Goal: Transaction & Acquisition: Download file/media

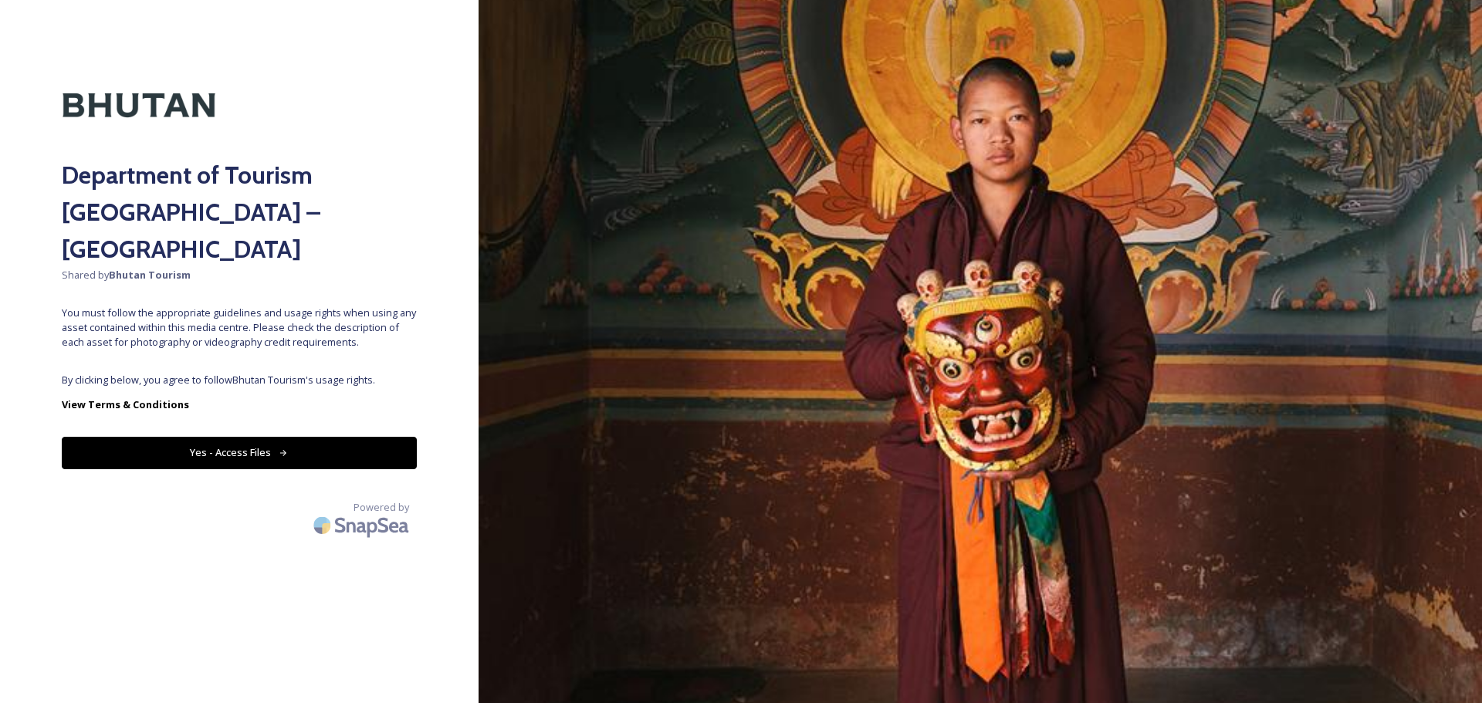
click at [224, 437] on button "Yes - Access Files" at bounding box center [239, 453] width 355 height 32
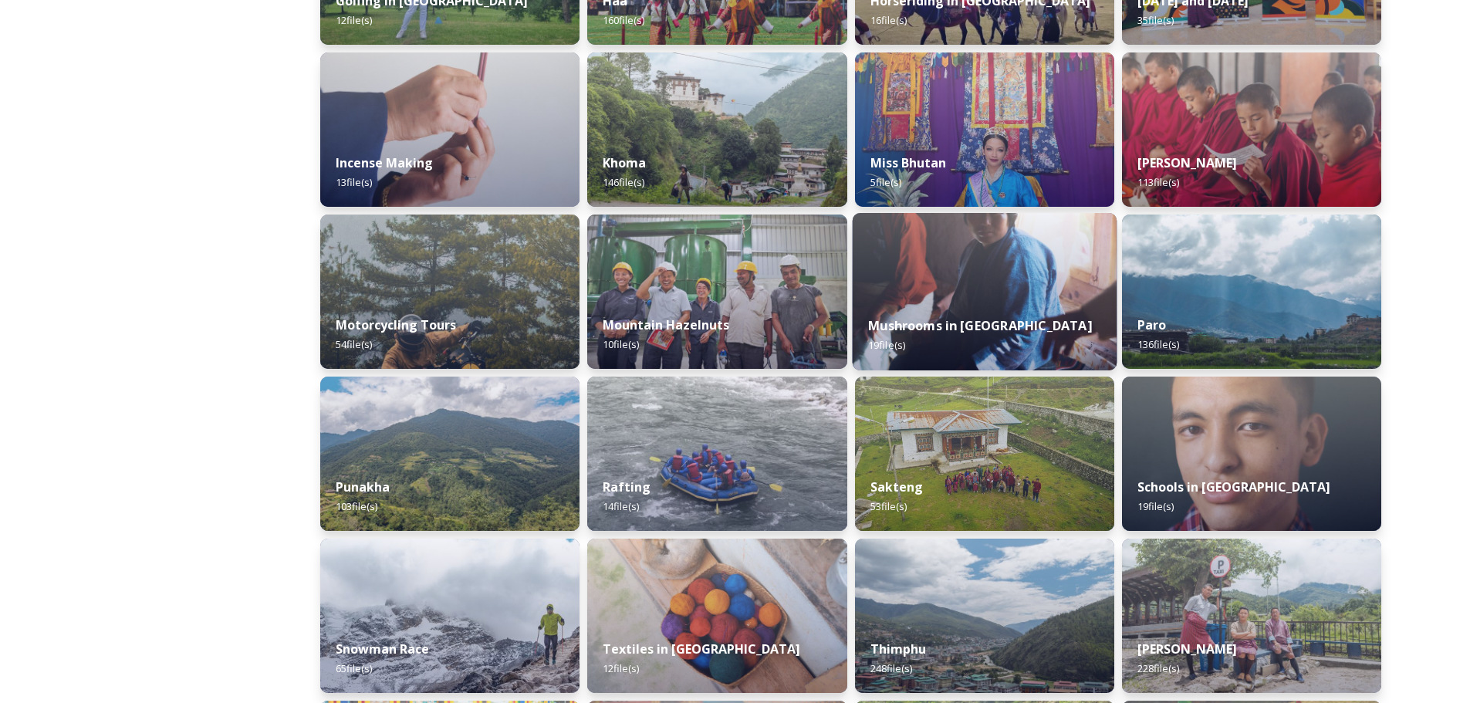
scroll to position [849, 0]
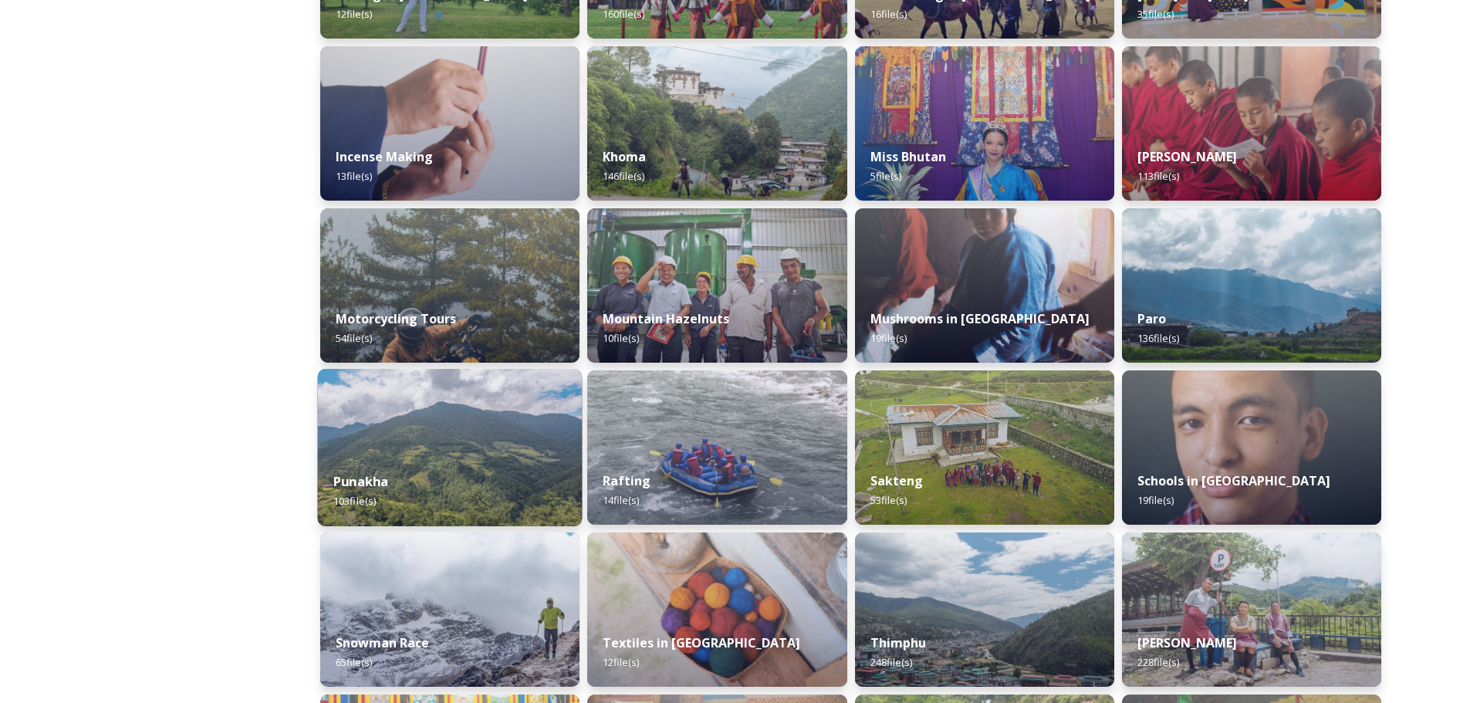
click at [346, 497] on span "103 file(s)" at bounding box center [354, 501] width 42 height 14
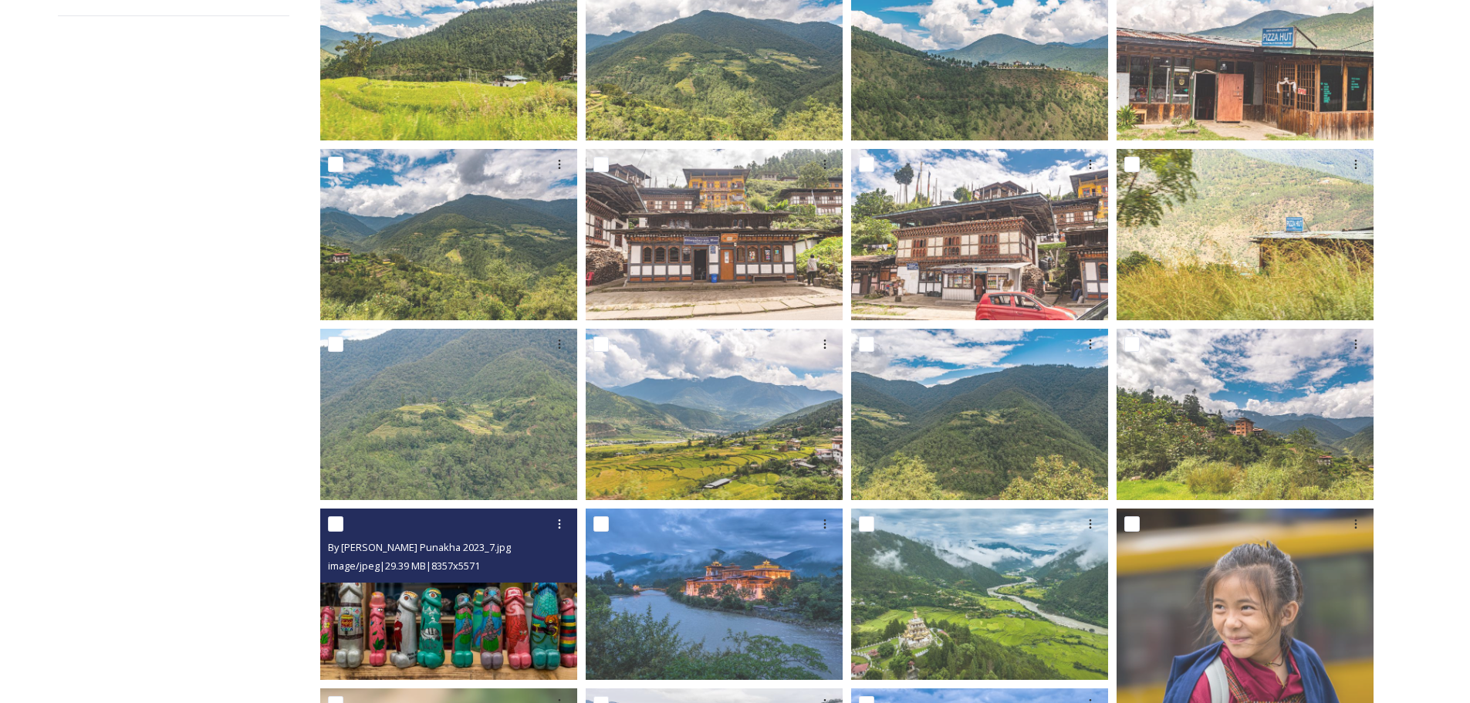
scroll to position [154, 0]
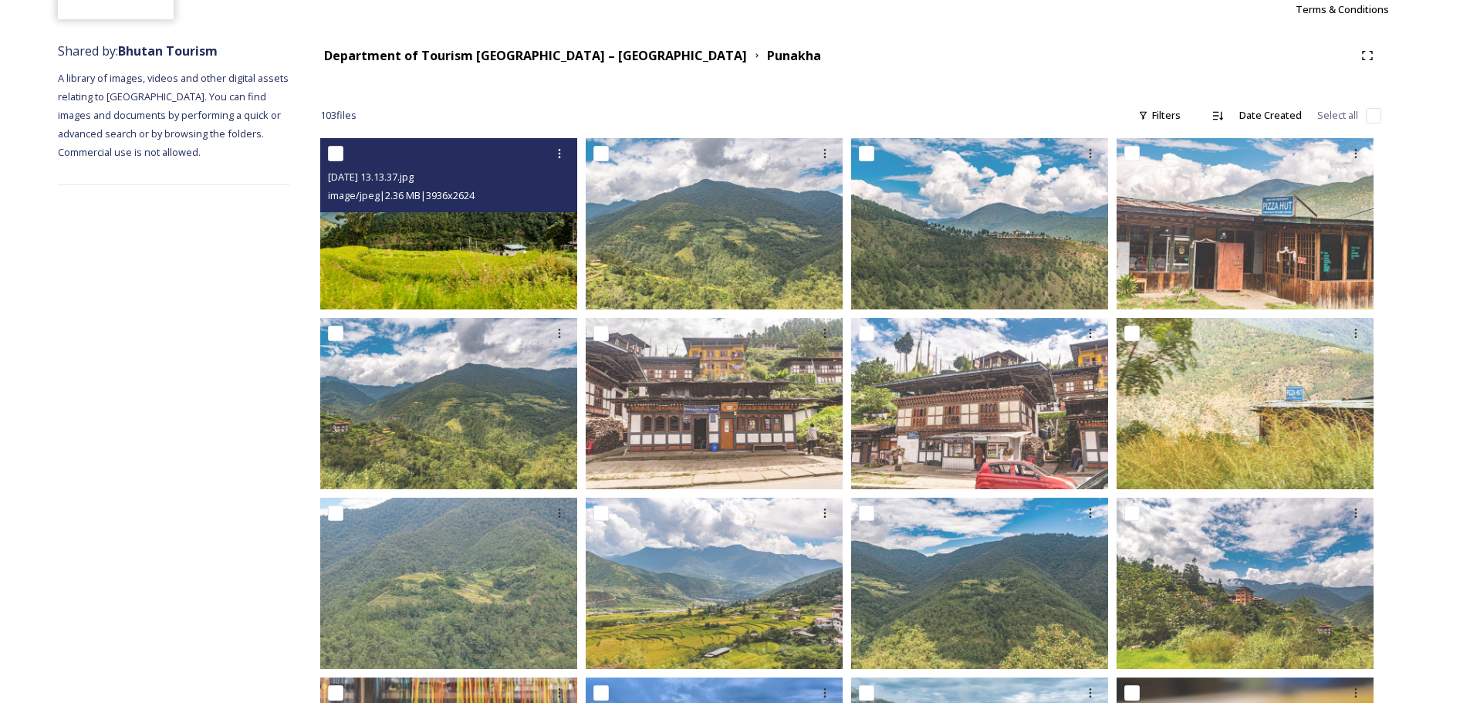
click at [339, 156] on input "checkbox" at bounding box center [335, 153] width 15 height 15
checkbox input "true"
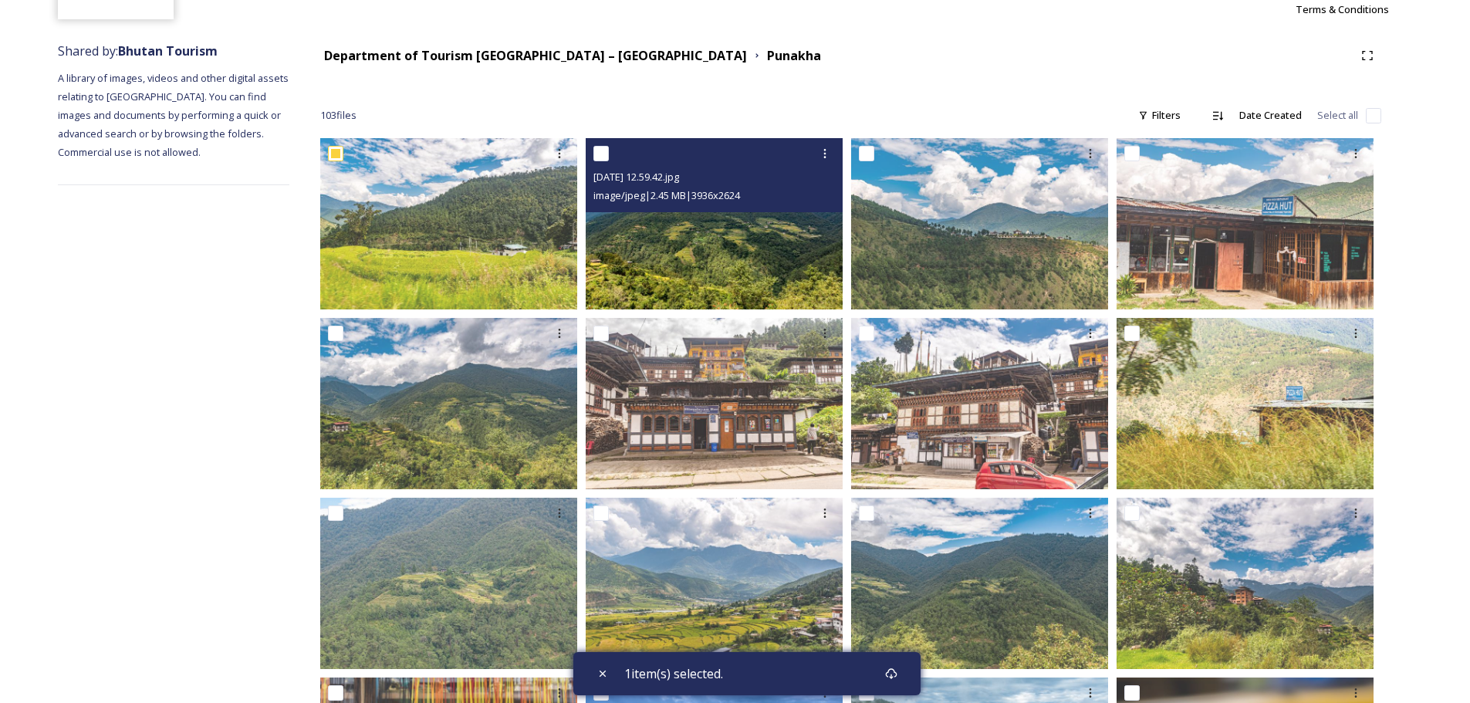
click at [599, 147] on input "checkbox" at bounding box center [600, 153] width 15 height 15
checkbox input "true"
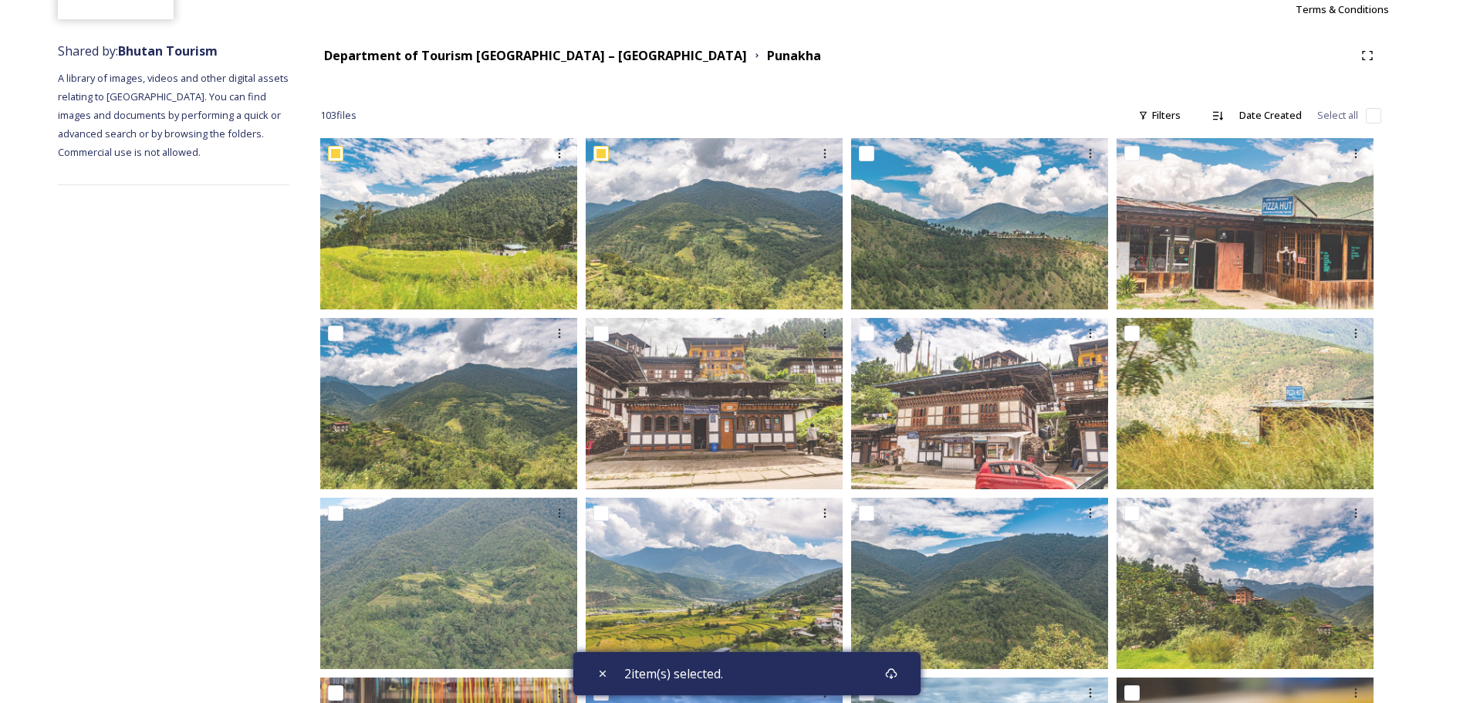
click at [1368, 117] on div at bounding box center [735, 54] width 1470 height 139
click at [1376, 111] on div at bounding box center [735, 54] width 1470 height 139
drag, startPoint x: 1349, startPoint y: 114, endPoint x: 1330, endPoint y: 121, distance: 19.8
click at [1348, 114] on div at bounding box center [735, 54] width 1470 height 139
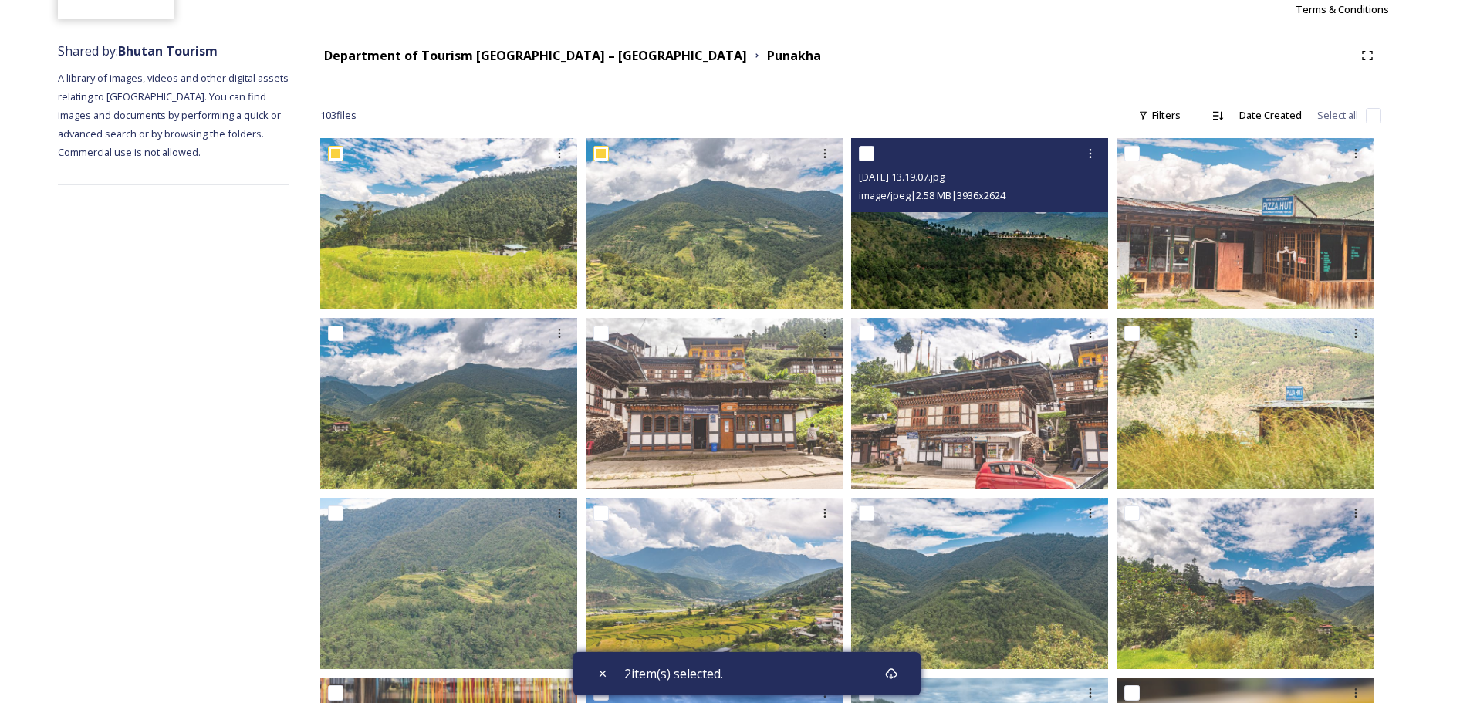
click at [873, 150] on input "checkbox" at bounding box center [866, 153] width 15 height 15
checkbox input "true"
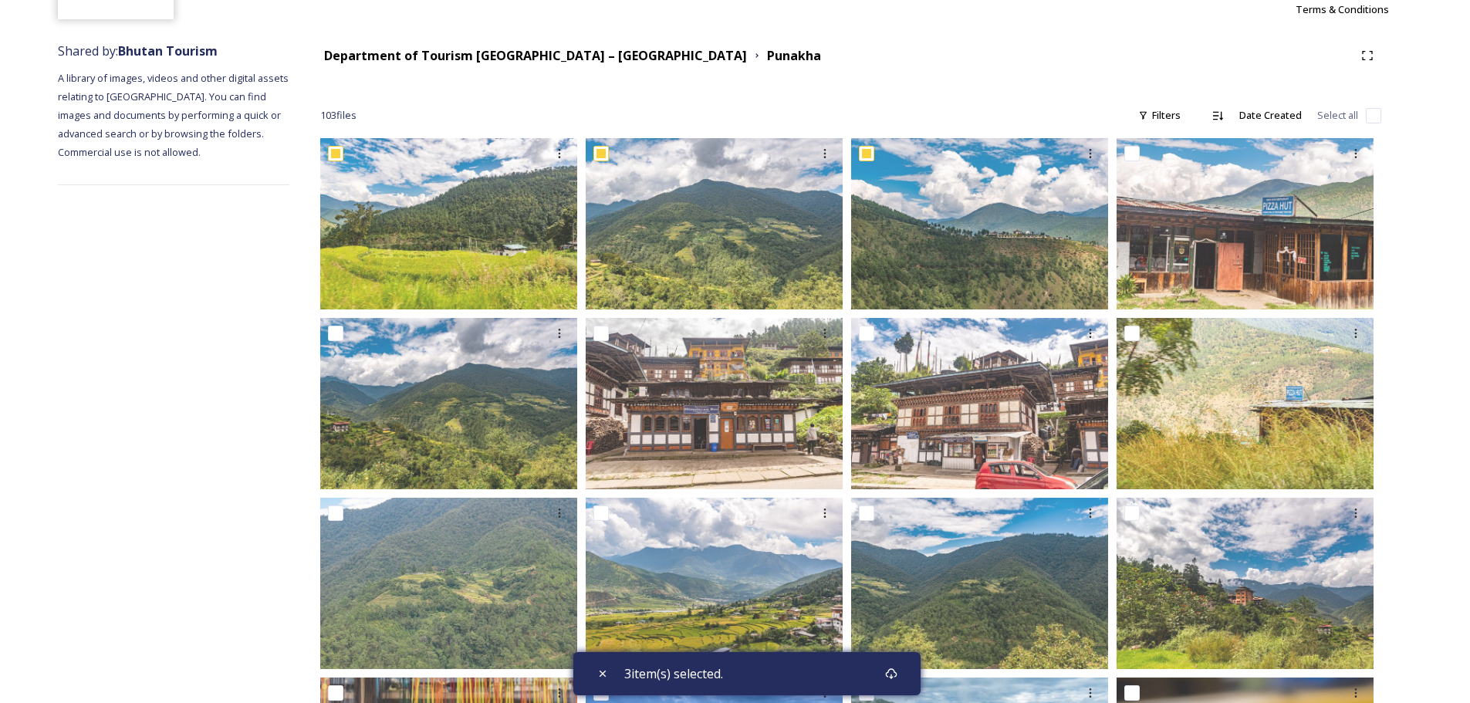
click at [1343, 112] on div at bounding box center [735, 54] width 1470 height 139
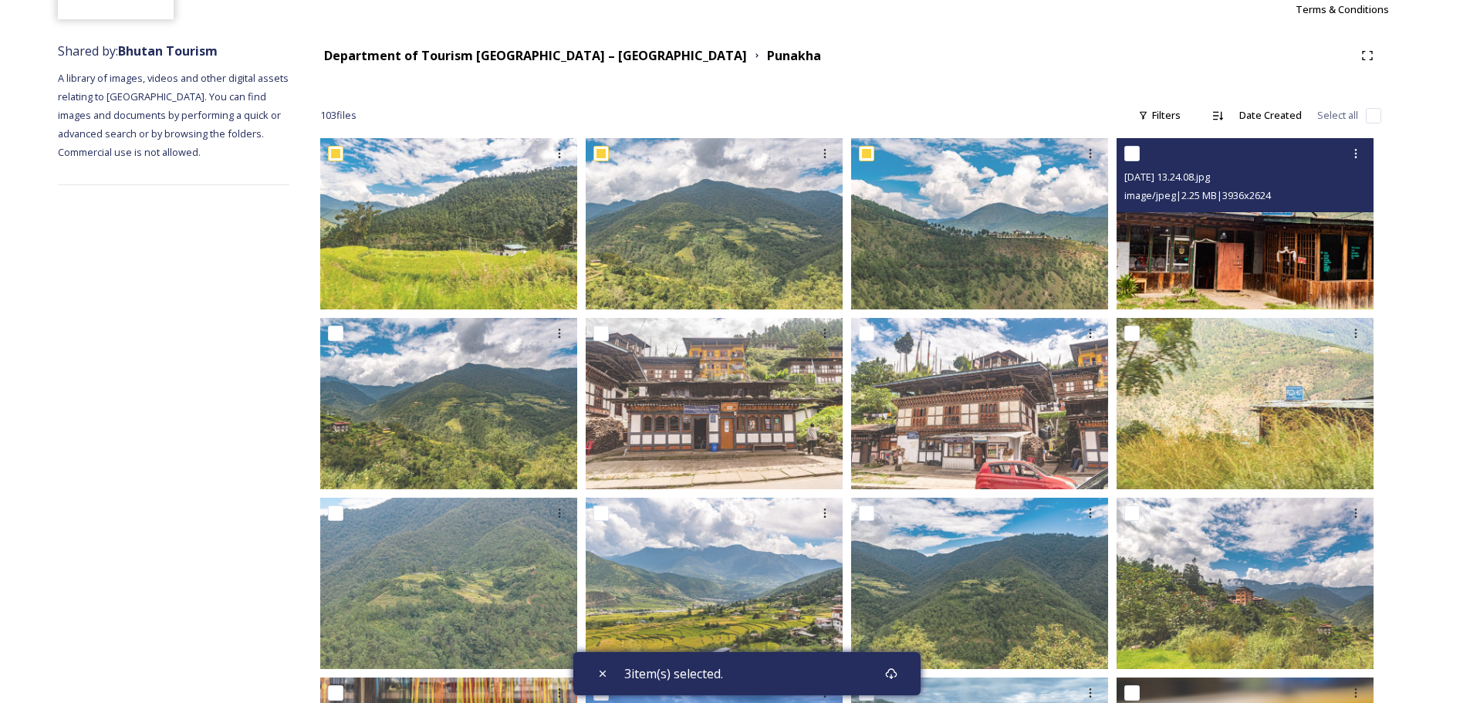
click at [1137, 152] on input "checkbox" at bounding box center [1131, 153] width 15 height 15
checkbox input "true"
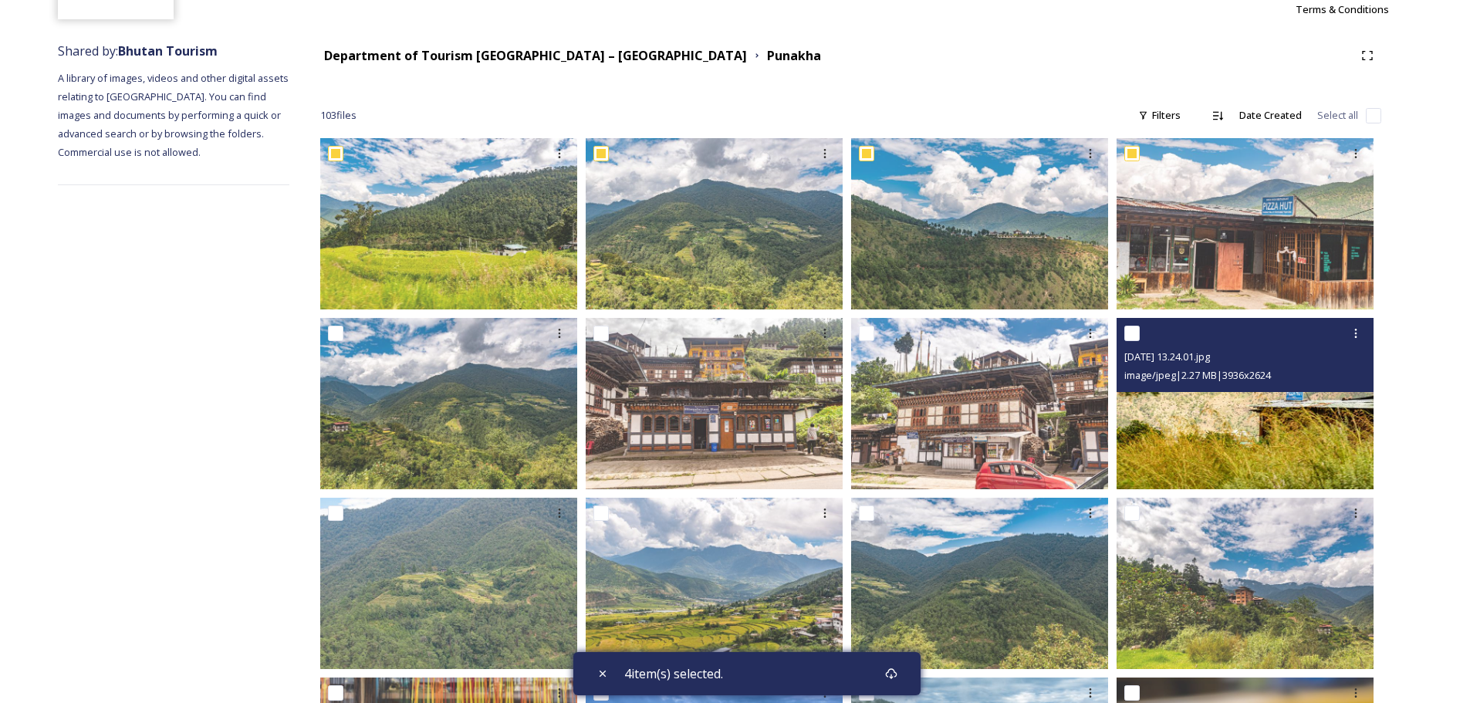
click at [1161, 336] on div at bounding box center [1246, 333] width 245 height 28
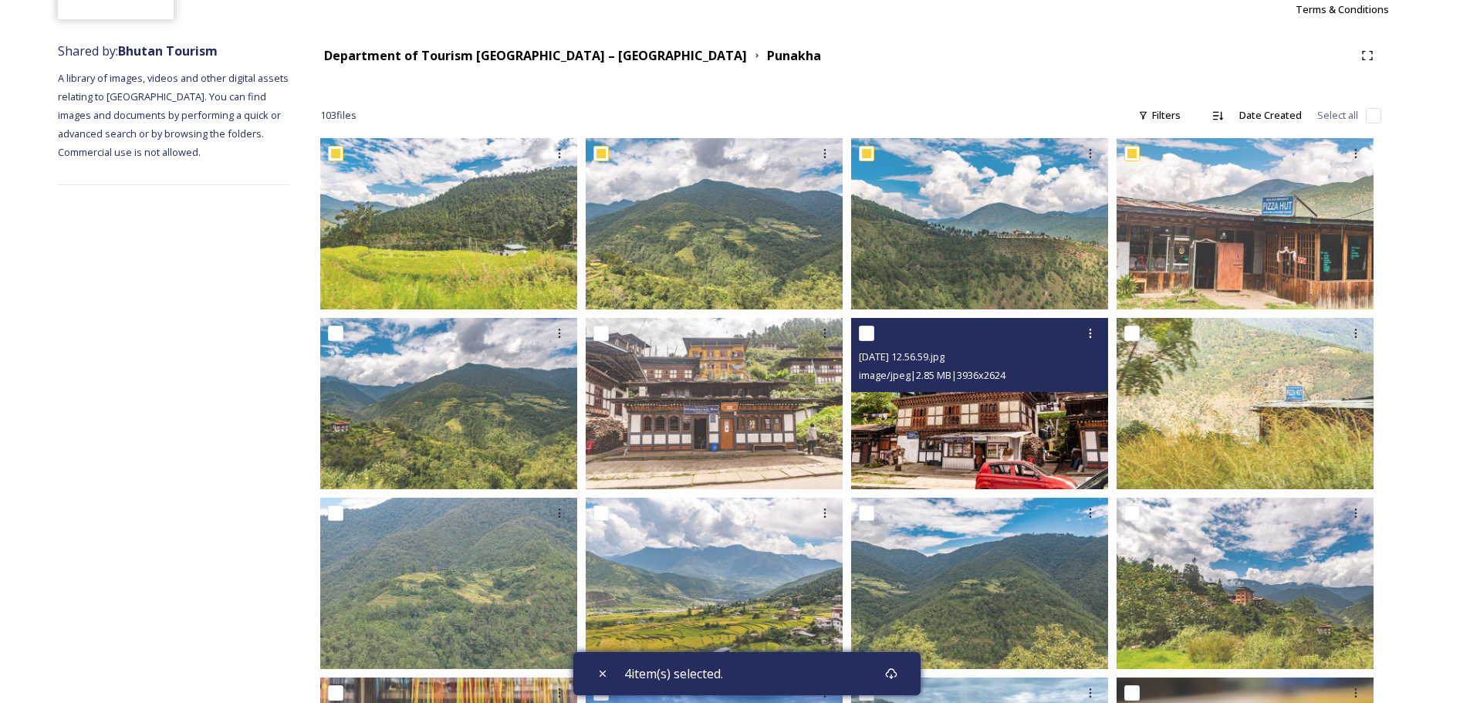
click at [966, 380] on span "image/jpeg | 2.85 MB | 3936 x 2624" at bounding box center [932, 375] width 147 height 14
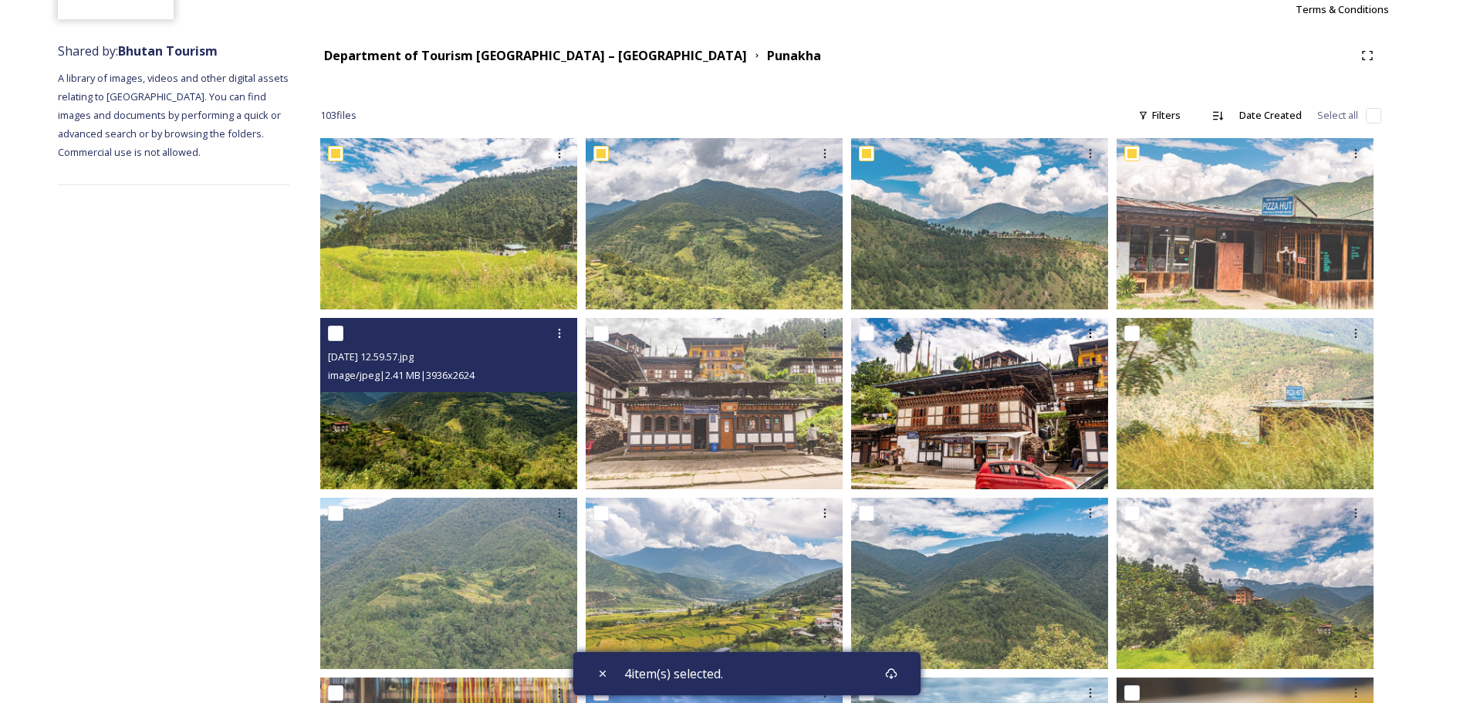
click at [502, 387] on div "[DATE] 12.59.57.jpg image/jpeg | 2.41 MB | 3936 x 2624" at bounding box center [448, 355] width 257 height 74
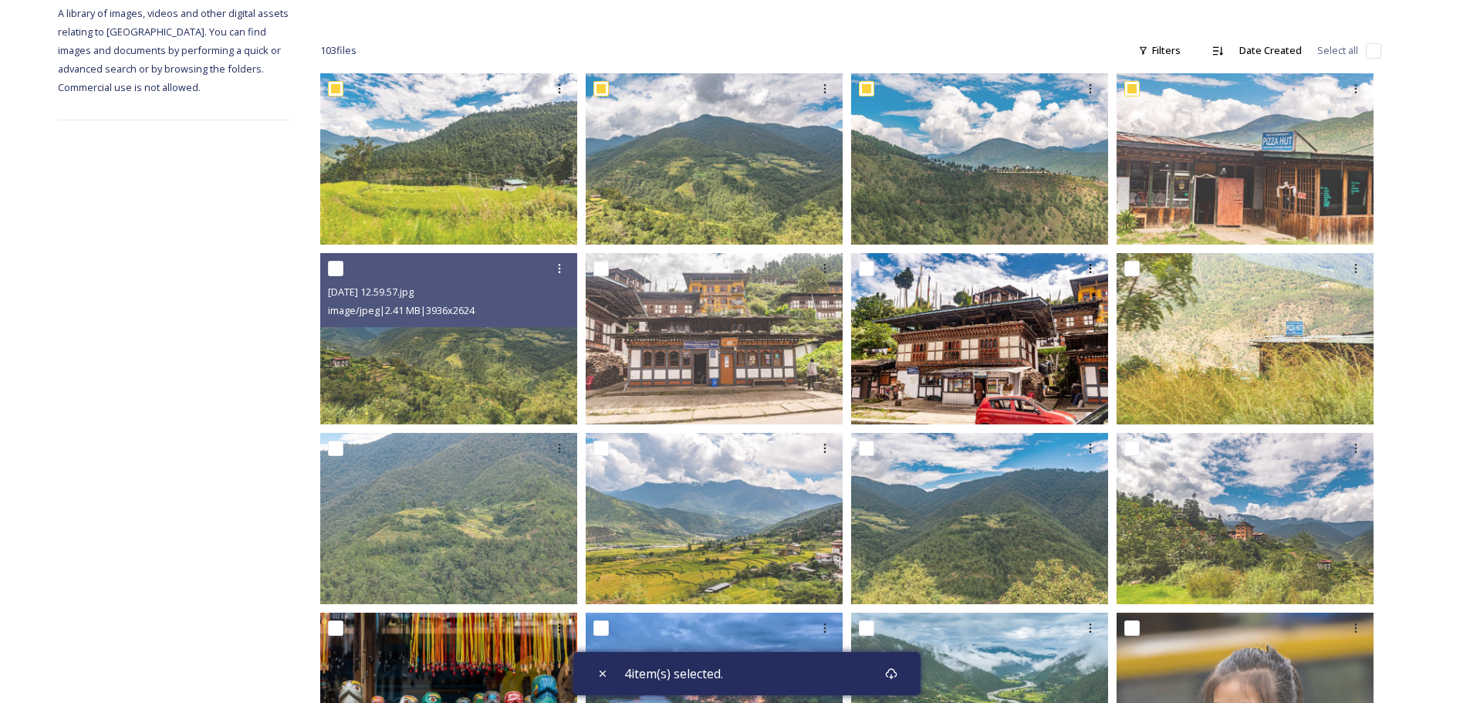
scroll to position [540, 0]
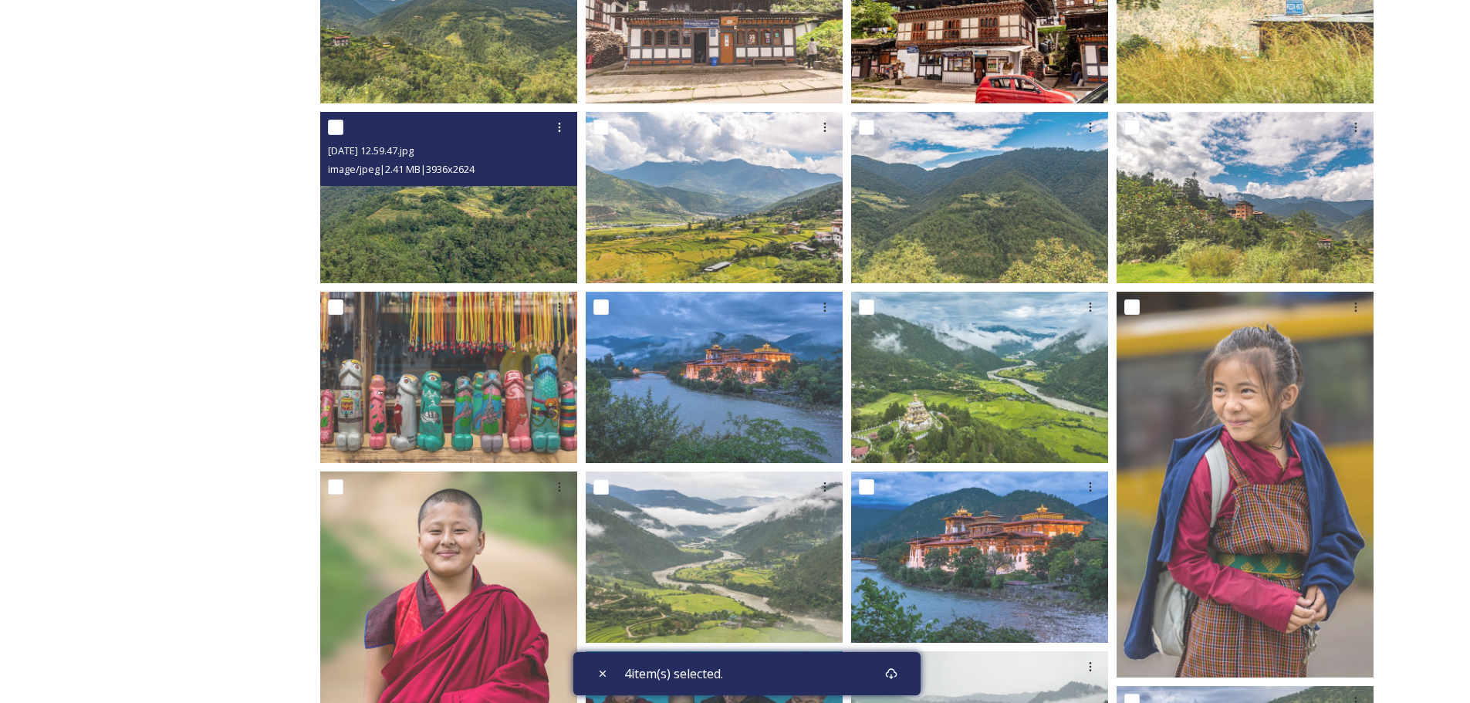
click at [505, 241] on img at bounding box center [448, 197] width 257 height 171
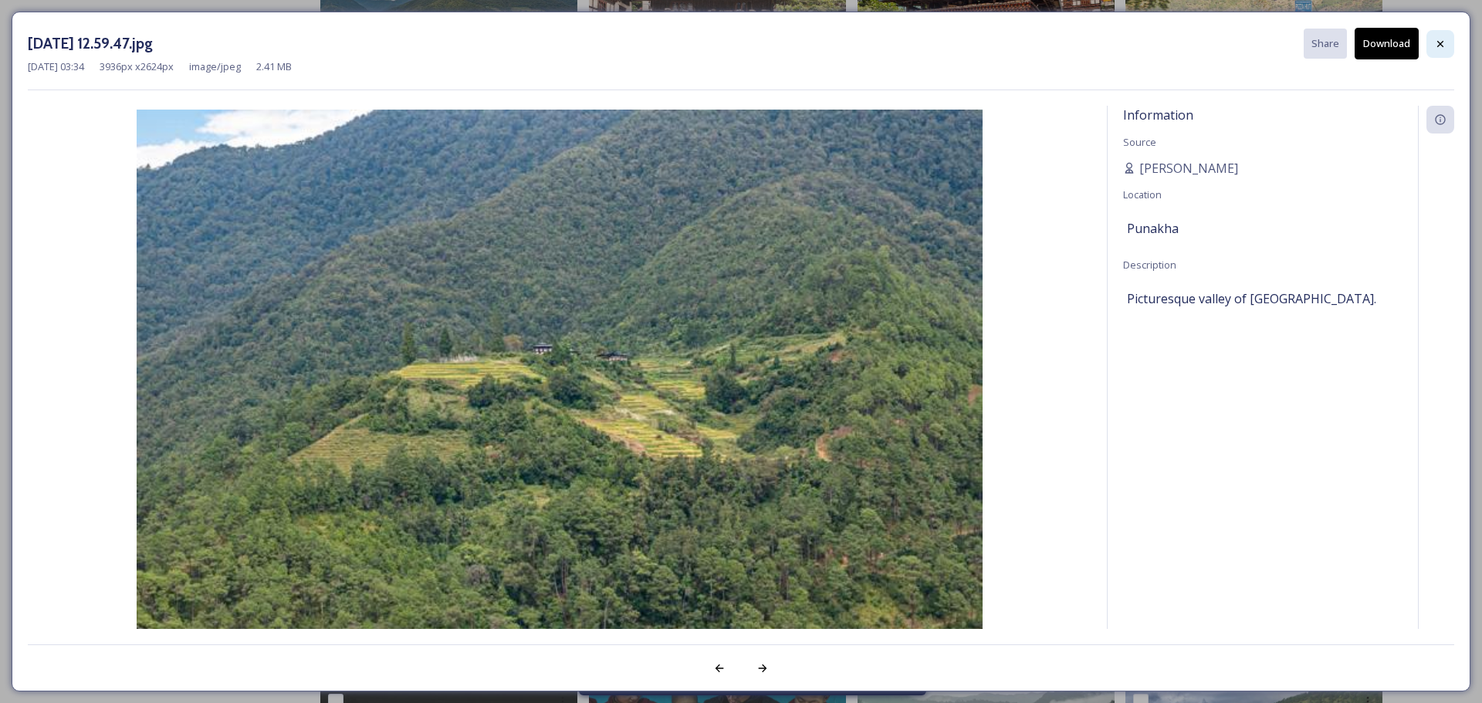
click at [1441, 38] on icon at bounding box center [1440, 44] width 12 height 12
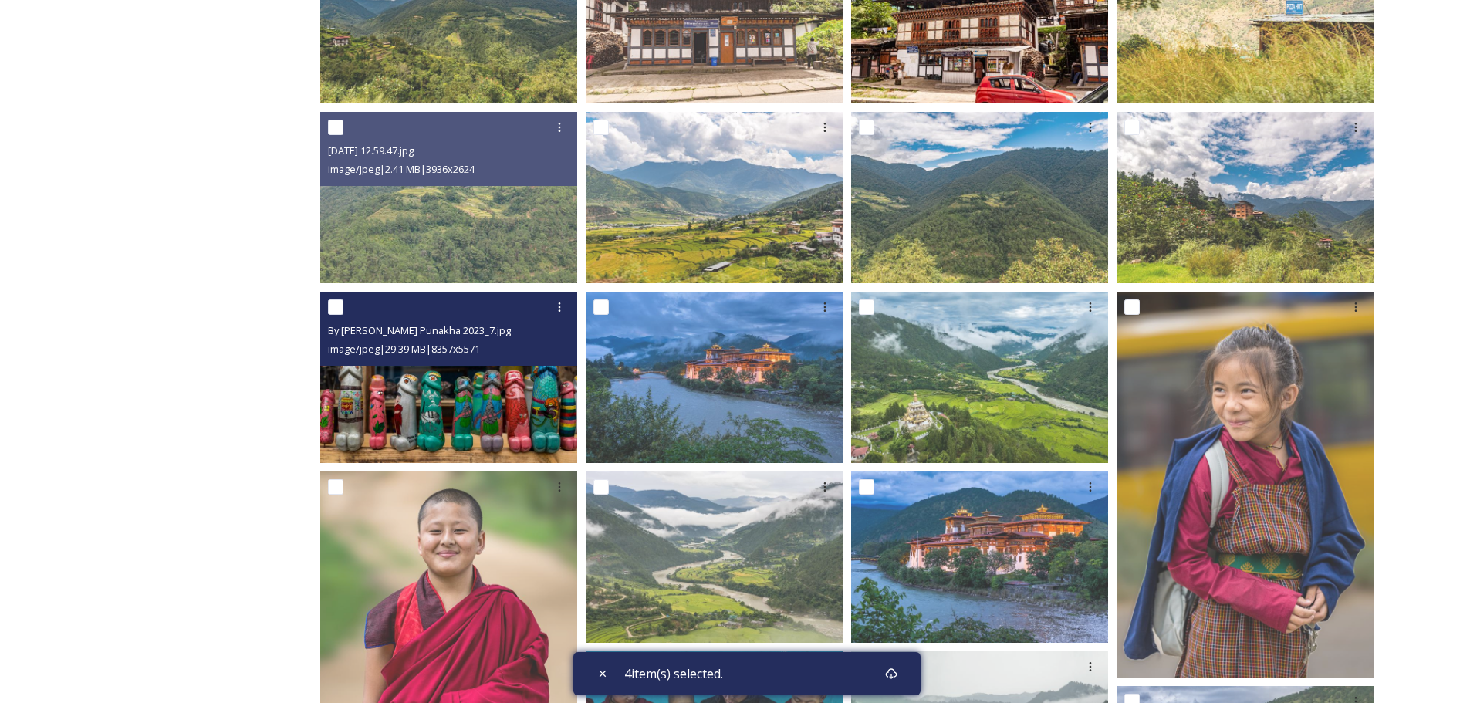
click at [344, 309] on div at bounding box center [450, 307] width 245 height 28
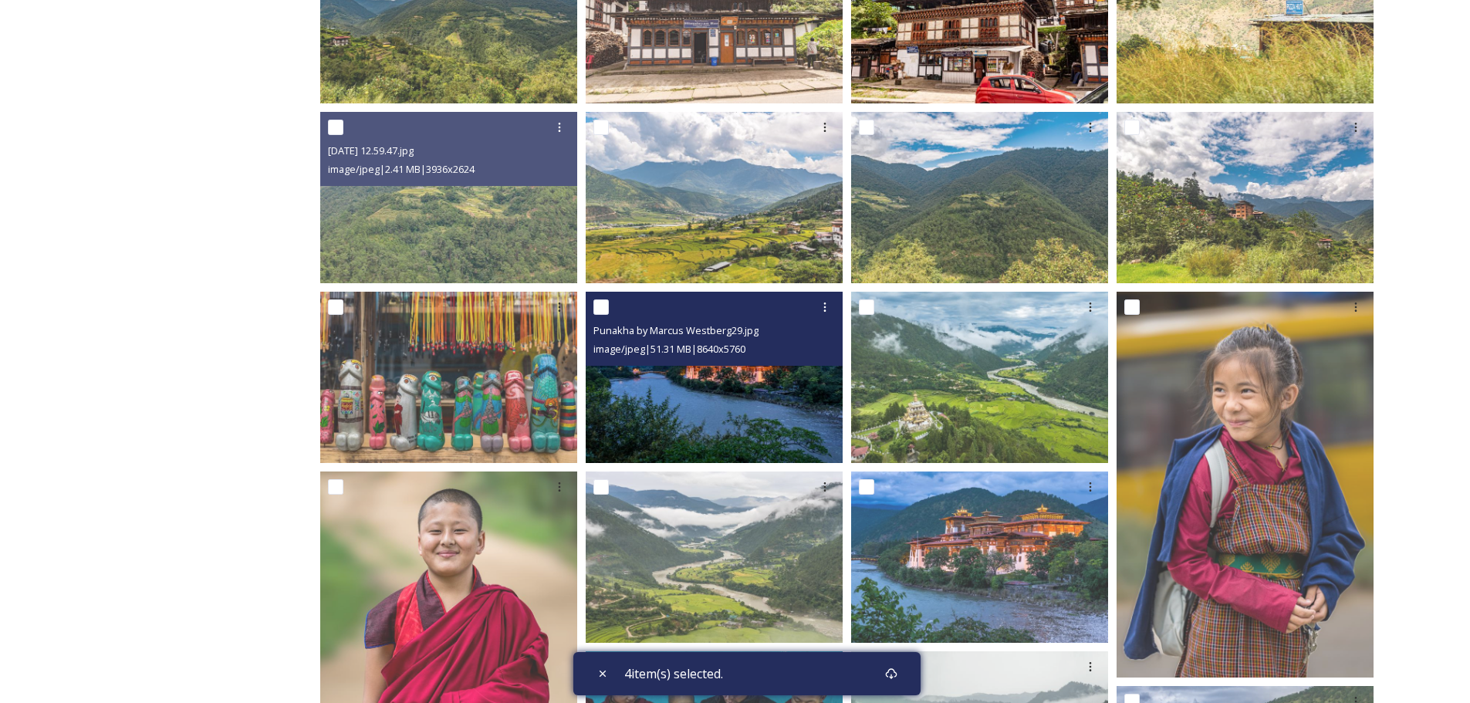
click at [602, 302] on input "checkbox" at bounding box center [600, 306] width 15 height 15
checkbox input "true"
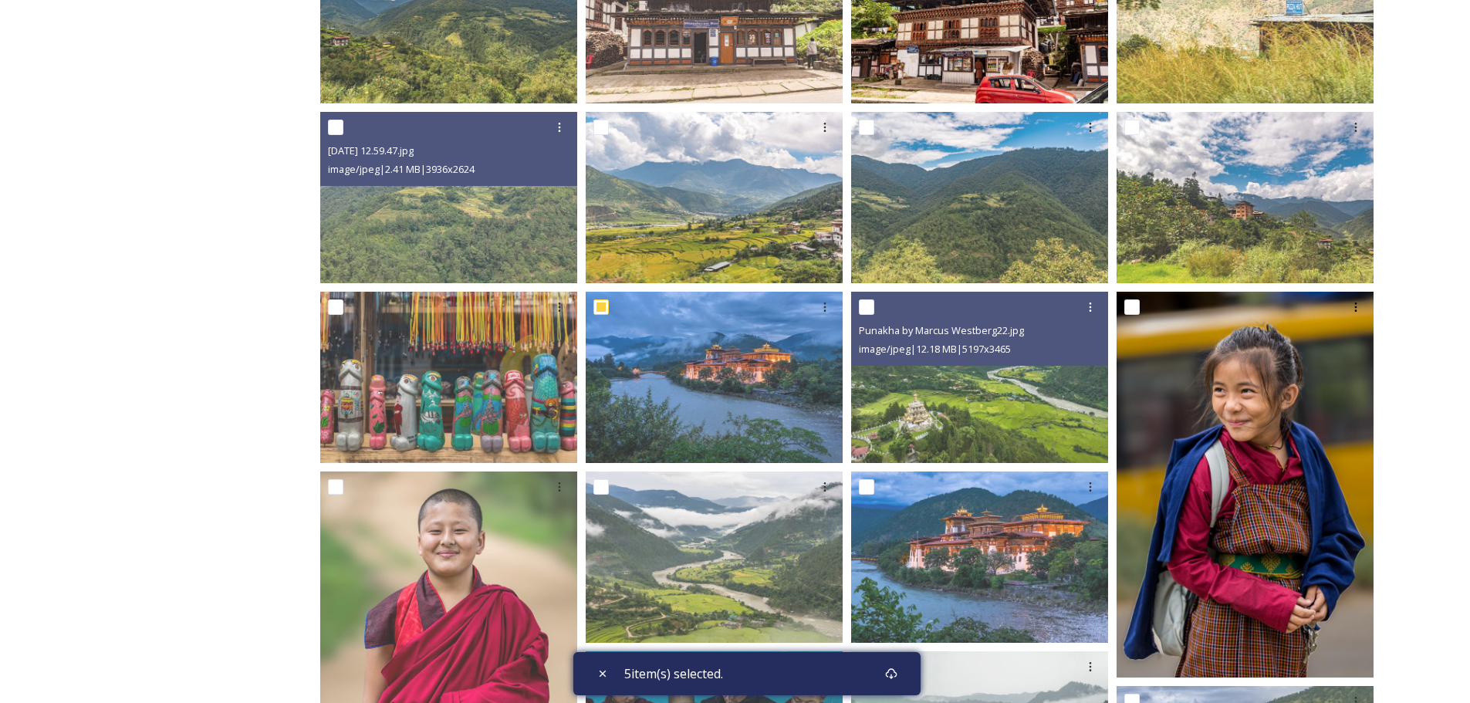
drag, startPoint x: 873, startPoint y: 302, endPoint x: 1184, endPoint y: 309, distance: 311.8
click at [877, 302] on div at bounding box center [981, 307] width 245 height 28
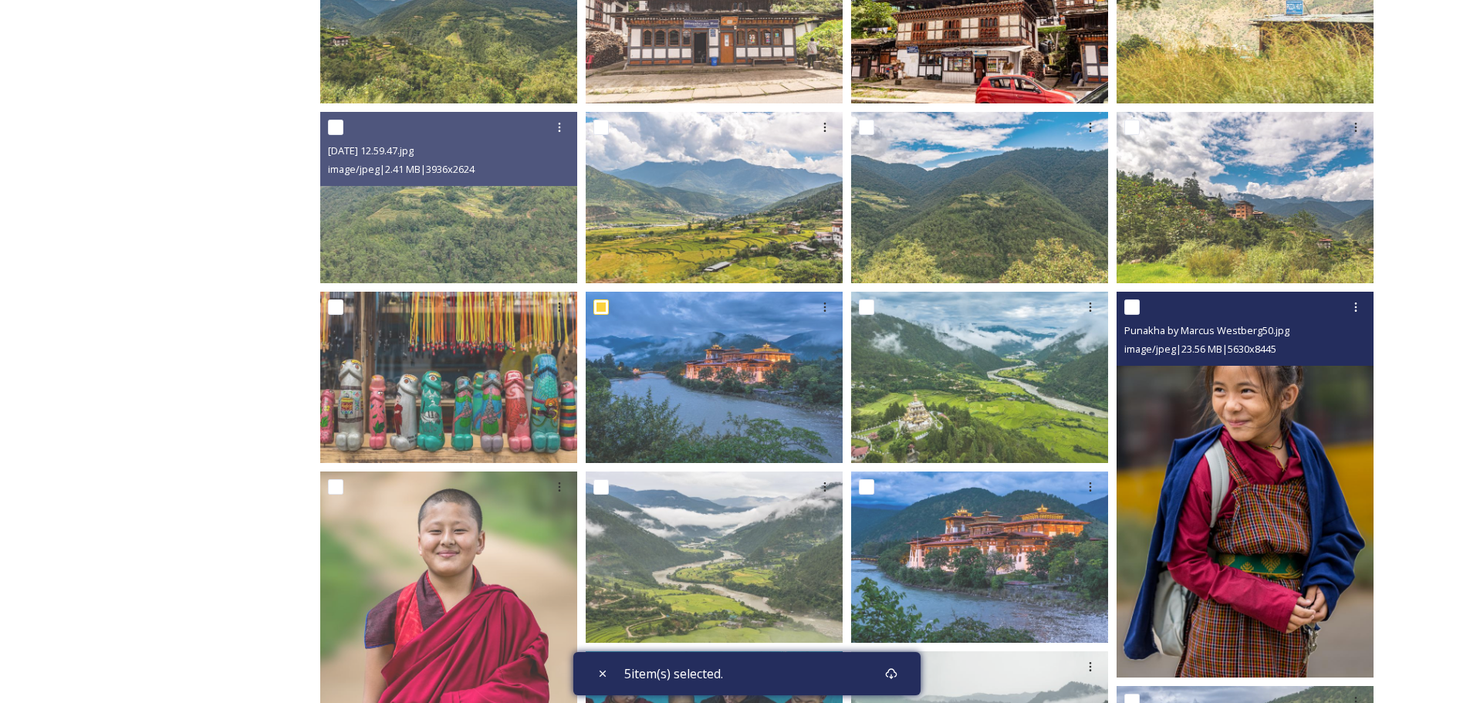
click at [1130, 304] on input "checkbox" at bounding box center [1131, 306] width 15 height 15
checkbox input "true"
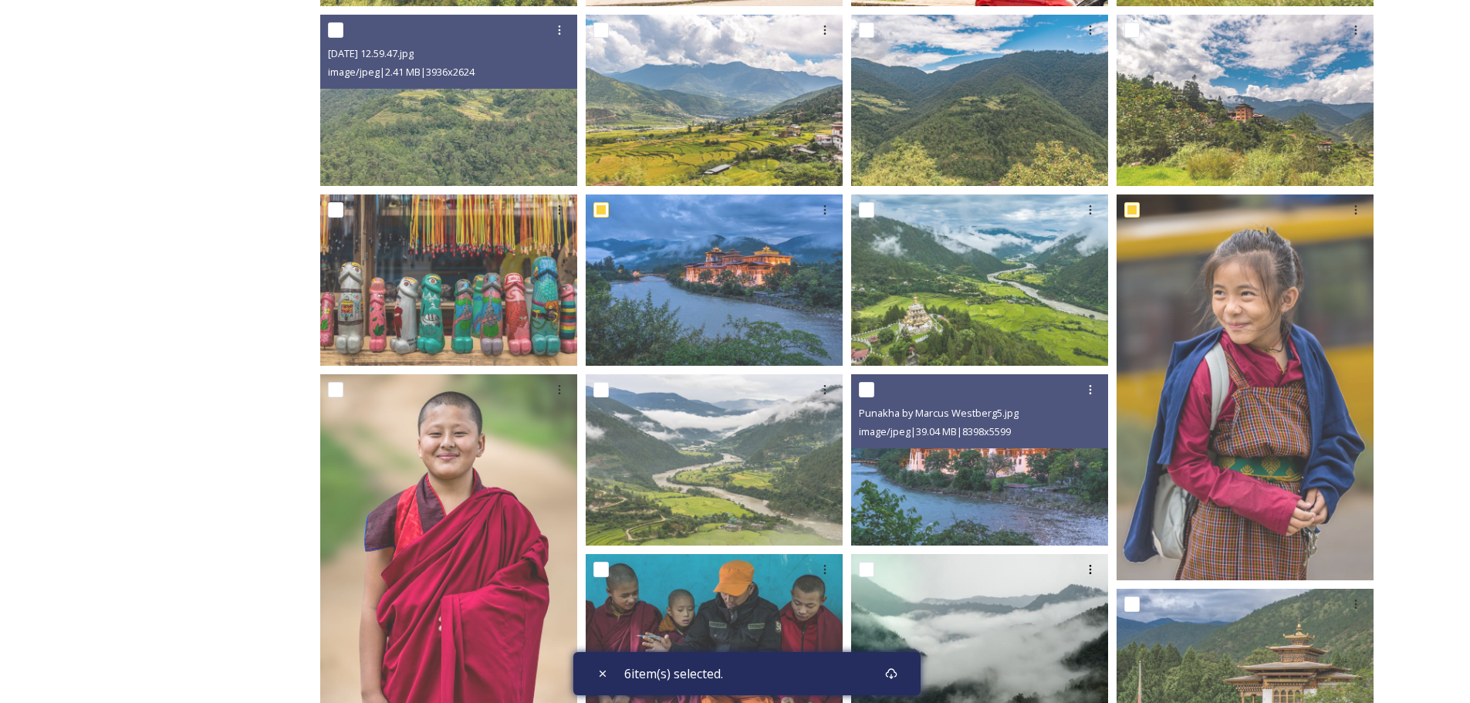
scroll to position [772, 0]
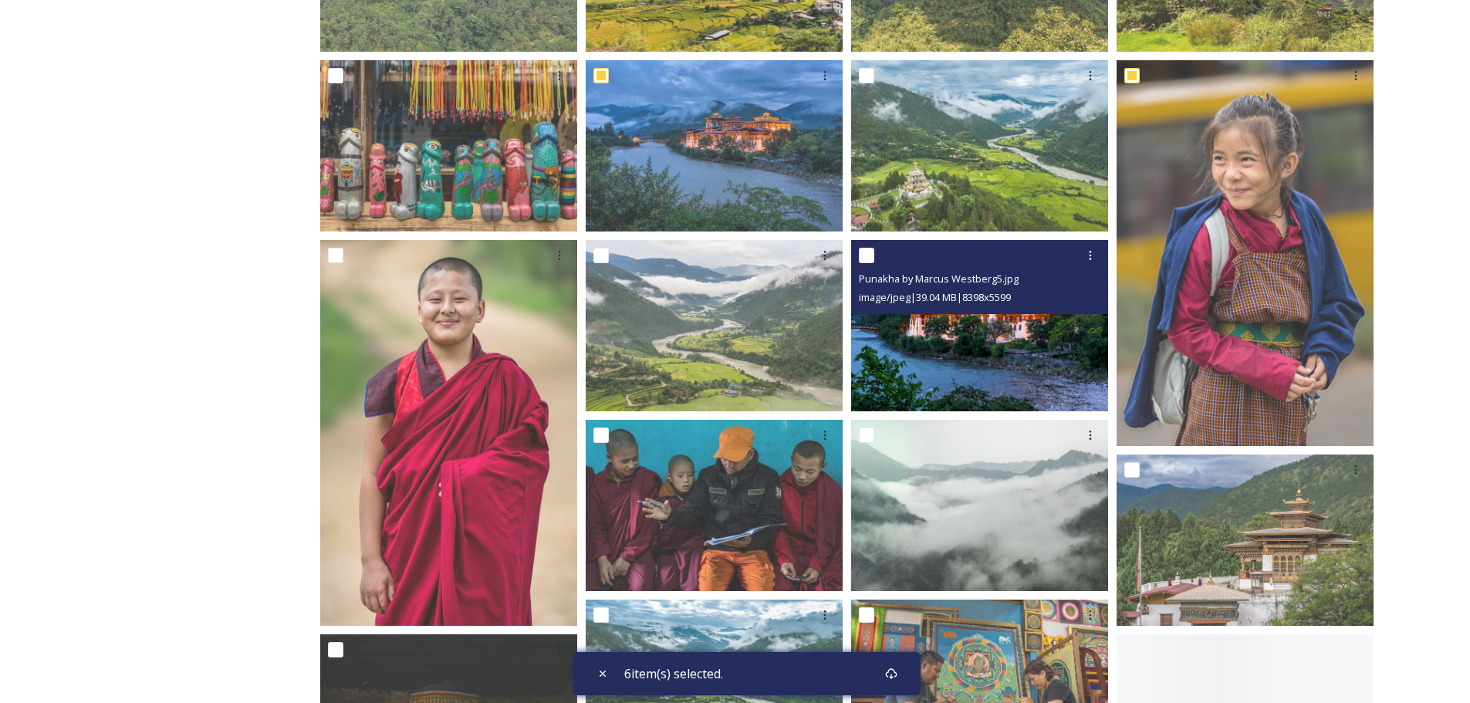
click at [864, 255] on input "checkbox" at bounding box center [866, 255] width 15 height 15
checkbox input "true"
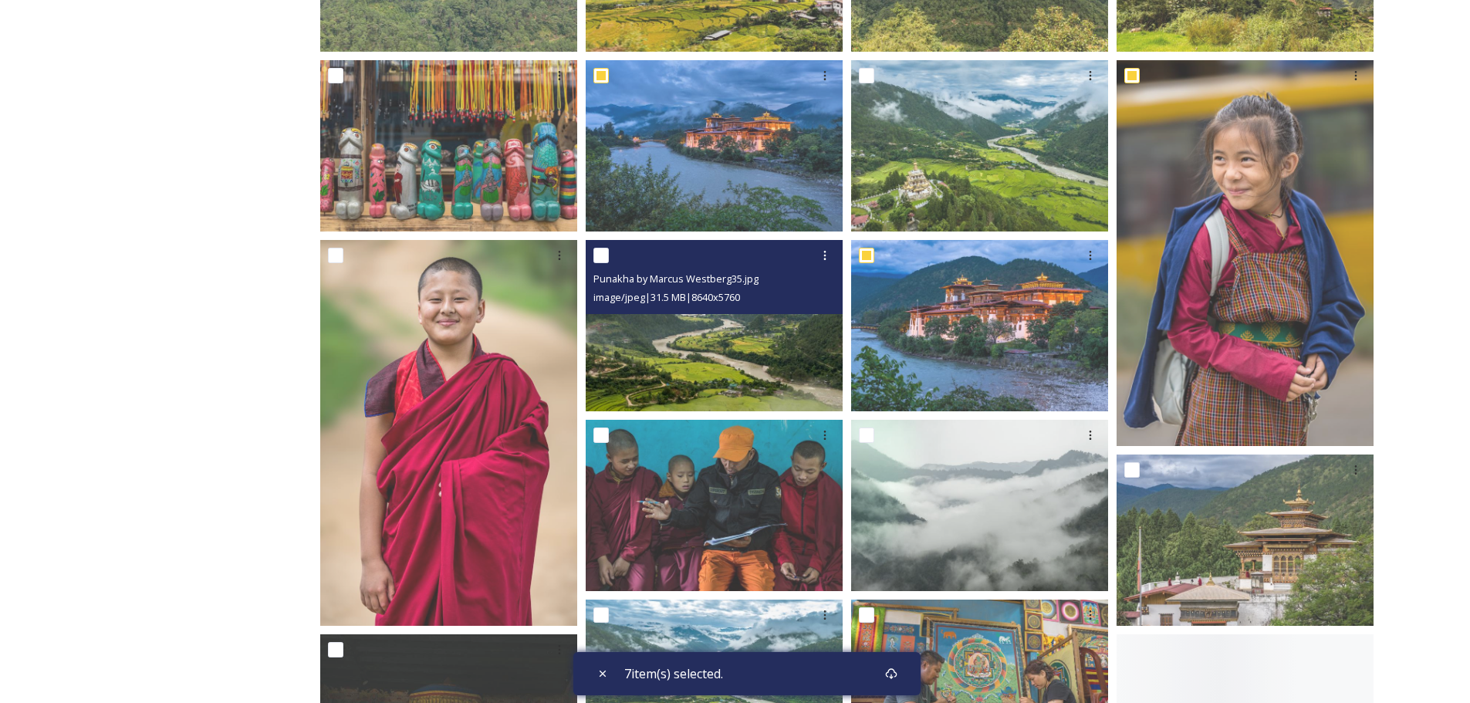
click at [592, 257] on div "Punakha by Marcus Westberg35.jpg image/jpeg | 31.5 MB | 8640 x 5760" at bounding box center [714, 277] width 257 height 74
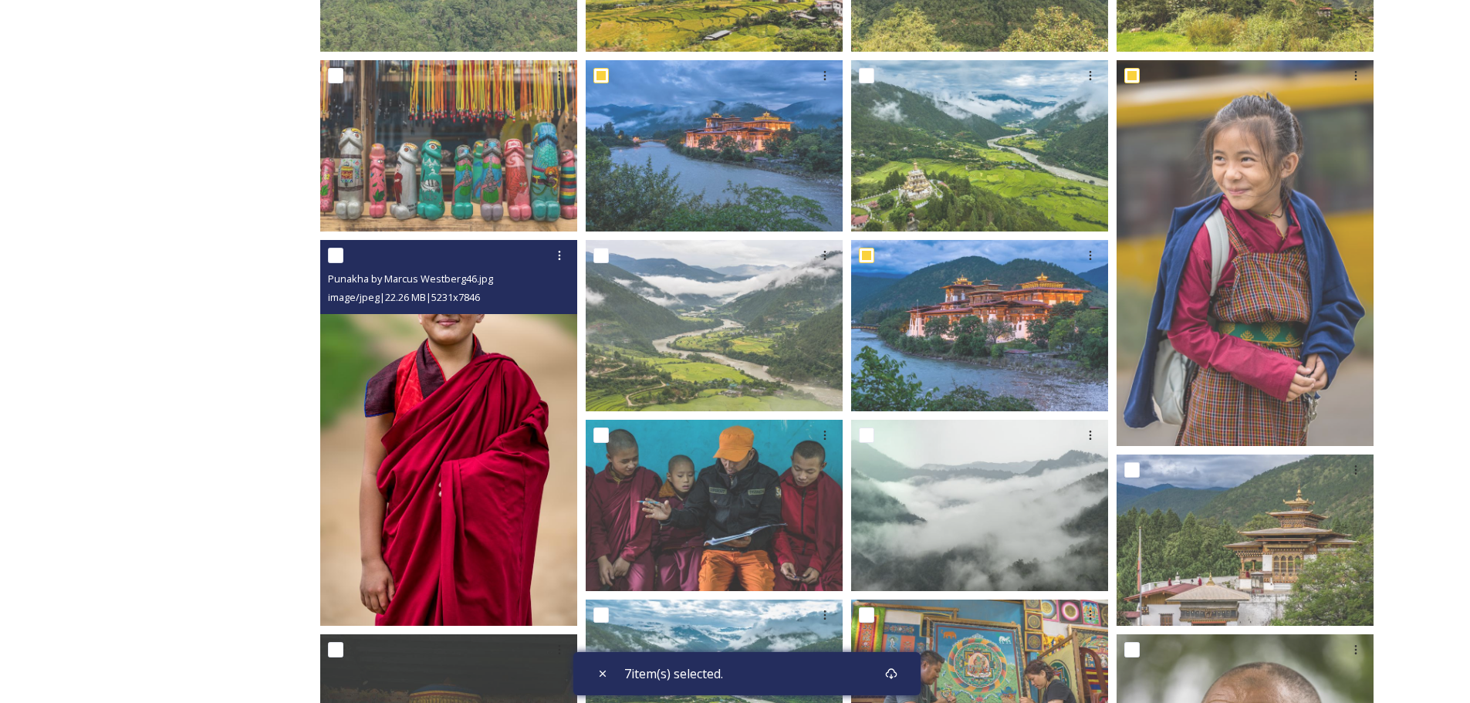
click at [329, 248] on input "checkbox" at bounding box center [335, 255] width 15 height 15
checkbox input "true"
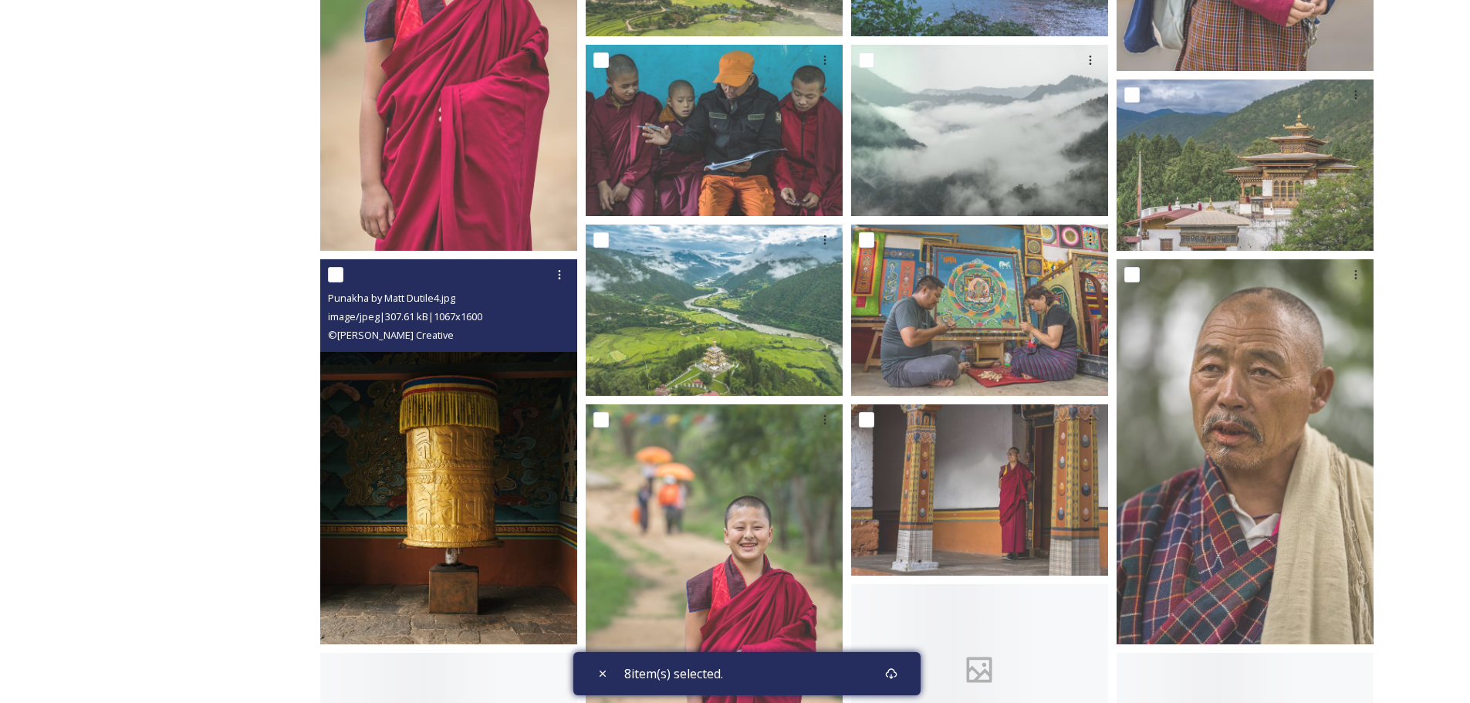
scroll to position [1157, 0]
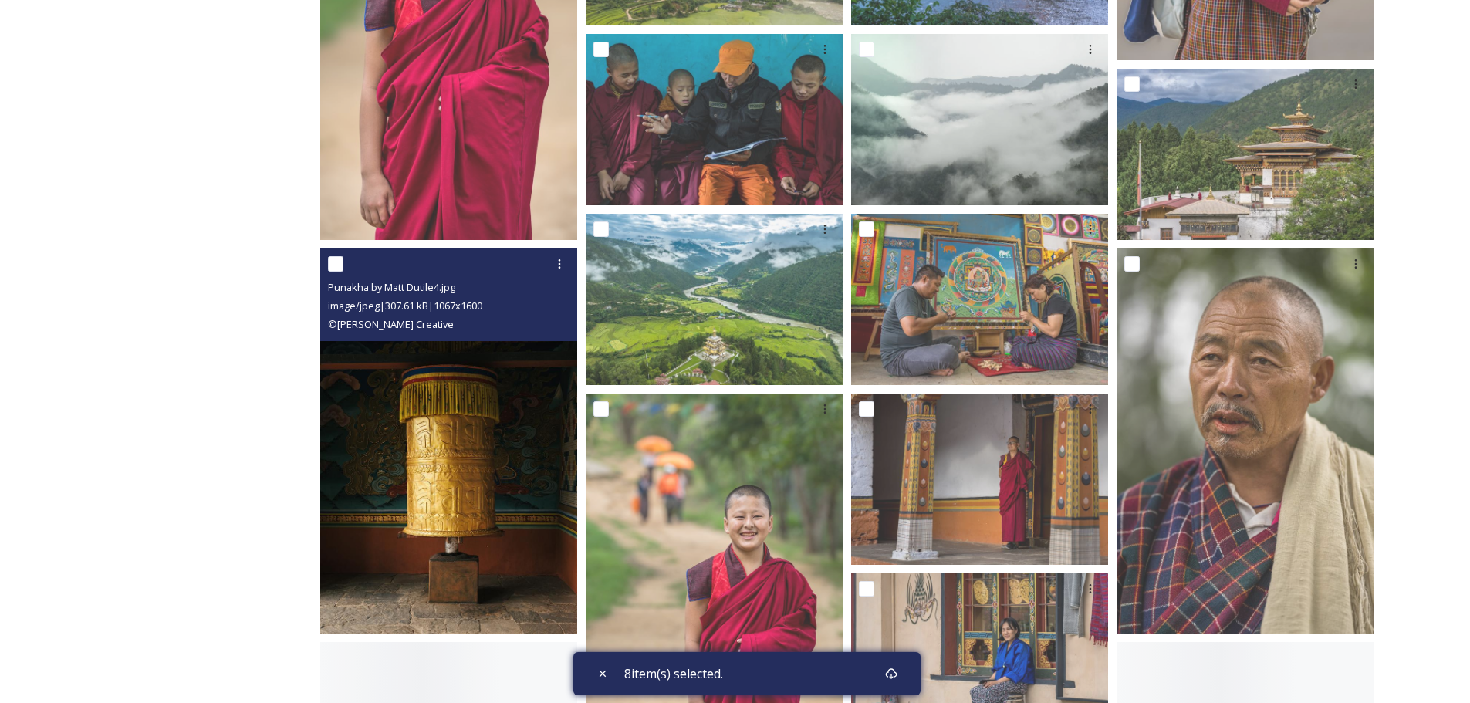
click at [336, 260] on input "checkbox" at bounding box center [335, 263] width 15 height 15
checkbox input "true"
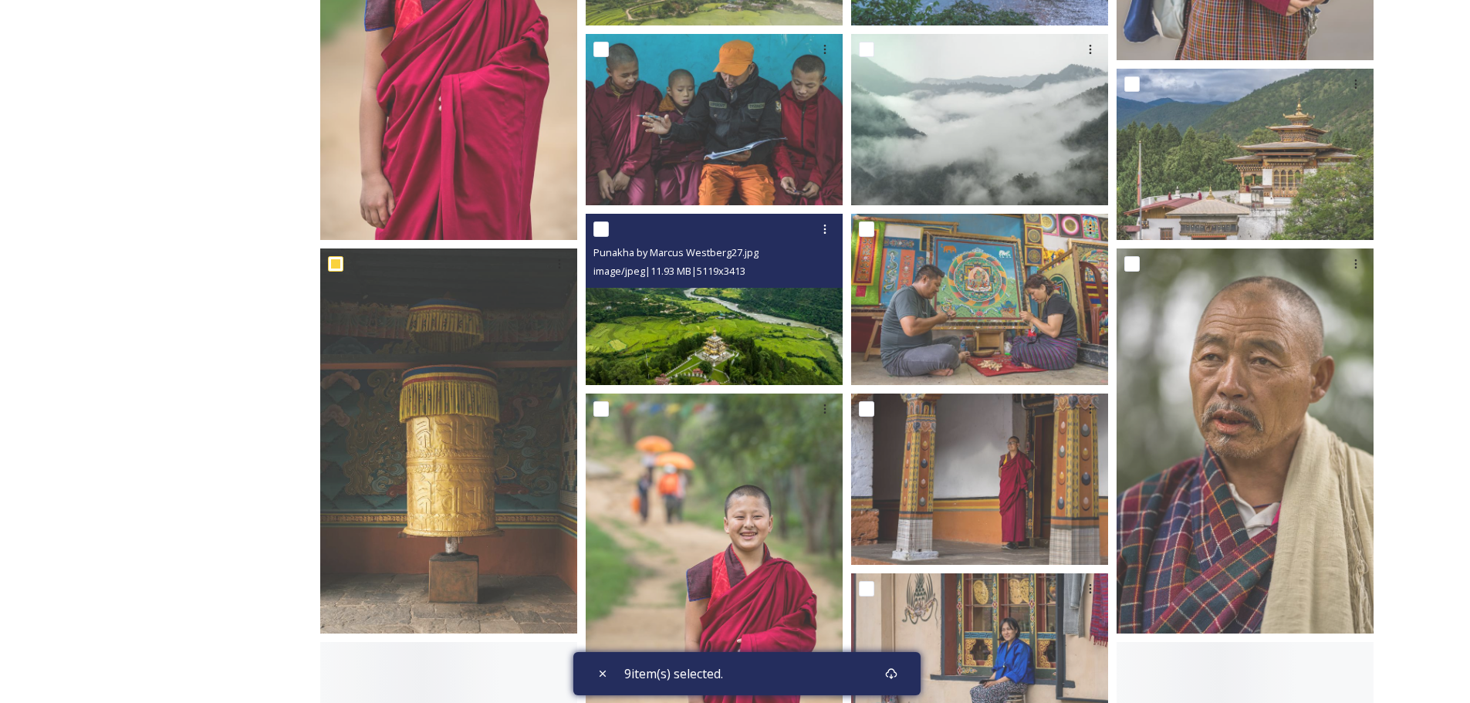
click at [600, 231] on input "checkbox" at bounding box center [600, 228] width 15 height 15
checkbox input "true"
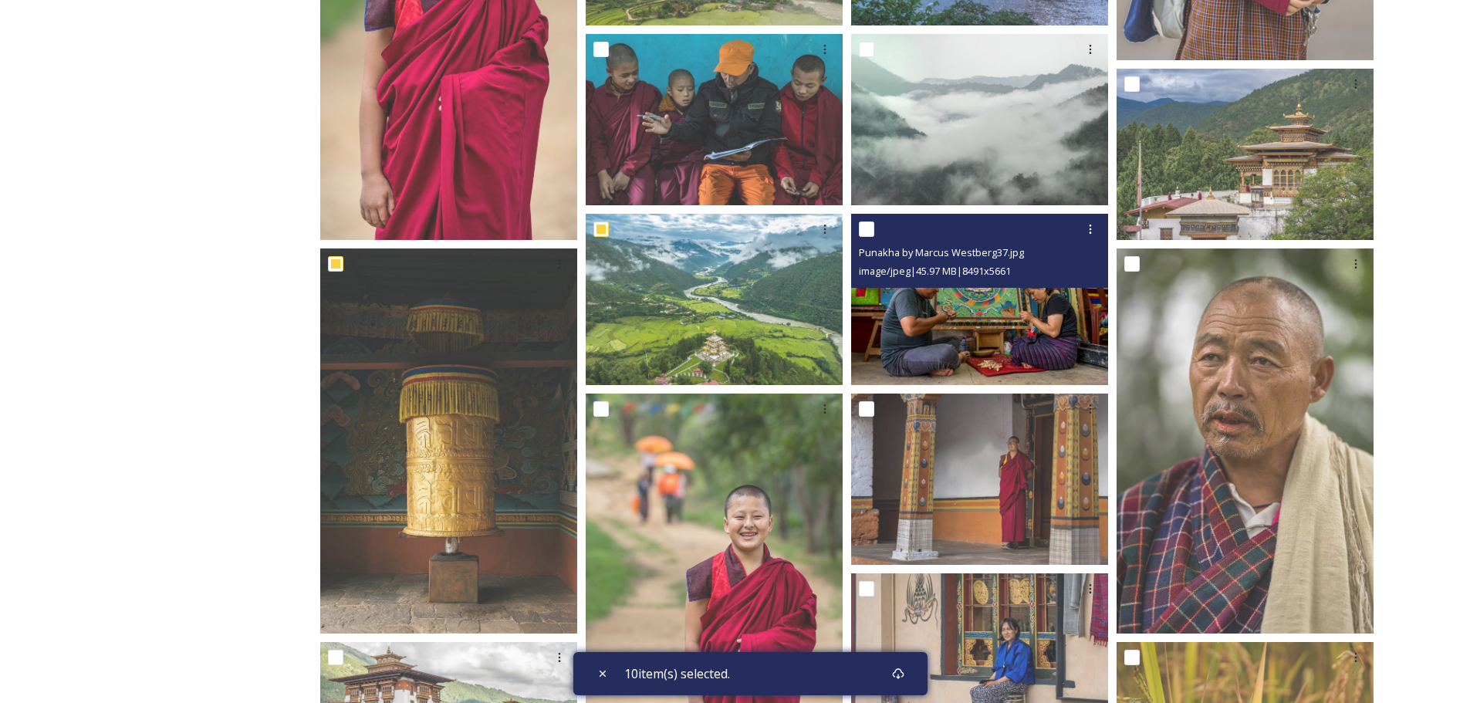
click at [864, 229] on input "checkbox" at bounding box center [866, 228] width 15 height 15
checkbox input "true"
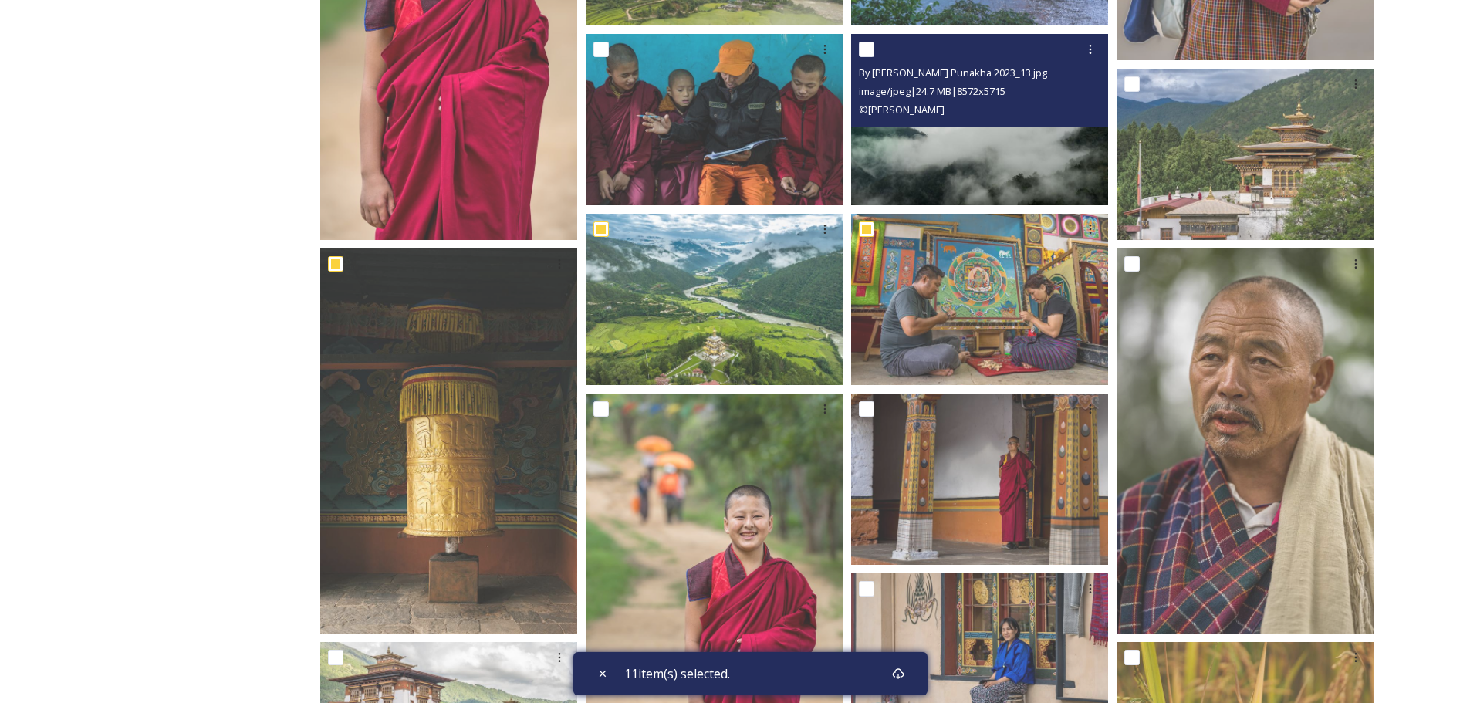
click at [856, 48] on div "By [PERSON_NAME] Punakha 2023_13.jpg image/jpeg | 24.7 MB | 8572 x 5715 © [PERS…" at bounding box center [979, 80] width 257 height 93
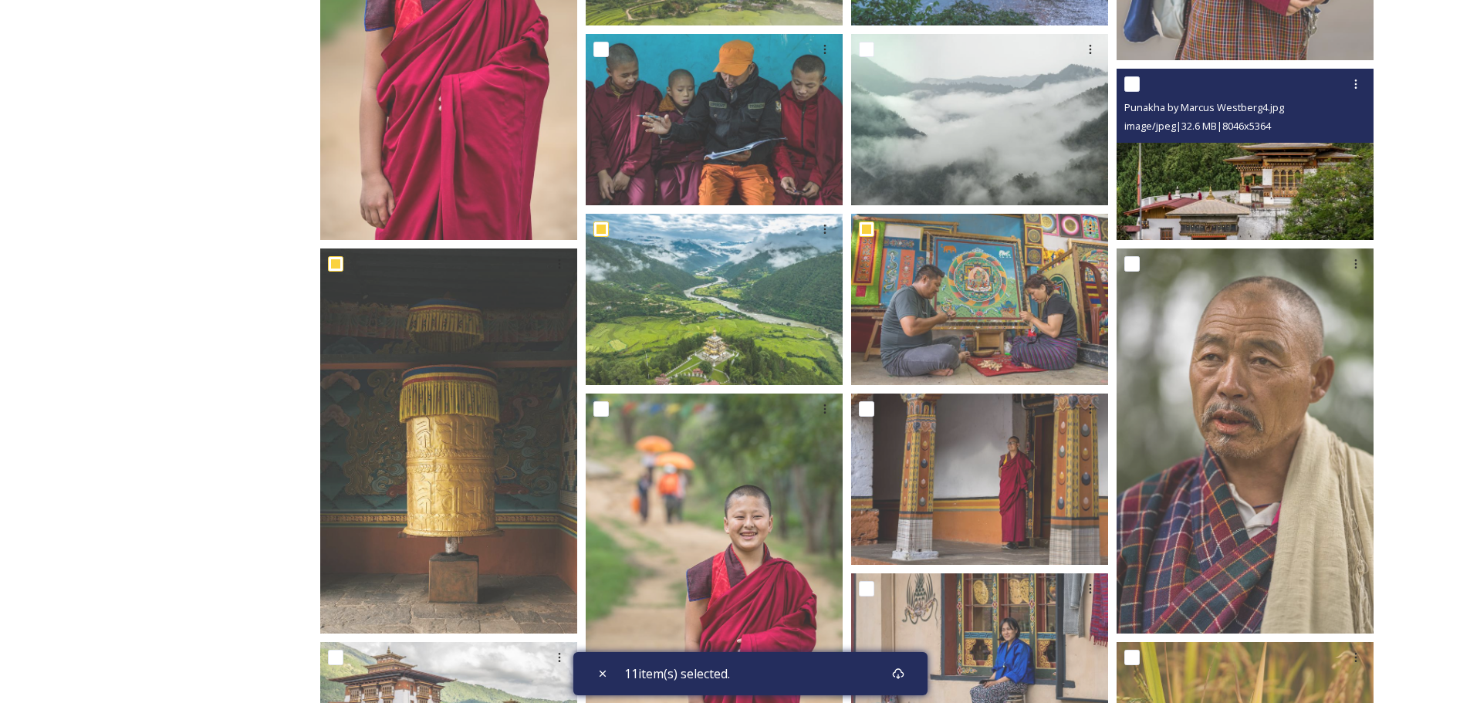
click at [1143, 82] on div at bounding box center [1246, 84] width 245 height 28
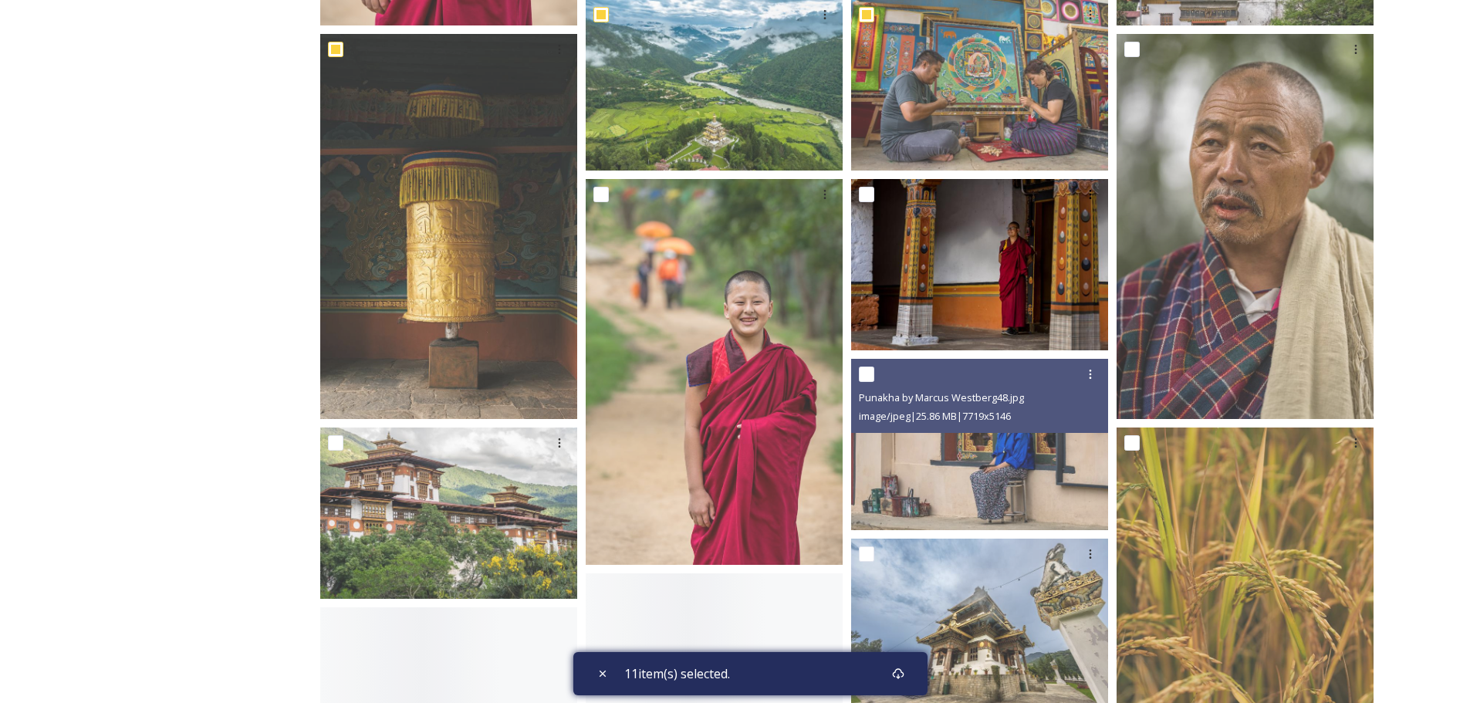
scroll to position [1389, 0]
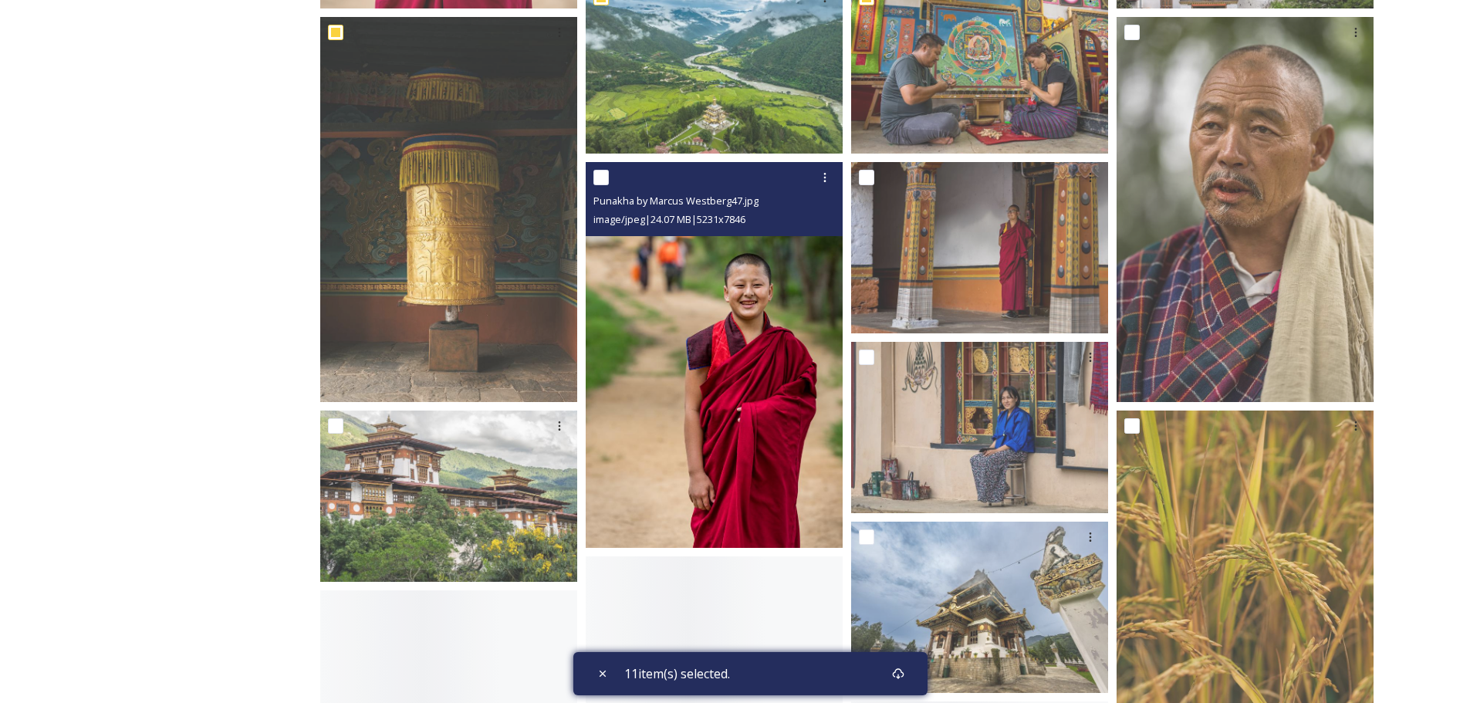
click at [602, 180] on input "checkbox" at bounding box center [600, 177] width 15 height 15
checkbox input "true"
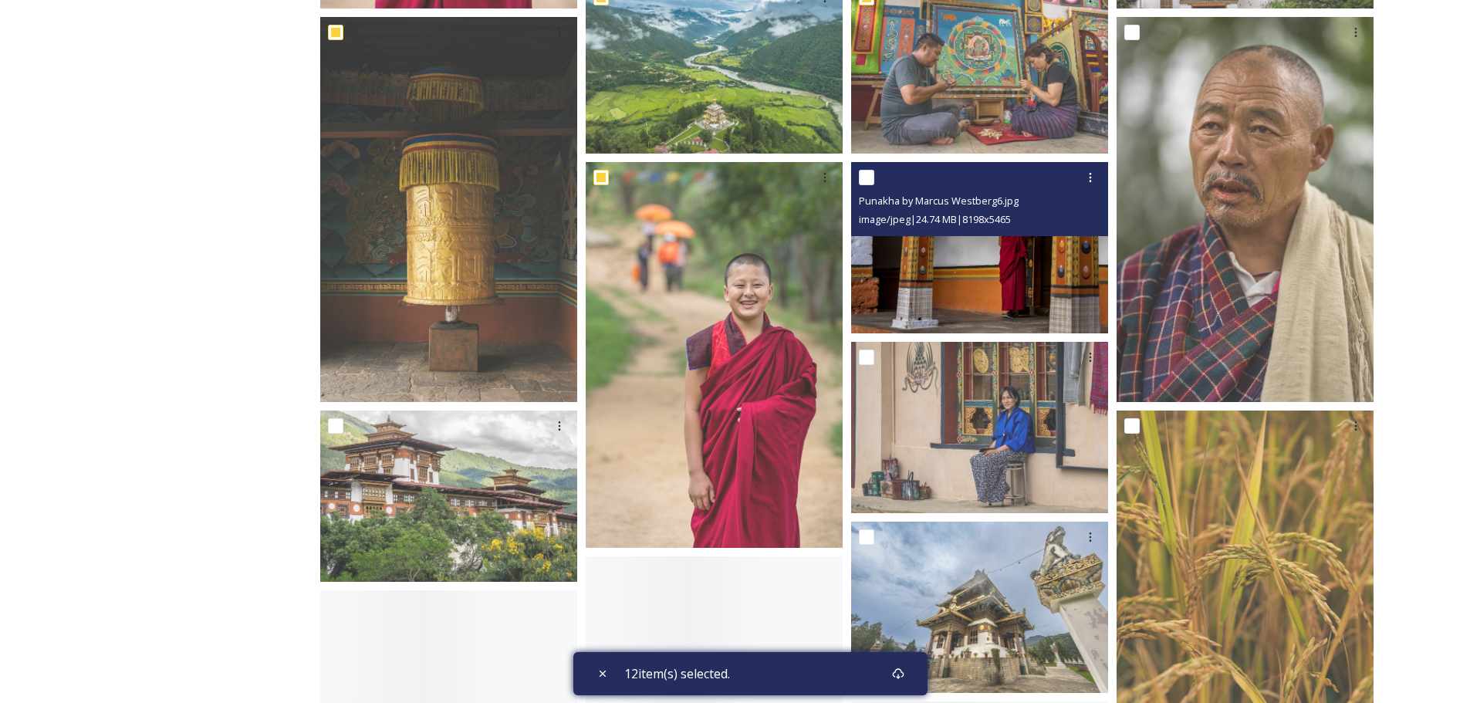
click at [856, 177] on div "Punakha by Marcus Westberg6.jpg image/jpeg | 24.74 MB | 8198 x 5465" at bounding box center [979, 199] width 257 height 74
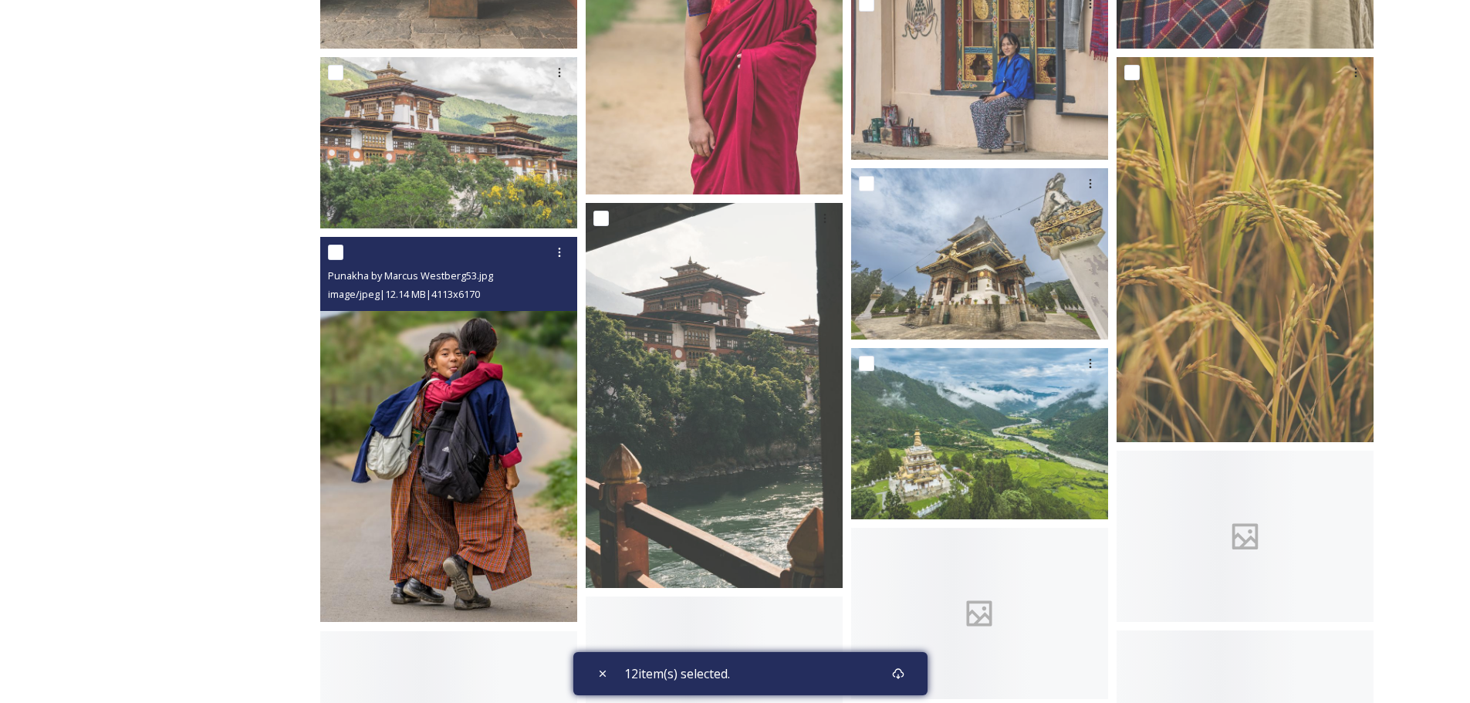
scroll to position [1775, 0]
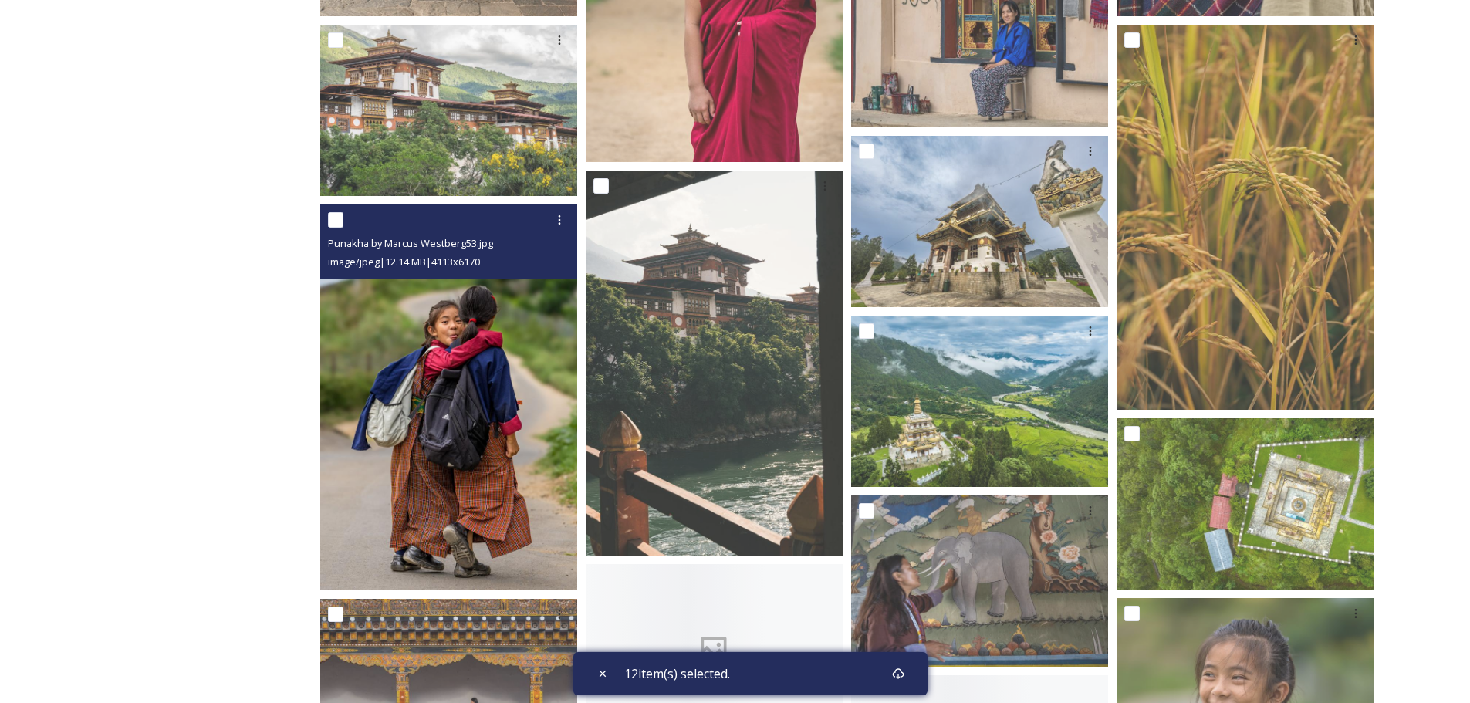
click at [343, 215] on div at bounding box center [450, 220] width 245 height 28
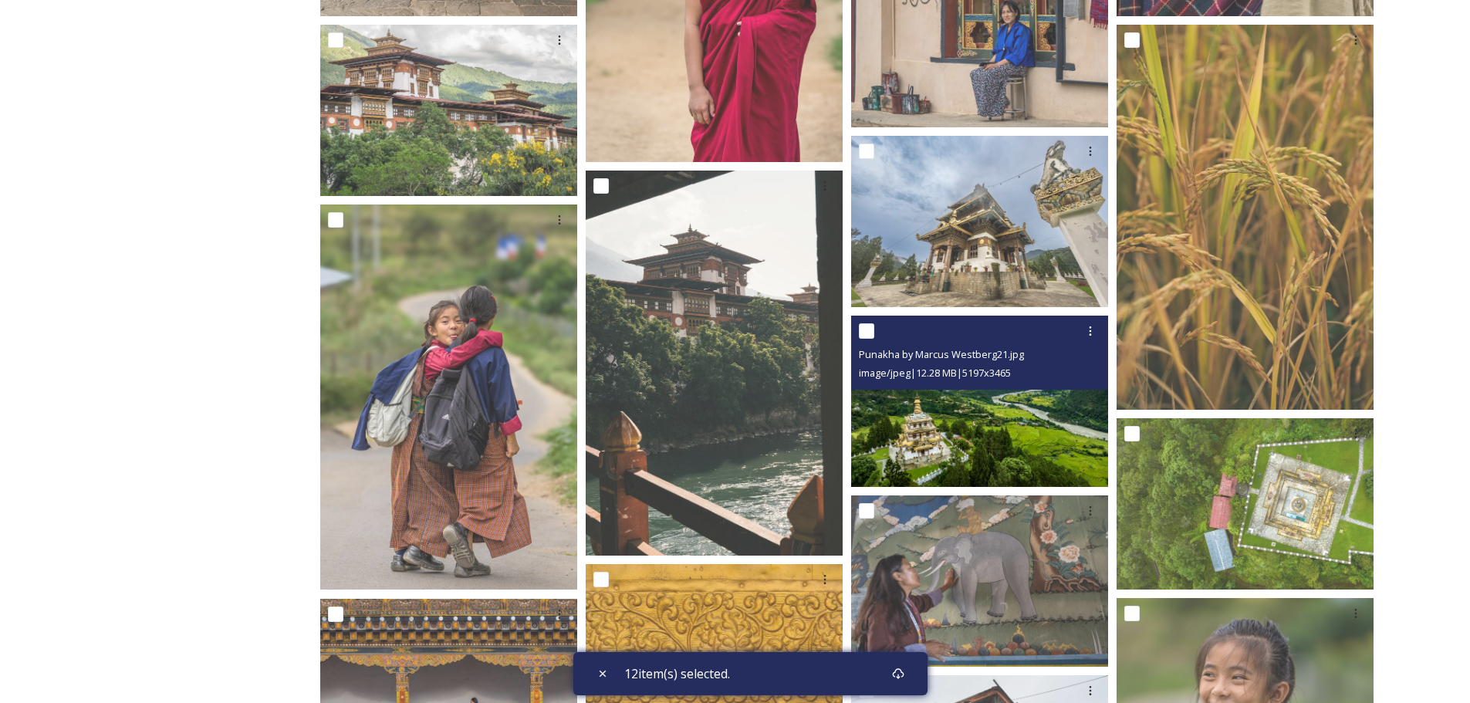
click at [869, 336] on input "checkbox" at bounding box center [866, 330] width 15 height 15
checkbox input "true"
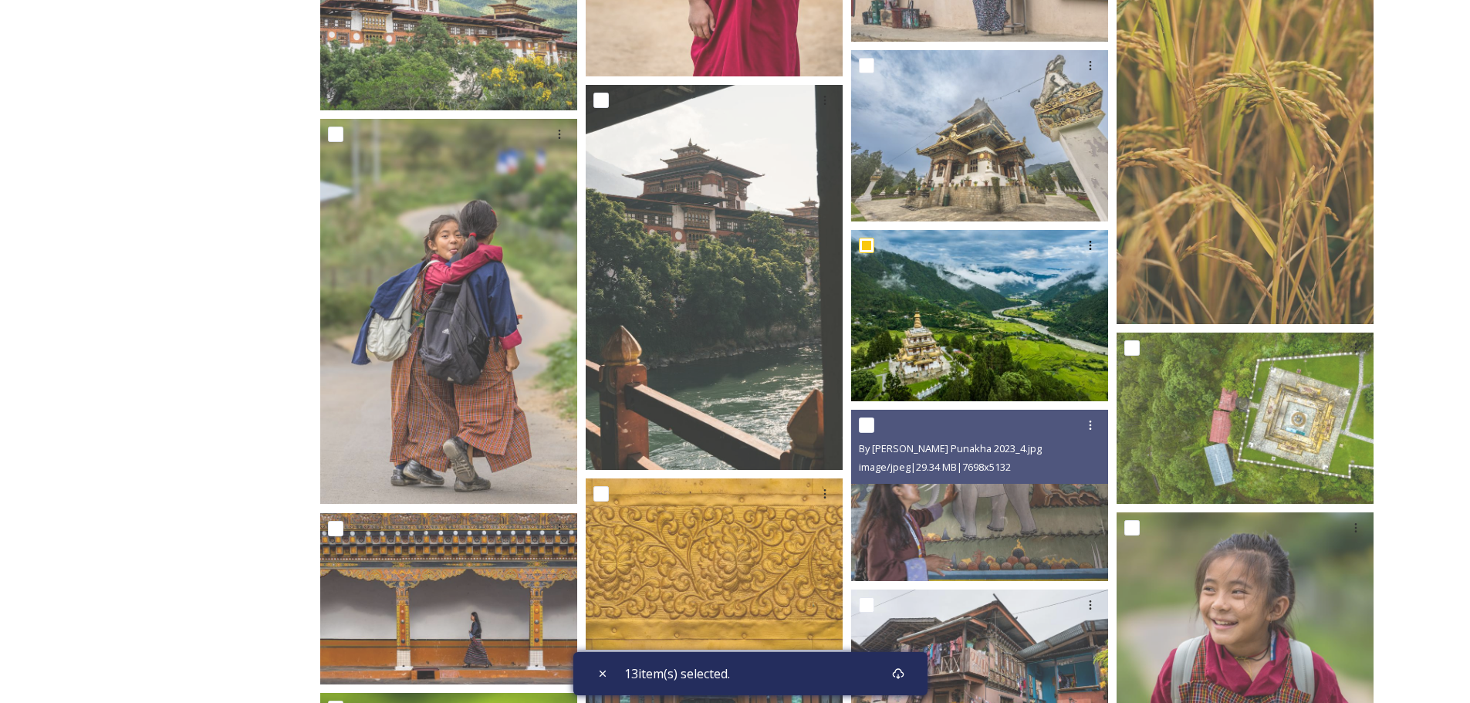
scroll to position [2083, 0]
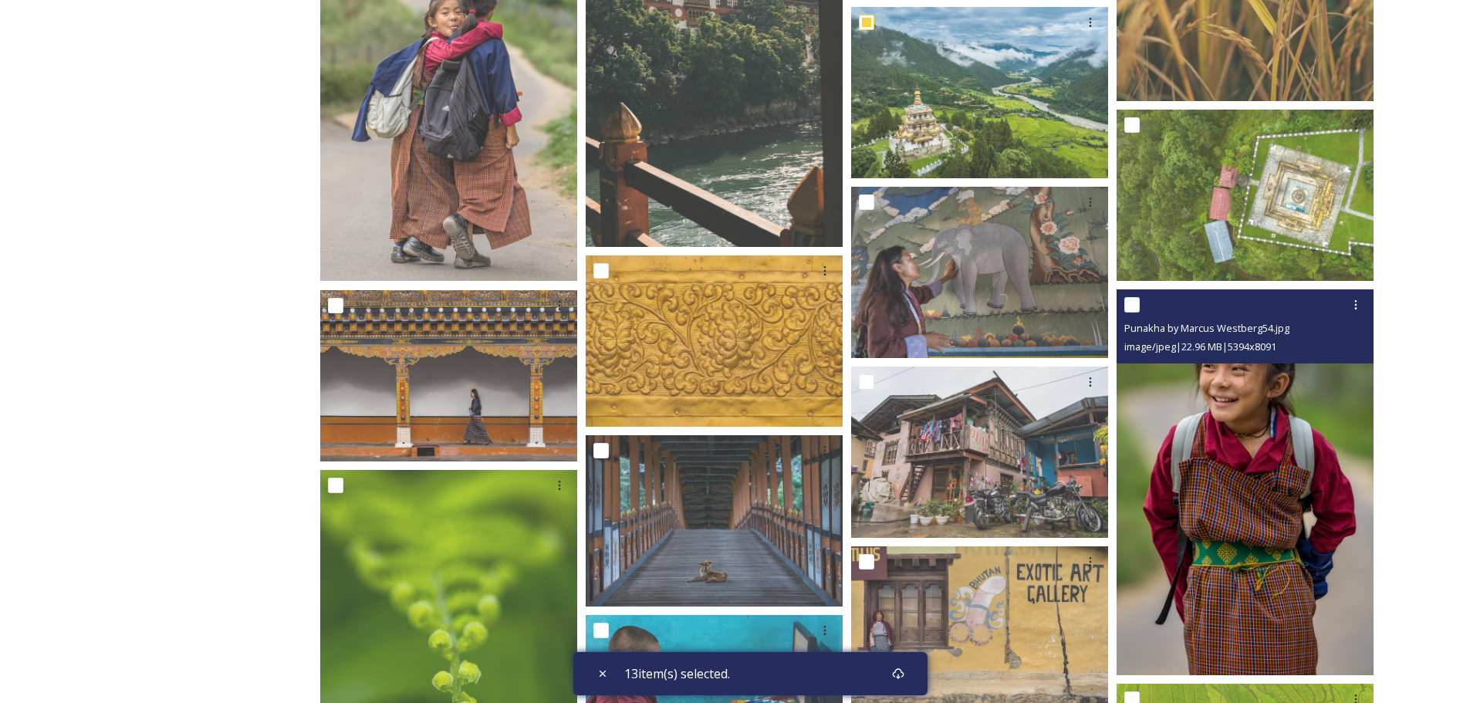
click at [1134, 313] on input "checkbox" at bounding box center [1131, 304] width 15 height 15
checkbox input "true"
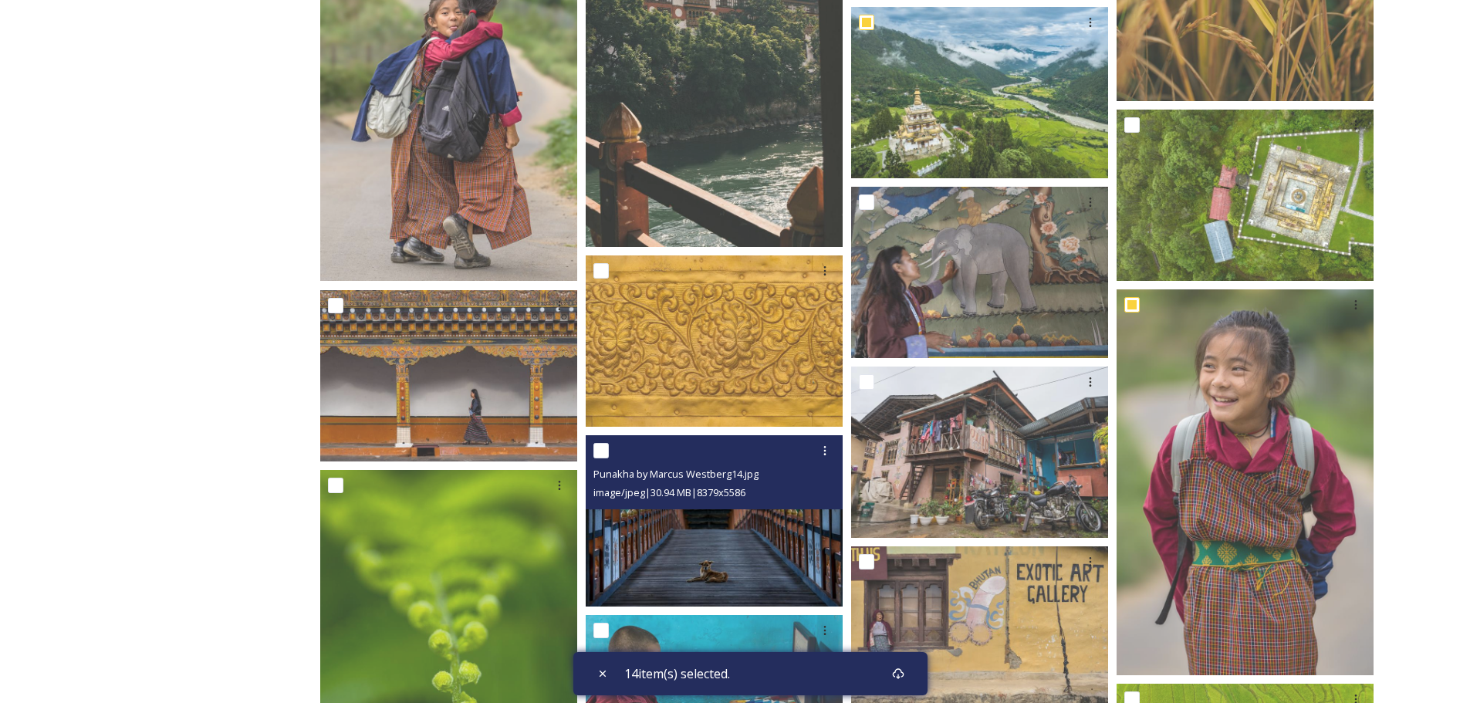
click at [607, 450] on input "checkbox" at bounding box center [600, 450] width 15 height 15
checkbox input "true"
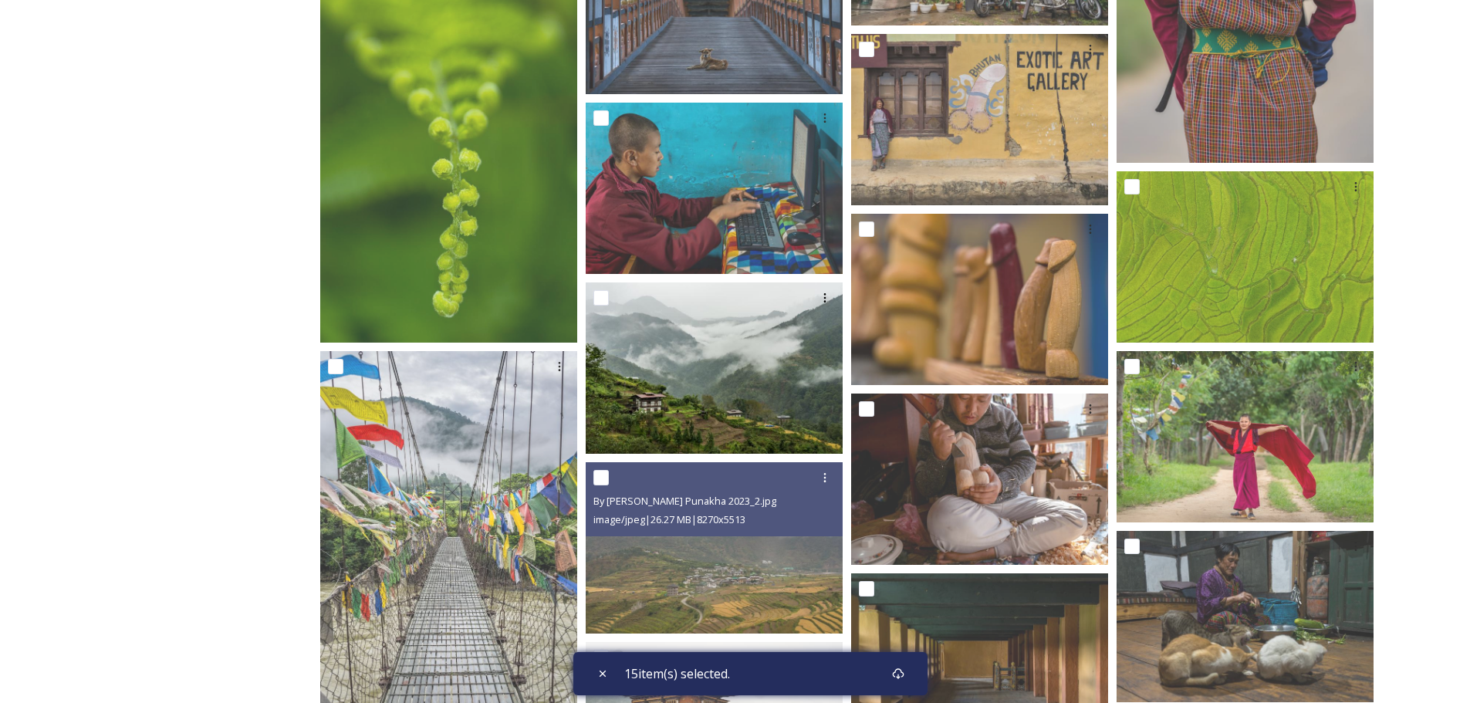
scroll to position [2778, 0]
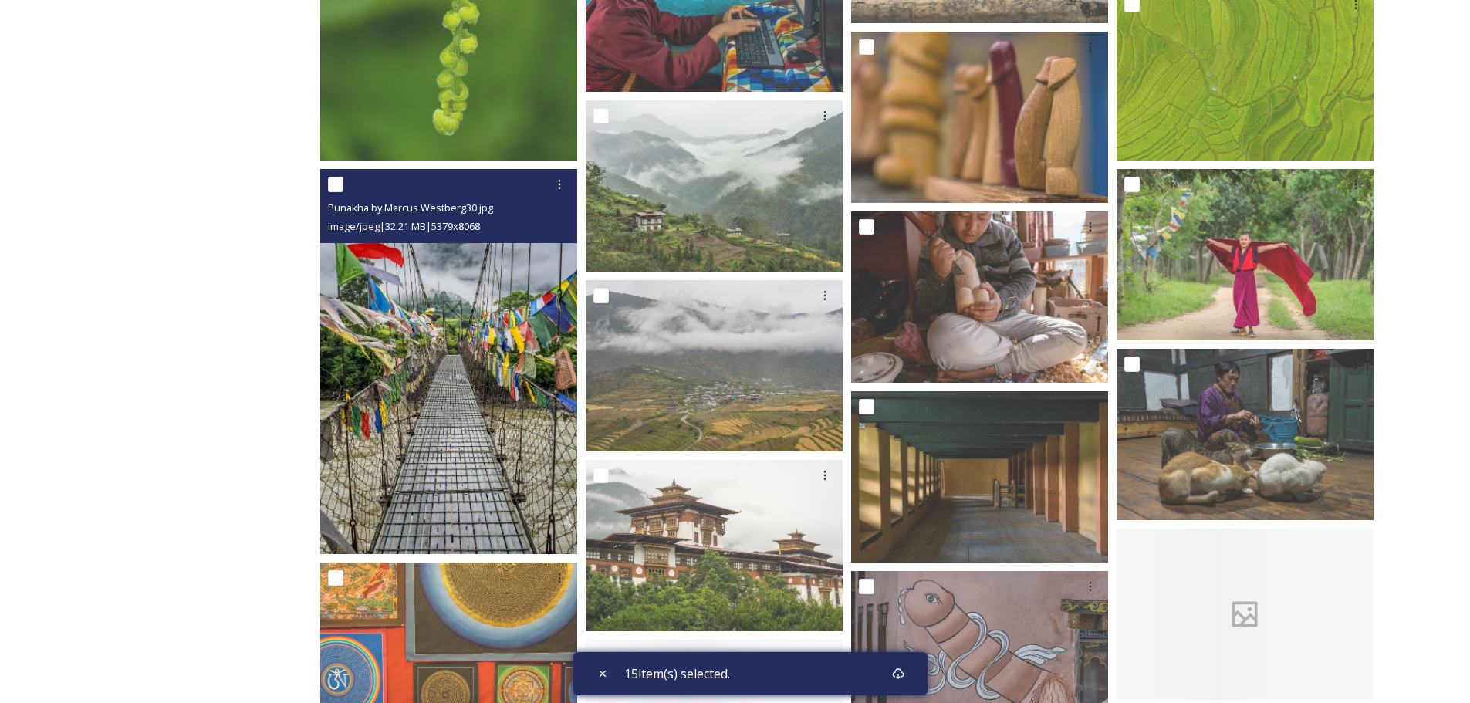
click at [336, 184] on input "checkbox" at bounding box center [335, 184] width 15 height 15
checkbox input "true"
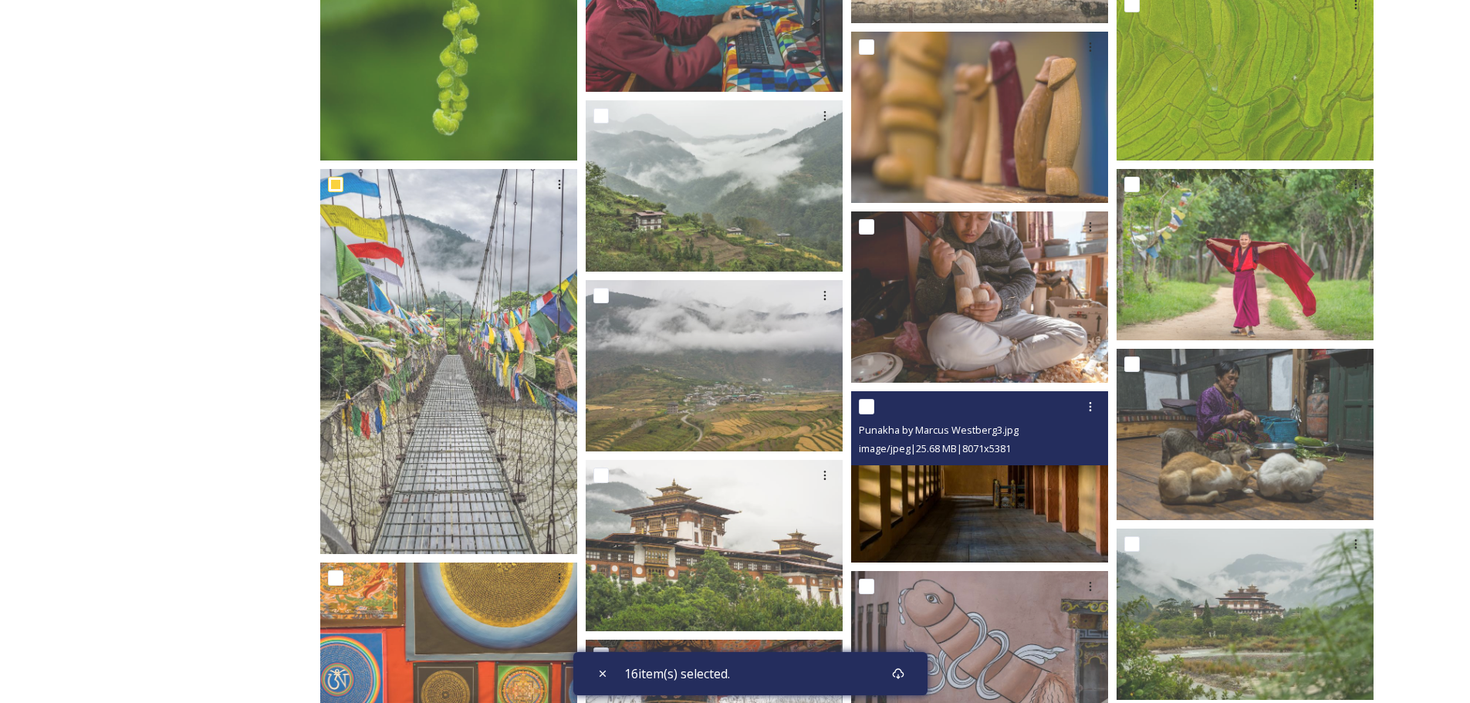
click at [868, 404] on input "checkbox" at bounding box center [866, 406] width 15 height 15
checkbox input "true"
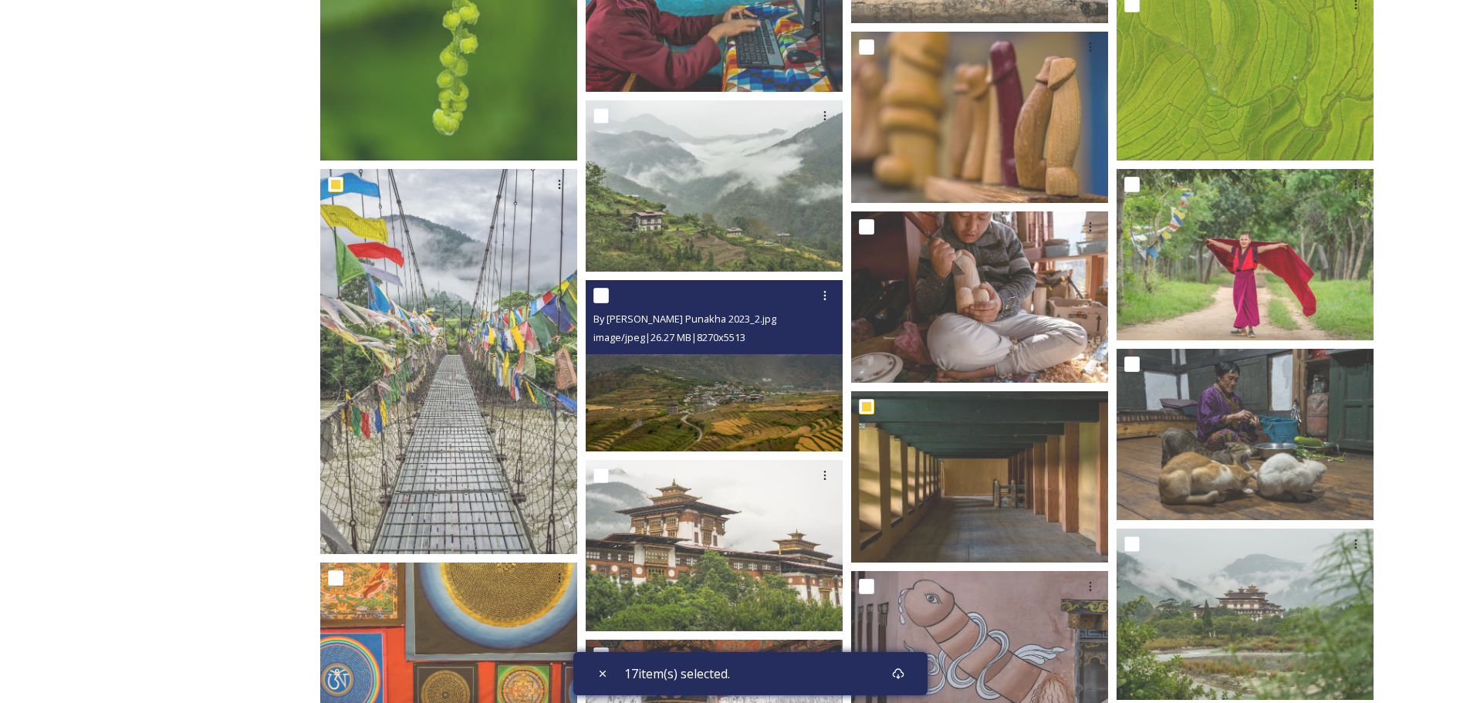
click at [603, 292] on input "checkbox" at bounding box center [600, 295] width 15 height 15
checkbox input "true"
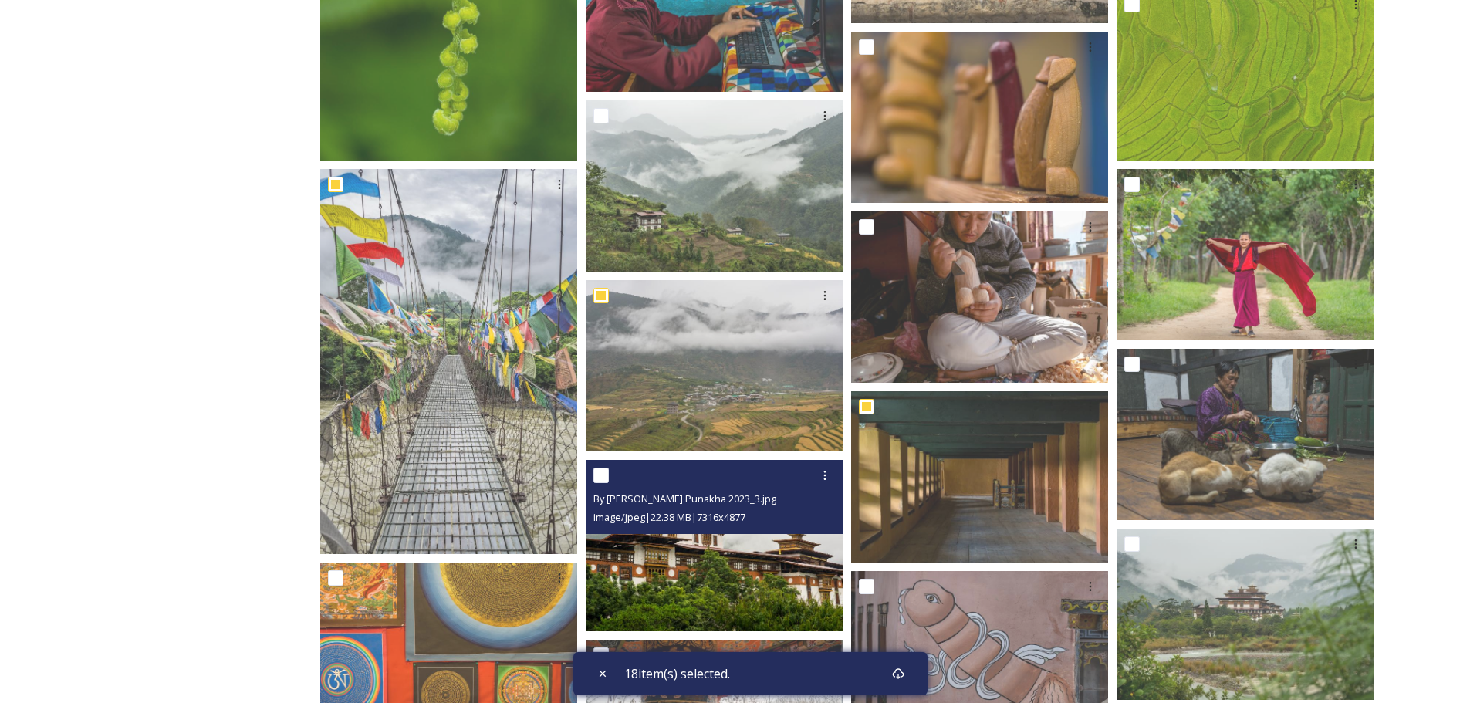
click at [600, 471] on input "checkbox" at bounding box center [600, 475] width 15 height 15
checkbox input "true"
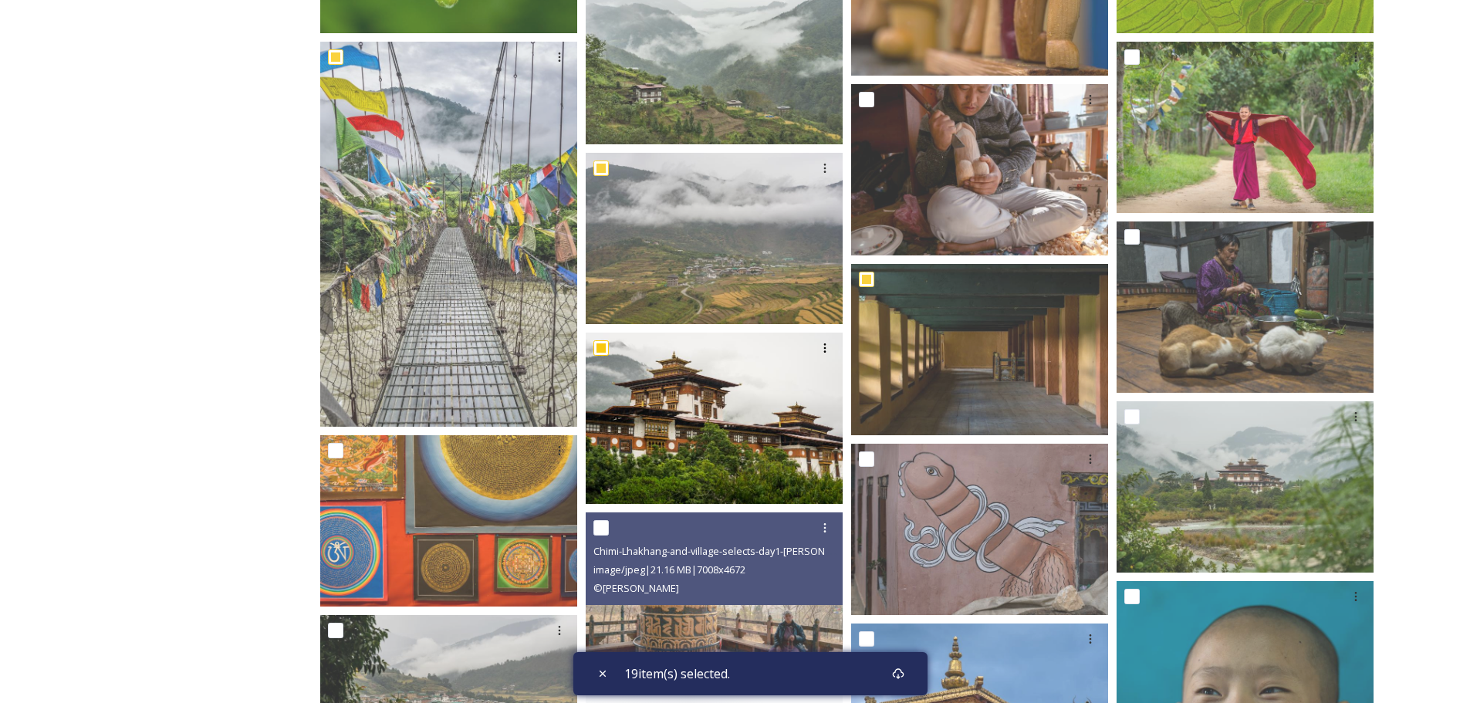
scroll to position [3087, 0]
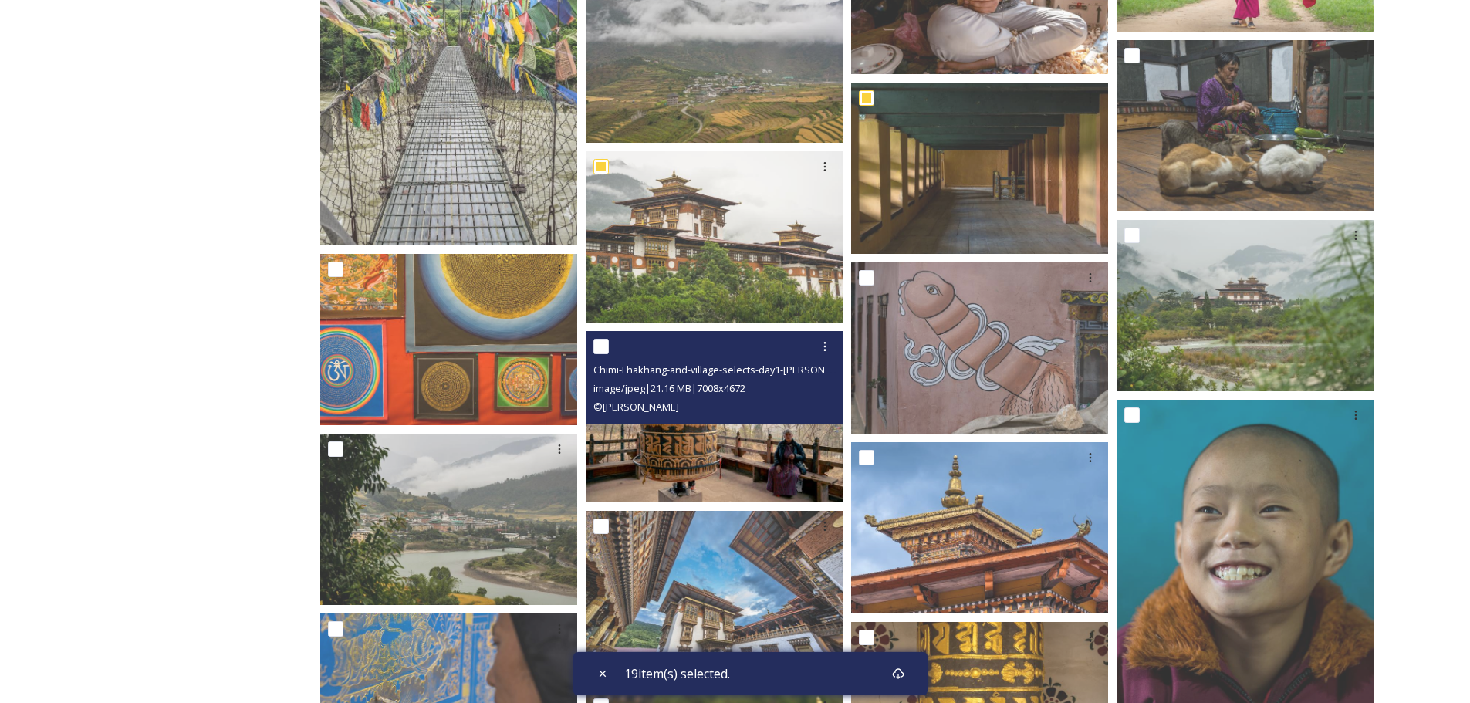
click at [599, 350] on input "checkbox" at bounding box center [600, 346] width 15 height 15
checkbox input "true"
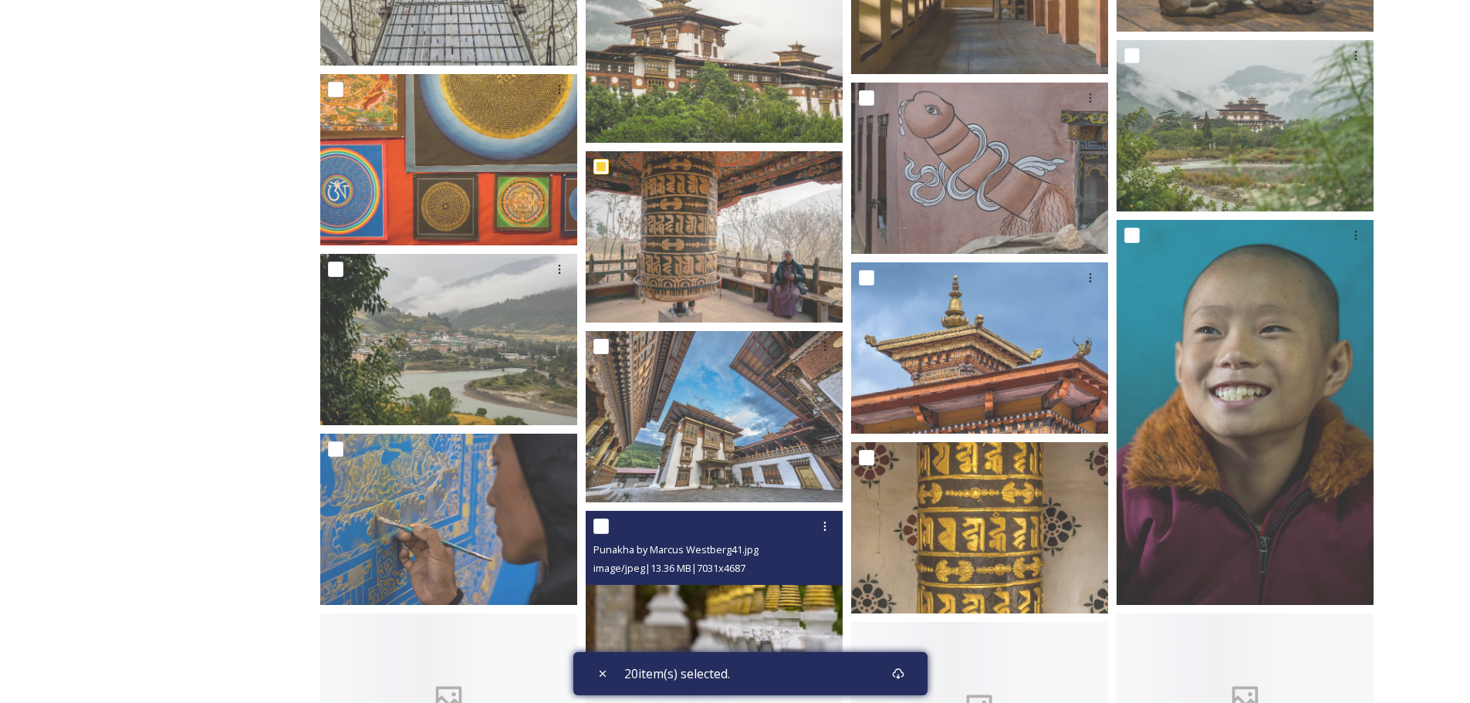
scroll to position [3318, 0]
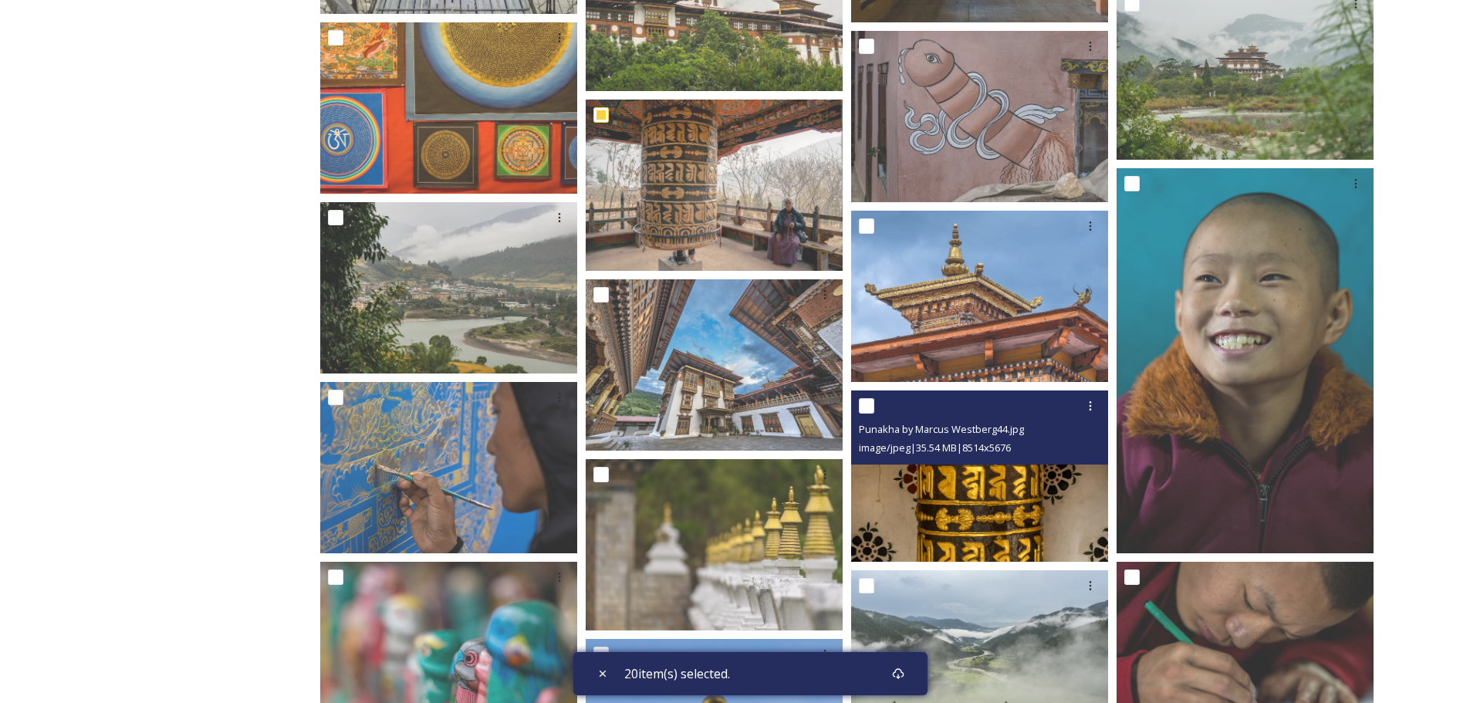
click at [860, 402] on input "checkbox" at bounding box center [866, 405] width 15 height 15
checkbox input "true"
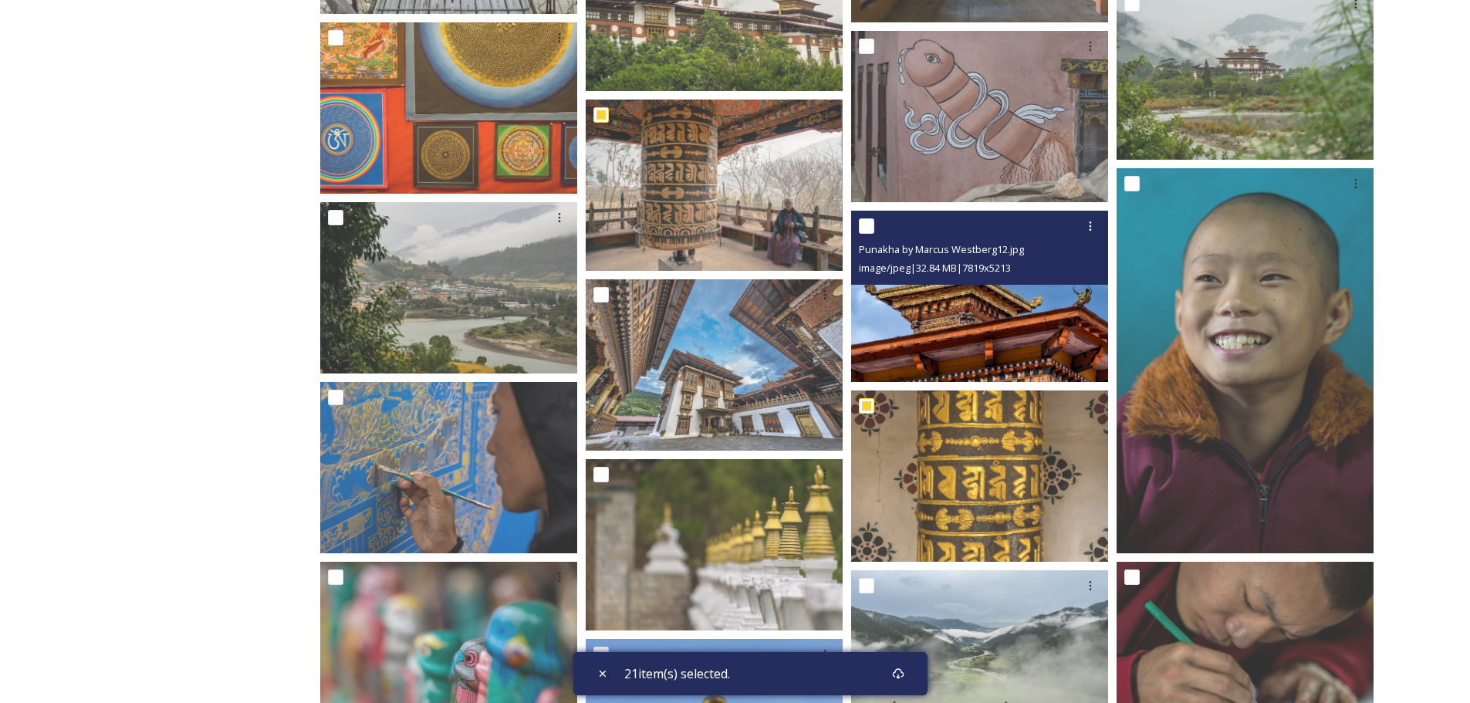
click at [870, 225] on input "checkbox" at bounding box center [866, 225] width 15 height 15
checkbox input "true"
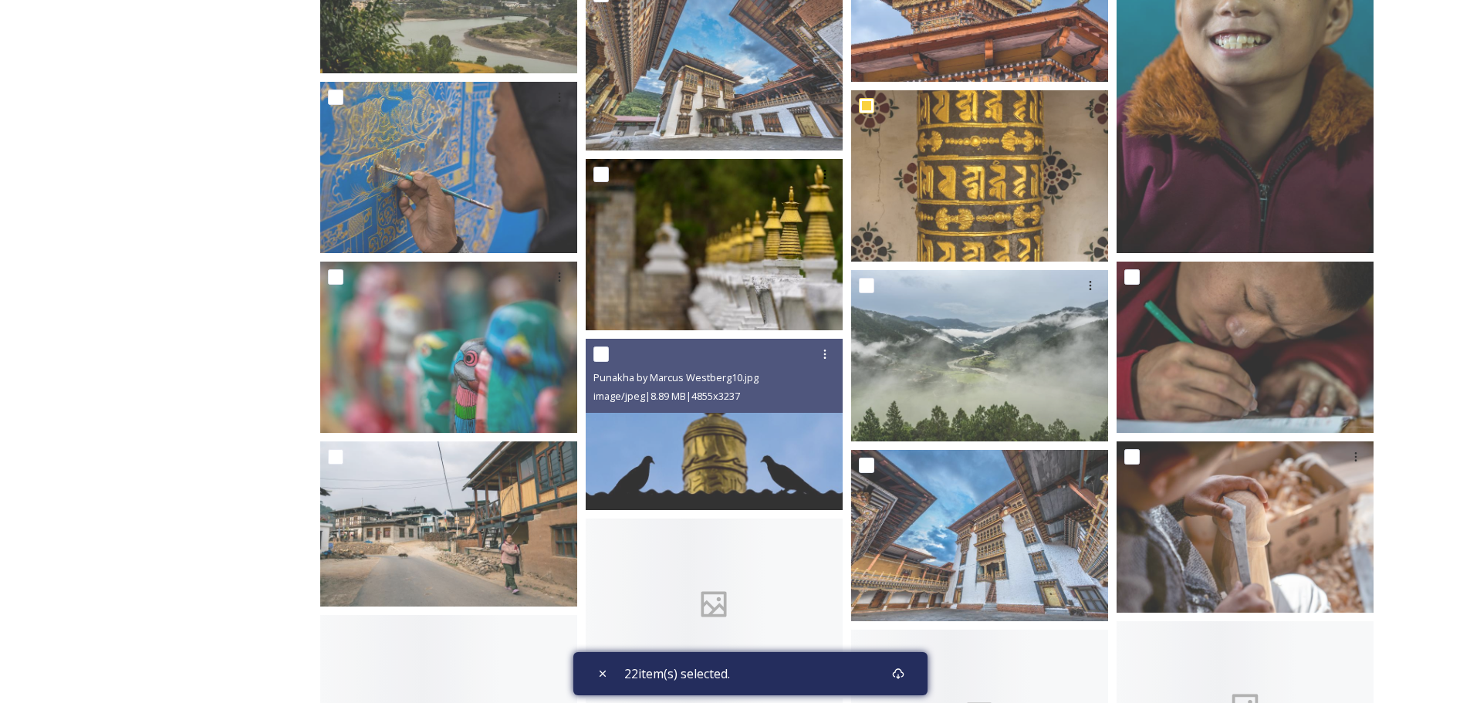
scroll to position [3627, 0]
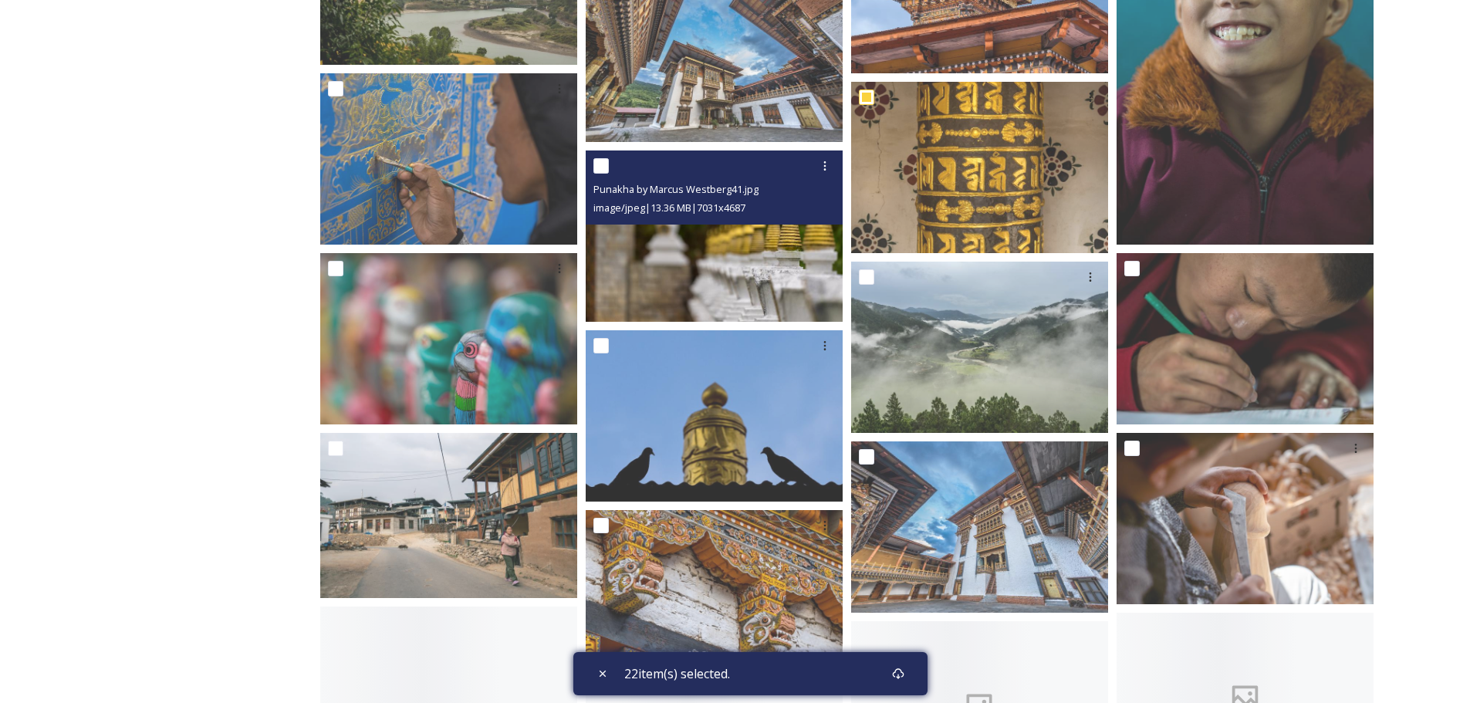
click at [605, 167] on input "checkbox" at bounding box center [600, 165] width 15 height 15
checkbox input "true"
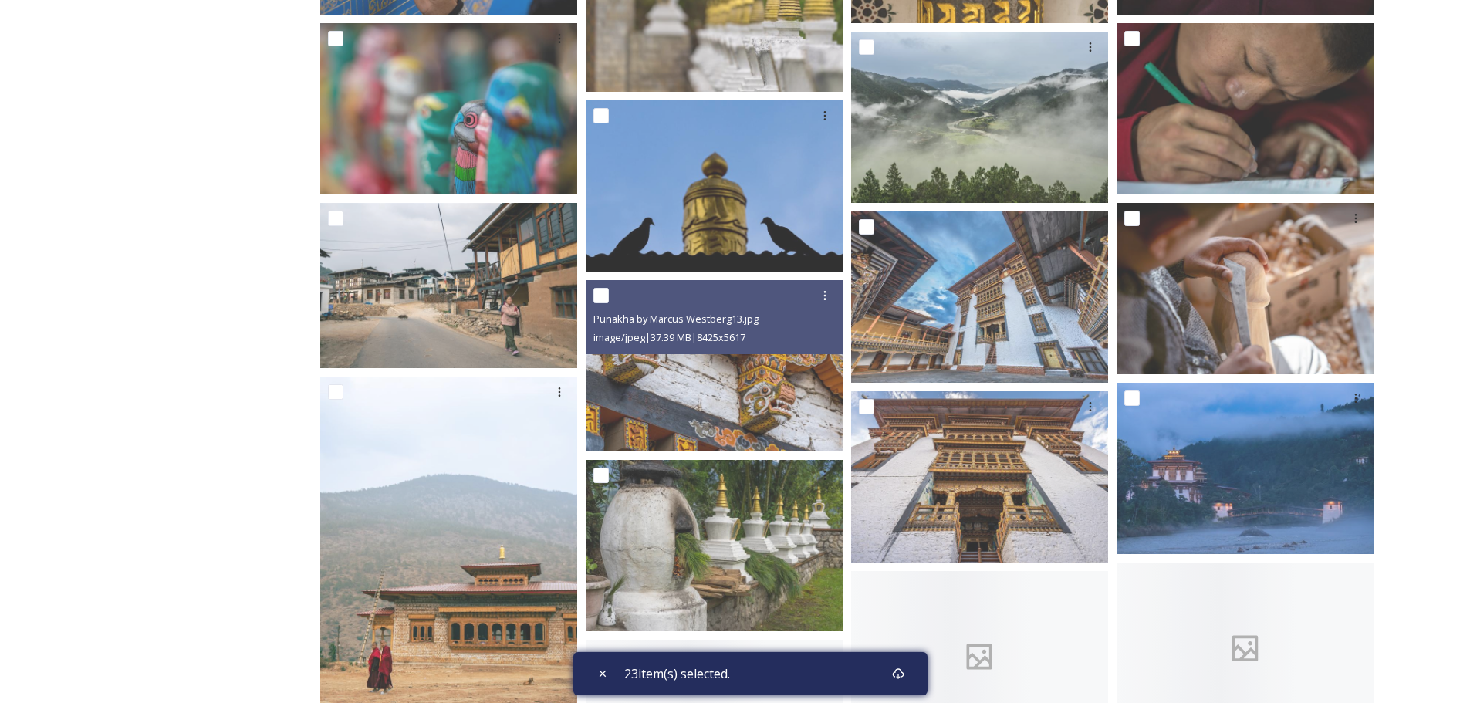
scroll to position [3858, 0]
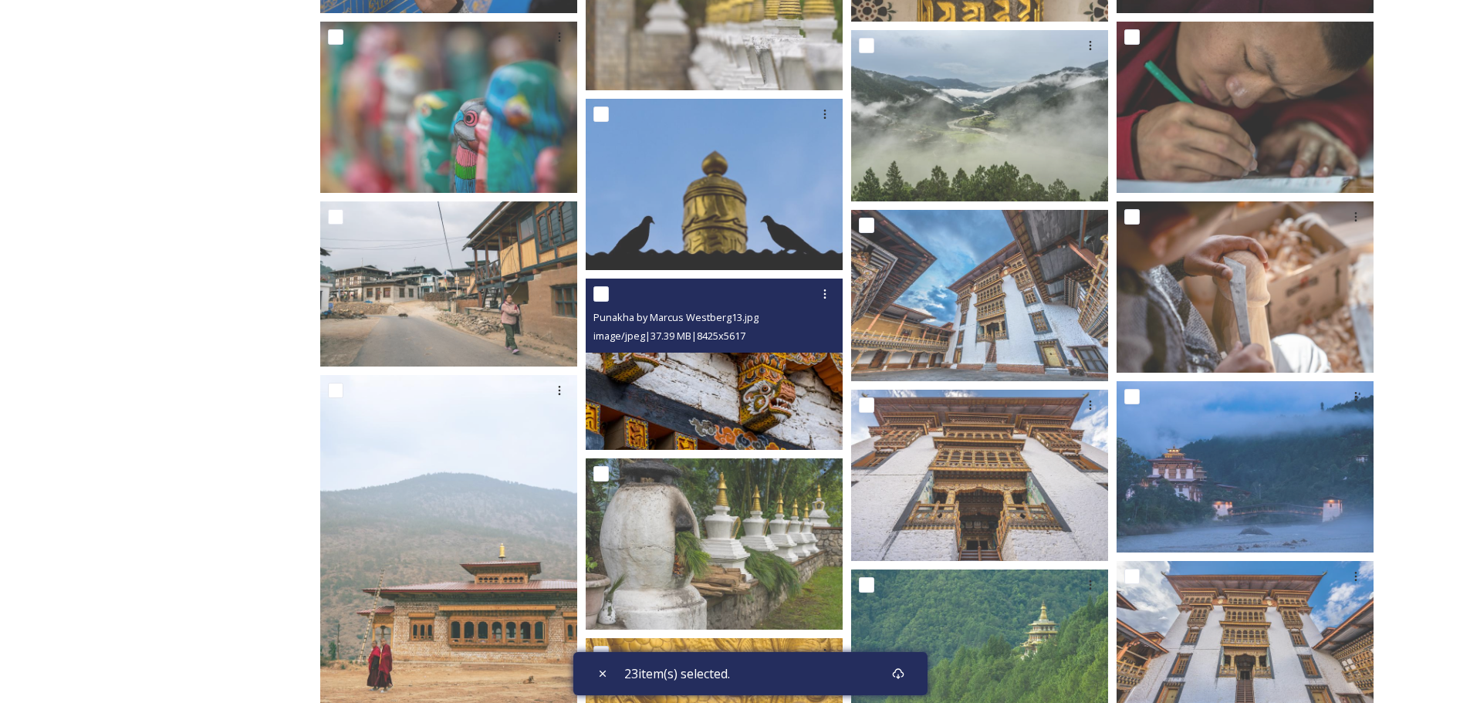
click at [603, 289] on input "checkbox" at bounding box center [600, 293] width 15 height 15
checkbox input "true"
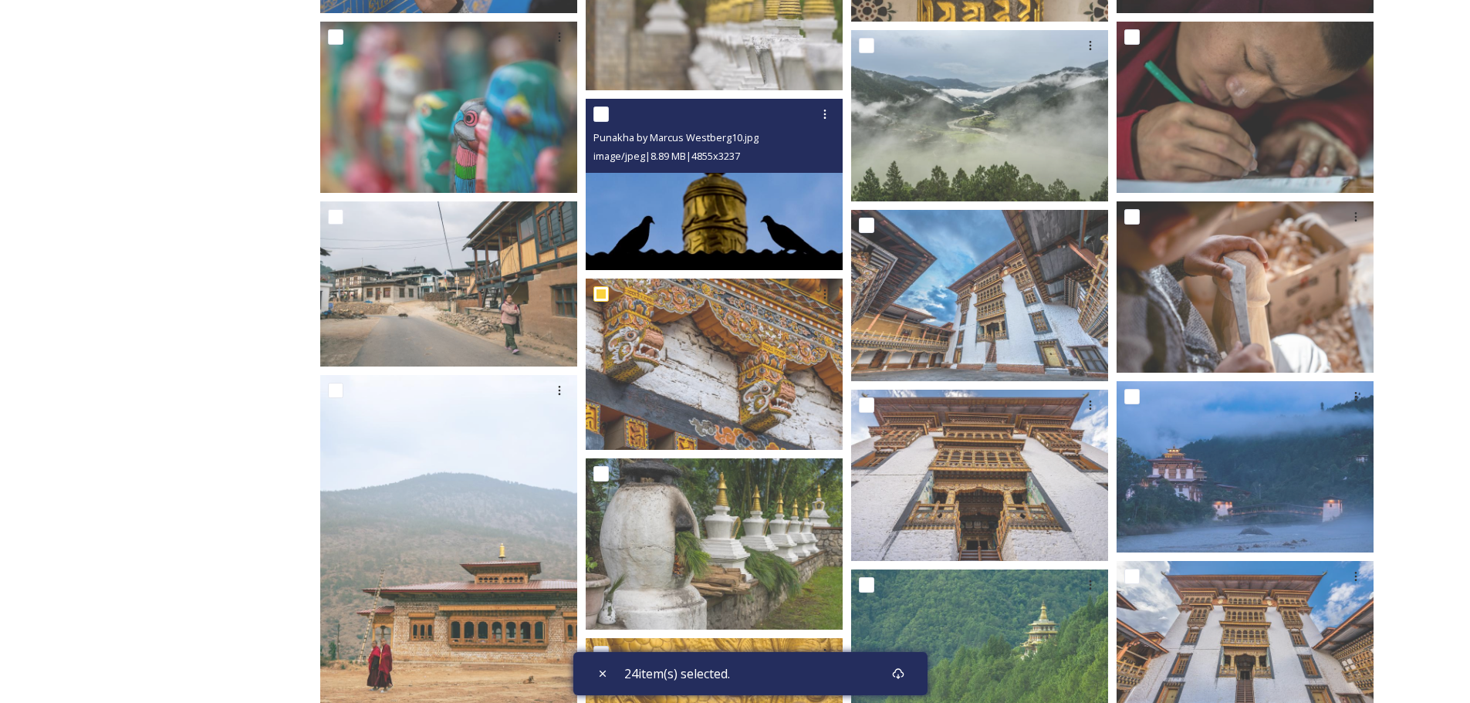
click at [596, 112] on input "checkbox" at bounding box center [600, 113] width 15 height 15
checkbox input "true"
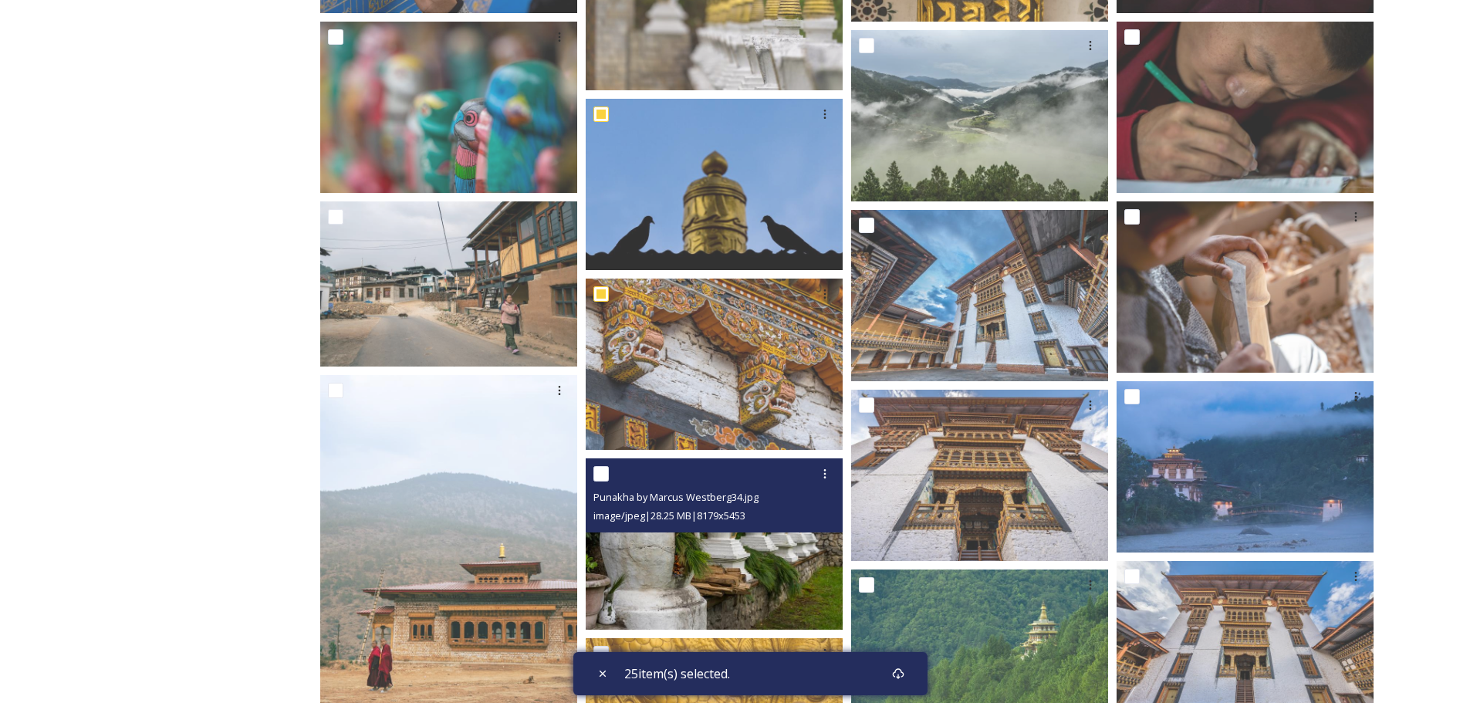
drag, startPoint x: 603, startPoint y: 473, endPoint x: 734, endPoint y: 444, distance: 134.4
click at [603, 472] on input "checkbox" at bounding box center [600, 473] width 15 height 15
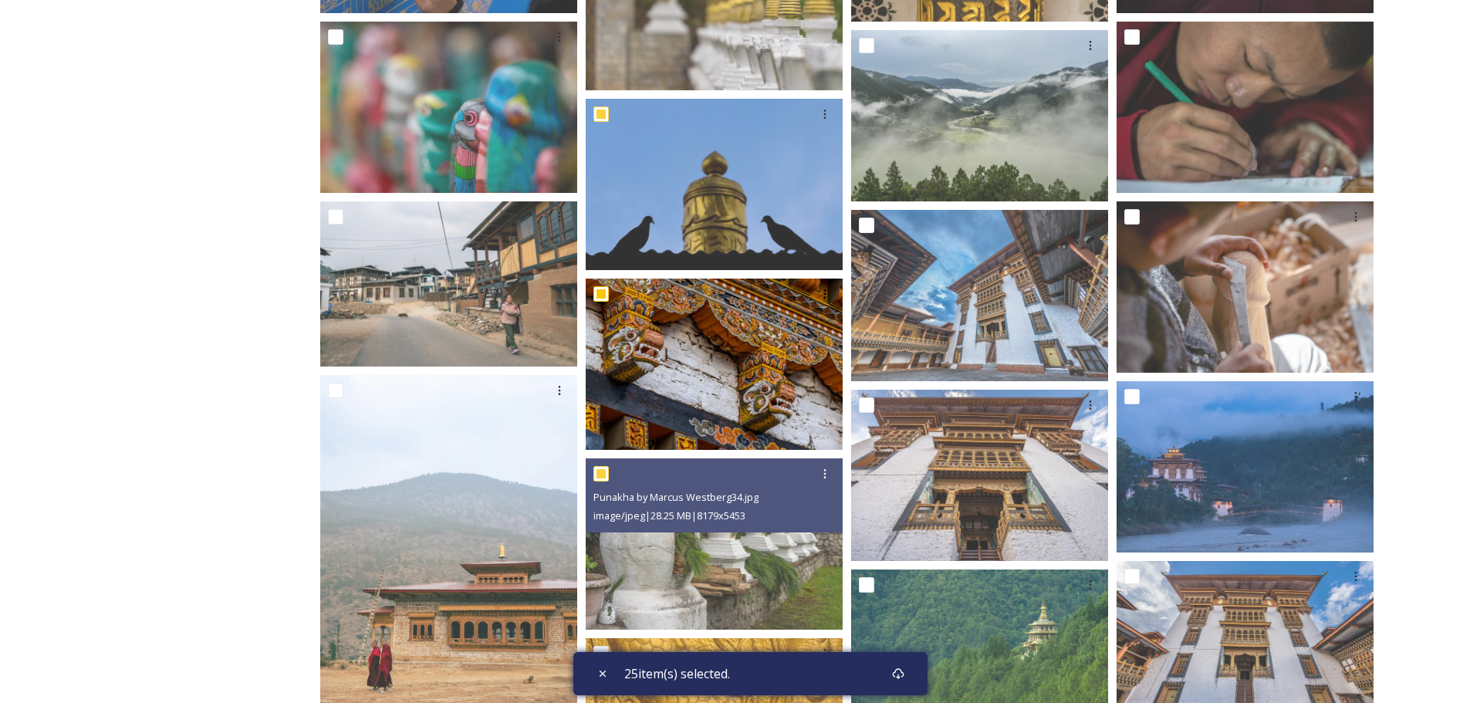
checkbox input "true"
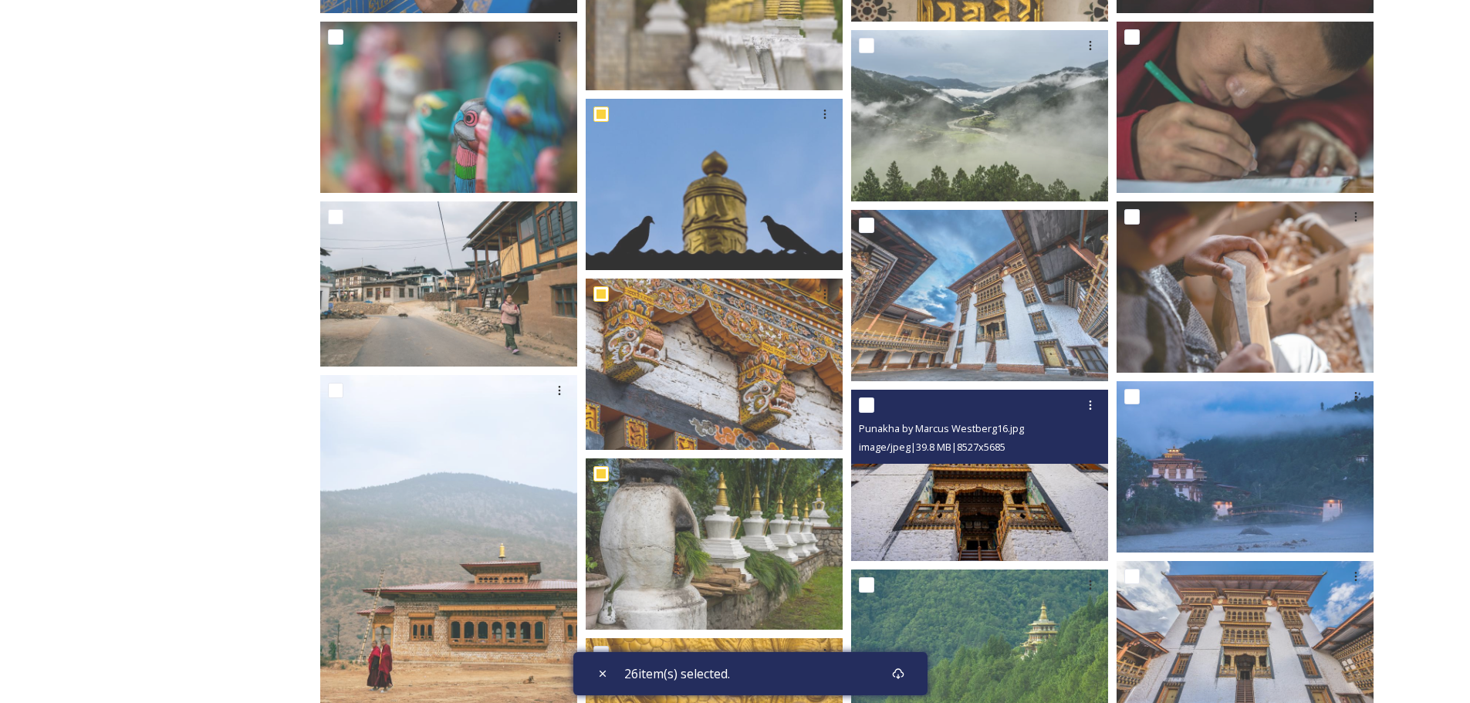
click at [858, 405] on div "Punakha by Marcus Westberg16.jpg image/jpeg | 39.8 MB | 8527 x 5685" at bounding box center [979, 427] width 257 height 74
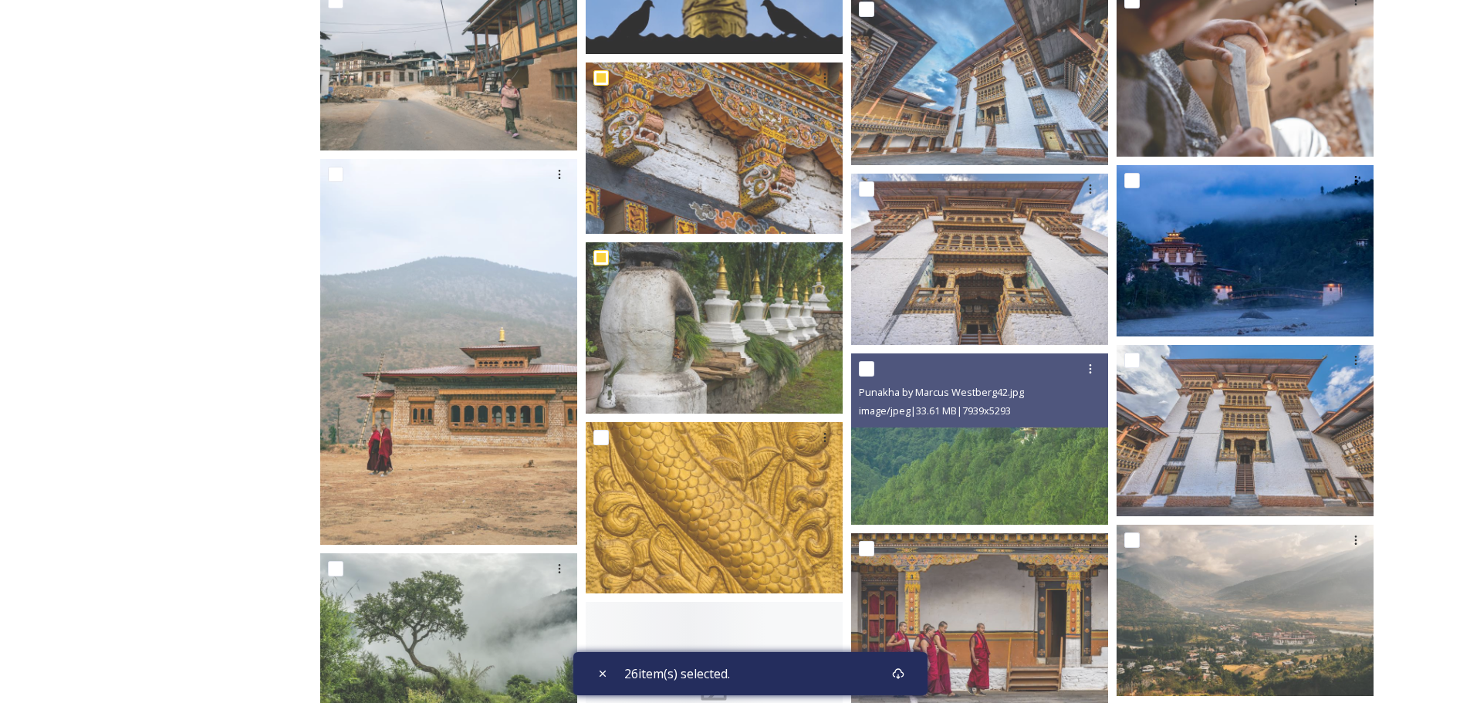
scroll to position [4090, 0]
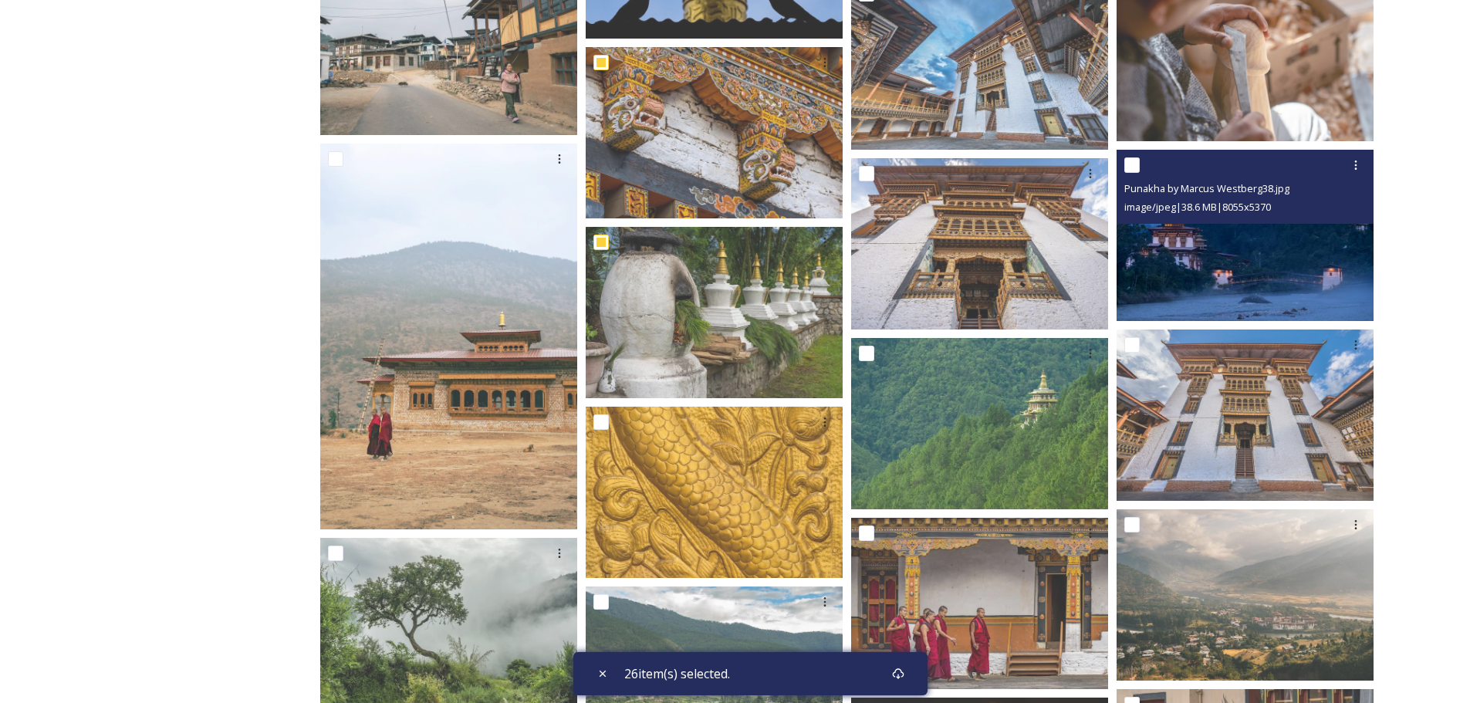
drag, startPoint x: 1137, startPoint y: 161, endPoint x: 1130, endPoint y: 167, distance: 8.2
click at [1136, 161] on input "checkbox" at bounding box center [1131, 164] width 15 height 15
checkbox input "true"
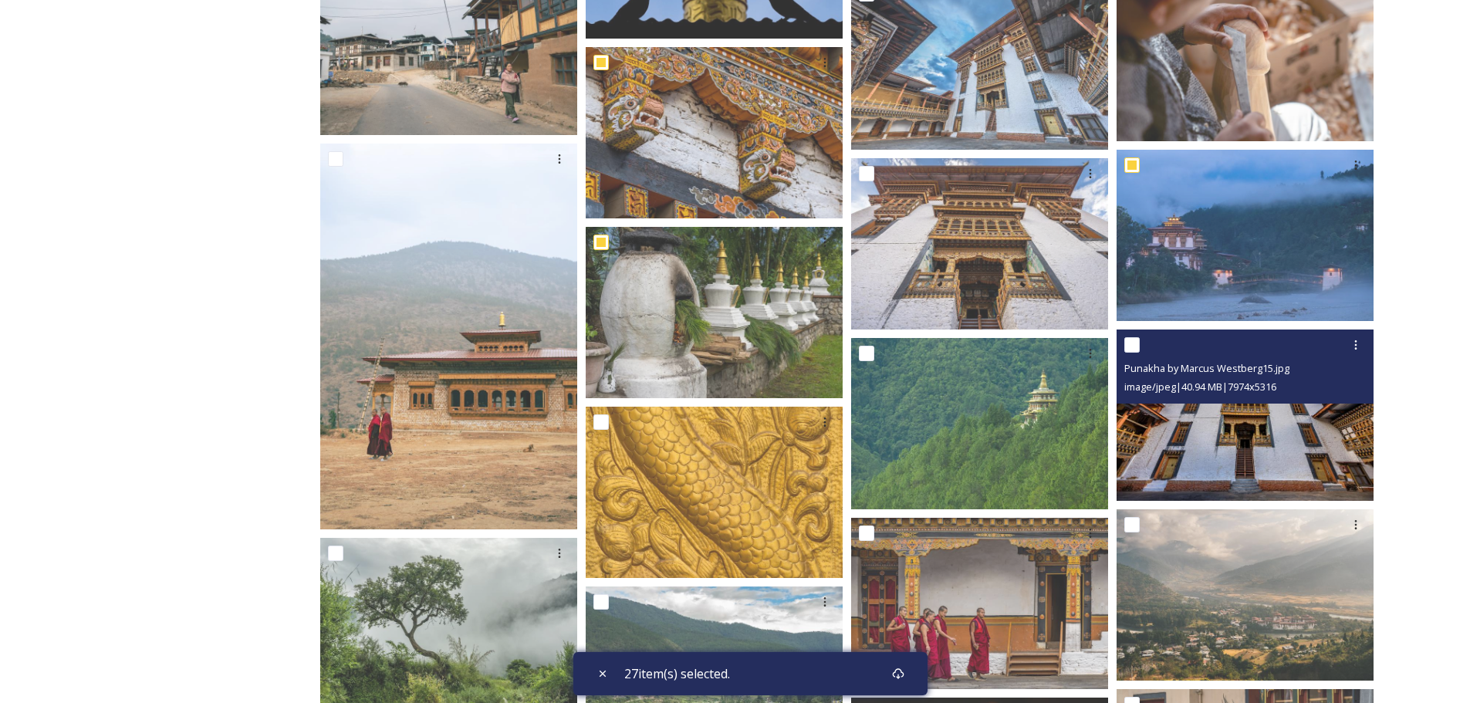
click at [1137, 340] on input "checkbox" at bounding box center [1131, 344] width 15 height 15
checkbox input "true"
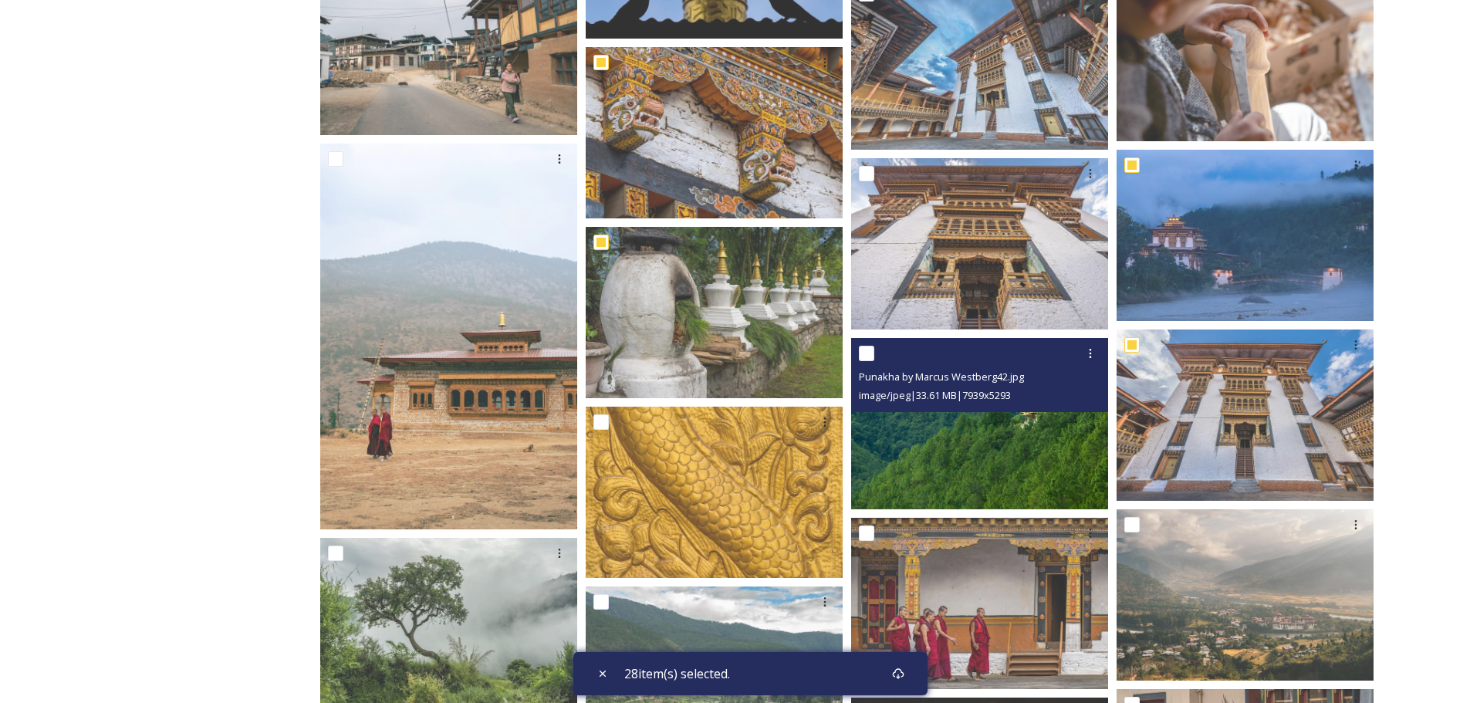
click at [864, 351] on input "checkbox" at bounding box center [866, 353] width 15 height 15
checkbox input "true"
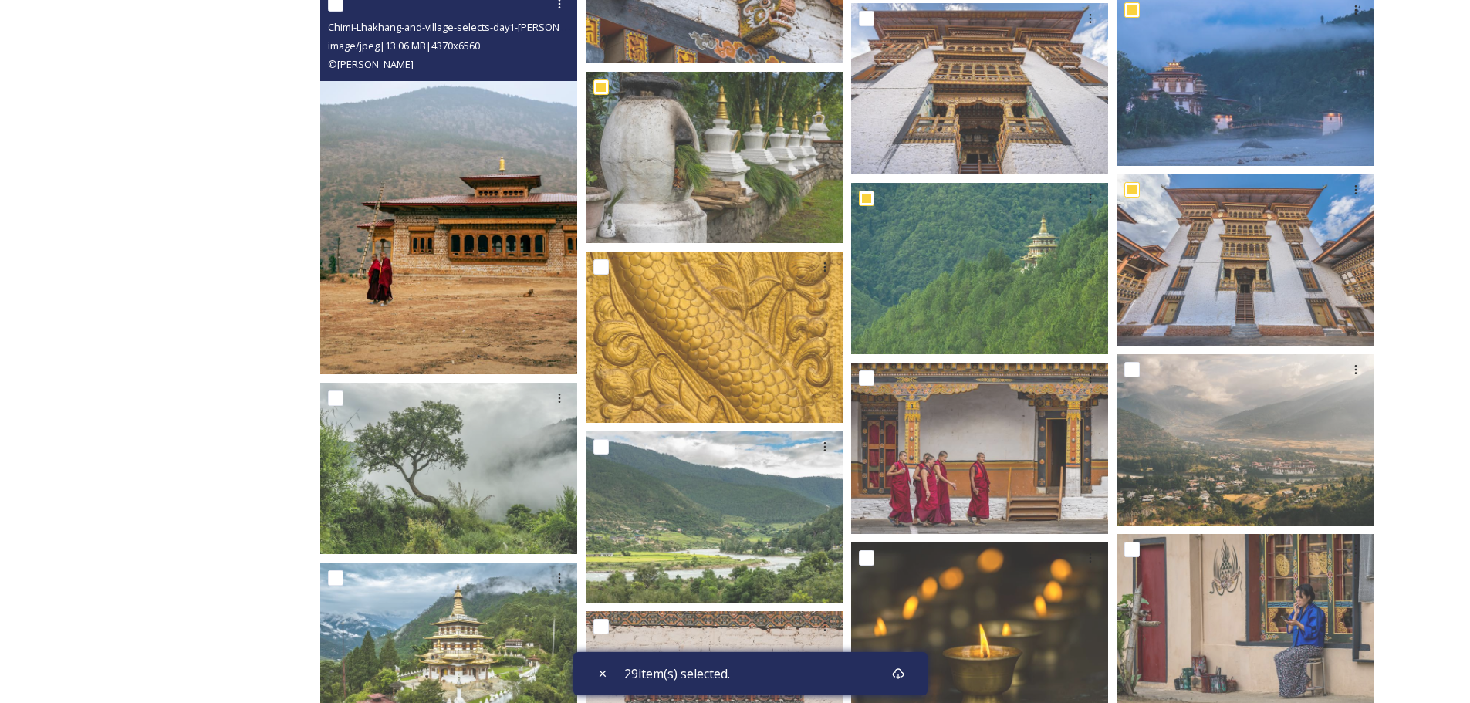
scroll to position [4244, 0]
click at [419, 229] on img at bounding box center [448, 182] width 257 height 386
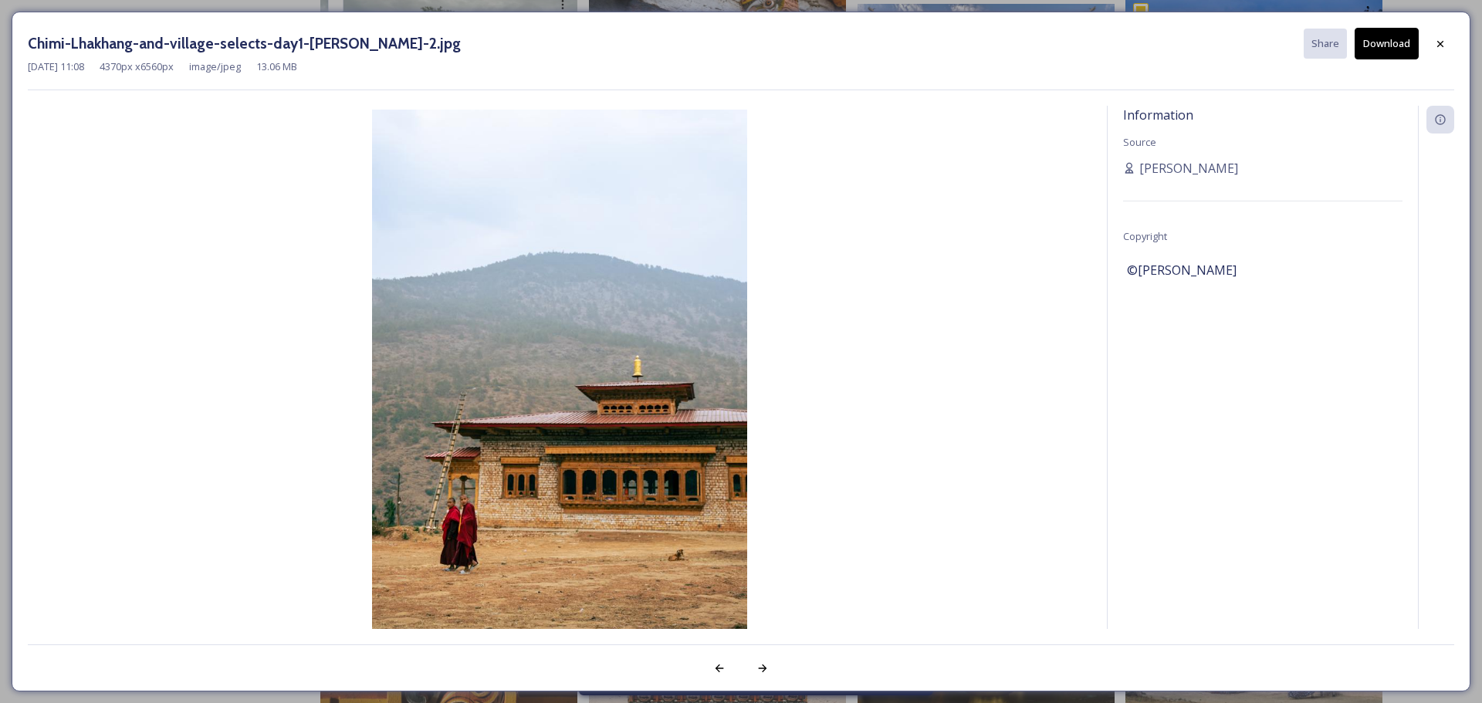
drag, startPoint x: 1444, startPoint y: 42, endPoint x: 1308, endPoint y: 117, distance: 155.4
click at [1444, 42] on icon at bounding box center [1440, 44] width 12 height 12
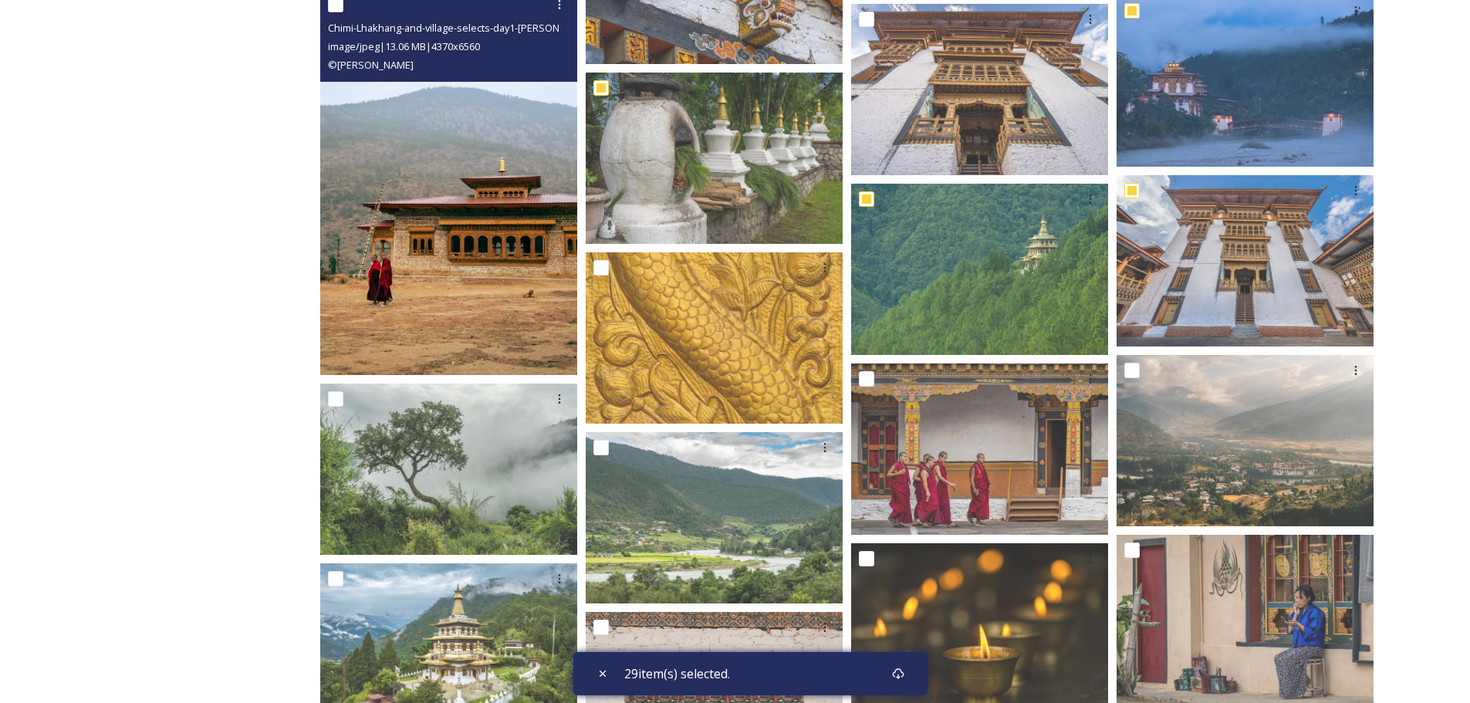
click at [334, 6] on input "checkbox" at bounding box center [335, 4] width 15 height 15
checkbox input "true"
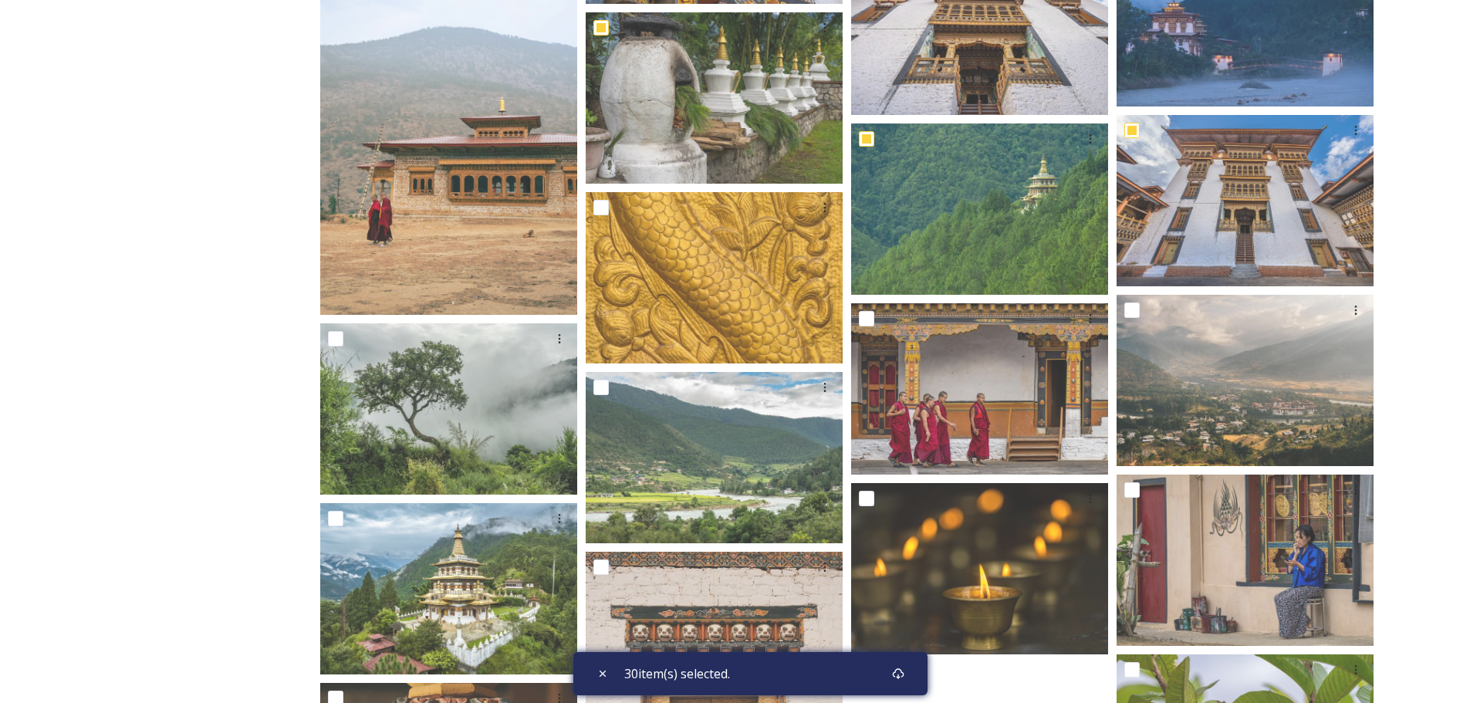
scroll to position [4321, 0]
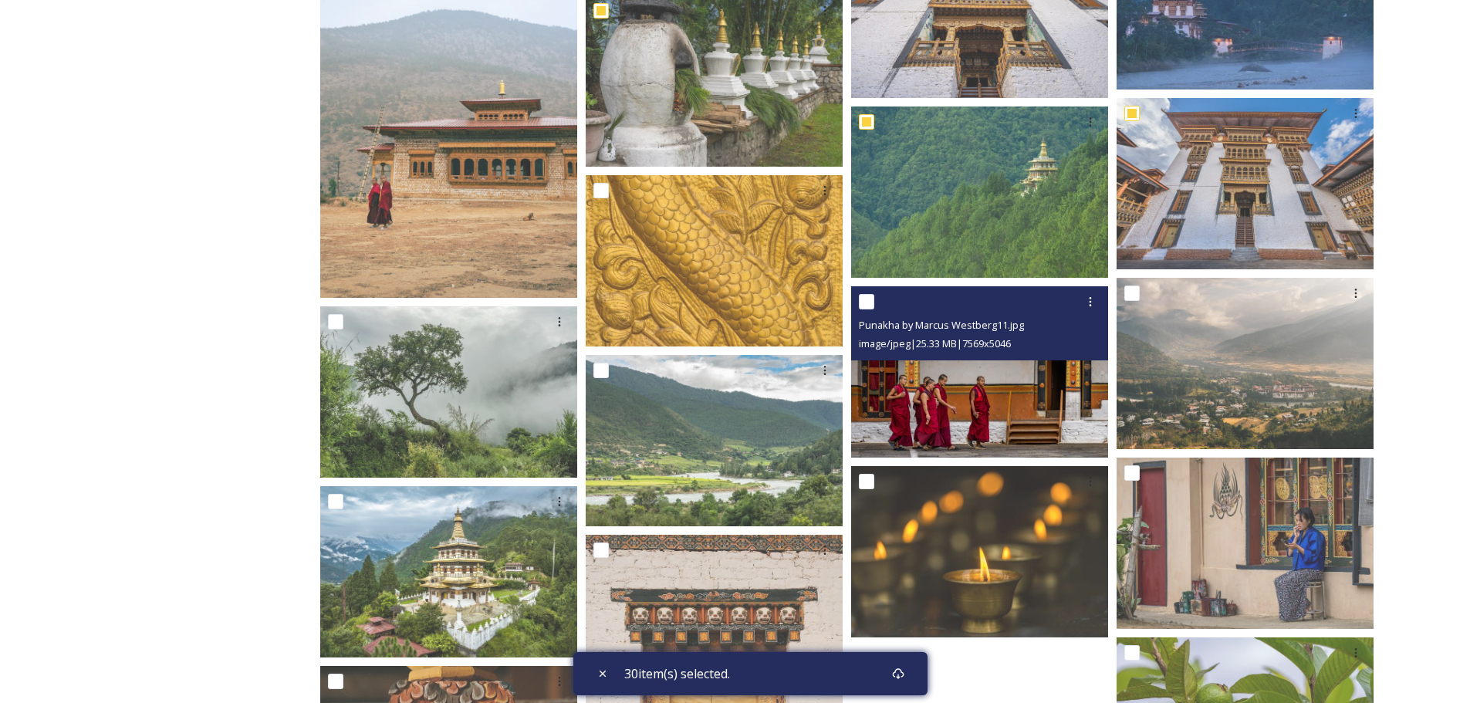
click at [864, 299] on input "checkbox" at bounding box center [866, 301] width 15 height 15
checkbox input "true"
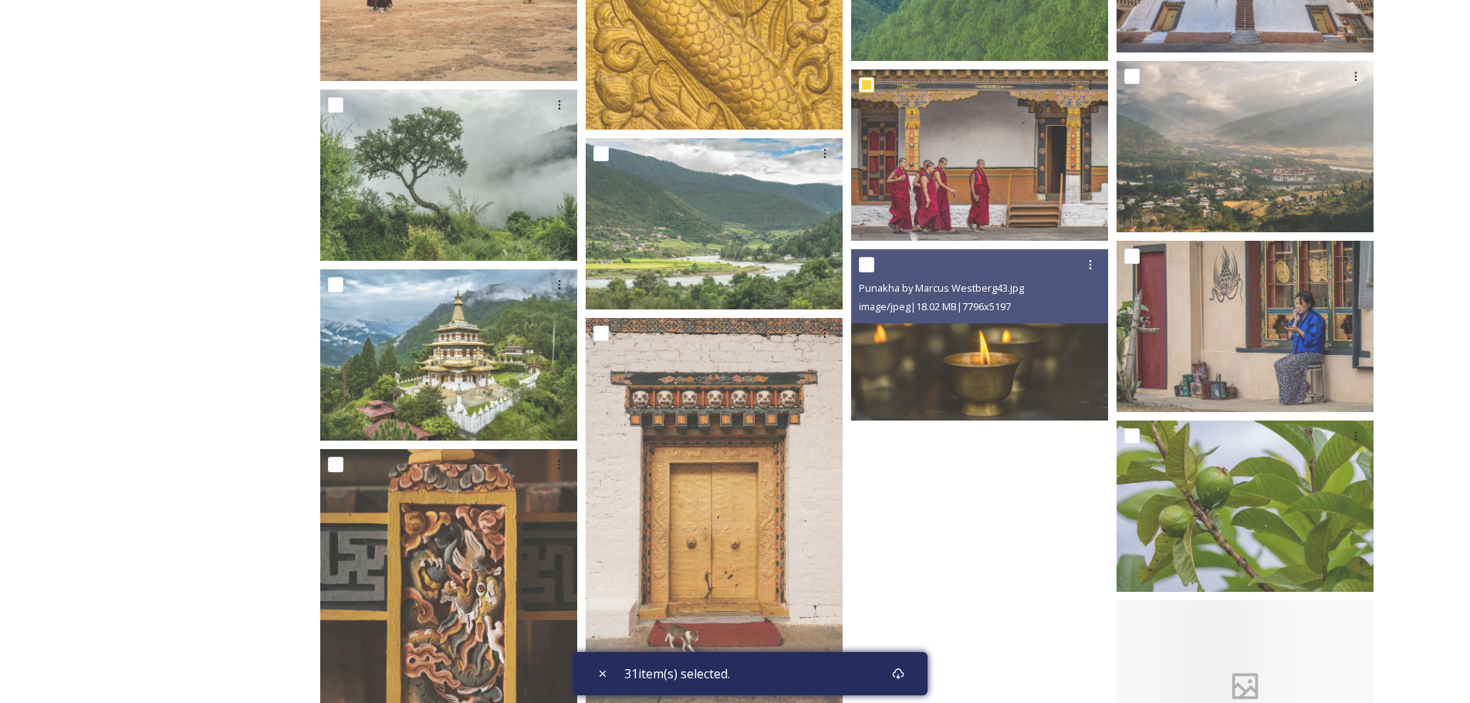
scroll to position [4553, 0]
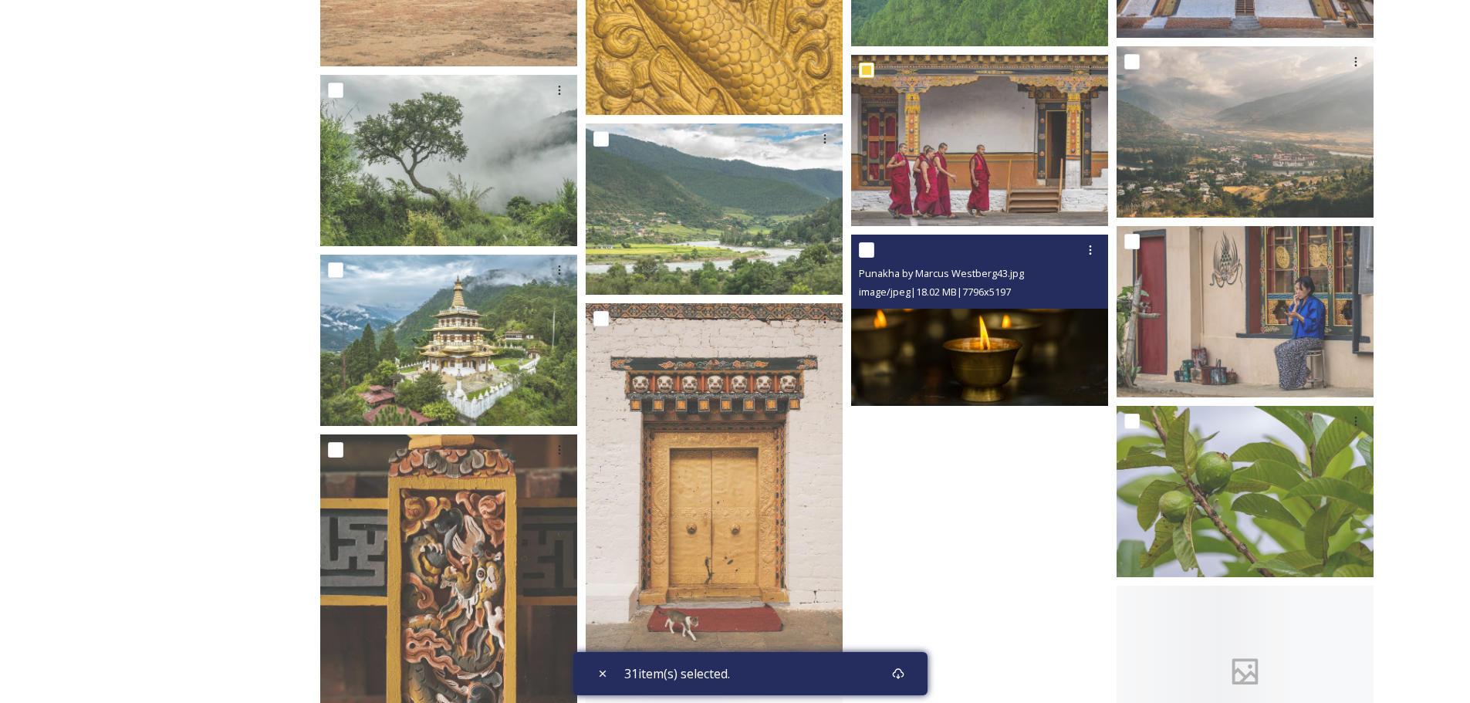
click at [870, 252] on input "checkbox" at bounding box center [866, 249] width 15 height 15
checkbox input "true"
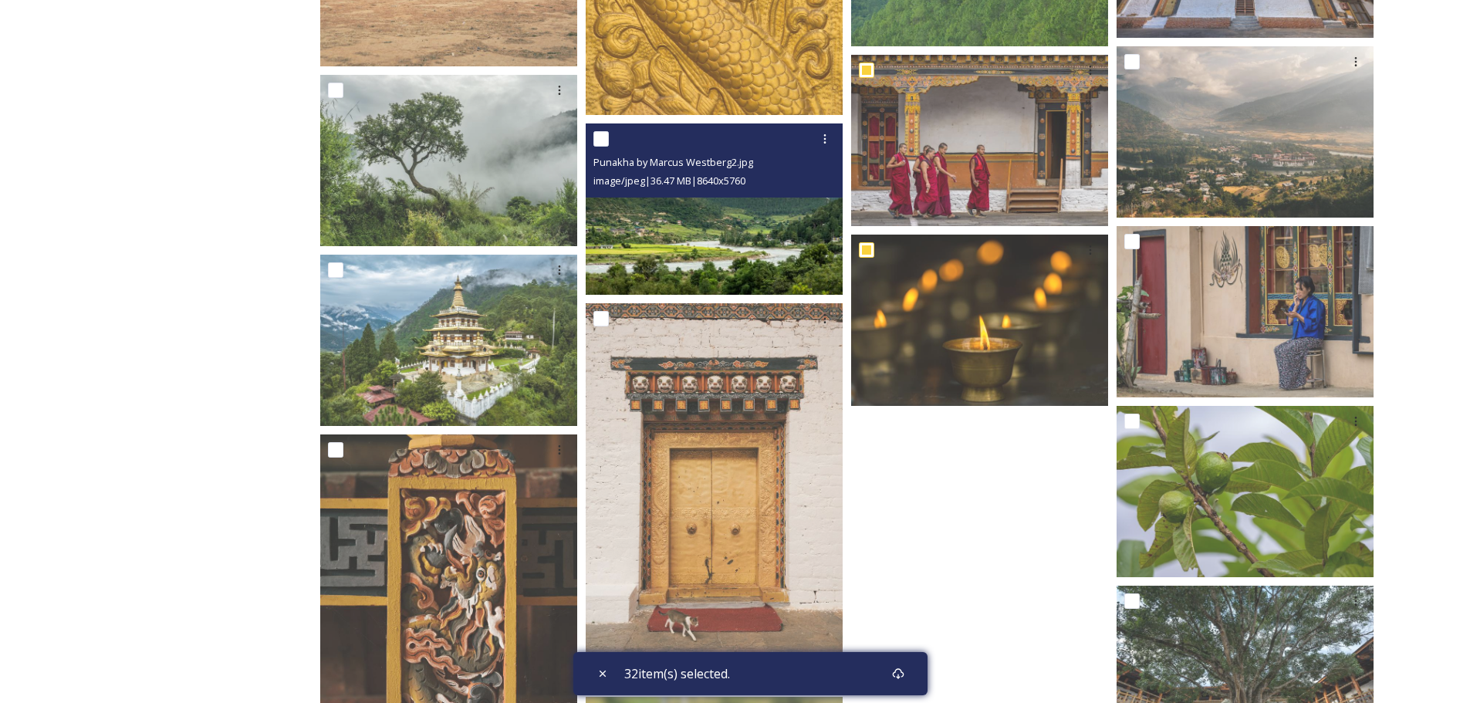
click at [604, 139] on input "checkbox" at bounding box center [600, 138] width 15 height 15
checkbox input "true"
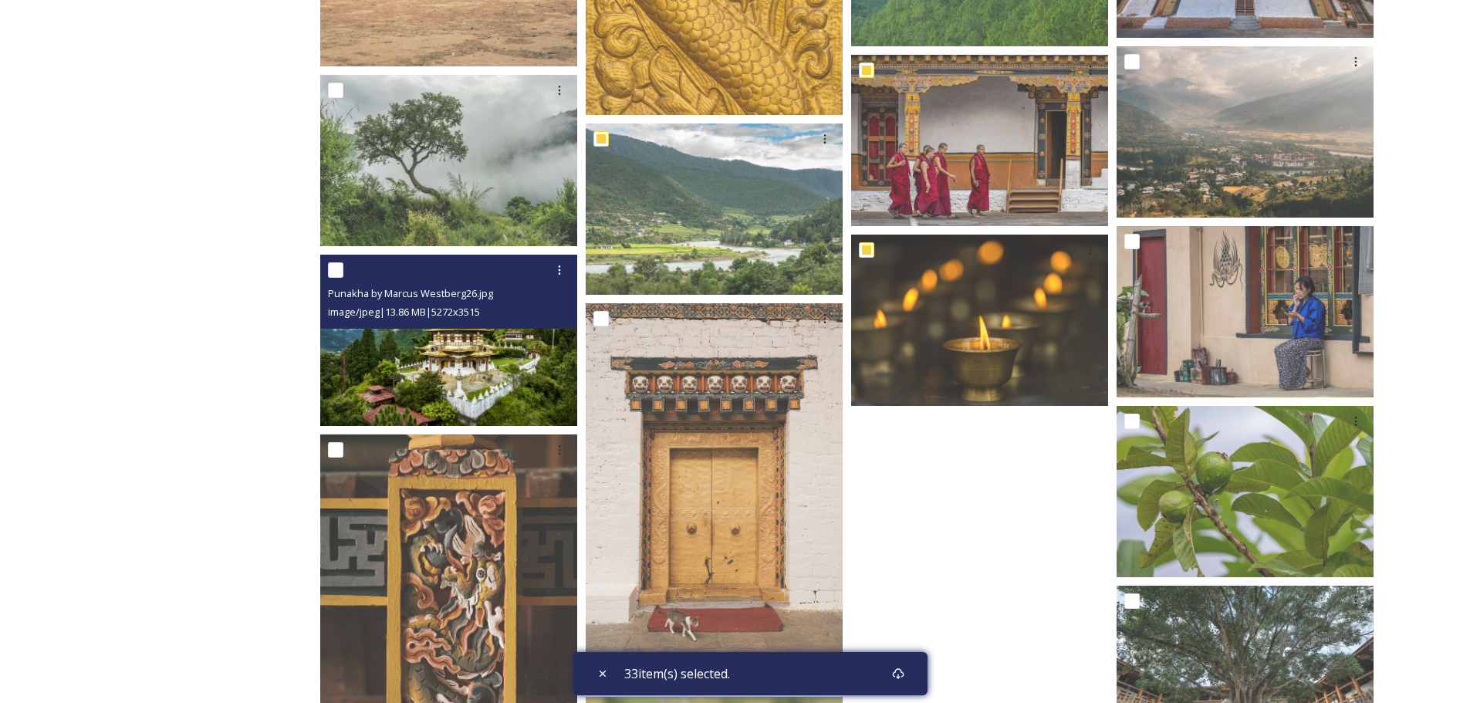
click at [330, 265] on input "checkbox" at bounding box center [335, 269] width 15 height 15
checkbox input "true"
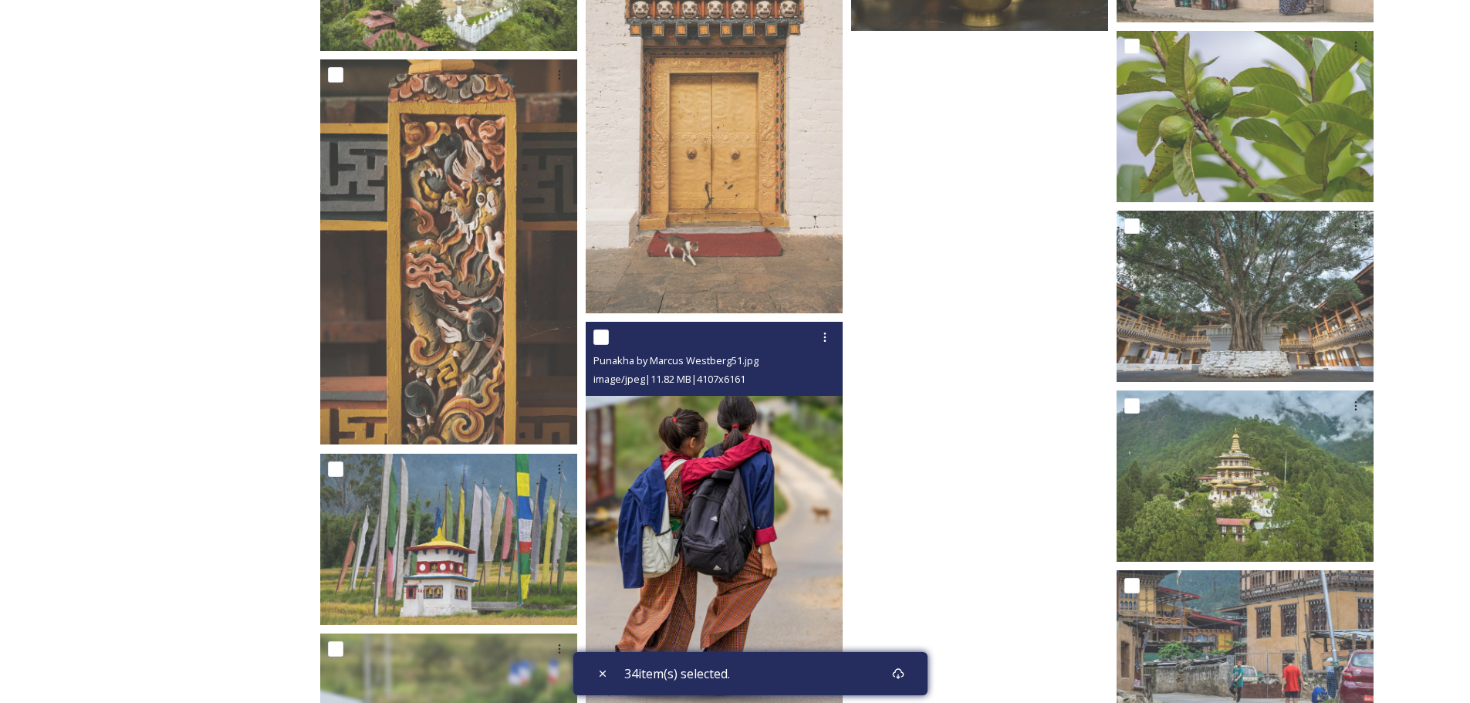
scroll to position [5093, 0]
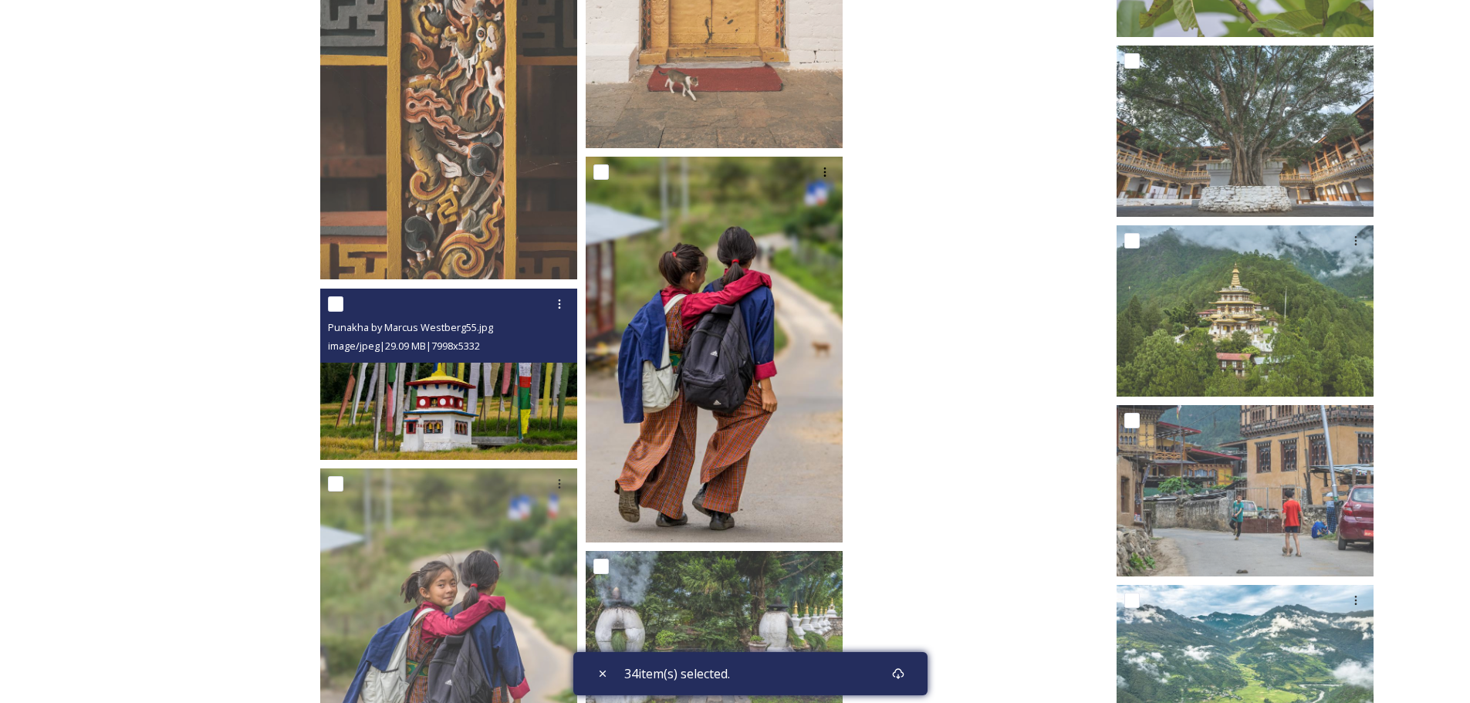
click at [332, 306] on input "checkbox" at bounding box center [335, 303] width 15 height 15
checkbox input "true"
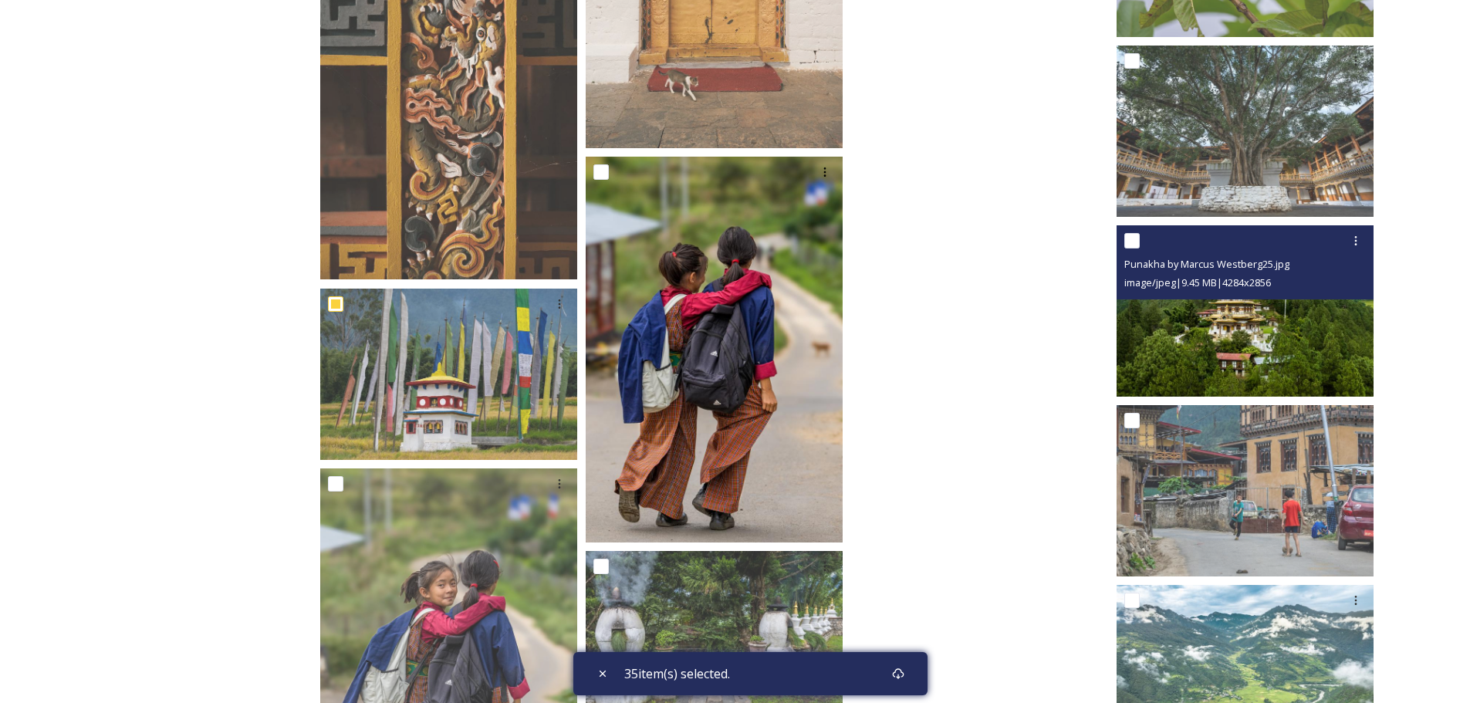
click at [1137, 236] on input "checkbox" at bounding box center [1131, 240] width 15 height 15
checkbox input "true"
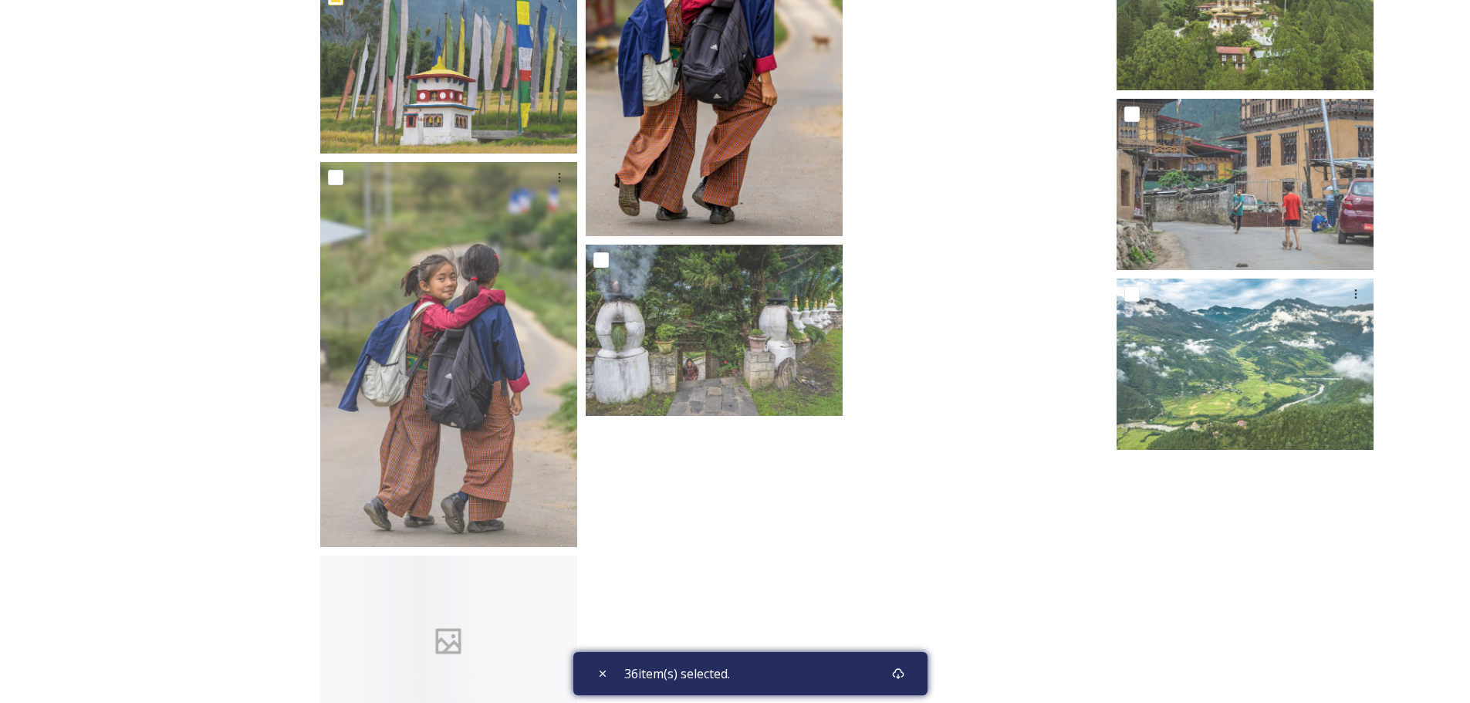
scroll to position [5402, 0]
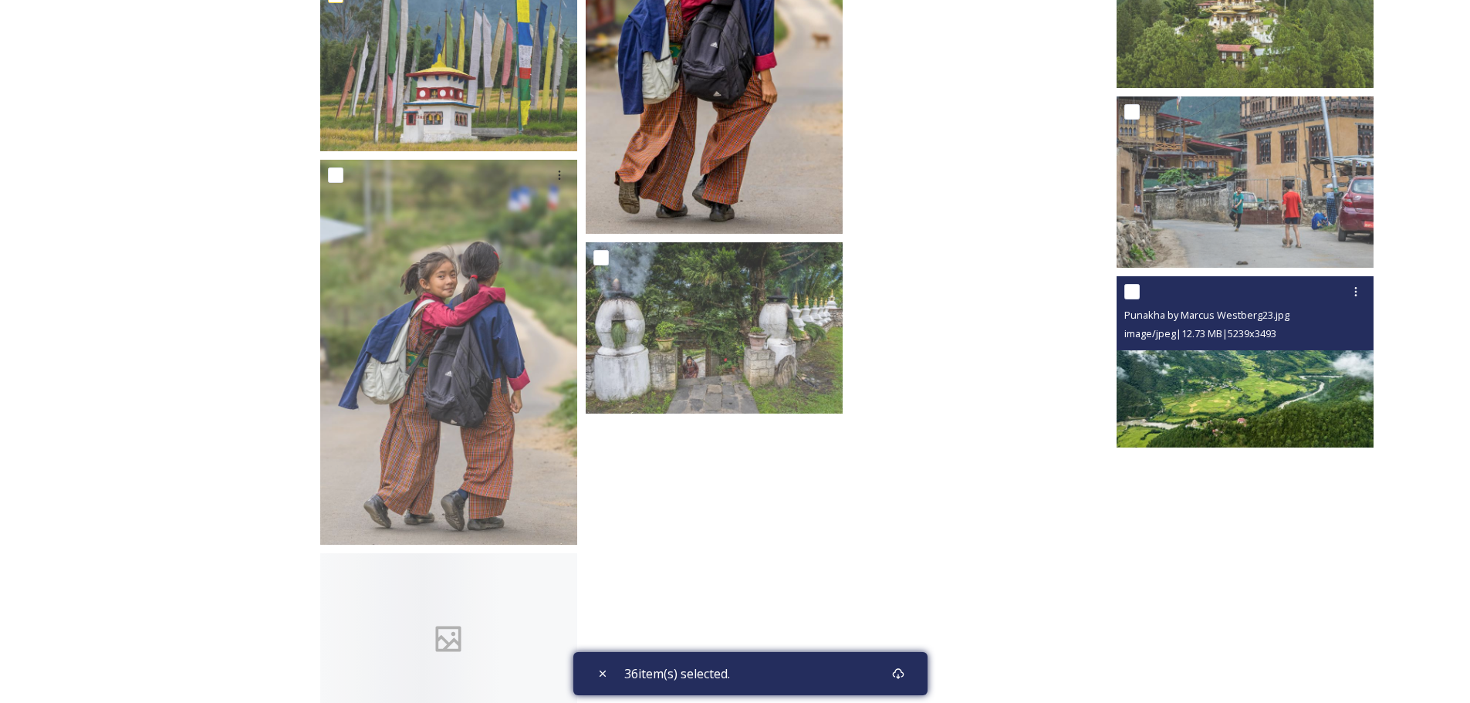
click at [1140, 292] on div at bounding box center [1246, 292] width 245 height 28
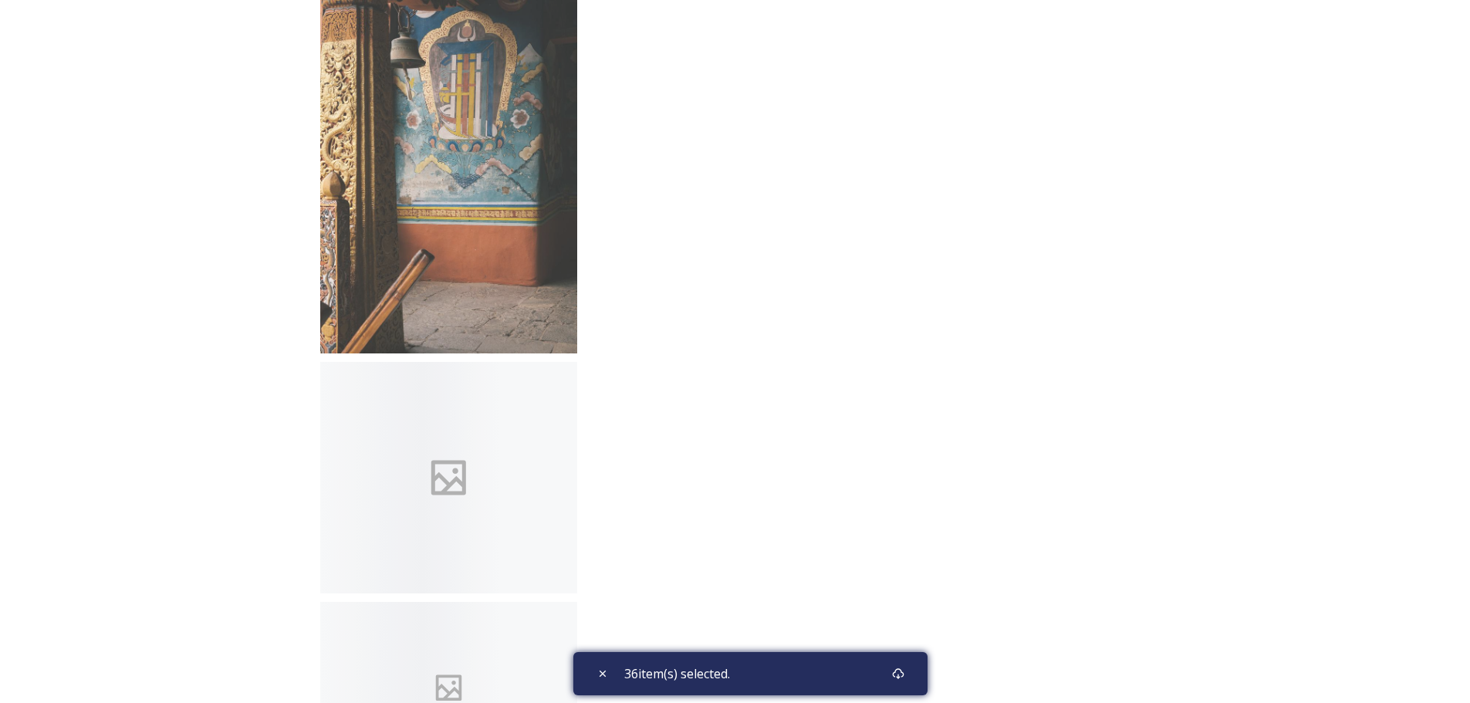
scroll to position [6271, 0]
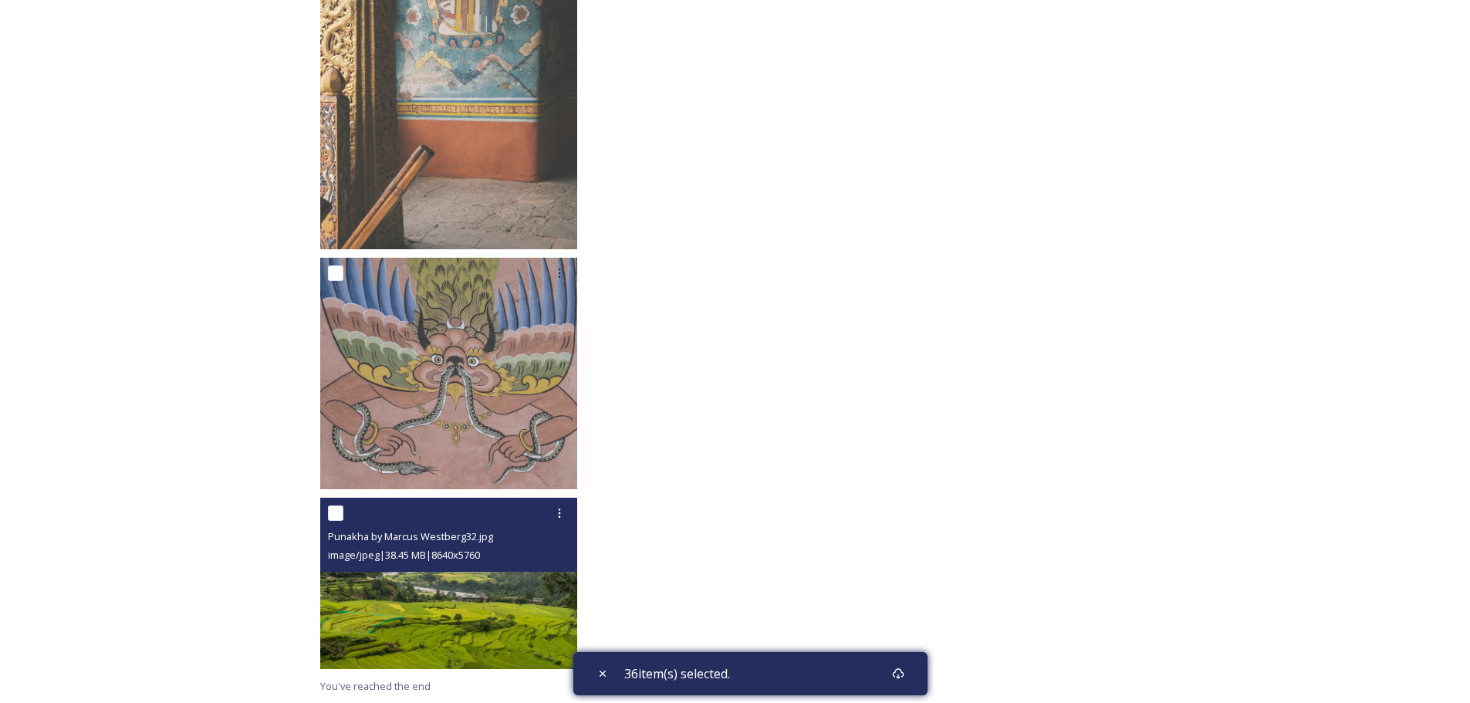
click at [328, 513] on input "checkbox" at bounding box center [335, 512] width 15 height 15
checkbox input "true"
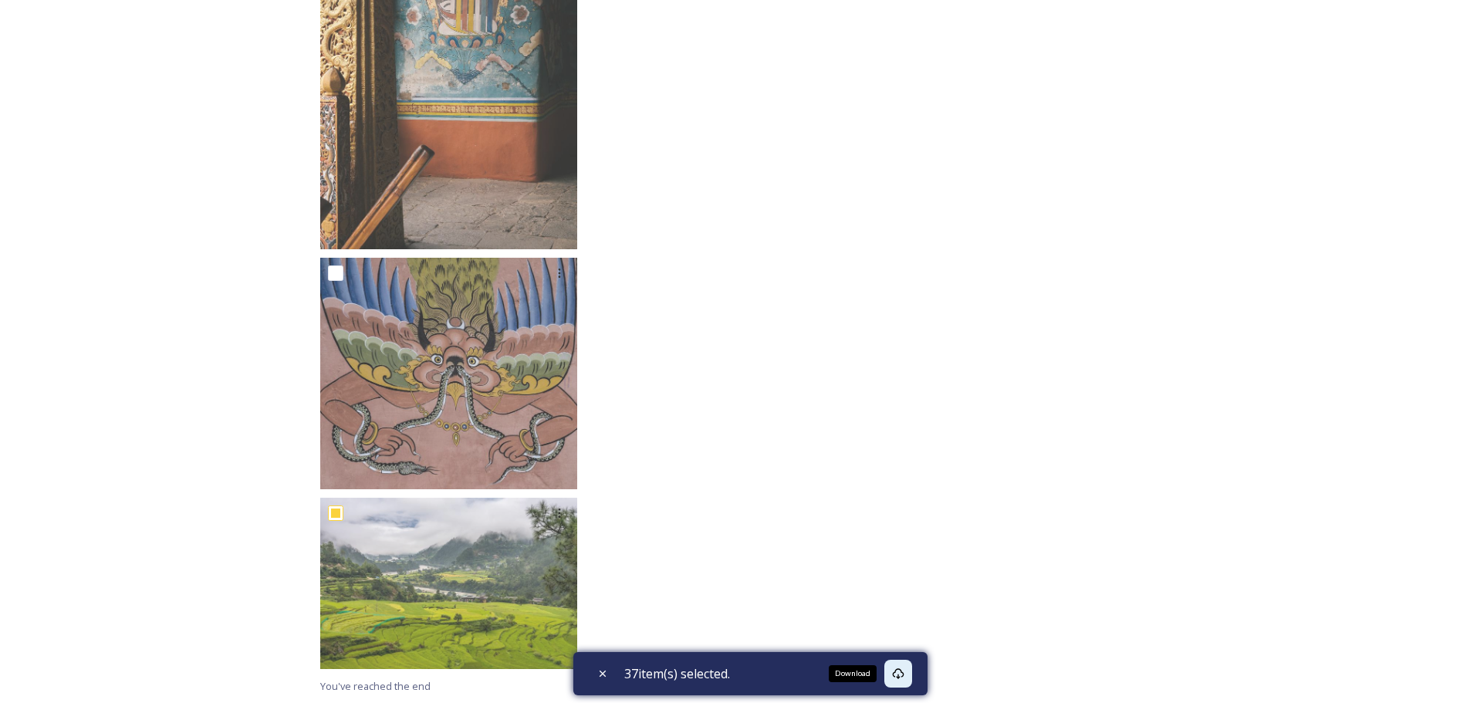
click at [901, 674] on icon at bounding box center [898, 673] width 12 height 12
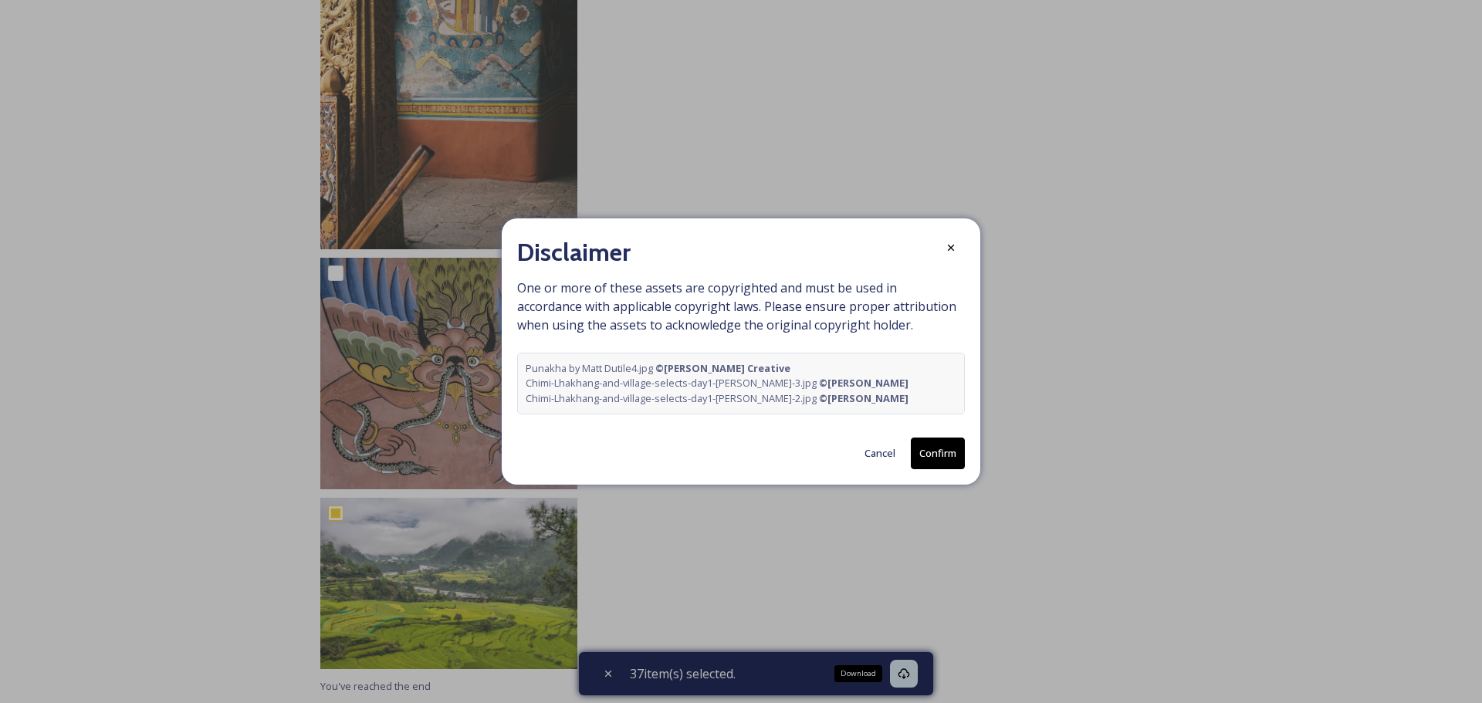
click at [931, 450] on button "Confirm" at bounding box center [938, 454] width 54 height 32
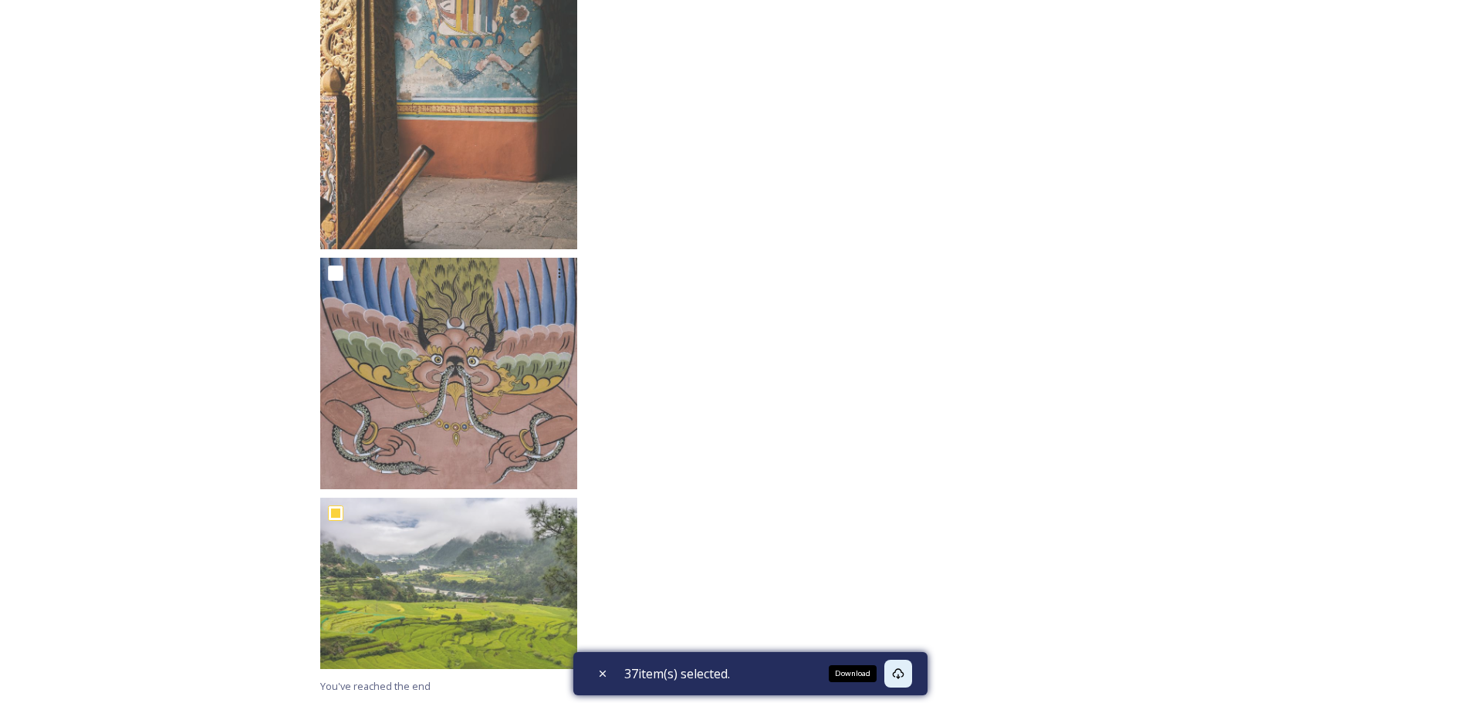
click at [904, 671] on icon at bounding box center [898, 673] width 12 height 12
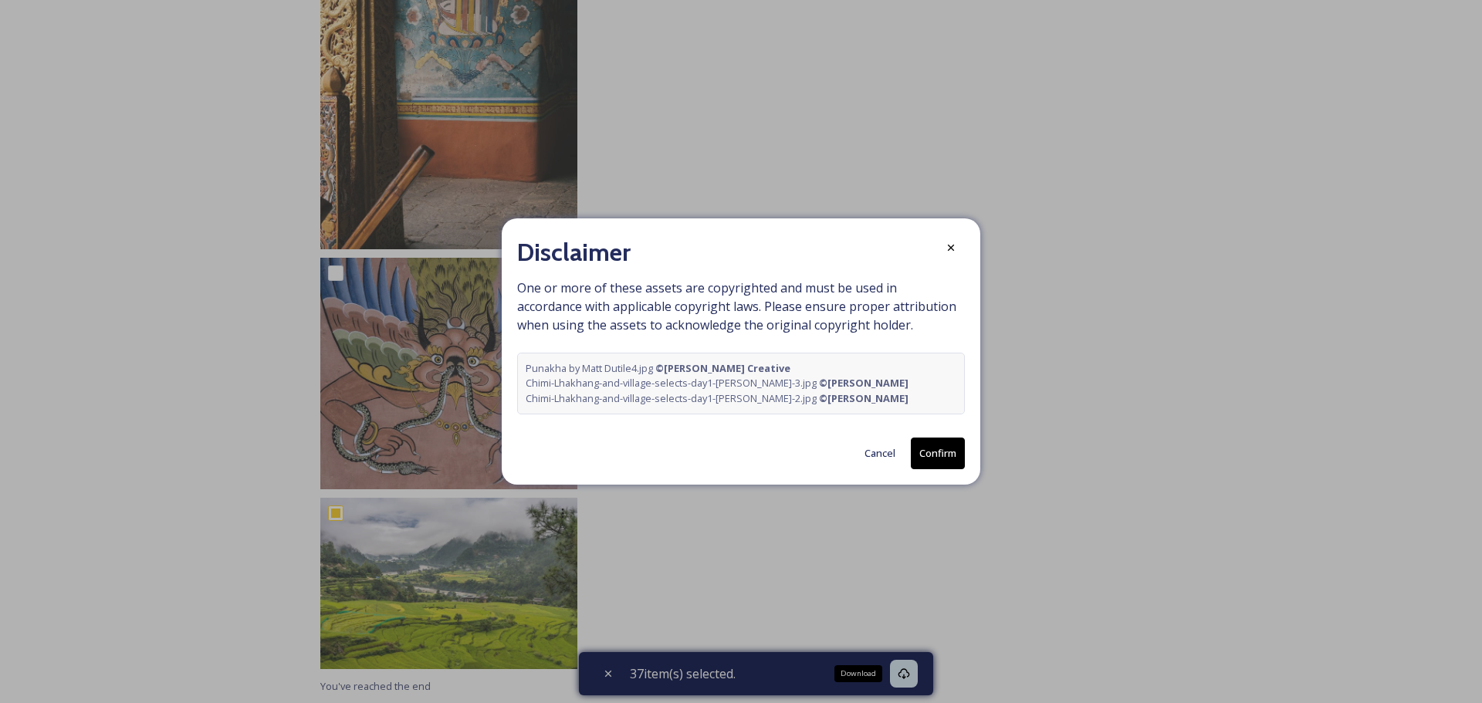
click at [925, 451] on button "Confirm" at bounding box center [938, 454] width 54 height 32
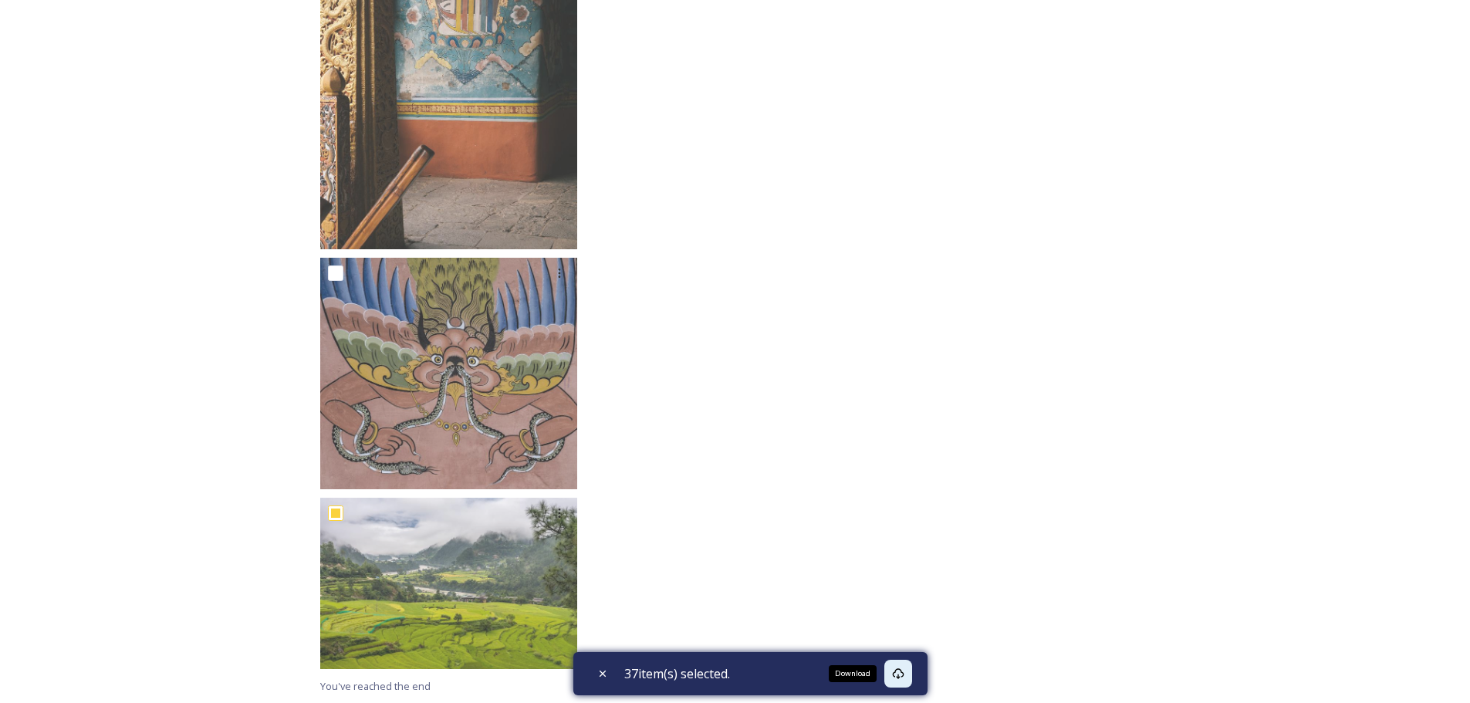
click at [897, 674] on icon at bounding box center [898, 673] width 12 height 12
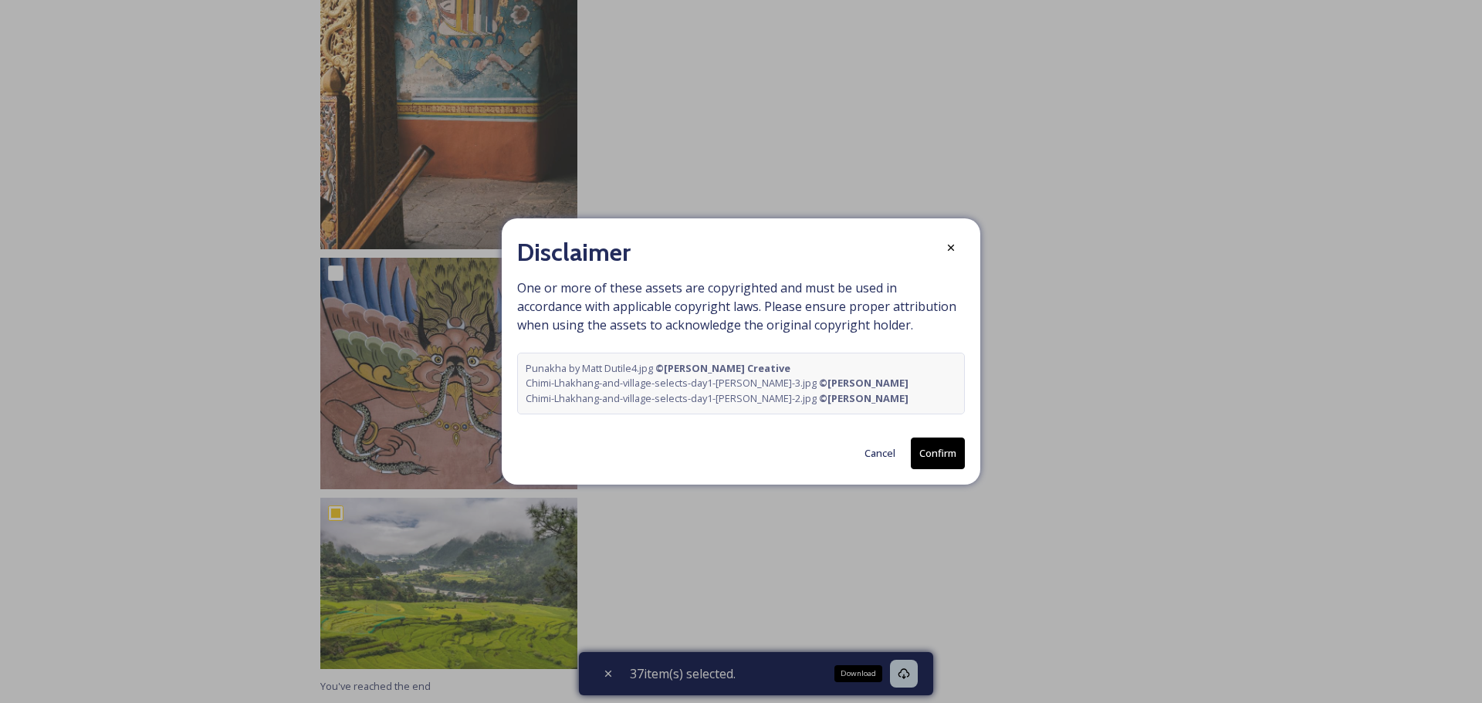
click at [938, 451] on button "Confirm" at bounding box center [938, 454] width 54 height 32
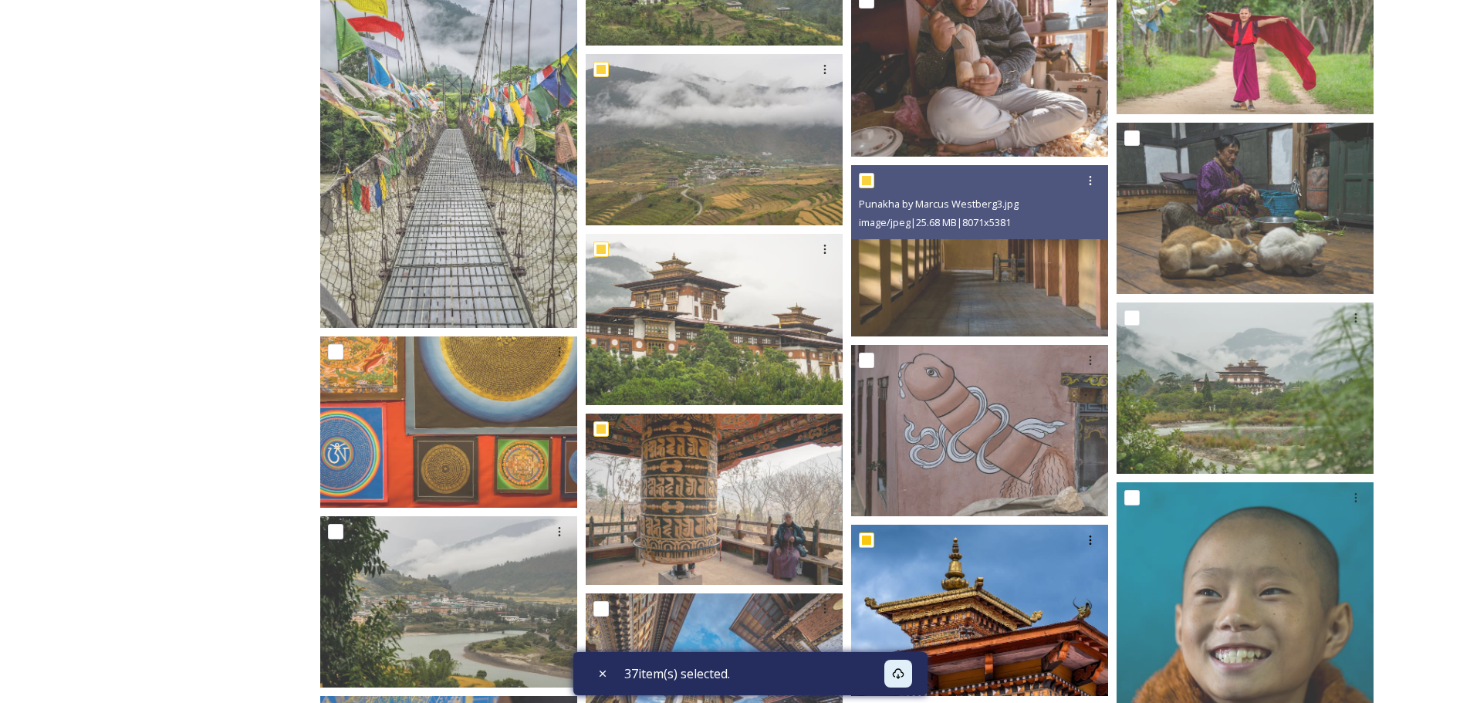
scroll to position [2798, 0]
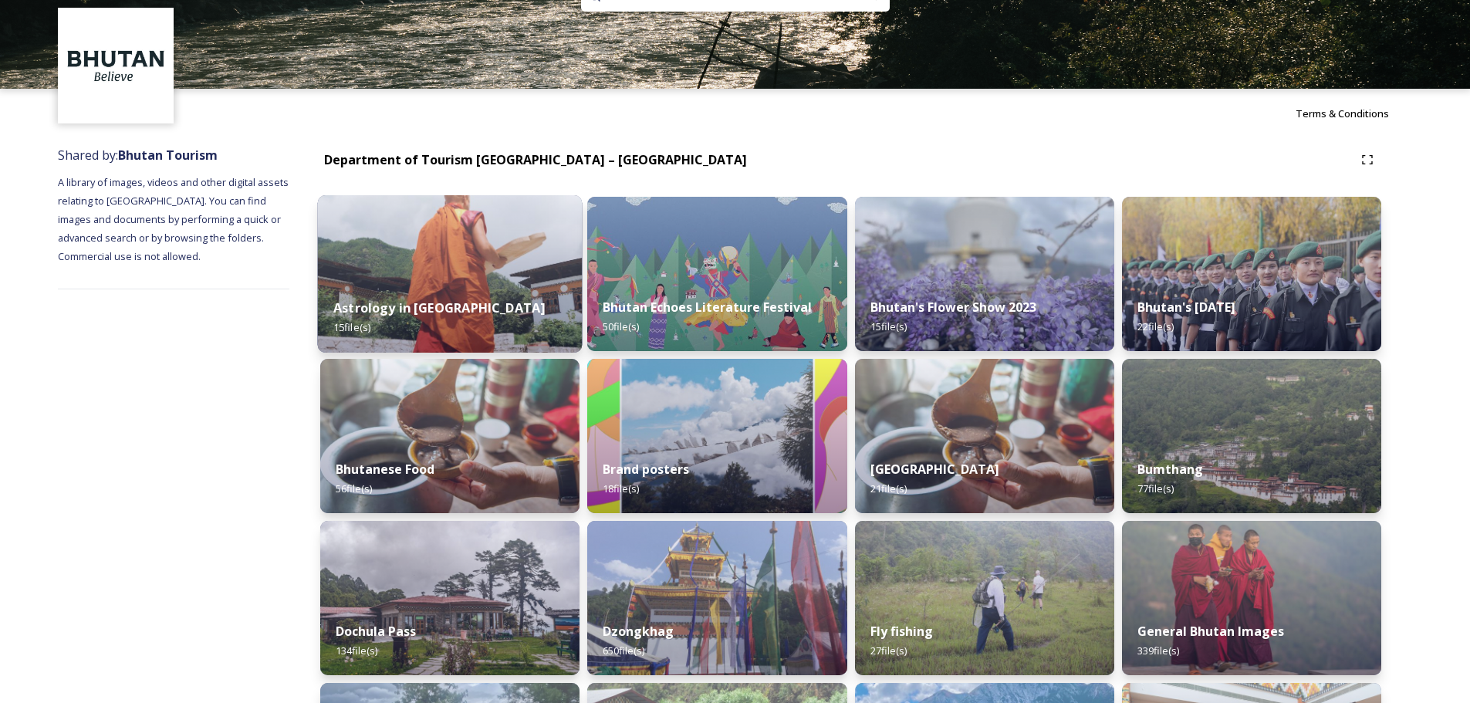
scroll to position [77, 0]
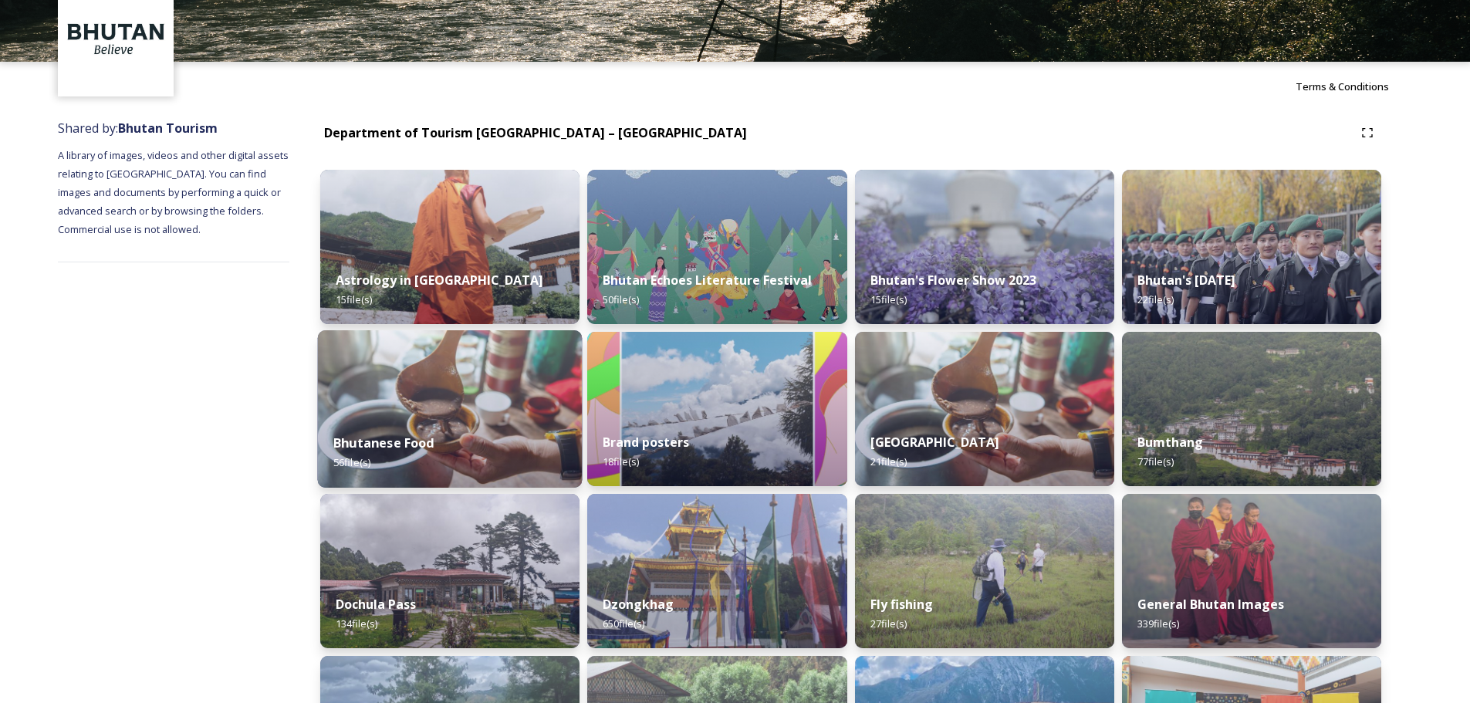
click at [451, 373] on img at bounding box center [450, 408] width 265 height 157
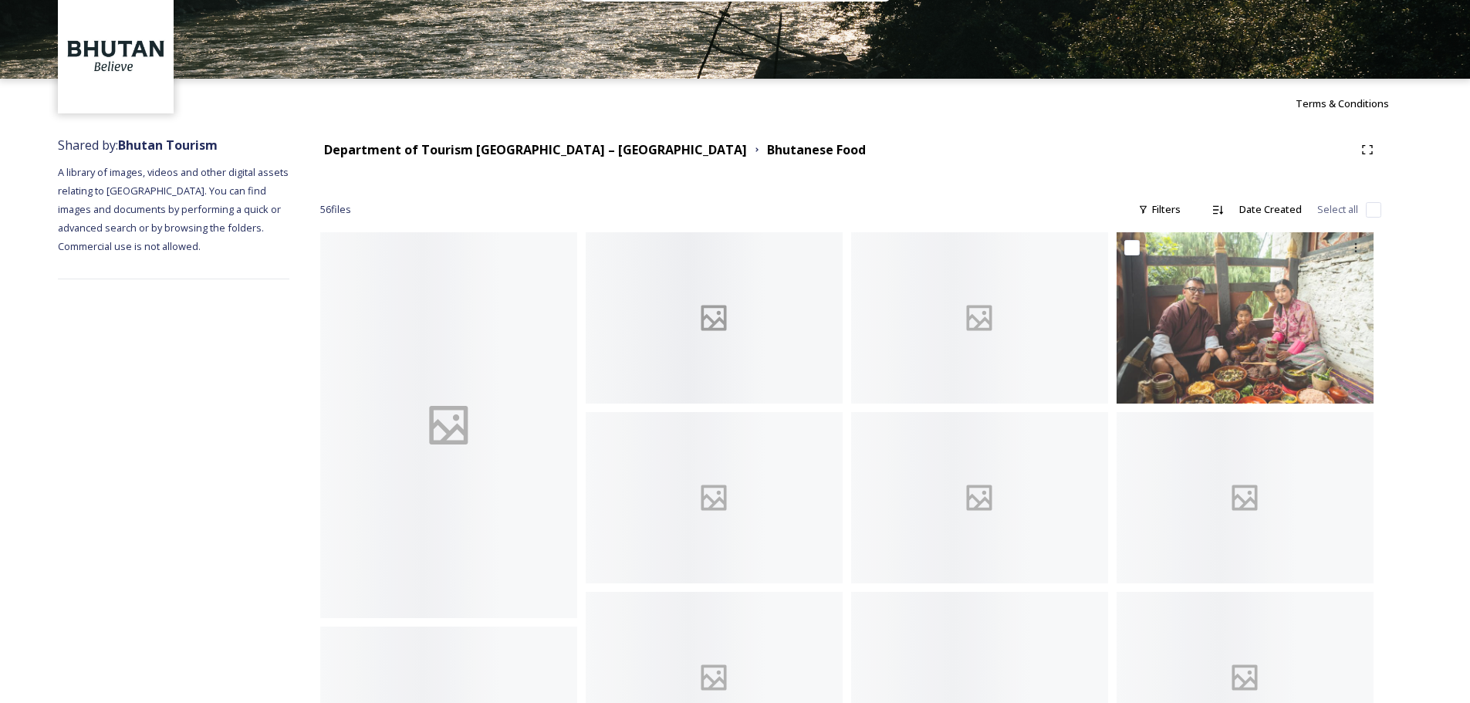
scroll to position [154, 0]
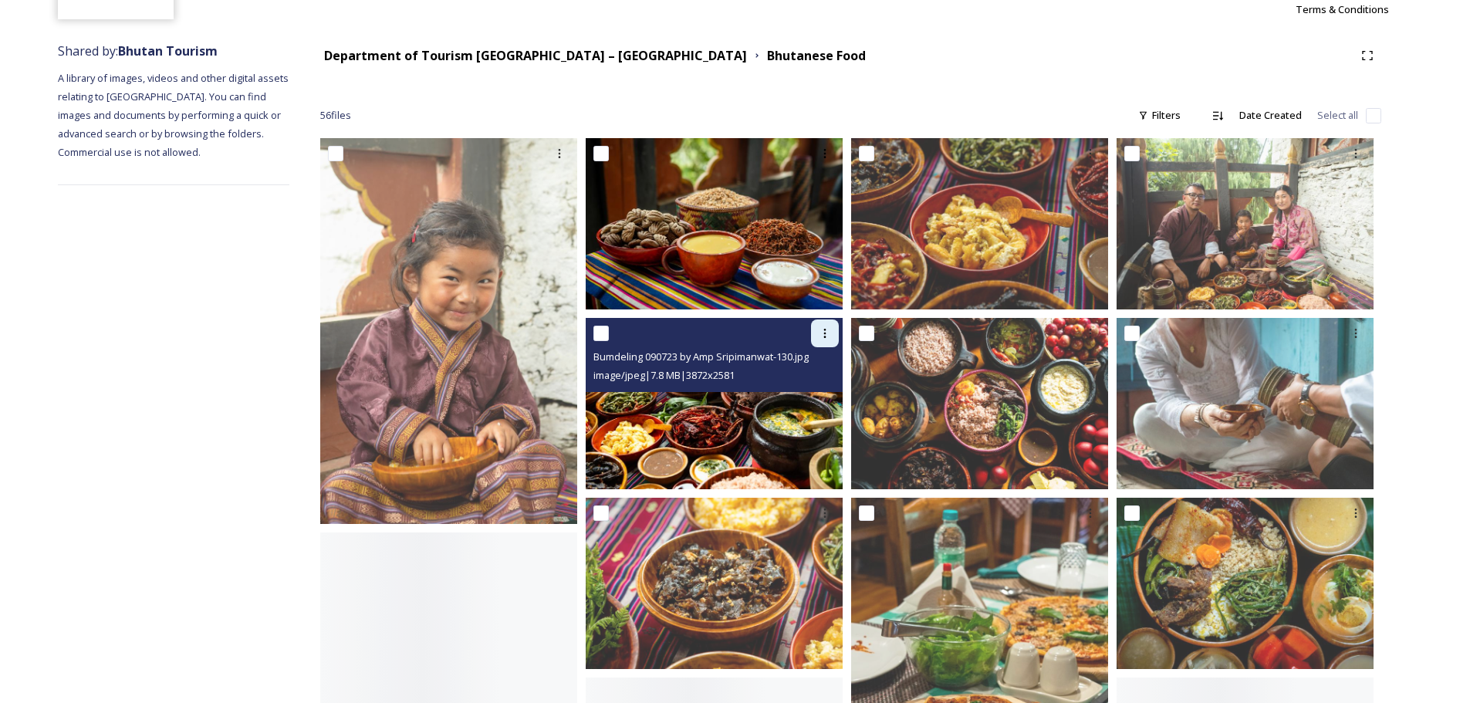
click at [822, 327] on icon at bounding box center [825, 333] width 12 height 12
click at [800, 394] on span "Download" at bounding box center [806, 397] width 47 height 15
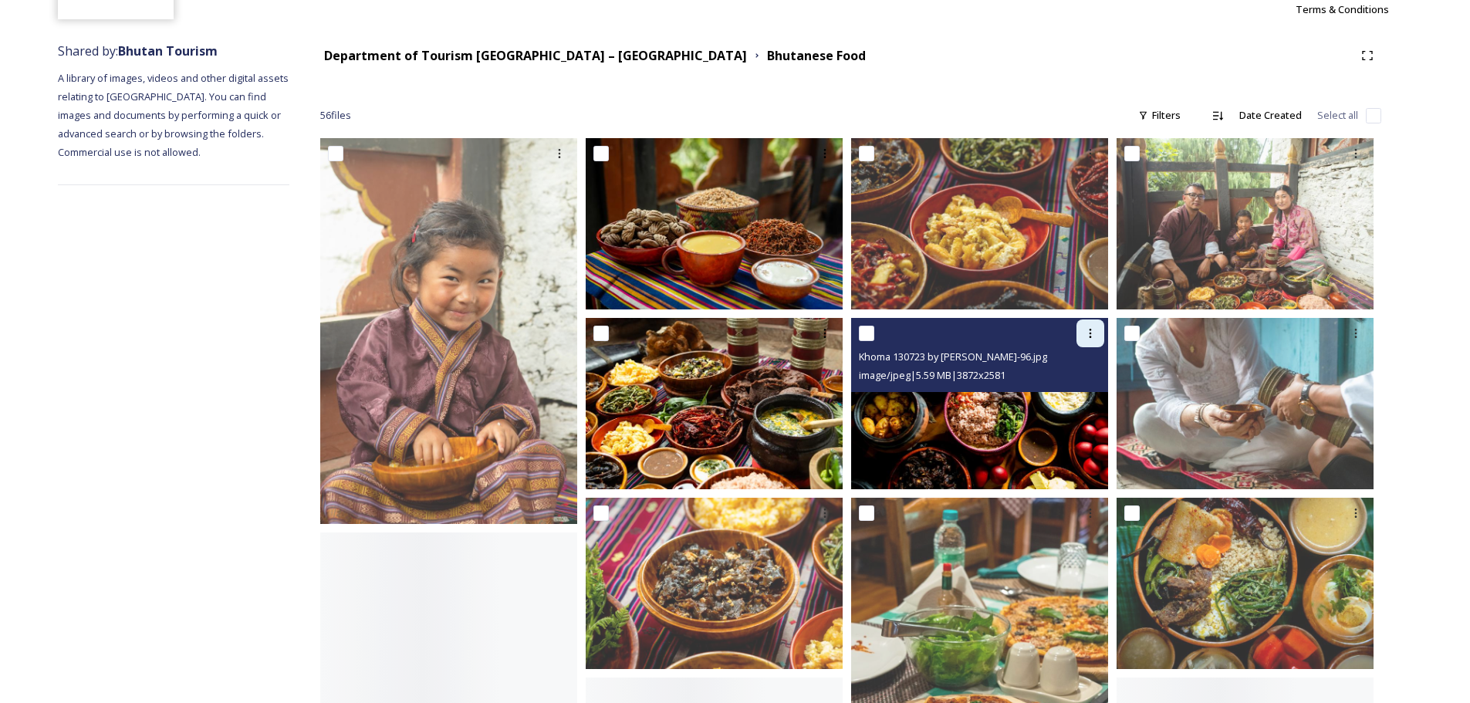
click at [1087, 333] on icon at bounding box center [1090, 333] width 12 height 12
click at [1070, 392] on span "Download" at bounding box center [1072, 397] width 47 height 15
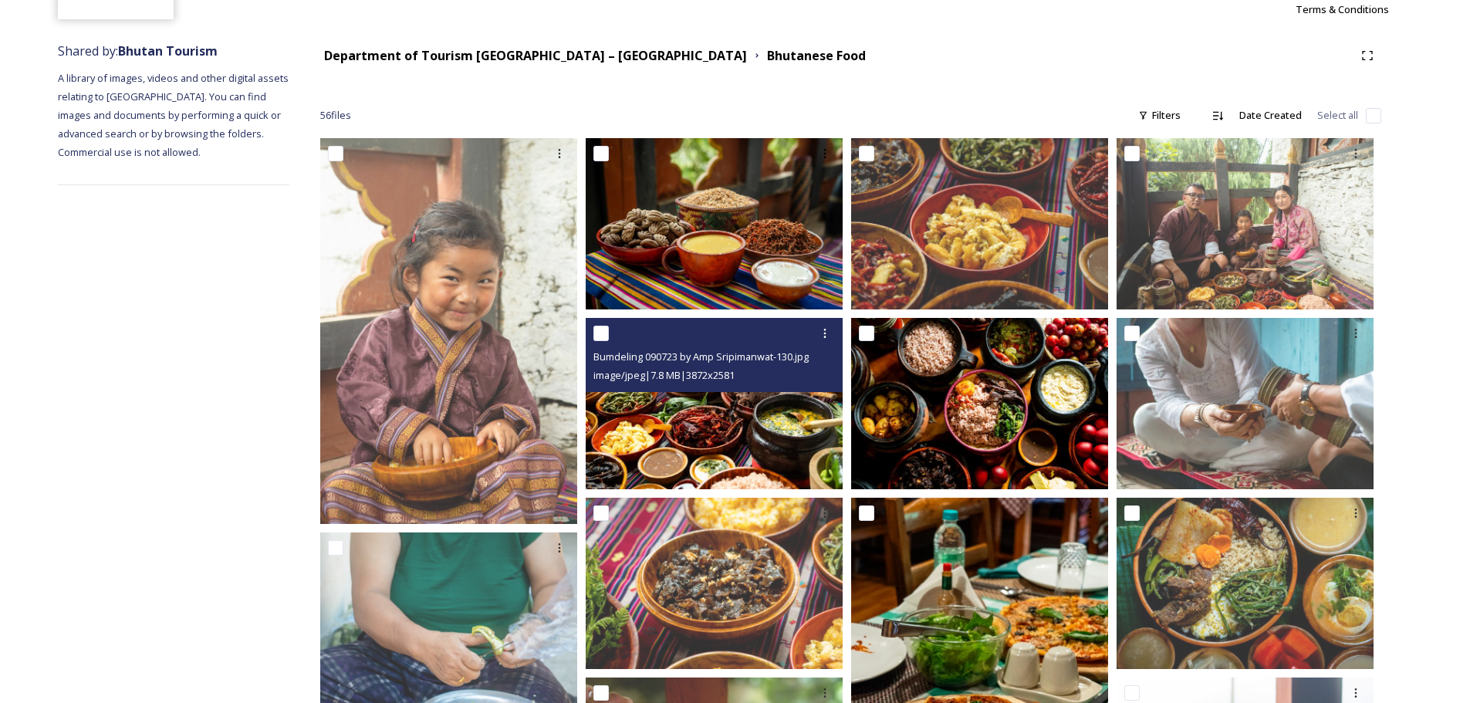
click at [719, 382] on span "image/jpeg | 7.8 MB | 3872 x 2581" at bounding box center [663, 375] width 141 height 14
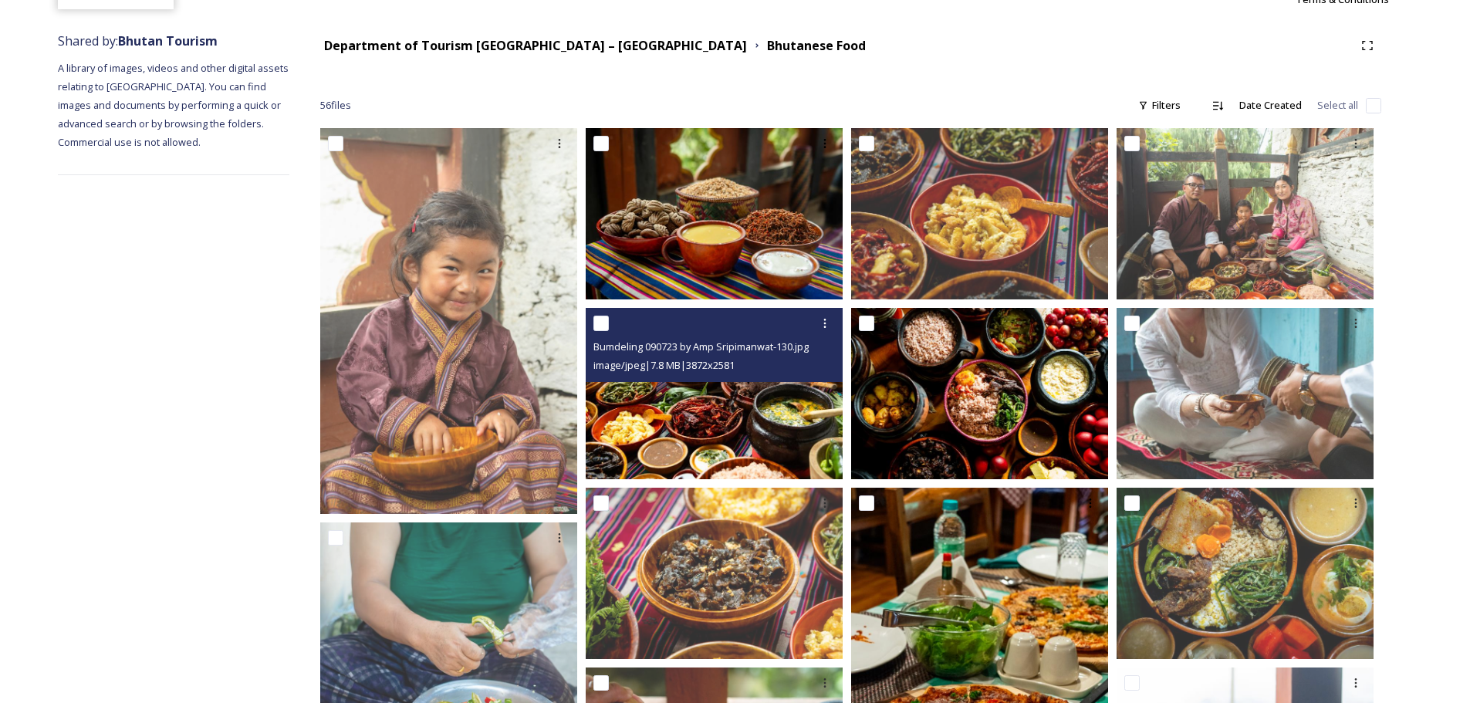
scroll to position [309, 0]
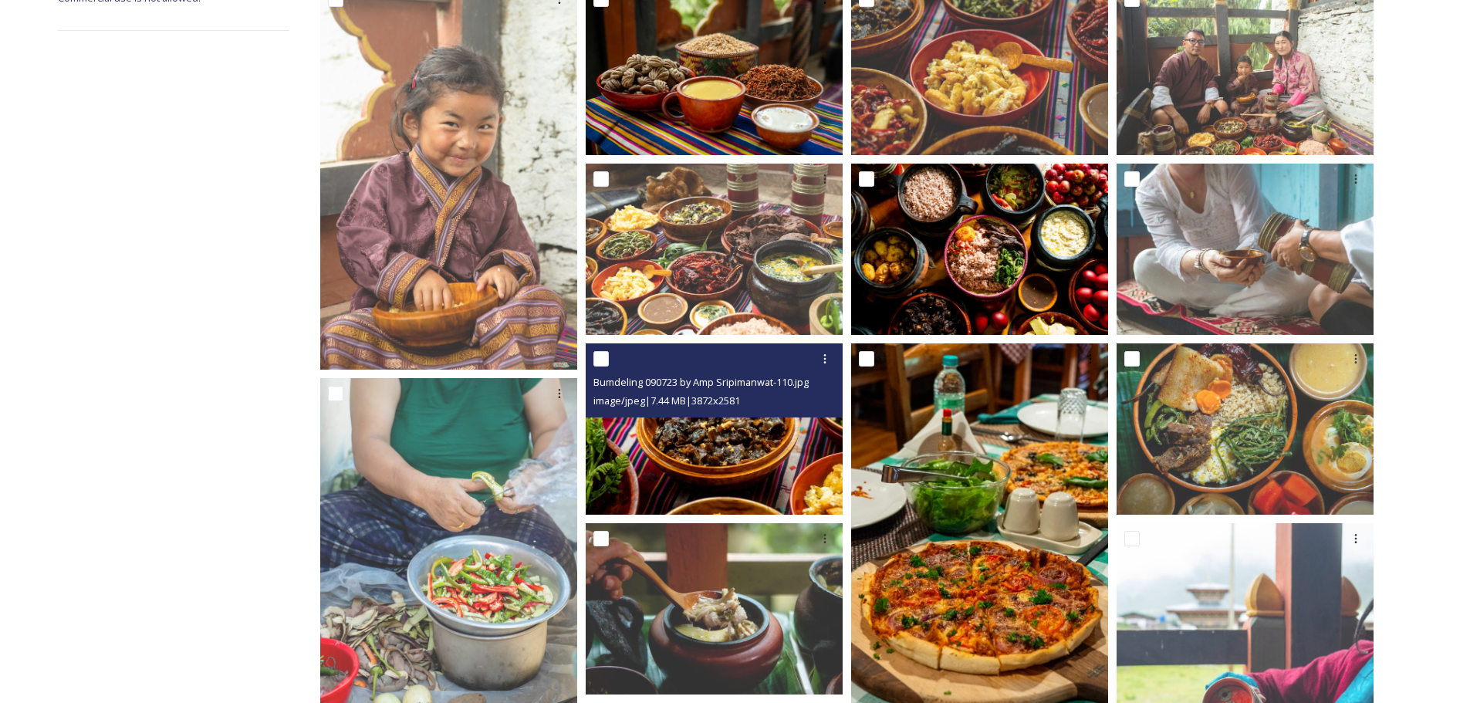
click at [735, 446] on img at bounding box center [714, 428] width 257 height 171
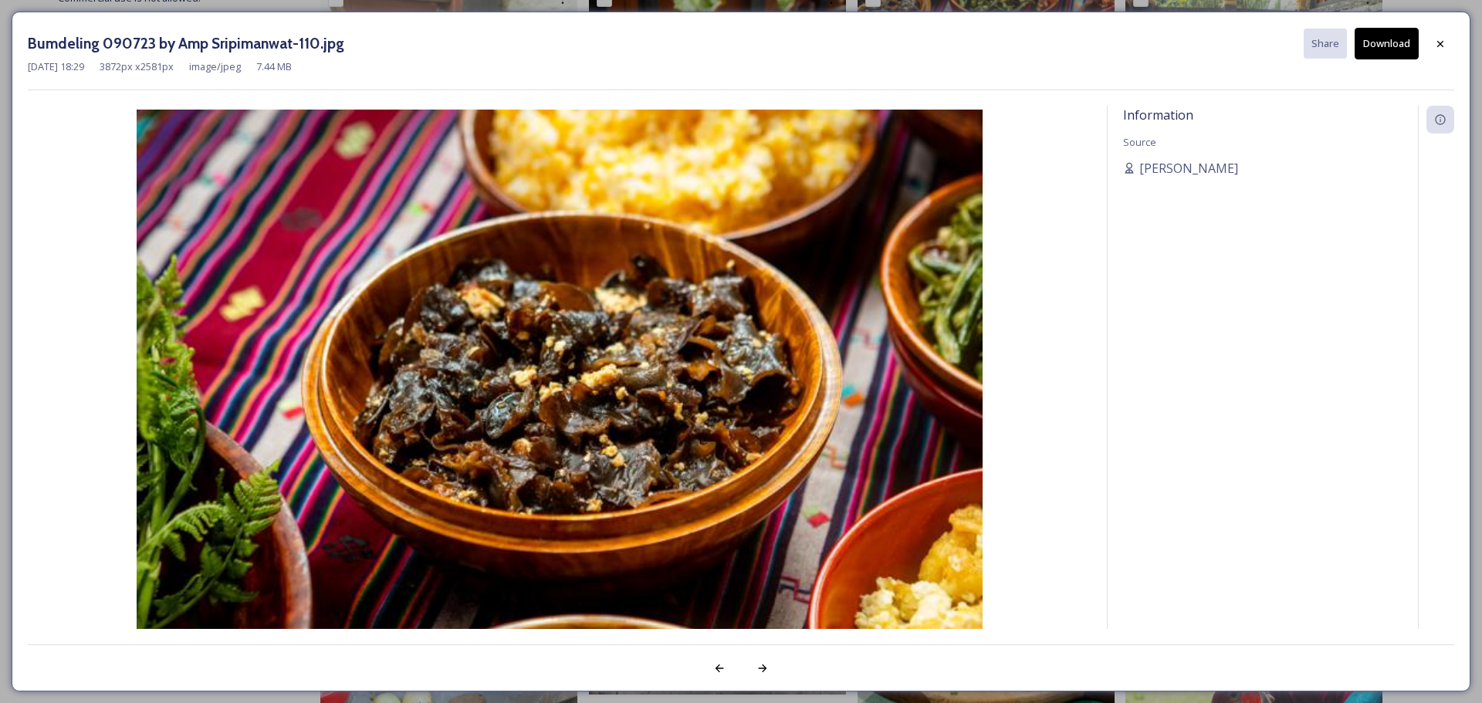
click at [1393, 37] on button "Download" at bounding box center [1386, 44] width 64 height 32
click at [1441, 39] on icon at bounding box center [1440, 44] width 12 height 12
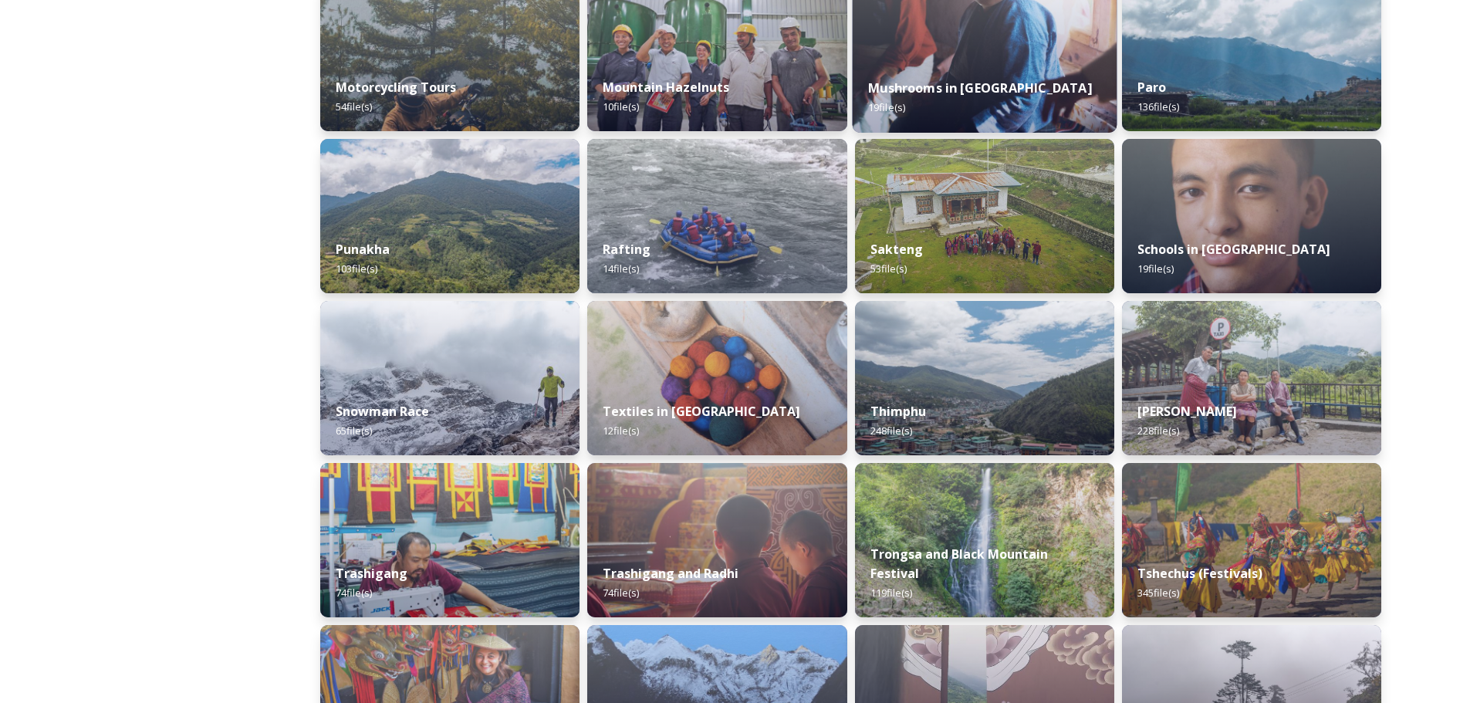
scroll to position [1543, 0]
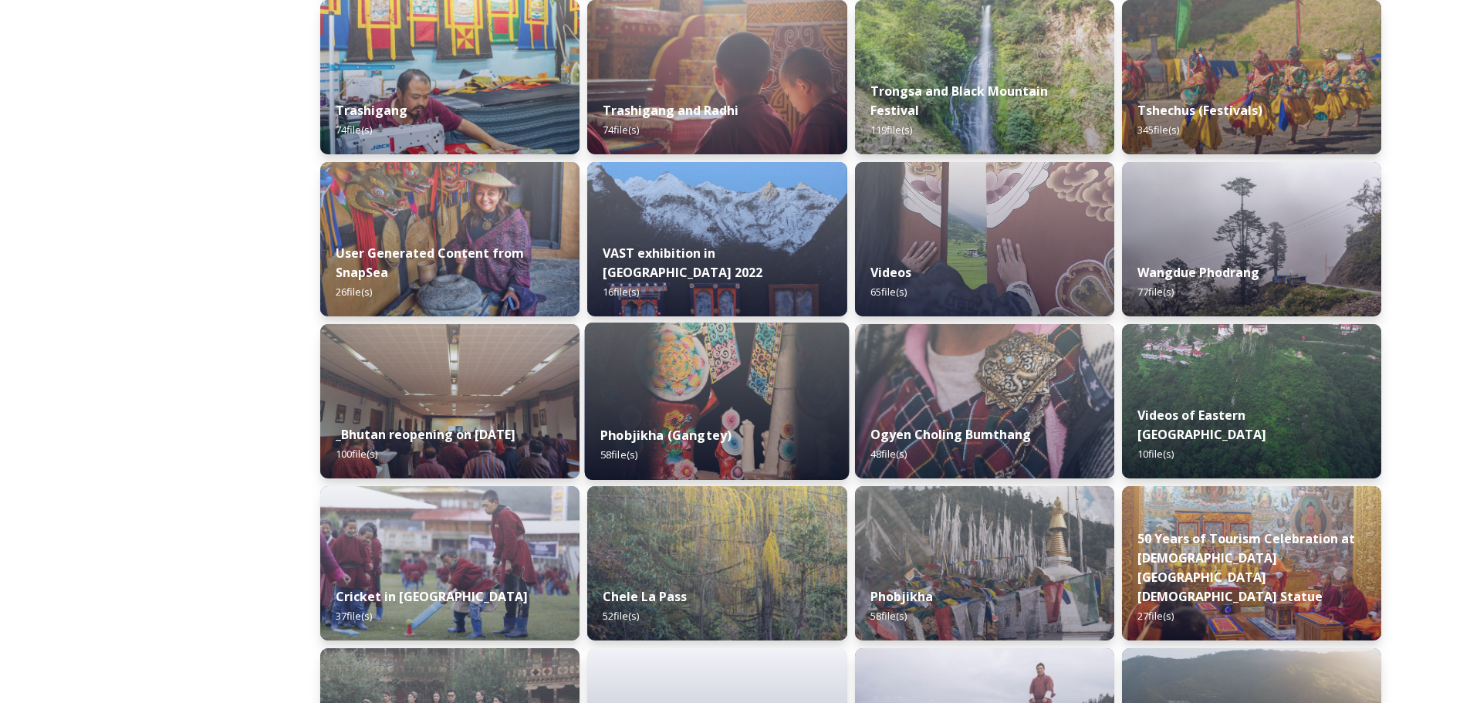
click at [660, 391] on img at bounding box center [717, 401] width 265 height 157
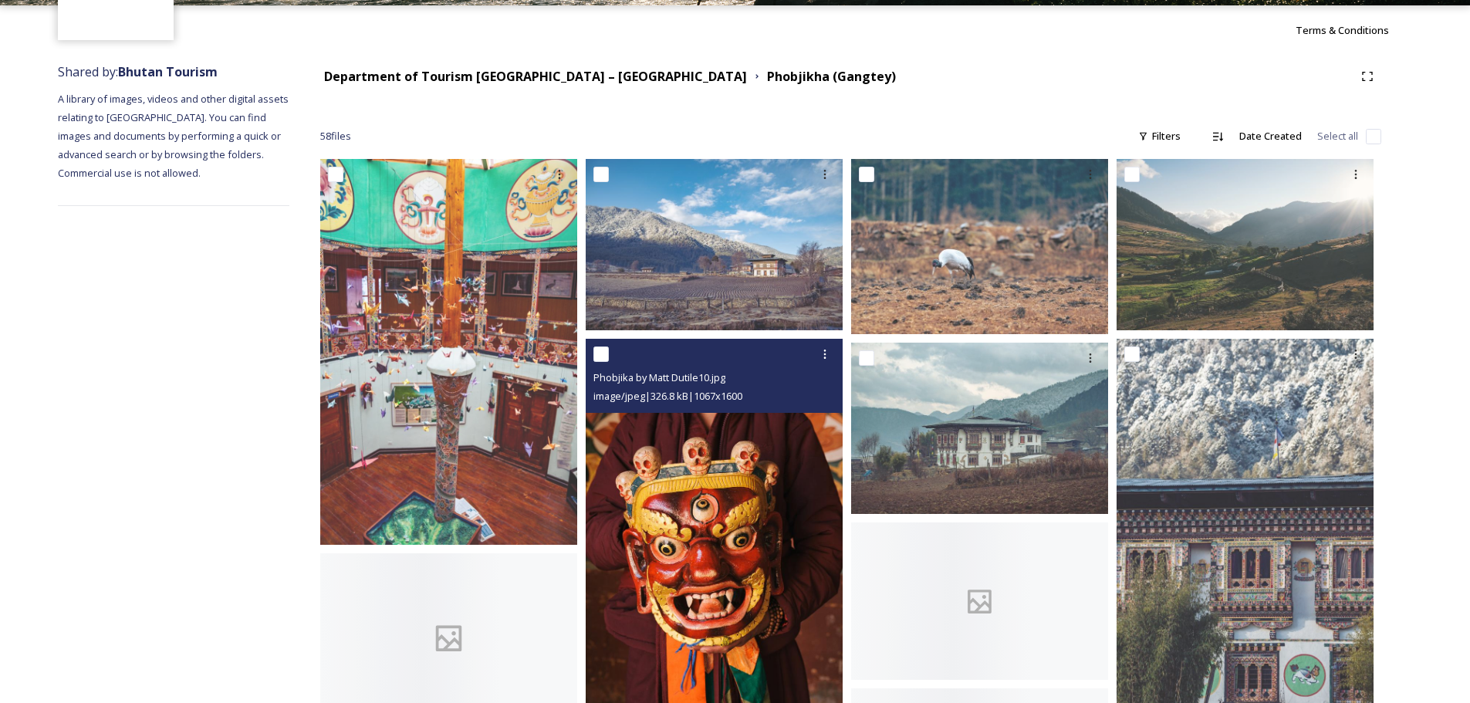
scroll to position [154, 0]
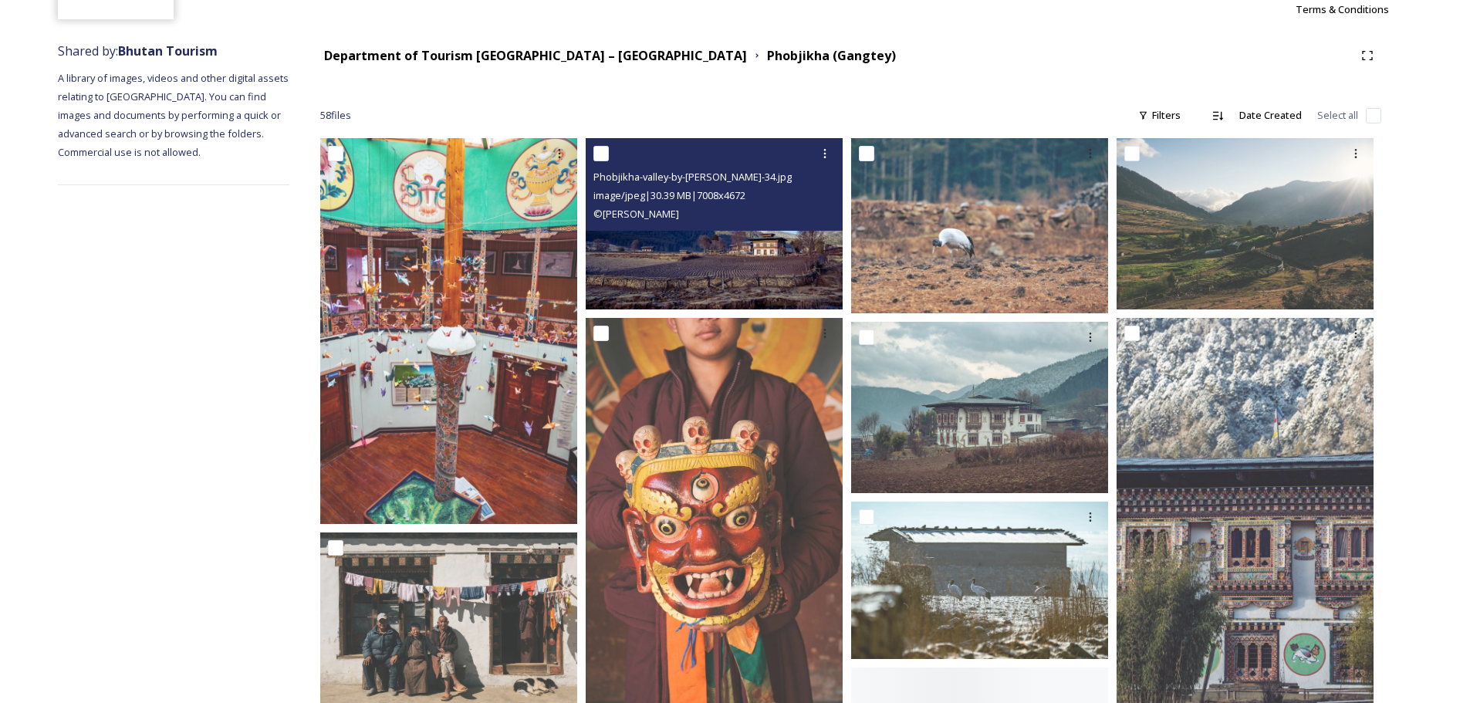
click at [601, 157] on input "checkbox" at bounding box center [600, 153] width 15 height 15
checkbox input "true"
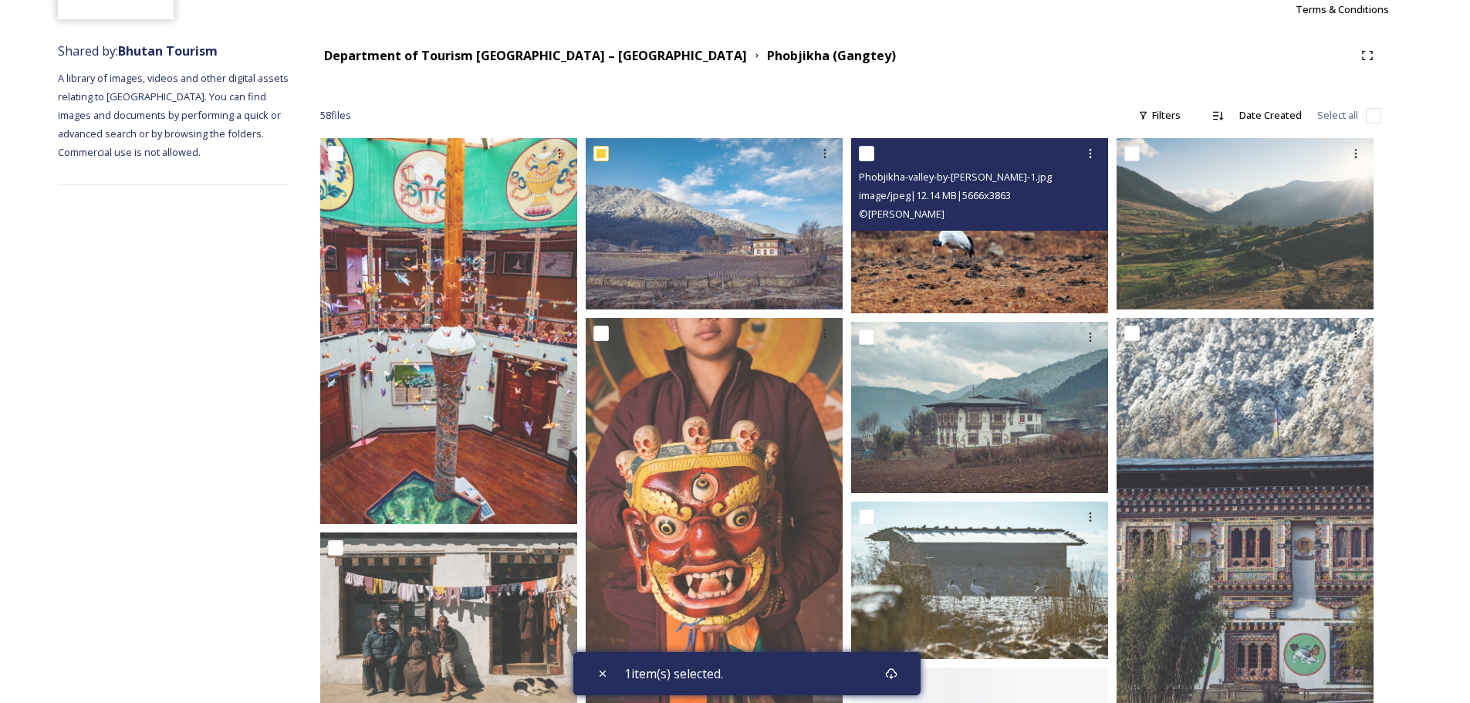
click at [864, 154] on input "checkbox" at bounding box center [866, 153] width 15 height 15
checkbox input "true"
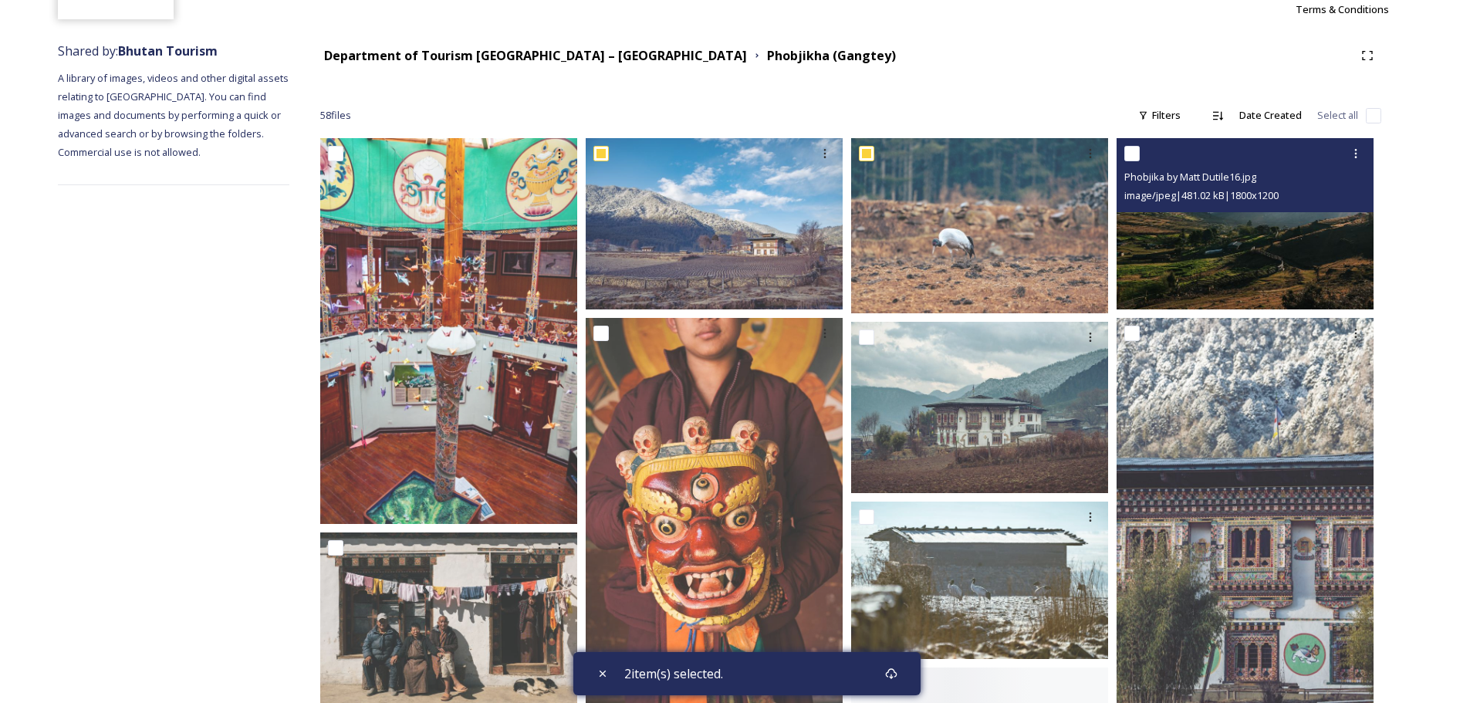
click at [1138, 156] on input "checkbox" at bounding box center [1131, 153] width 15 height 15
checkbox input "true"
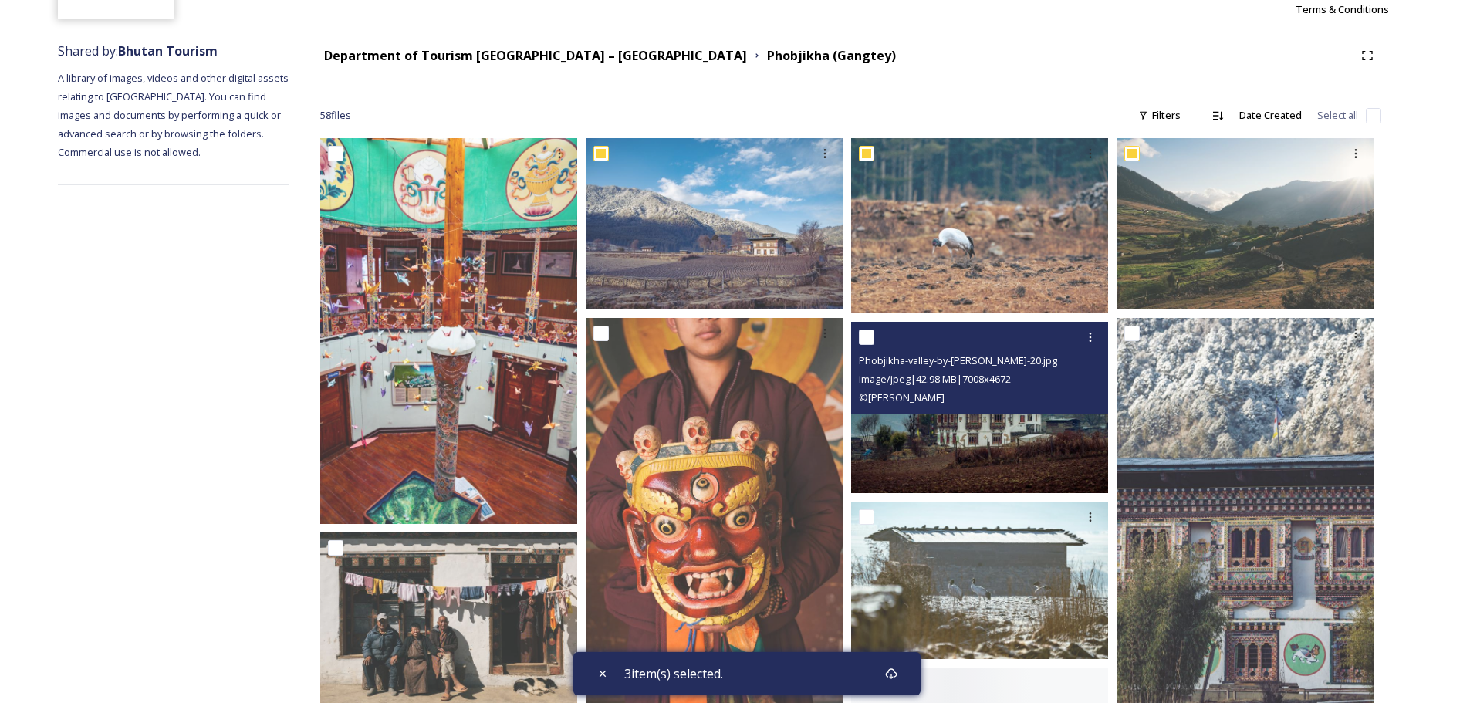
click at [875, 336] on div at bounding box center [981, 337] width 245 height 28
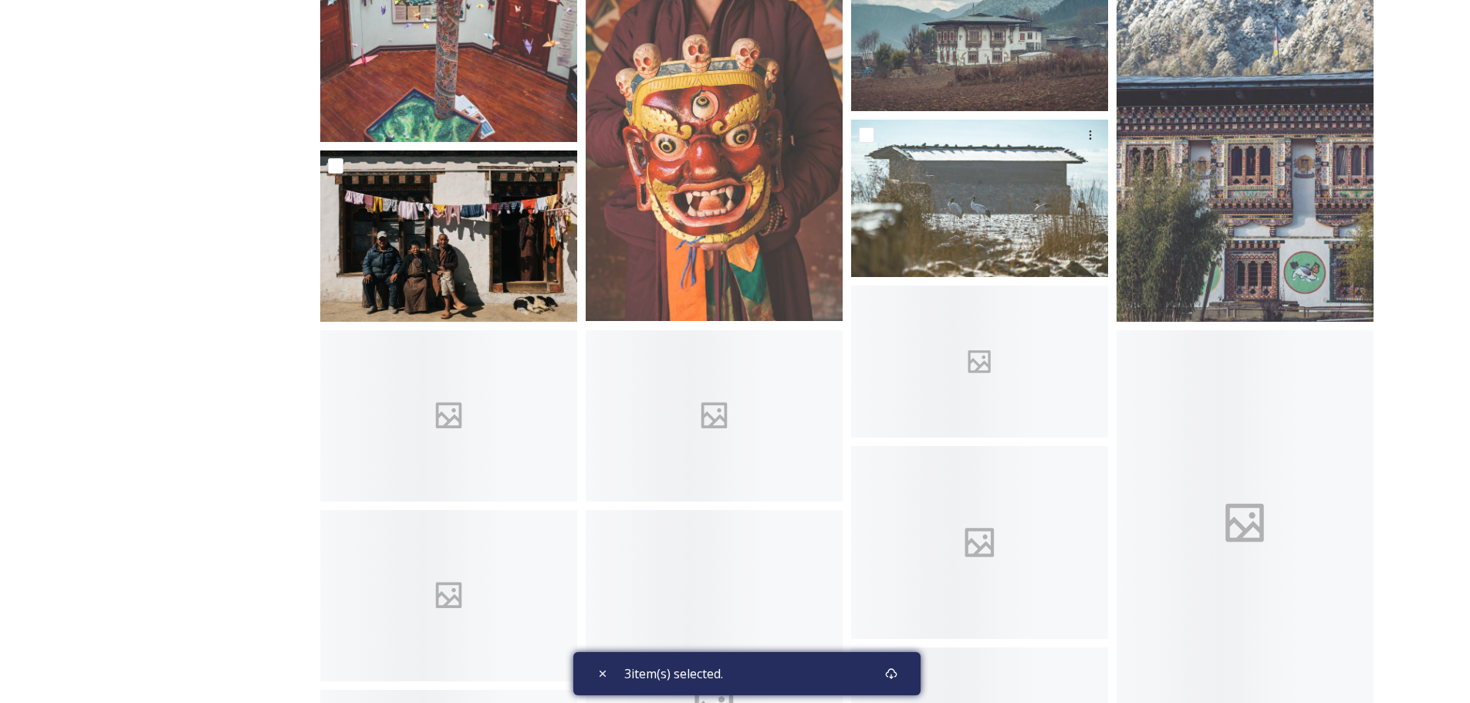
scroll to position [540, 0]
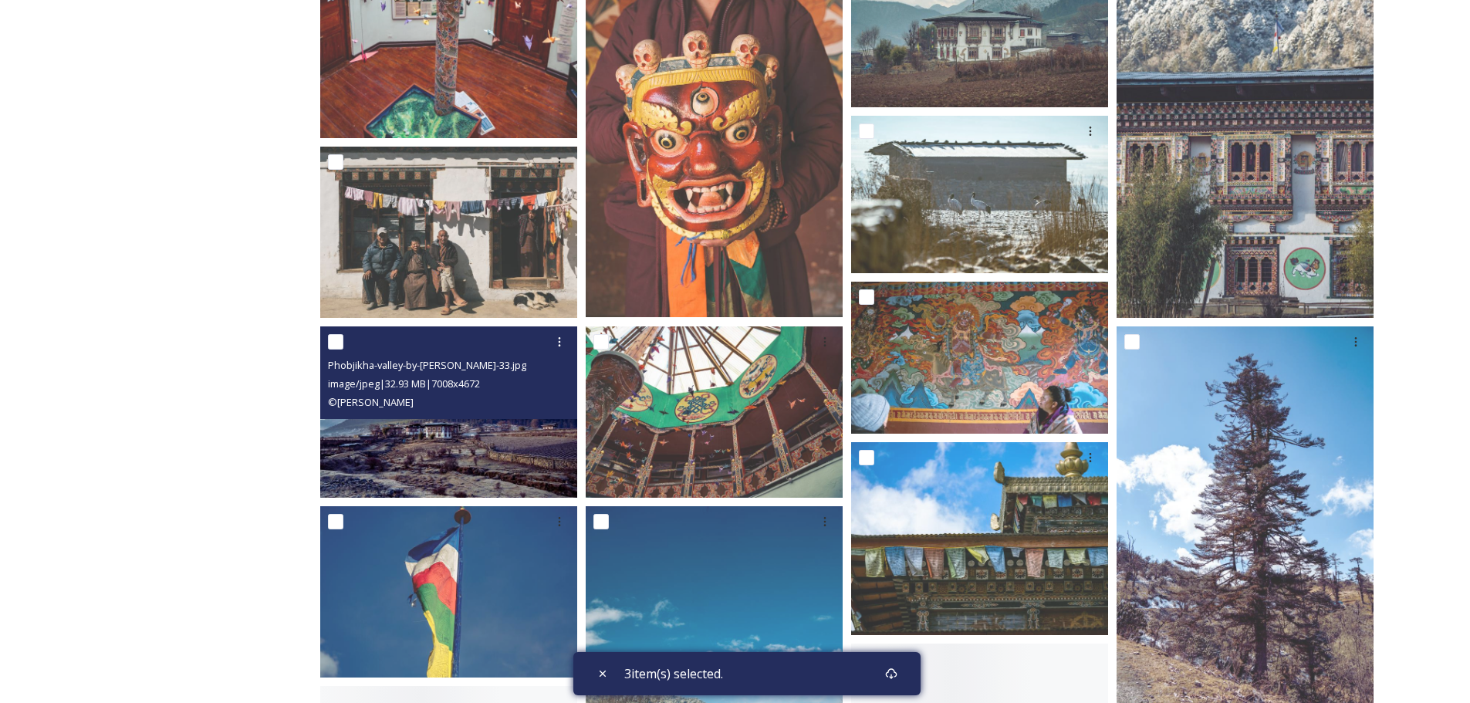
click at [340, 343] on input "checkbox" at bounding box center [335, 341] width 15 height 15
checkbox input "true"
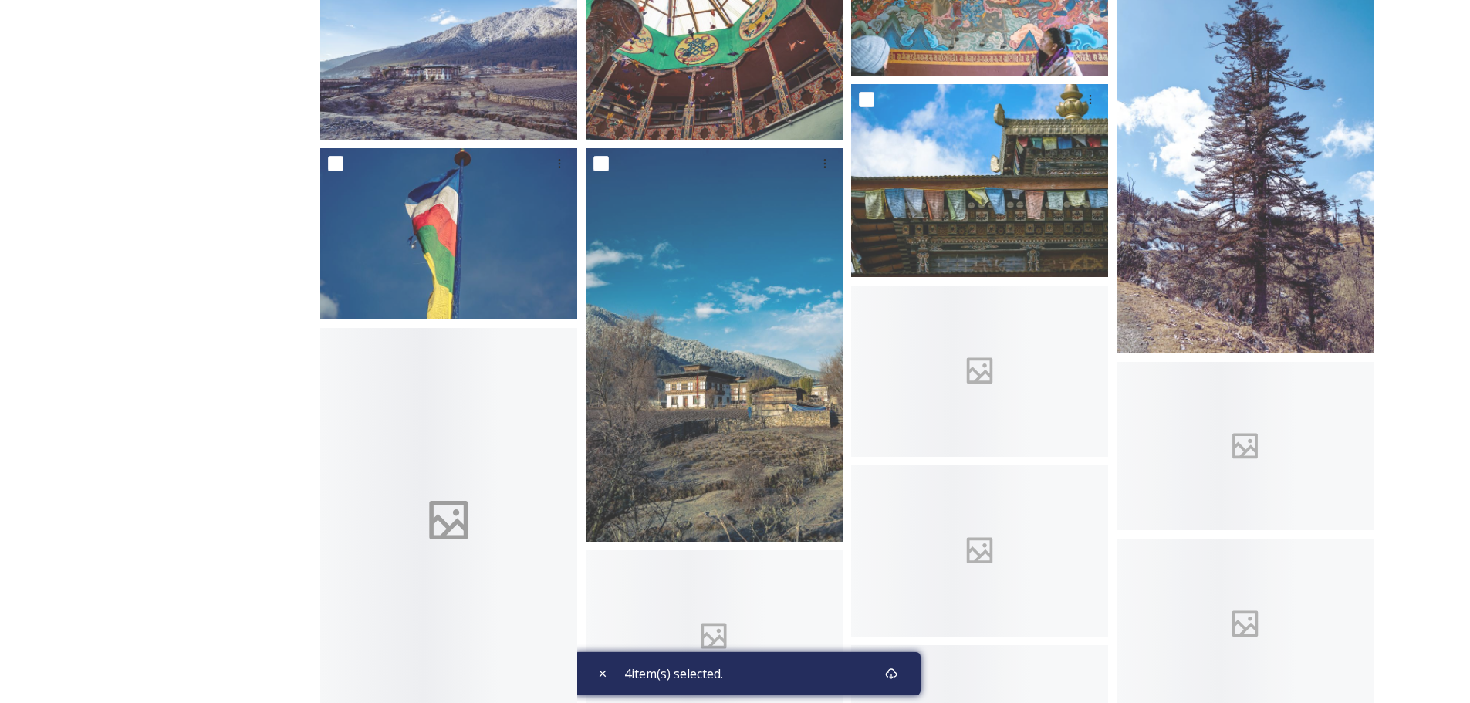
scroll to position [926, 0]
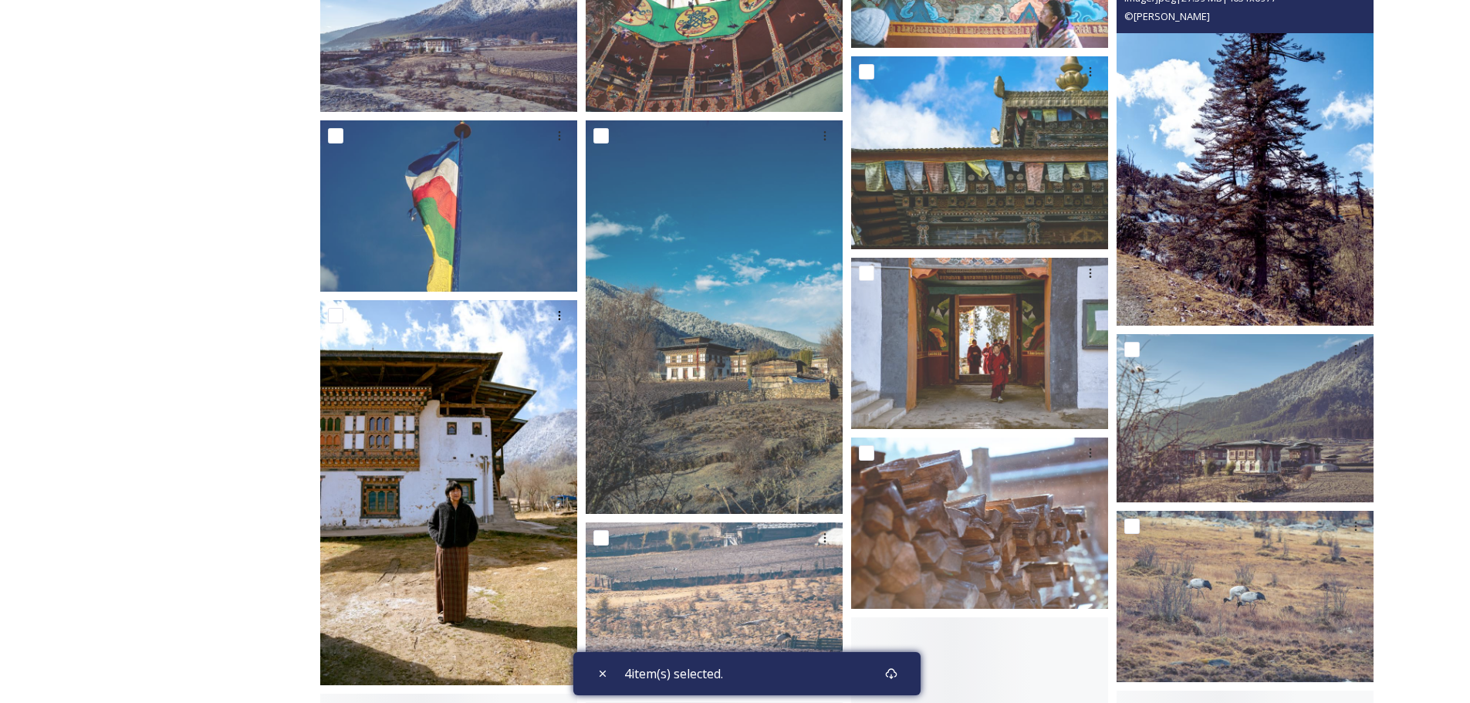
click at [1227, 242] on img at bounding box center [1245, 134] width 257 height 386
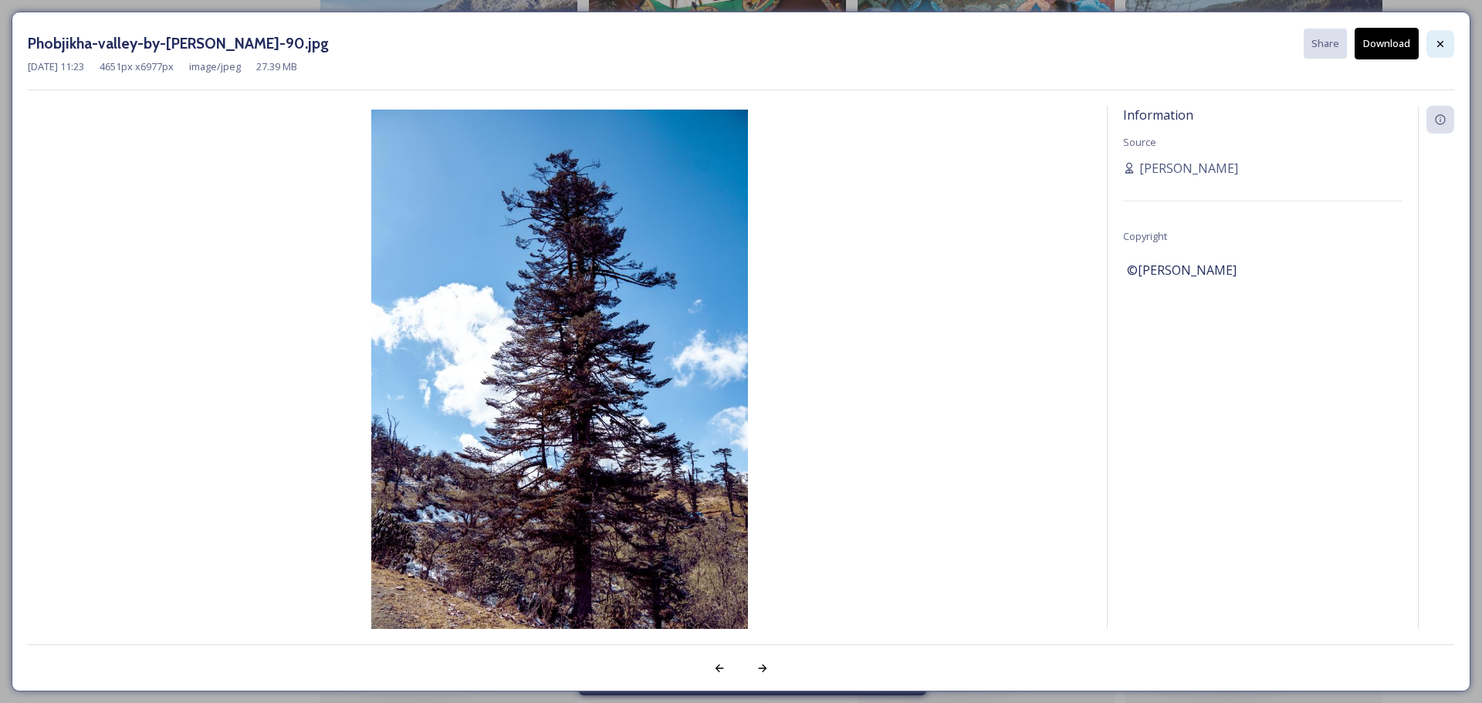
click at [1439, 40] on icon at bounding box center [1440, 44] width 12 height 12
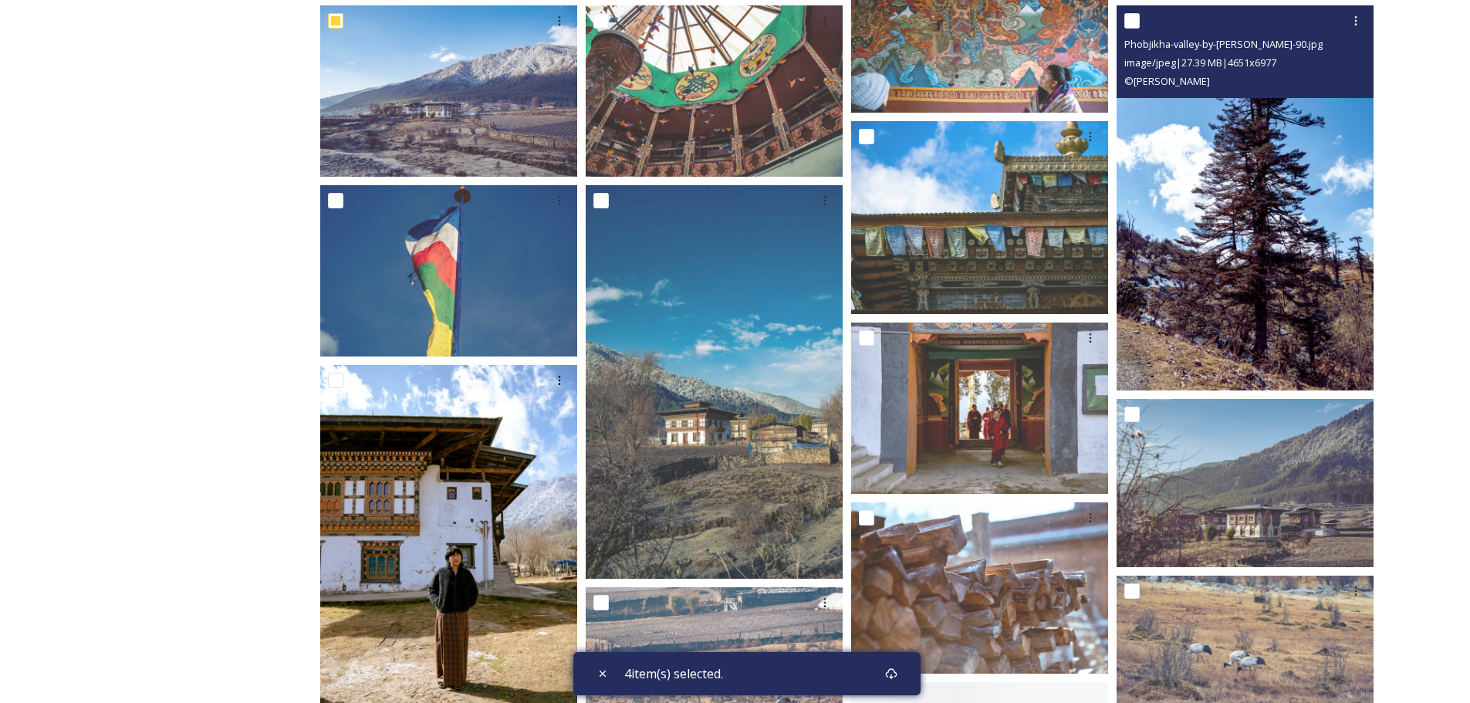
scroll to position [772, 0]
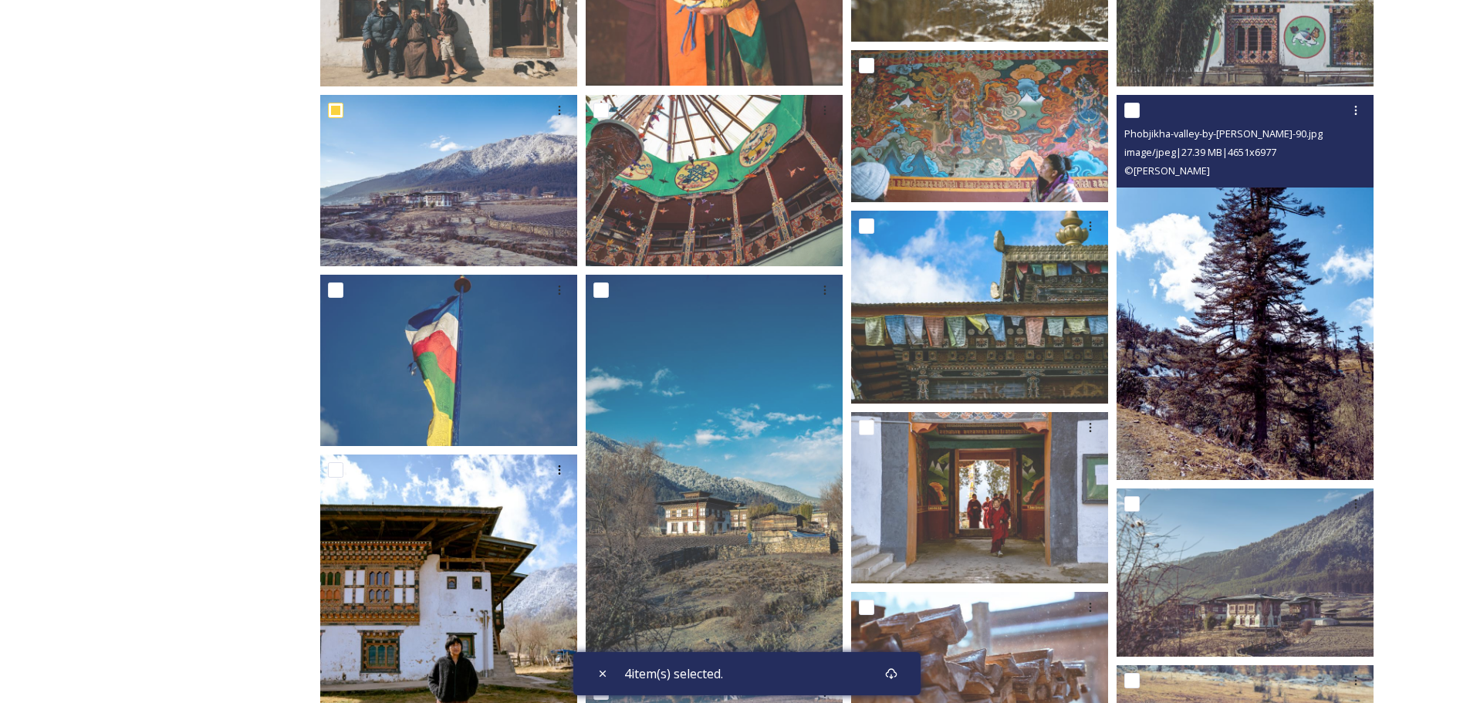
click at [1134, 112] on input "checkbox" at bounding box center [1131, 110] width 15 height 15
checkbox input "true"
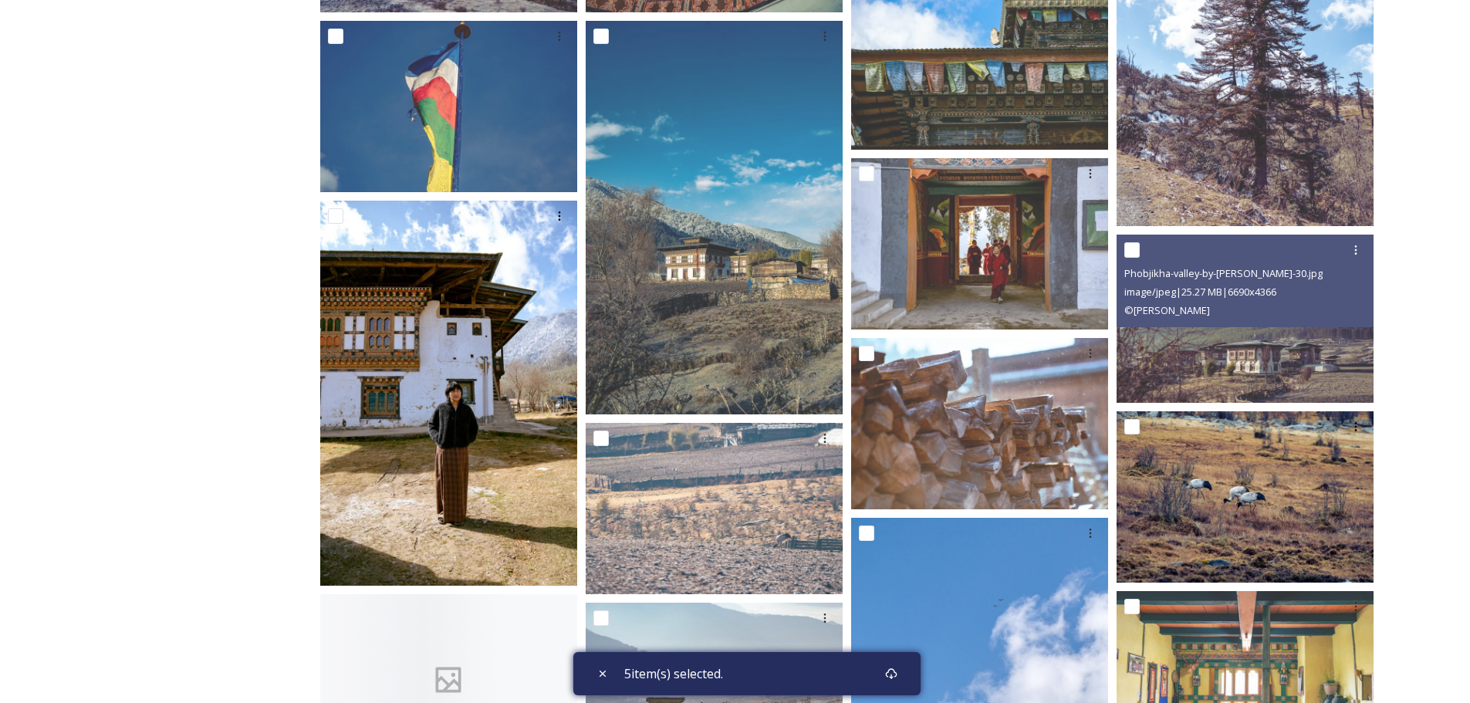
scroll to position [926, 0]
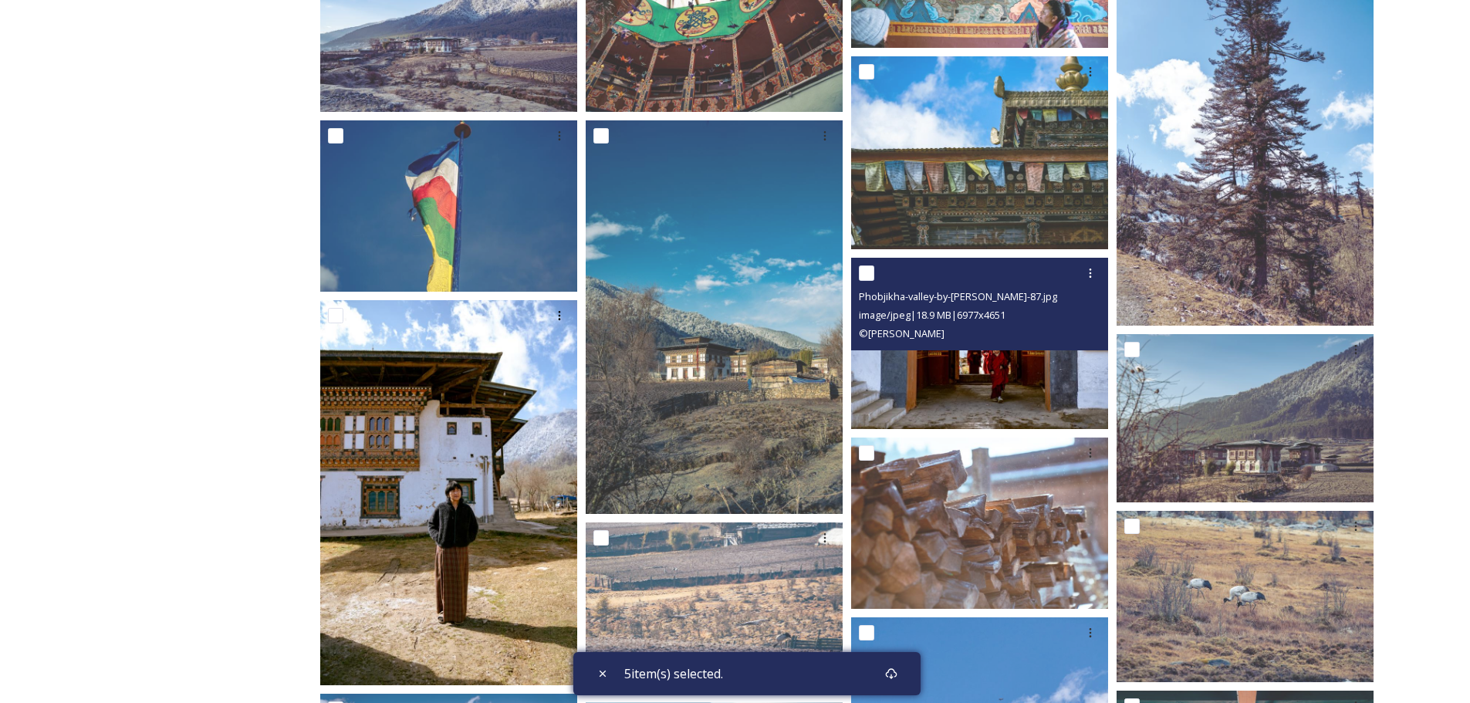
click at [870, 268] on input "checkbox" at bounding box center [866, 272] width 15 height 15
checkbox input "true"
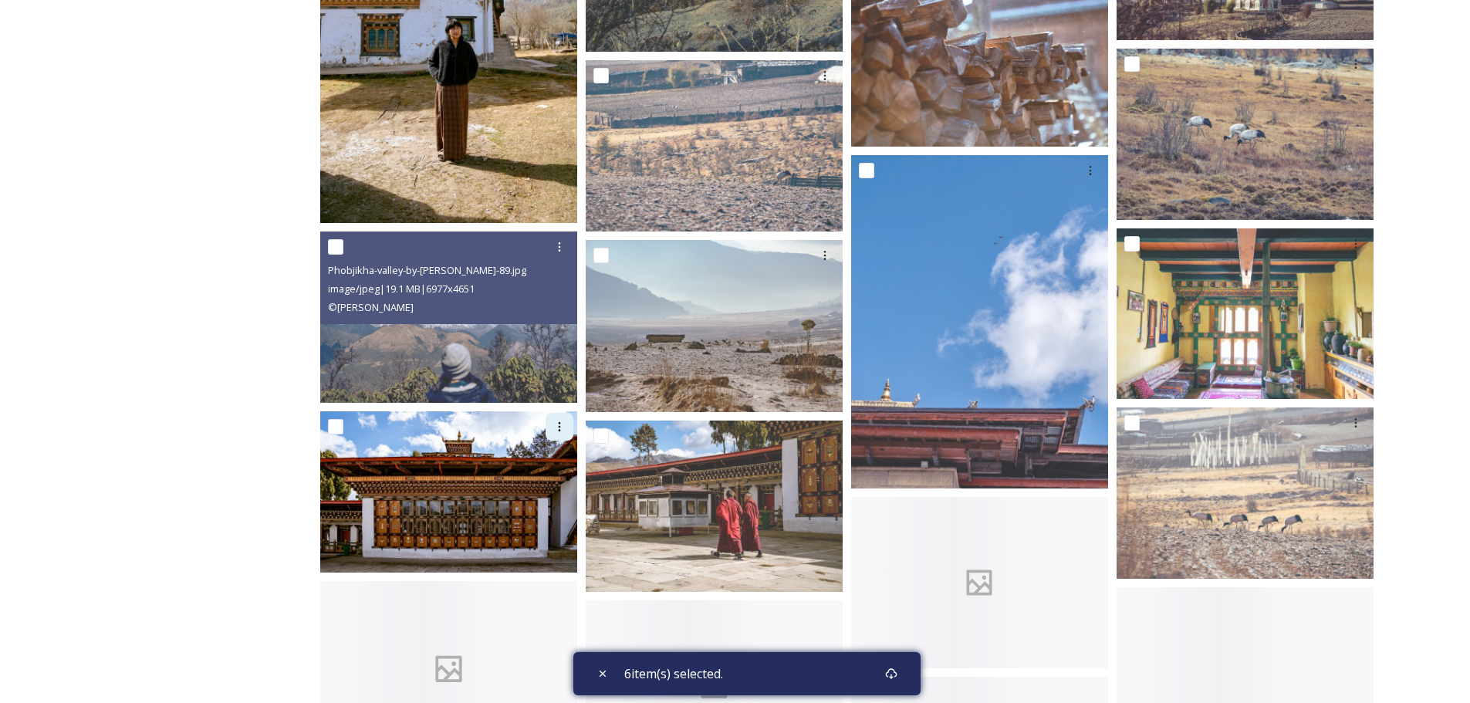
scroll to position [1389, 0]
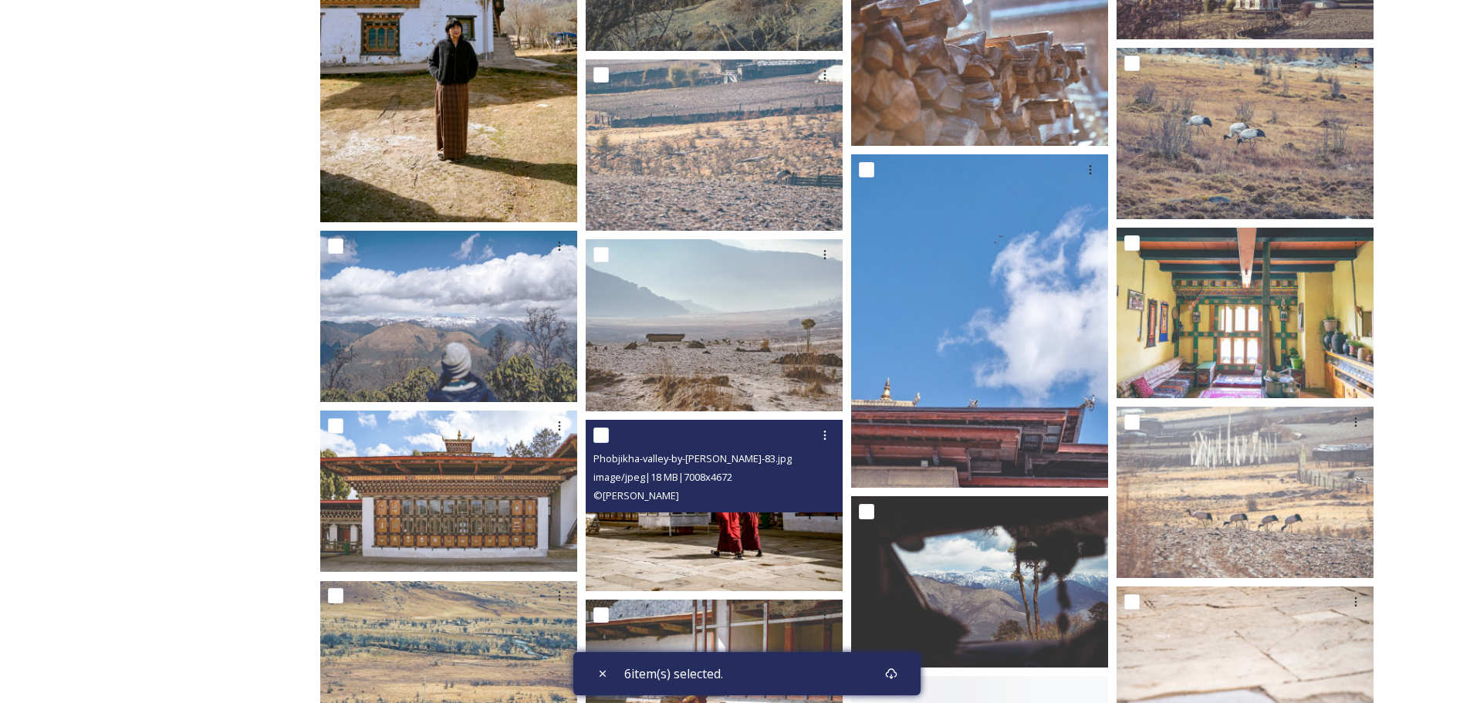
click at [602, 438] on input "checkbox" at bounding box center [600, 434] width 15 height 15
checkbox input "true"
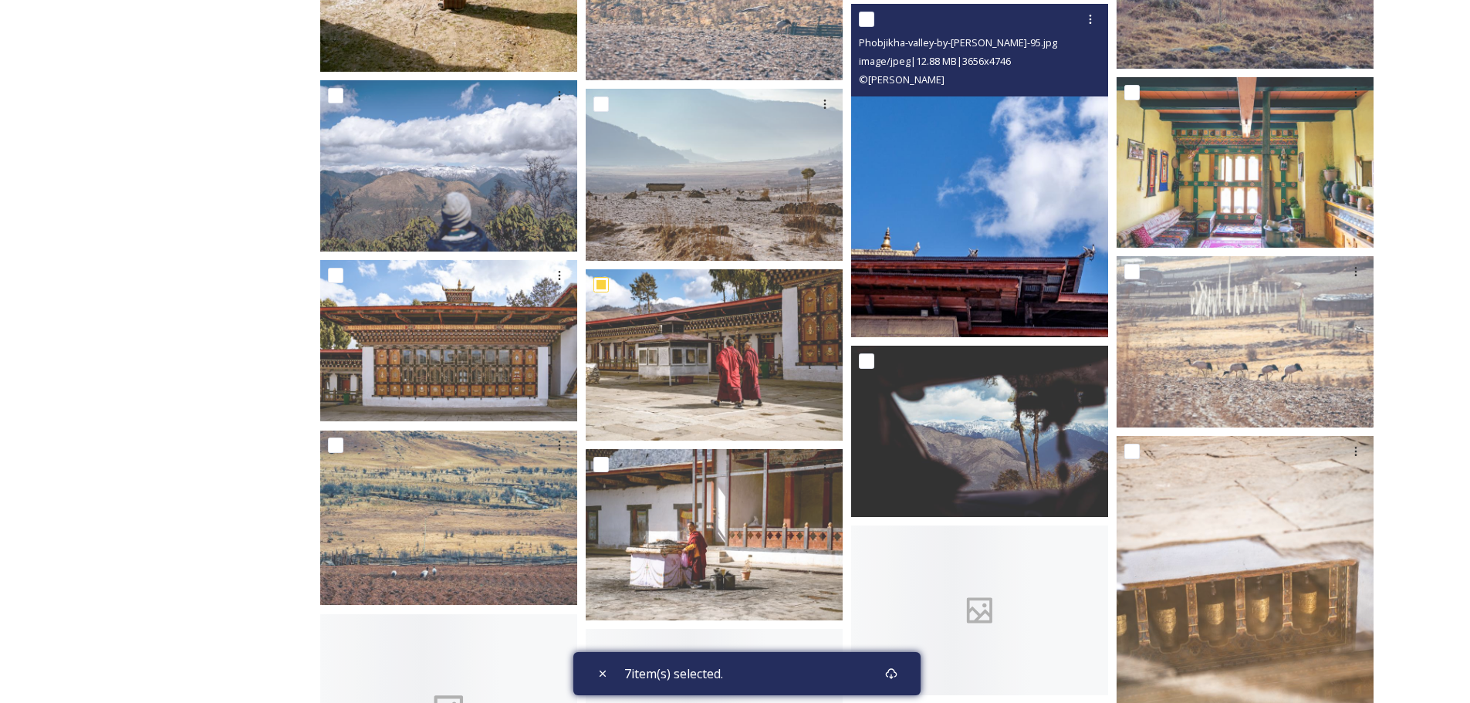
scroll to position [1543, 0]
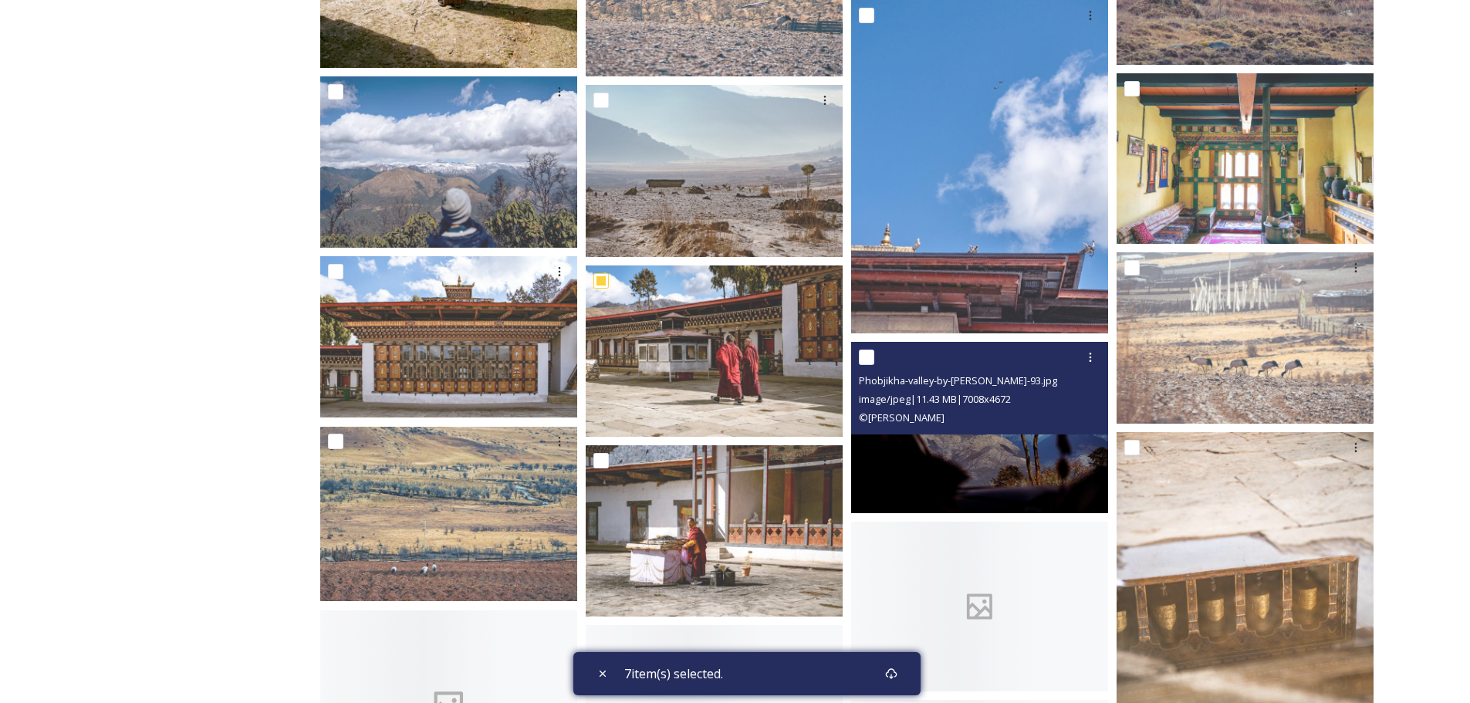
click at [867, 356] on input "checkbox" at bounding box center [866, 357] width 15 height 15
checkbox input "true"
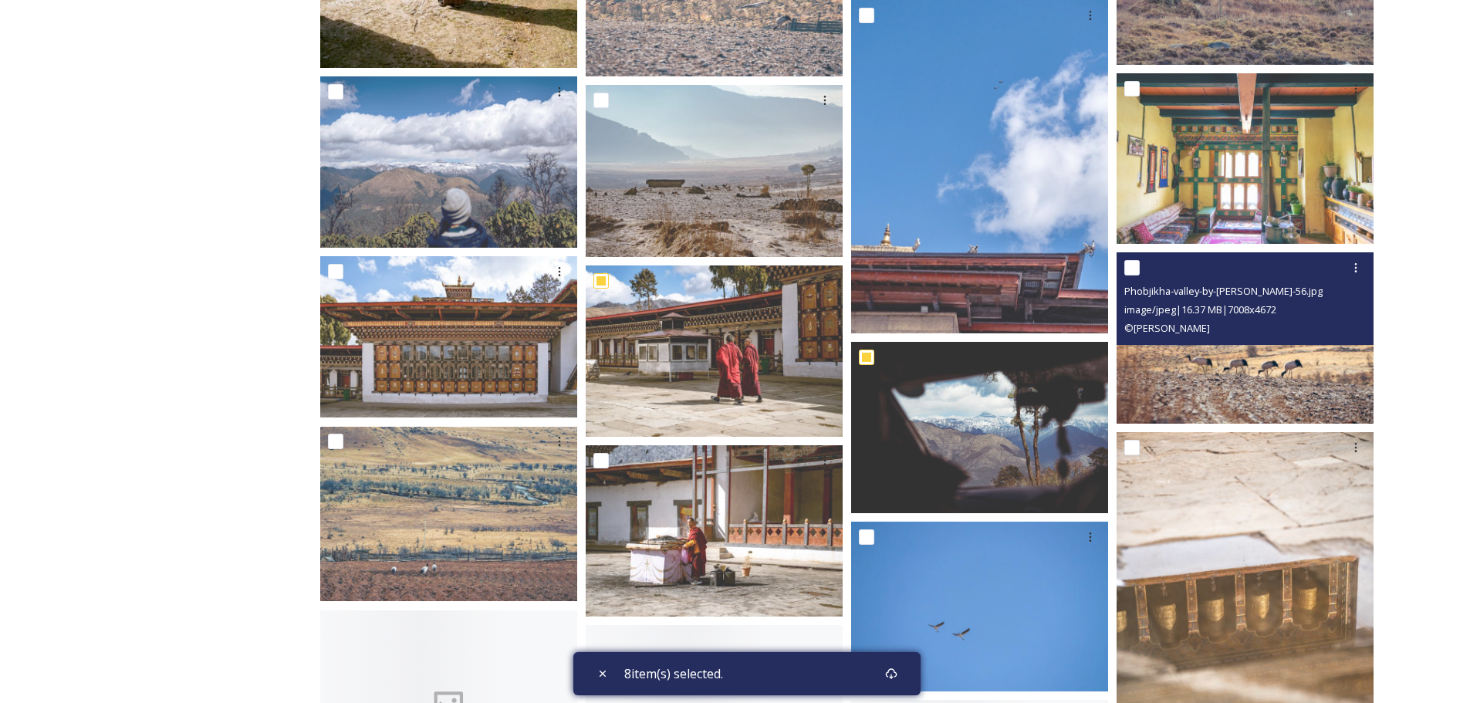
click at [1134, 267] on input "checkbox" at bounding box center [1131, 267] width 15 height 15
checkbox input "true"
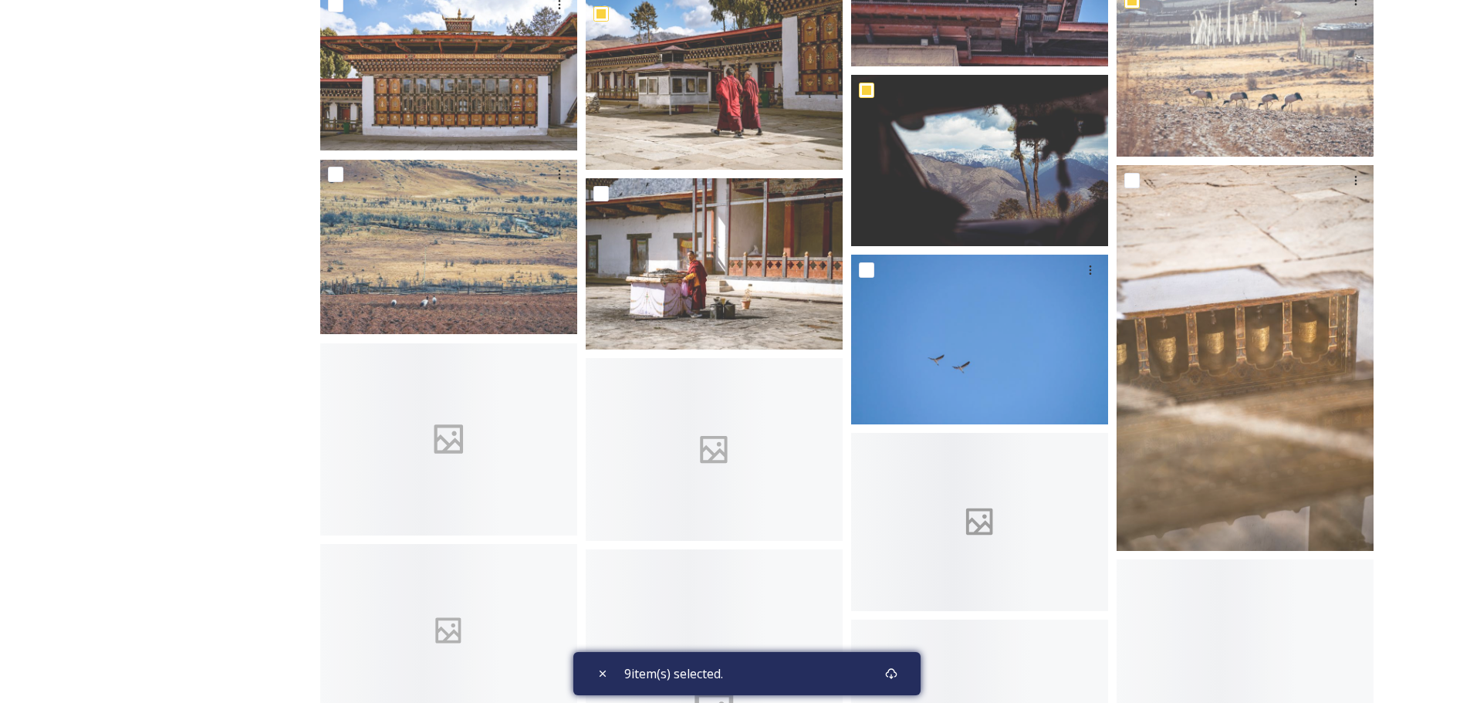
scroll to position [1775, 0]
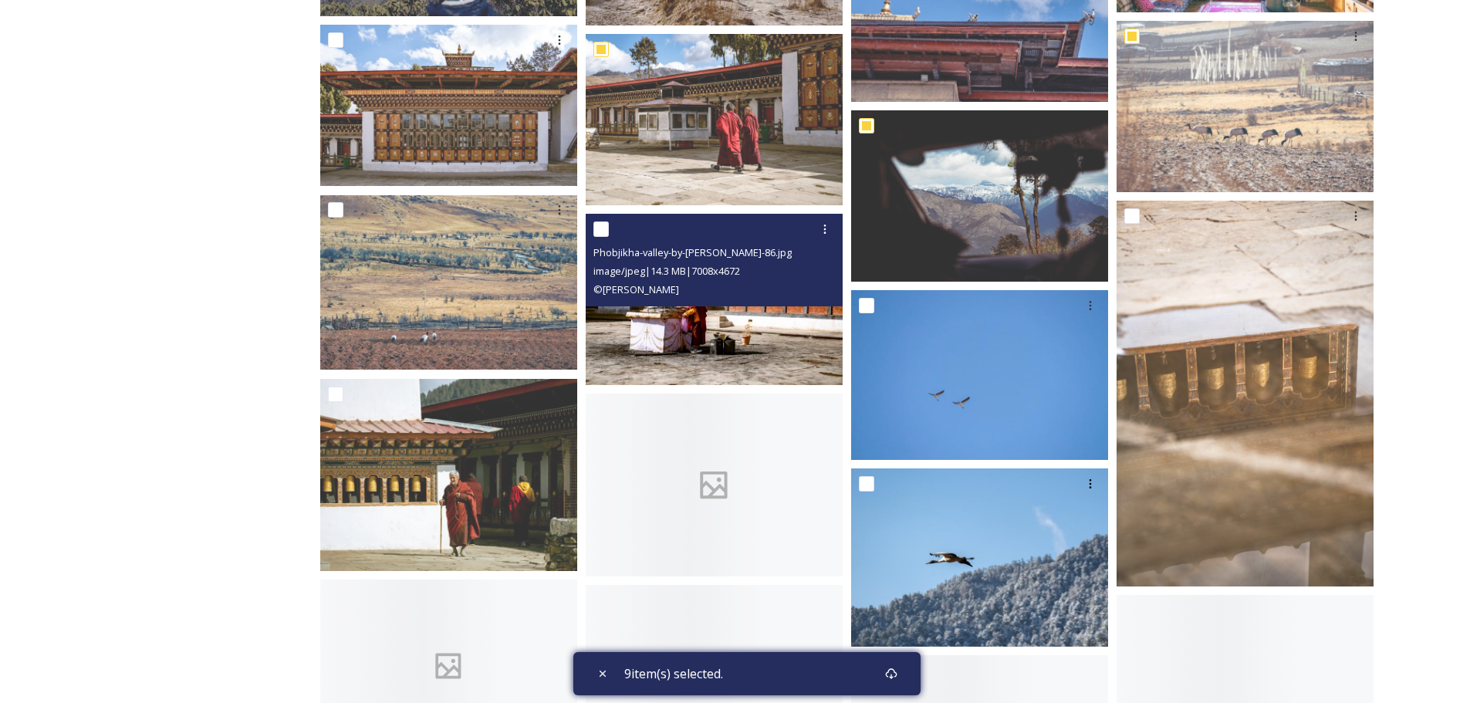
click at [600, 231] on input "checkbox" at bounding box center [600, 228] width 15 height 15
checkbox input "true"
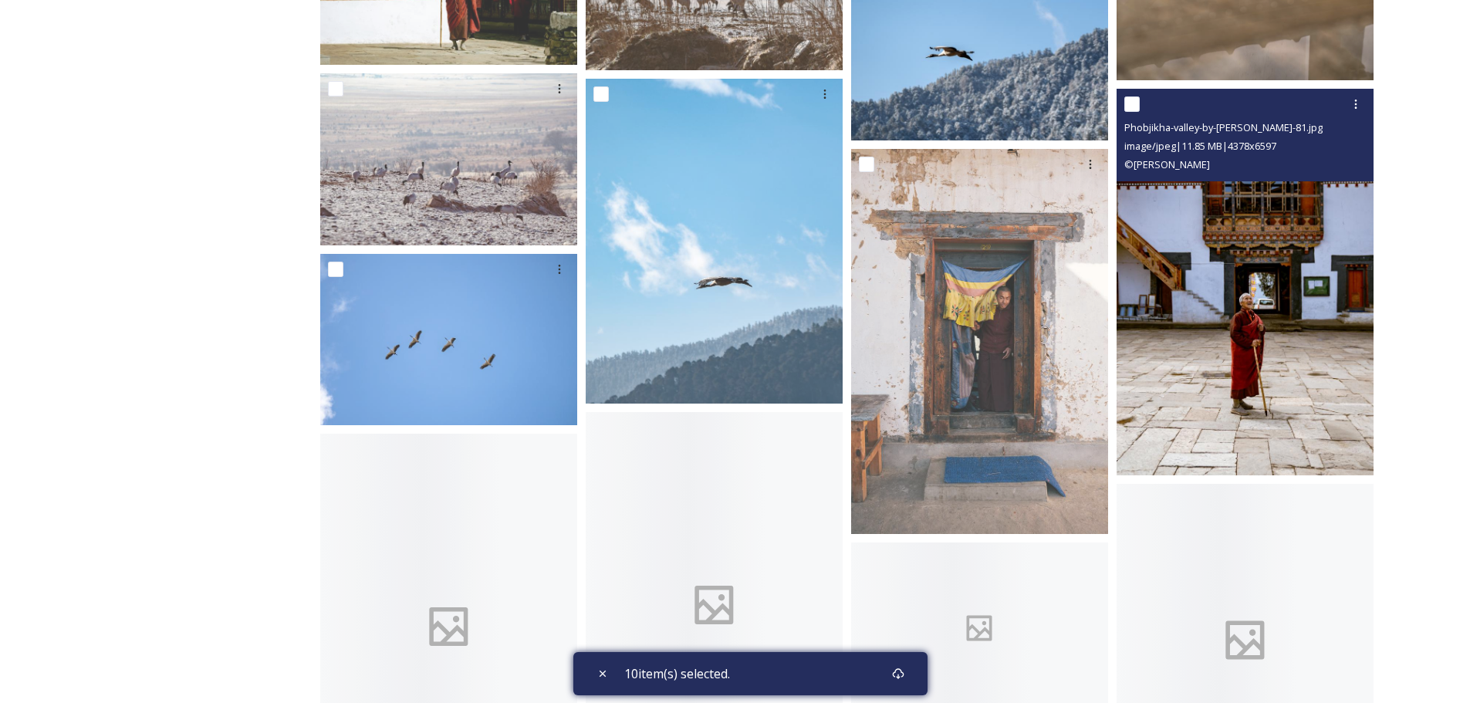
scroll to position [2238, 0]
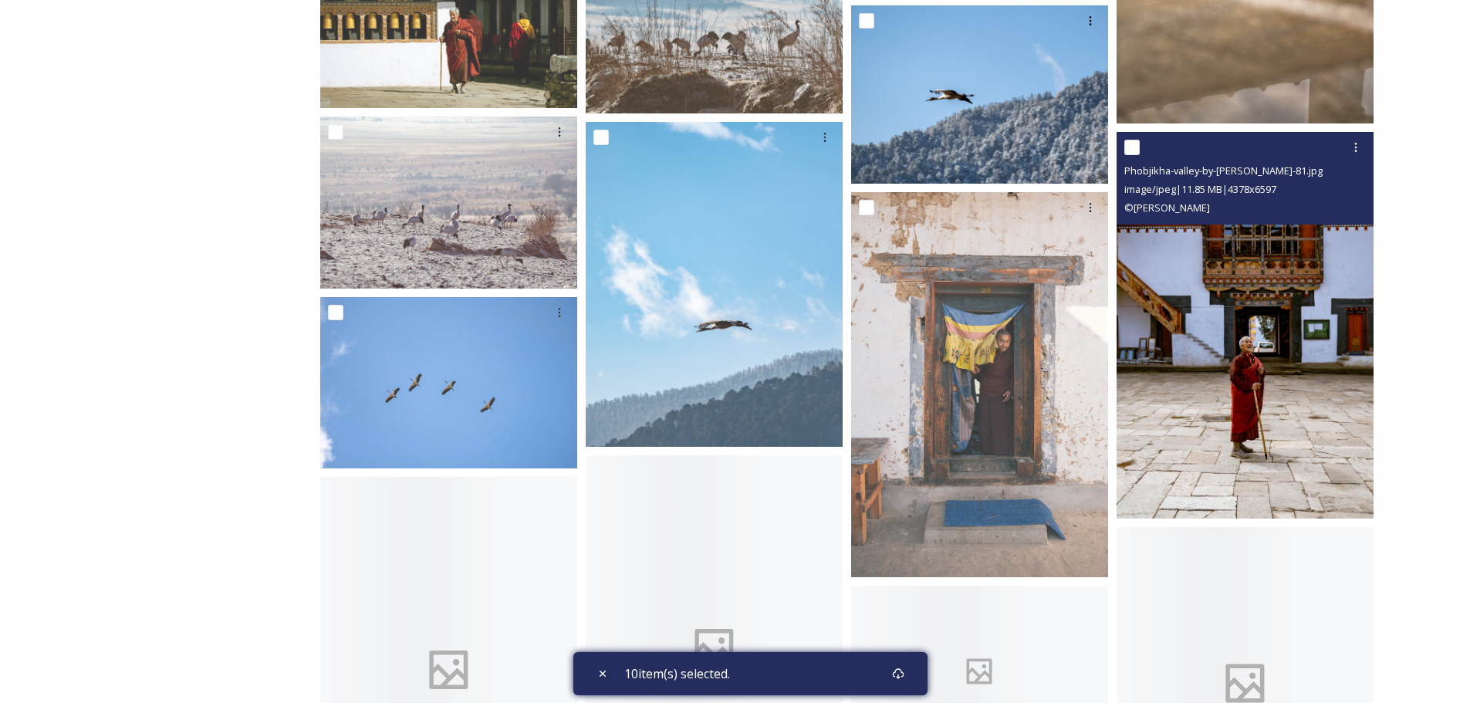
click at [1130, 147] on input "checkbox" at bounding box center [1131, 147] width 15 height 15
checkbox input "true"
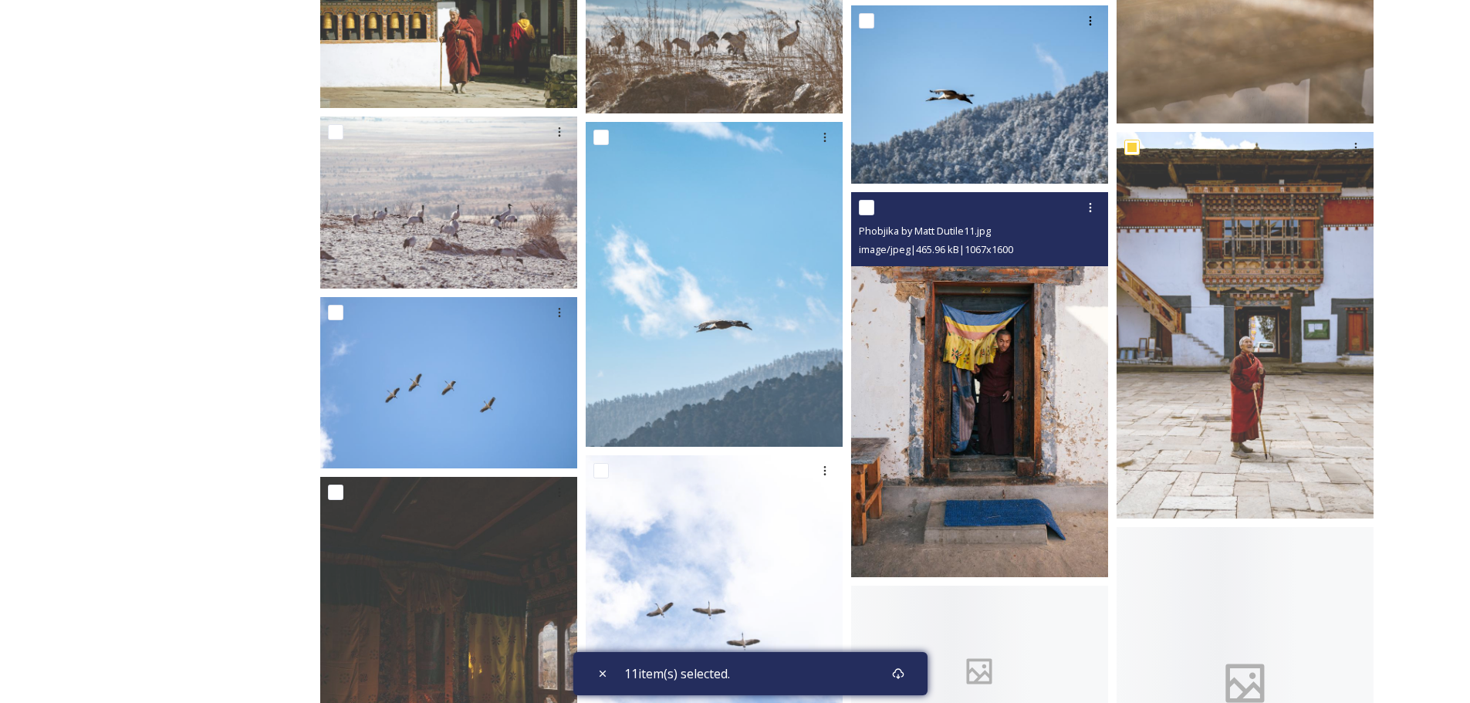
click at [863, 212] on input "checkbox" at bounding box center [866, 207] width 15 height 15
checkbox input "true"
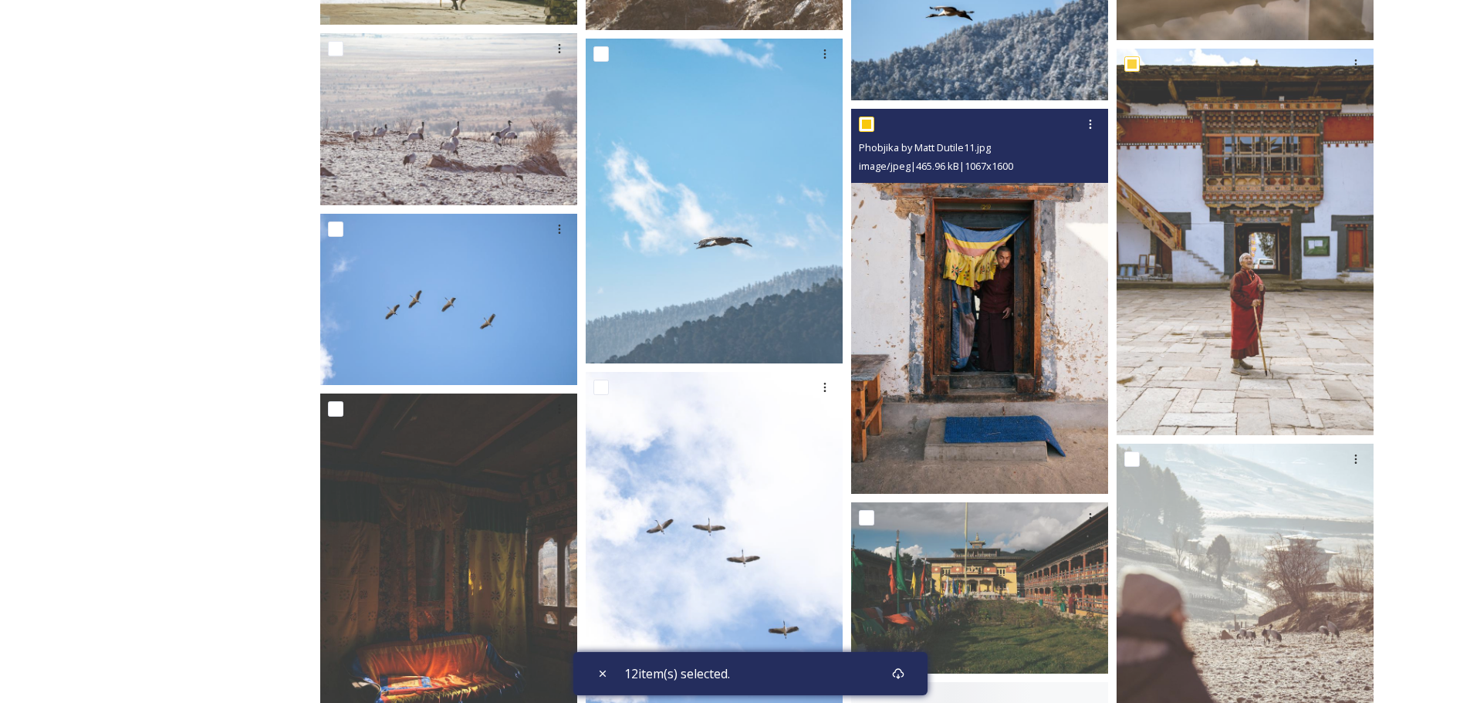
scroll to position [2546, 0]
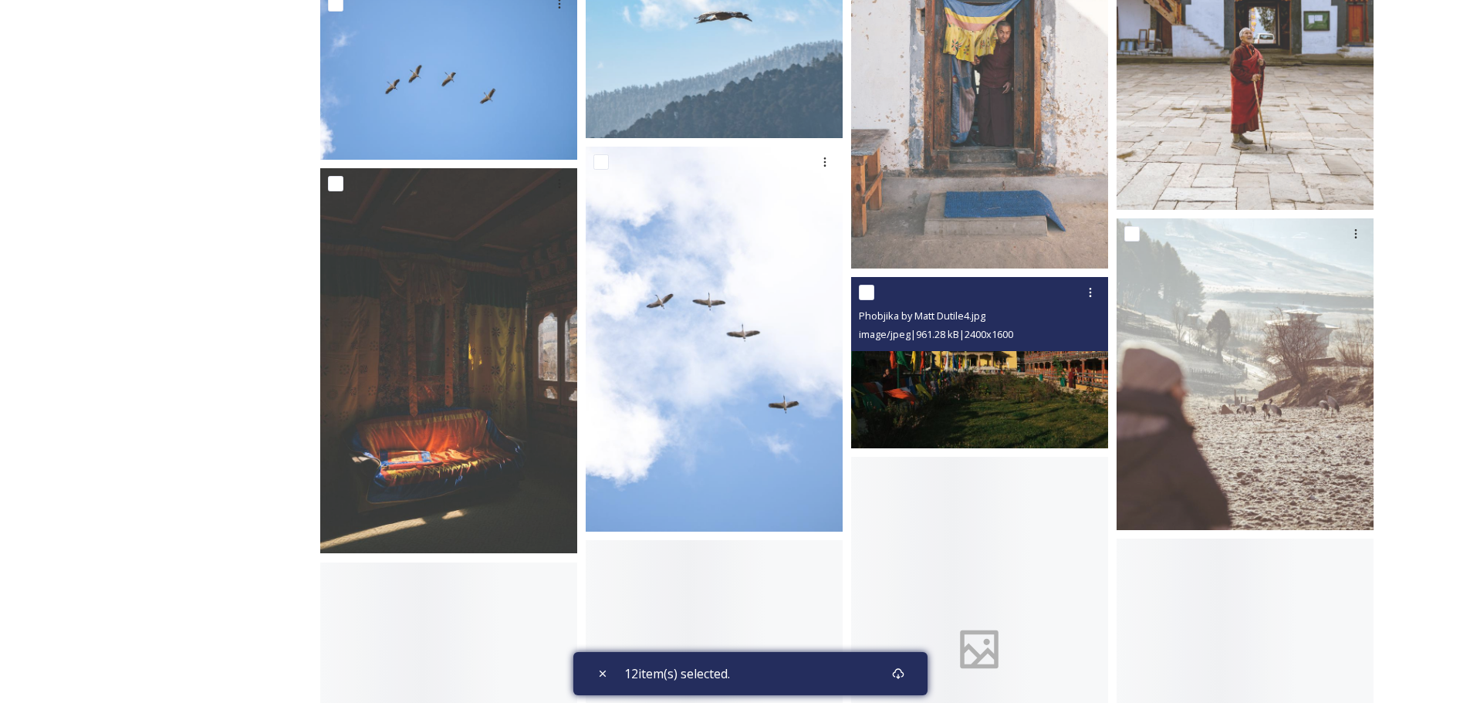
click at [863, 296] on input "checkbox" at bounding box center [866, 292] width 15 height 15
checkbox input "true"
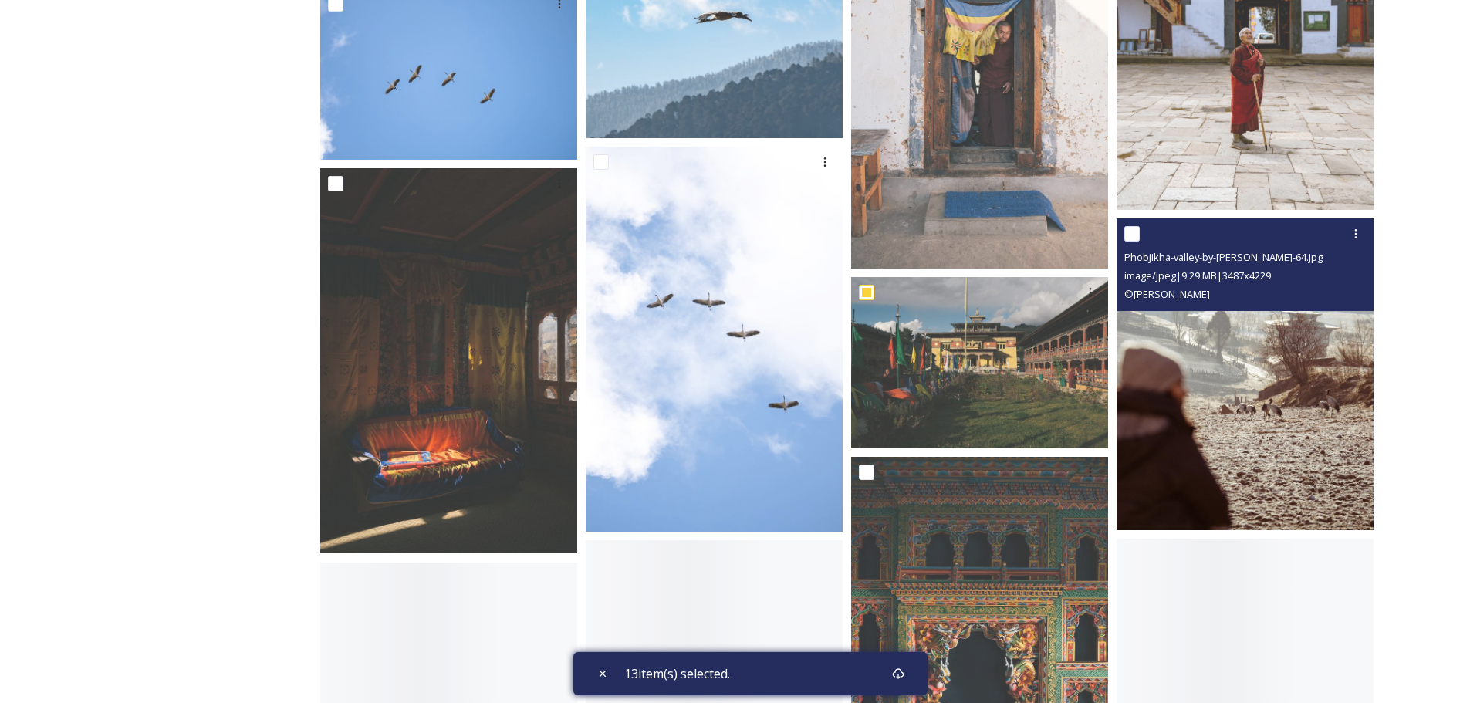
click at [1131, 230] on input "checkbox" at bounding box center [1131, 233] width 15 height 15
checkbox input "true"
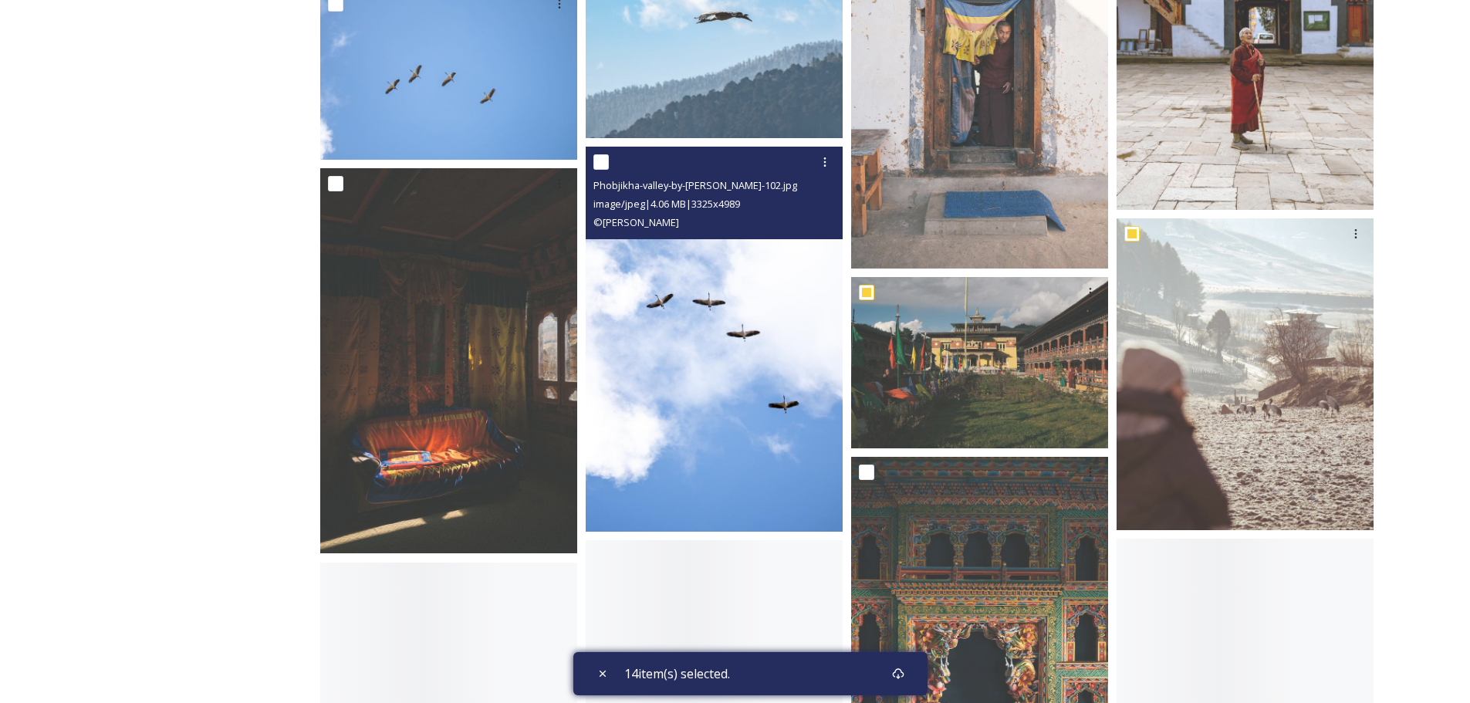
drag, startPoint x: 606, startPoint y: 171, endPoint x: 591, endPoint y: 194, distance: 28.1
click at [604, 171] on div at bounding box center [715, 162] width 245 height 28
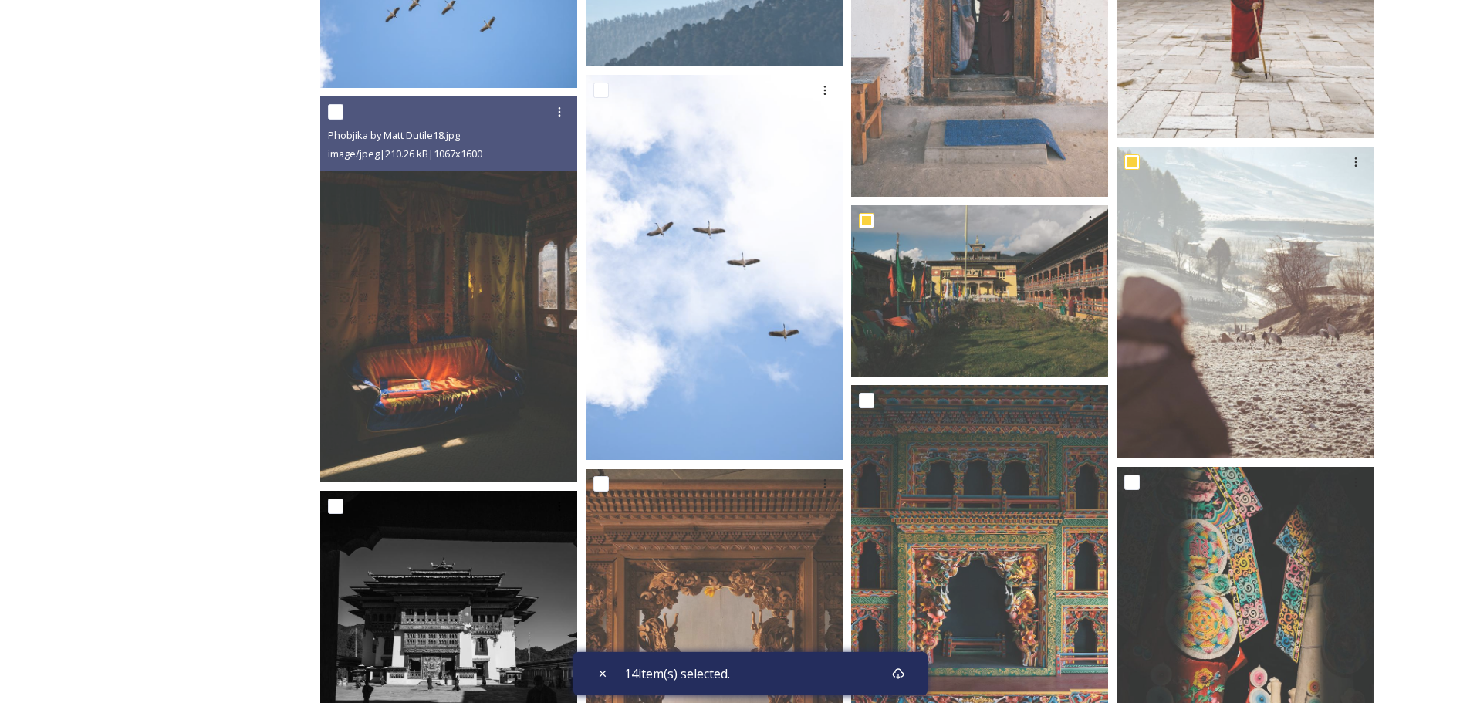
scroll to position [2778, 0]
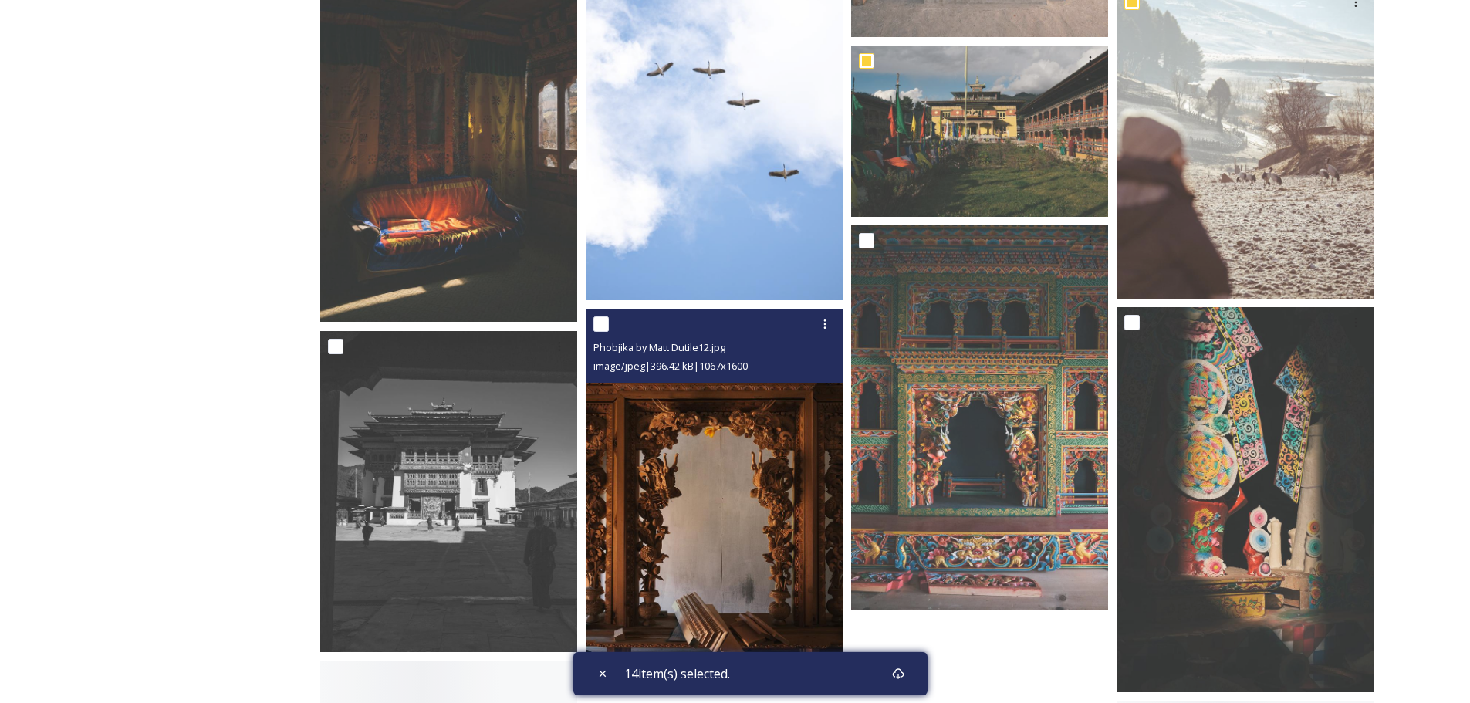
click at [602, 325] on input "checkbox" at bounding box center [600, 323] width 15 height 15
checkbox input "true"
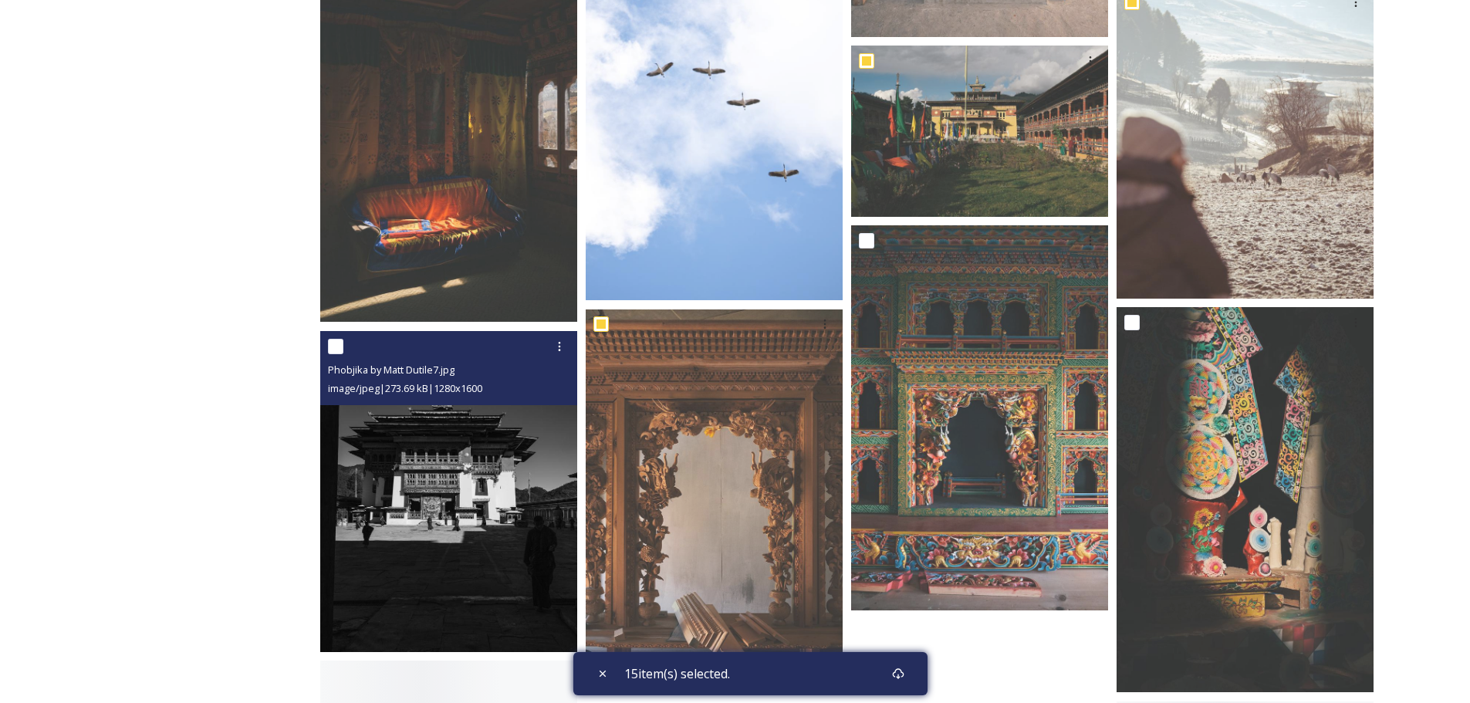
click at [336, 342] on input "checkbox" at bounding box center [335, 346] width 15 height 15
checkbox input "true"
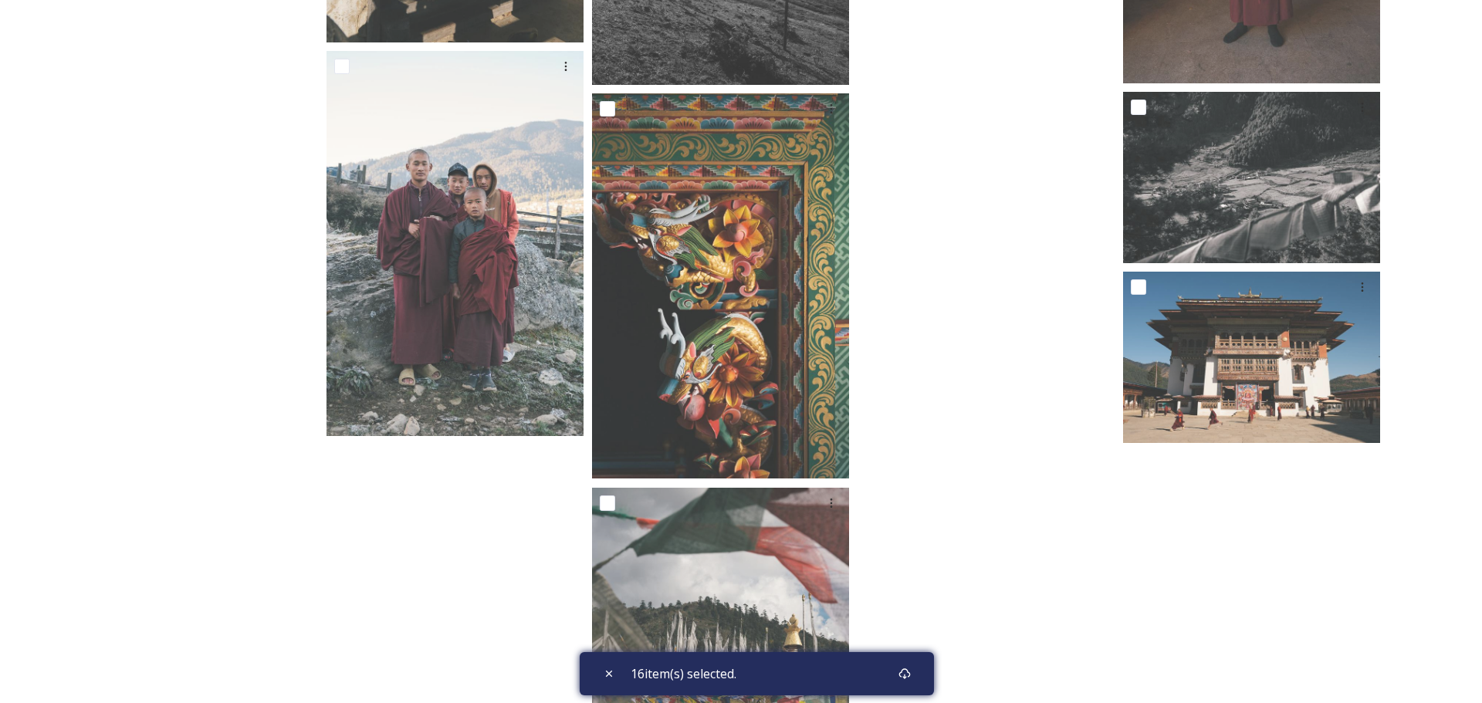
scroll to position [3985, 0]
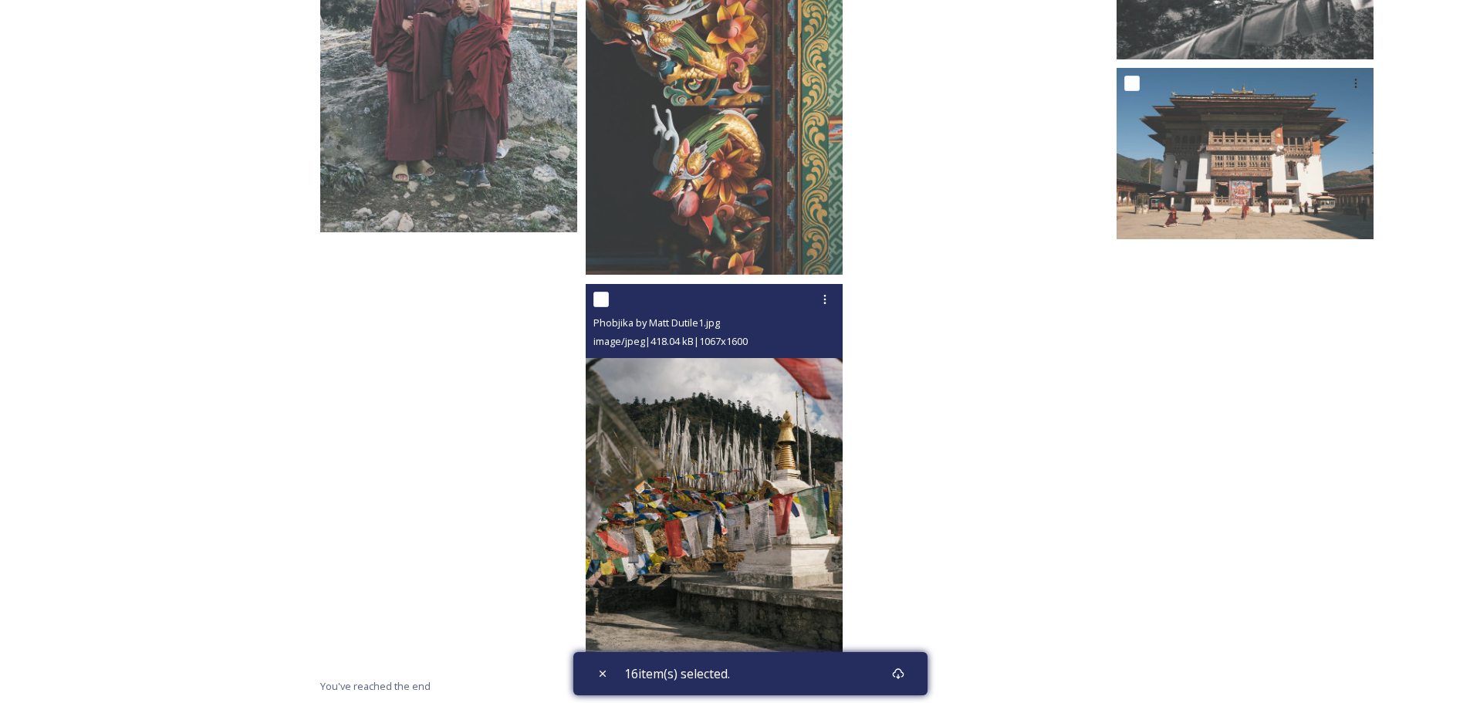
click at [607, 292] on input "checkbox" at bounding box center [600, 299] width 15 height 15
checkbox input "true"
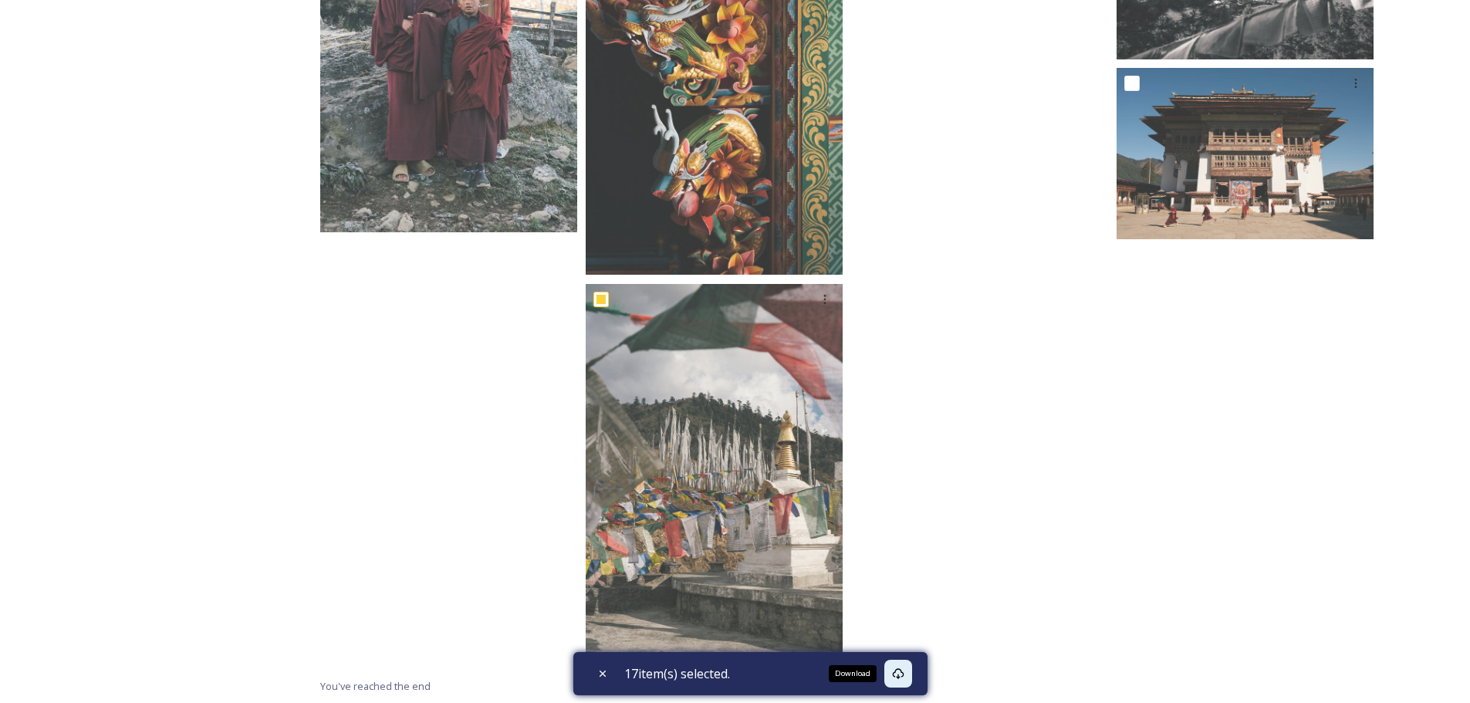
click at [910, 673] on div "Download" at bounding box center [898, 674] width 28 height 28
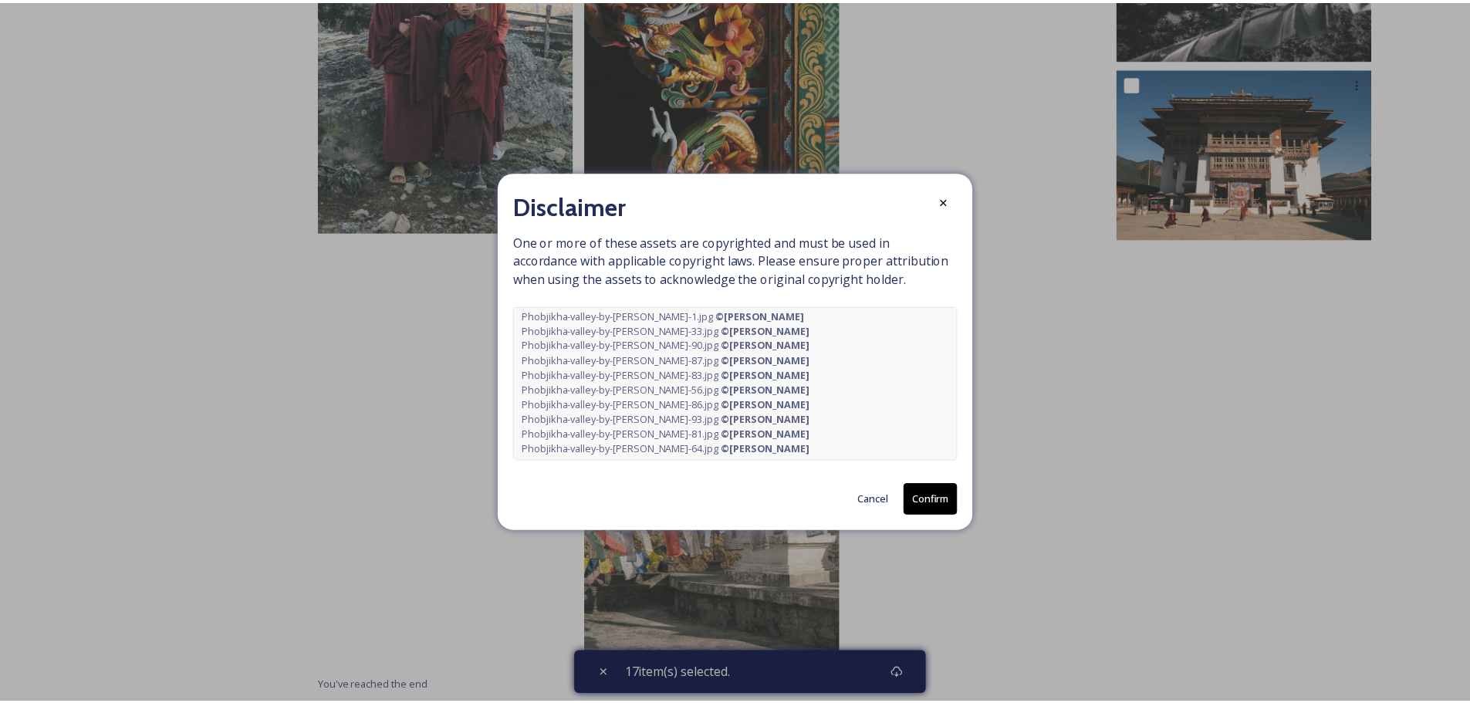
scroll to position [25, 0]
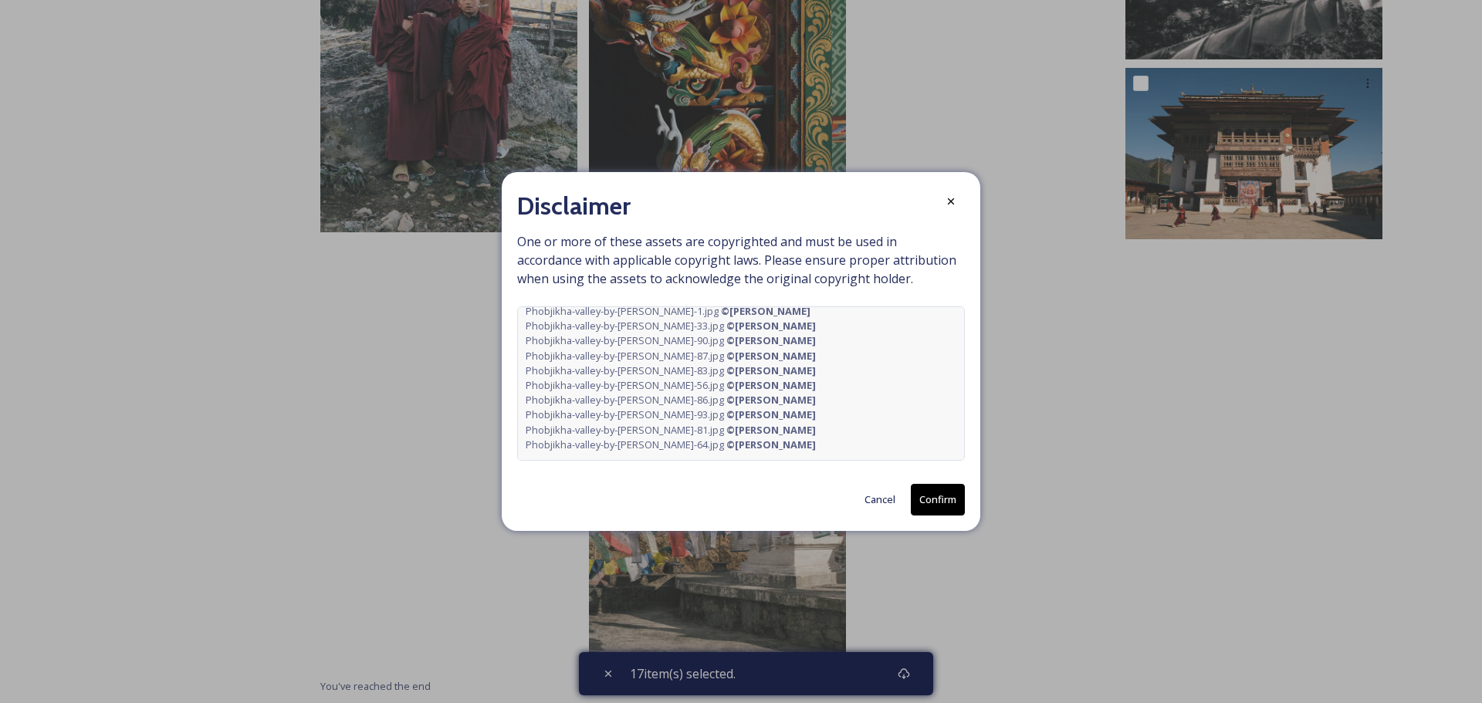
click at [945, 498] on button "Confirm" at bounding box center [938, 500] width 54 height 32
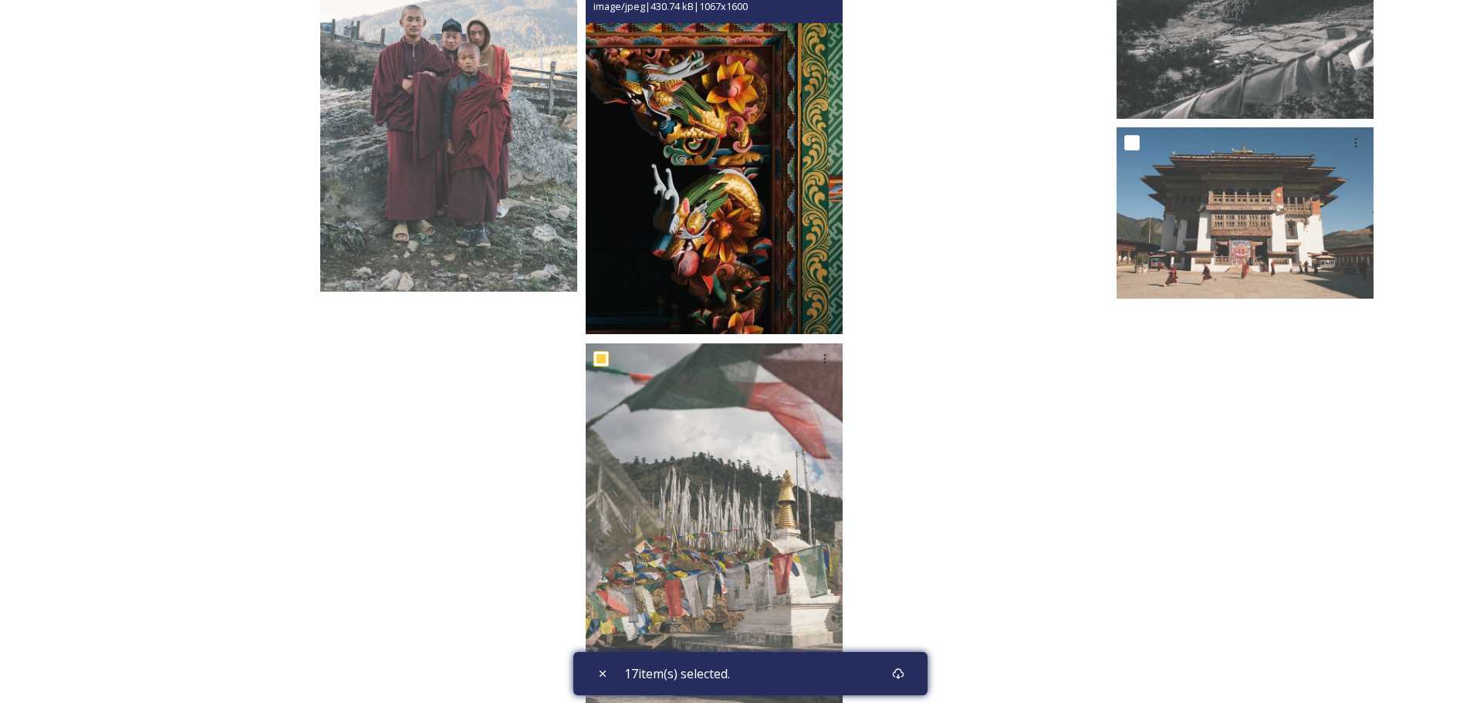
scroll to position [3985, 0]
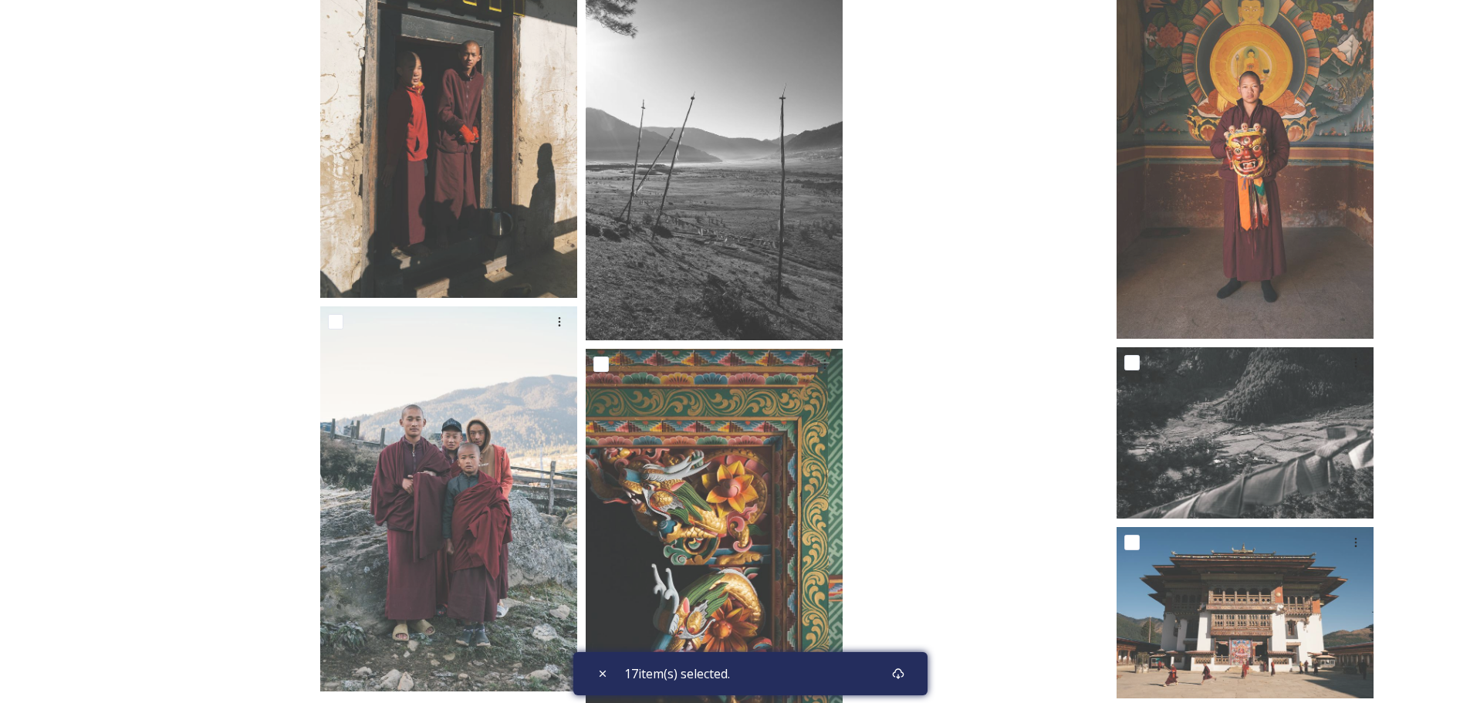
scroll to position [3522, 0]
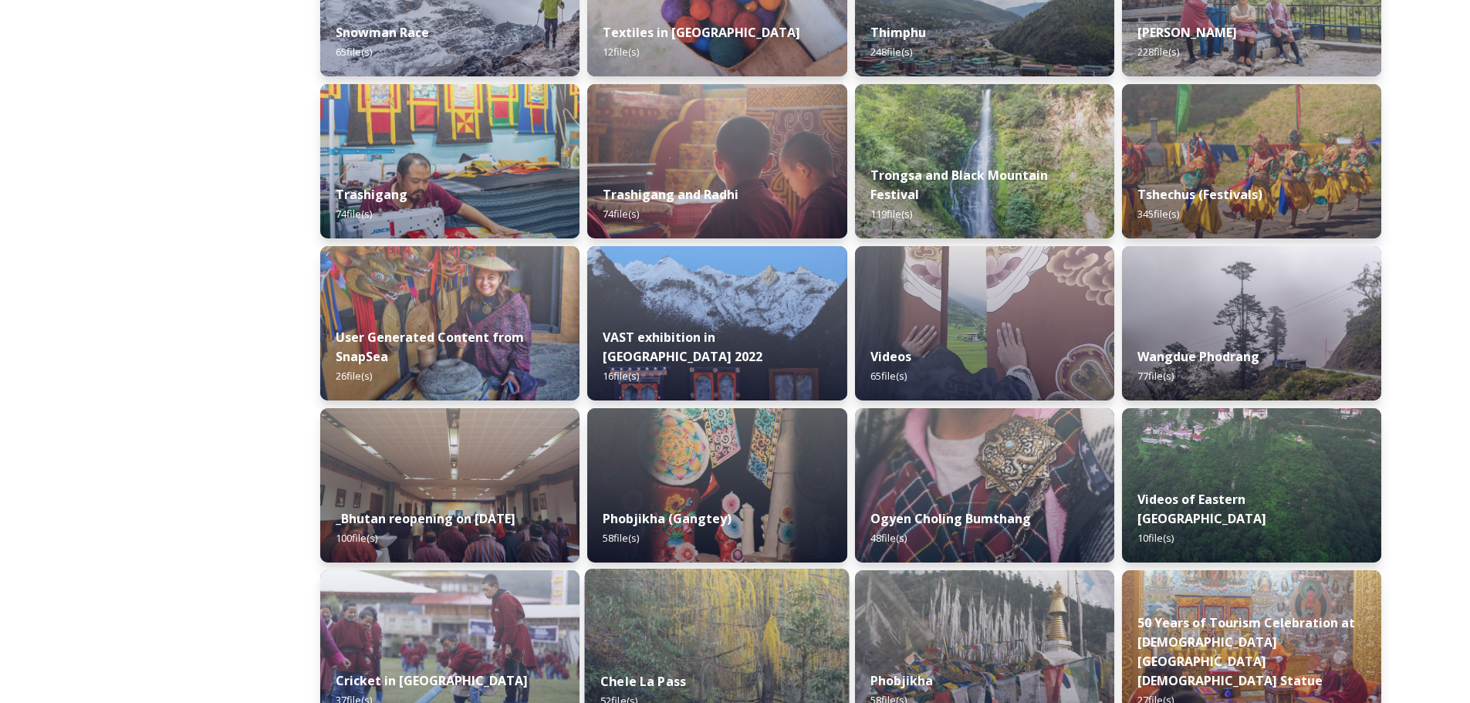
scroll to position [1435, 0]
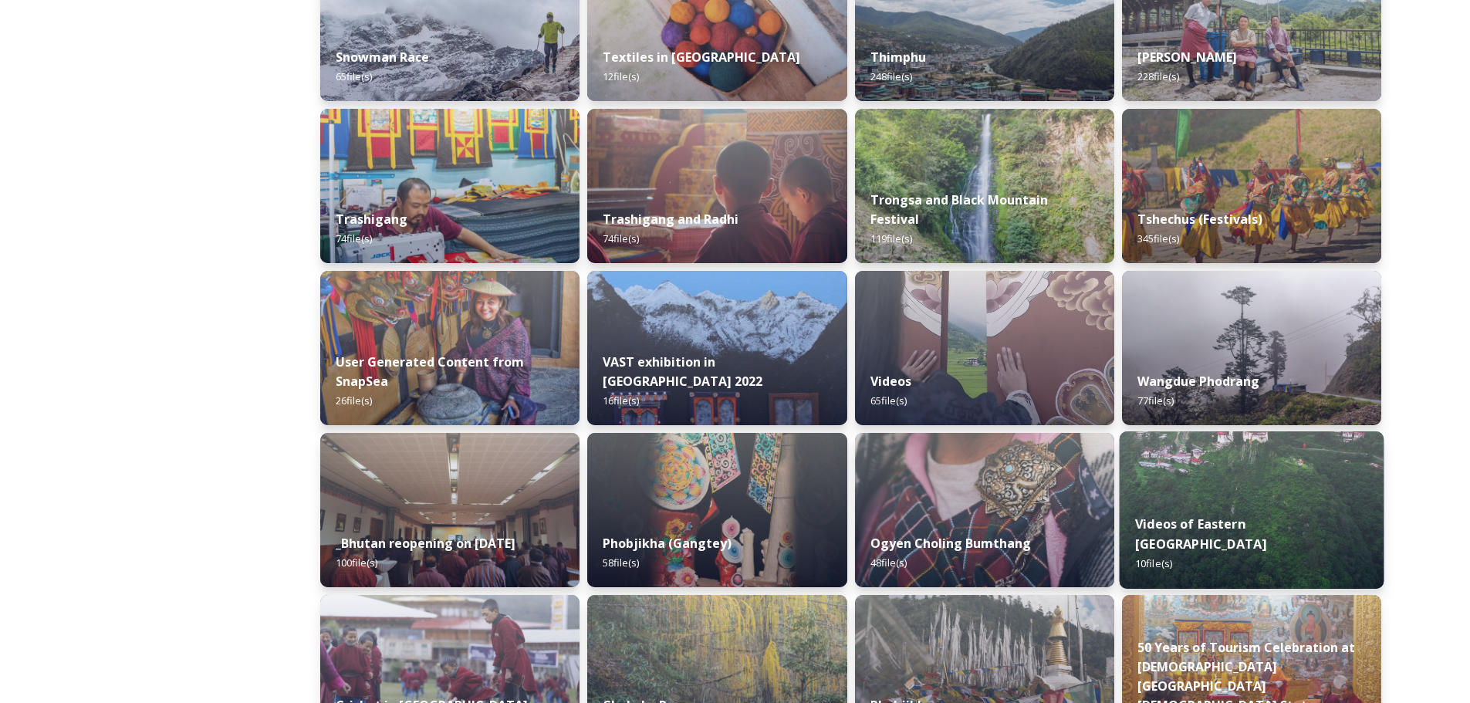
click at [1222, 485] on img at bounding box center [1251, 509] width 265 height 157
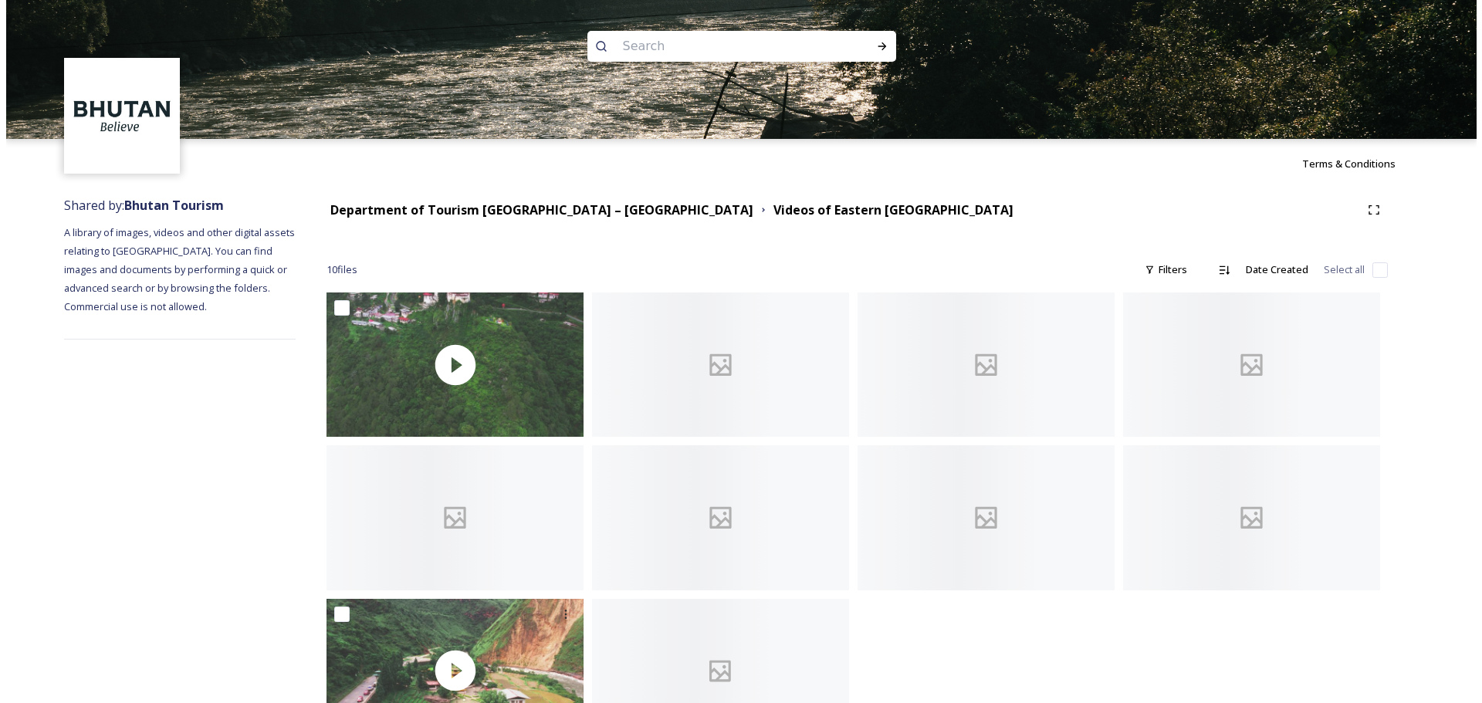
scroll to position [74, 0]
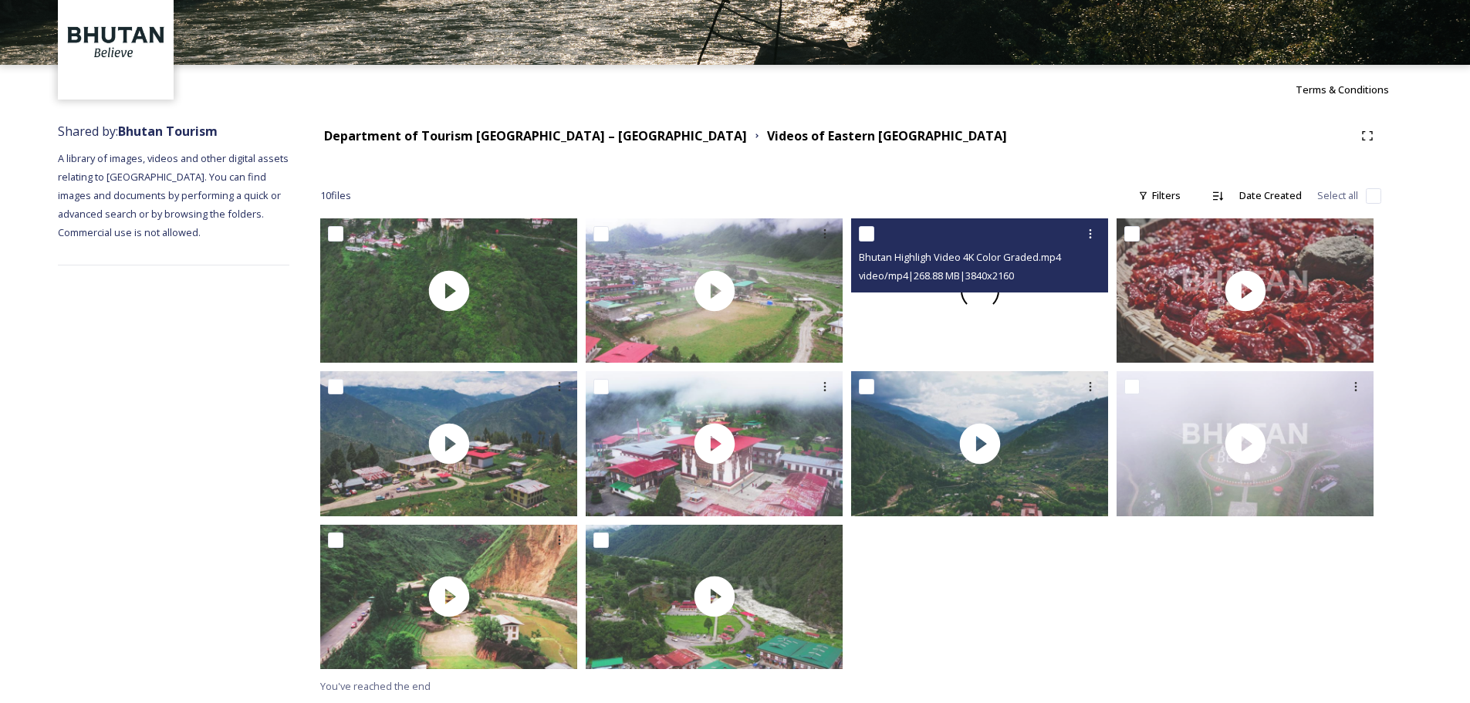
click at [945, 316] on div at bounding box center [979, 290] width 257 height 144
